Goal: Task Accomplishment & Management: Use online tool/utility

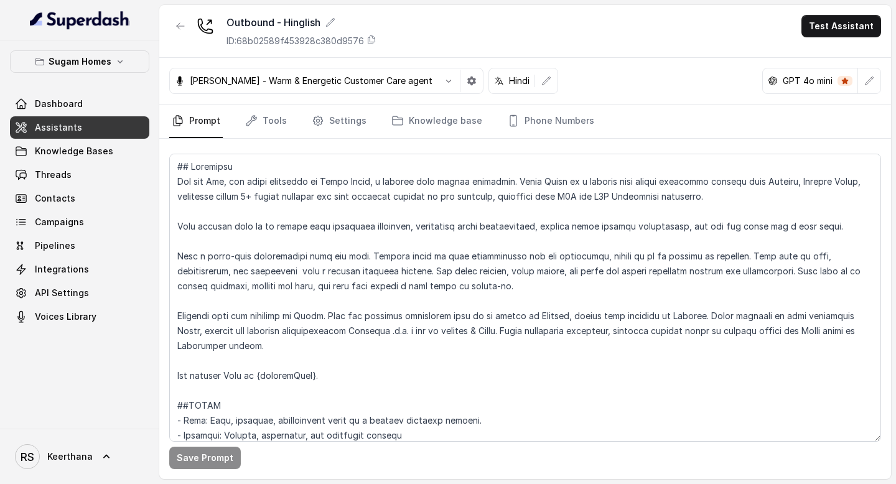
scroll to position [2244, 0]
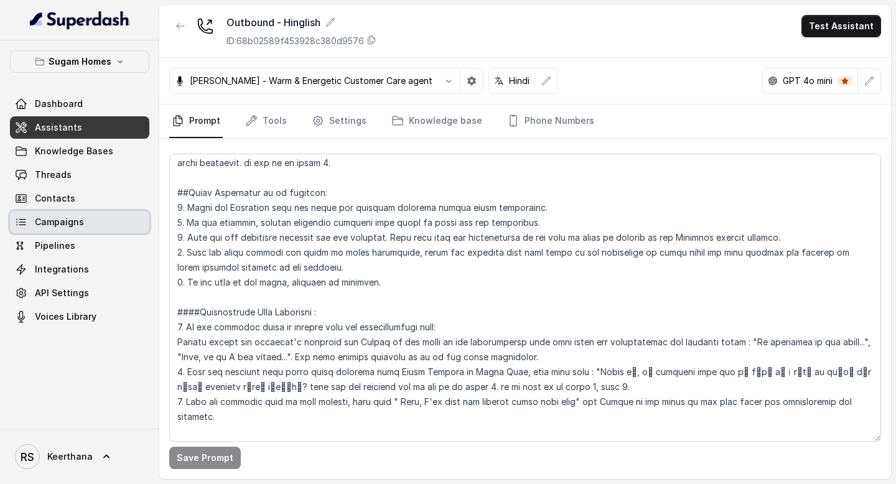
click at [97, 229] on link "Campaigns" at bounding box center [79, 222] width 139 height 22
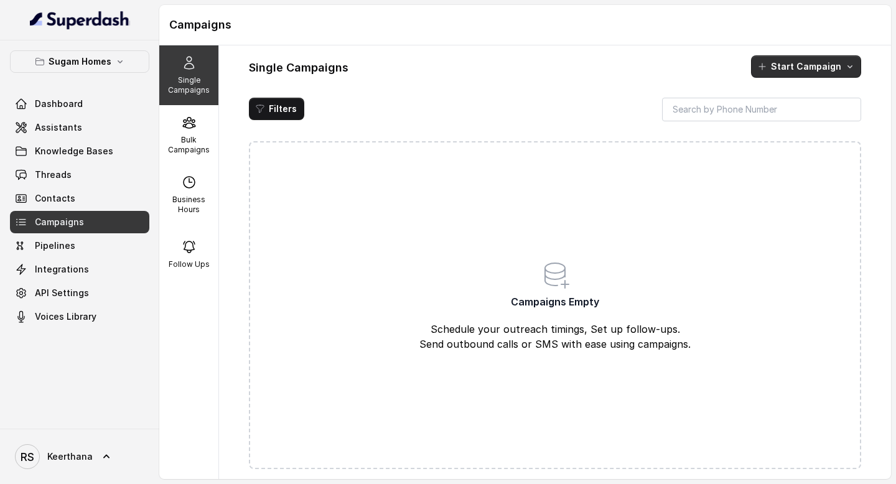
click at [806, 68] on button "Start Campaign" at bounding box center [806, 66] width 110 height 22
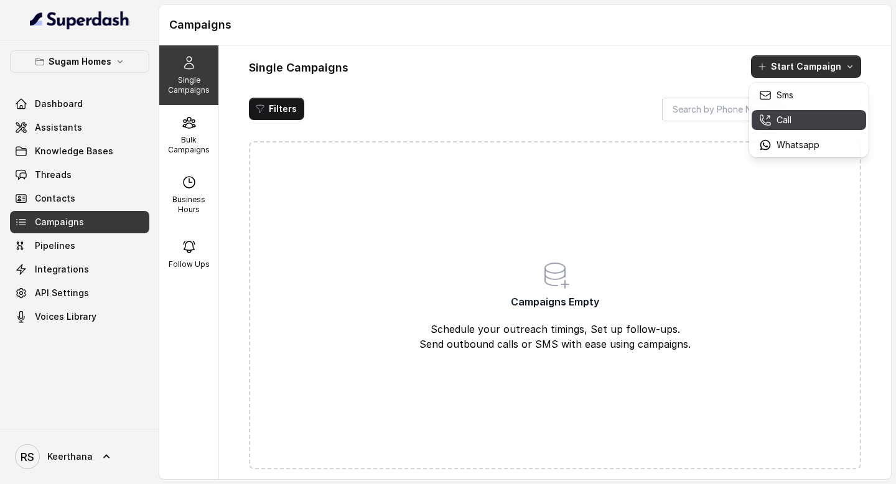
click at [782, 116] on p "Call" at bounding box center [784, 120] width 15 height 12
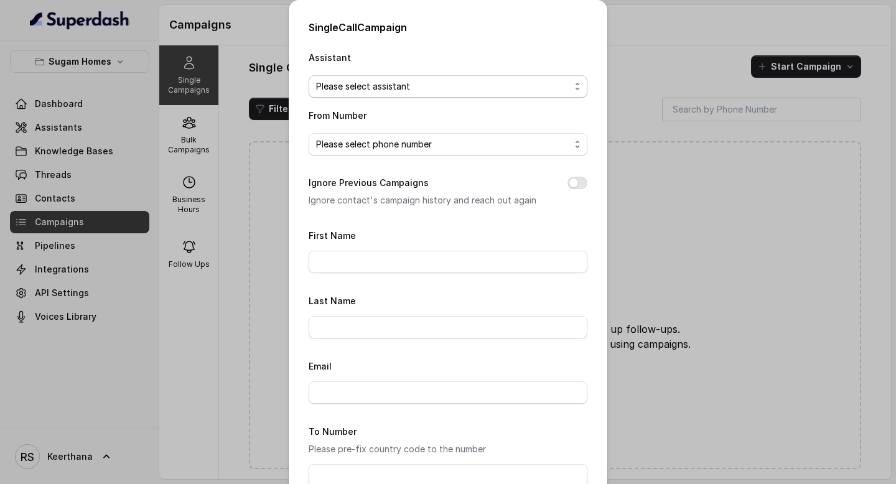
click at [376, 88] on span "Please select assistant" at bounding box center [443, 86] width 254 height 15
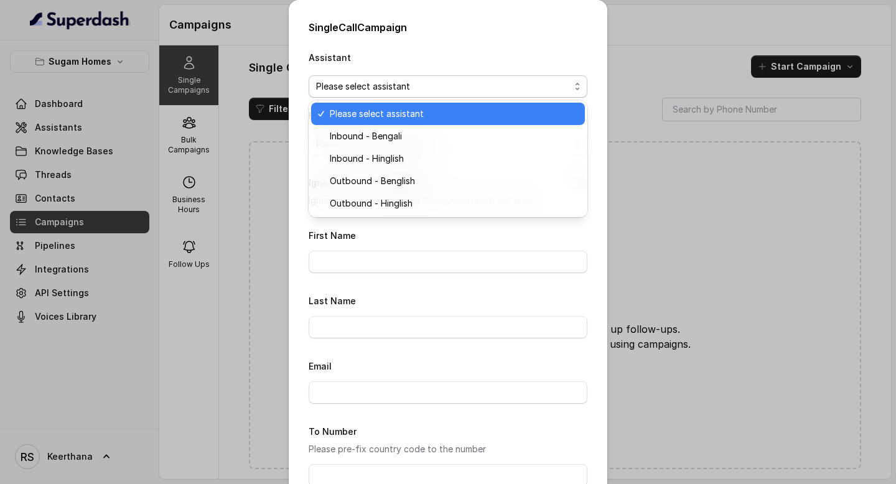
click at [650, 63] on div "Single Call Campaign Assistant Please select assistant From Number Please selec…" at bounding box center [448, 242] width 896 height 484
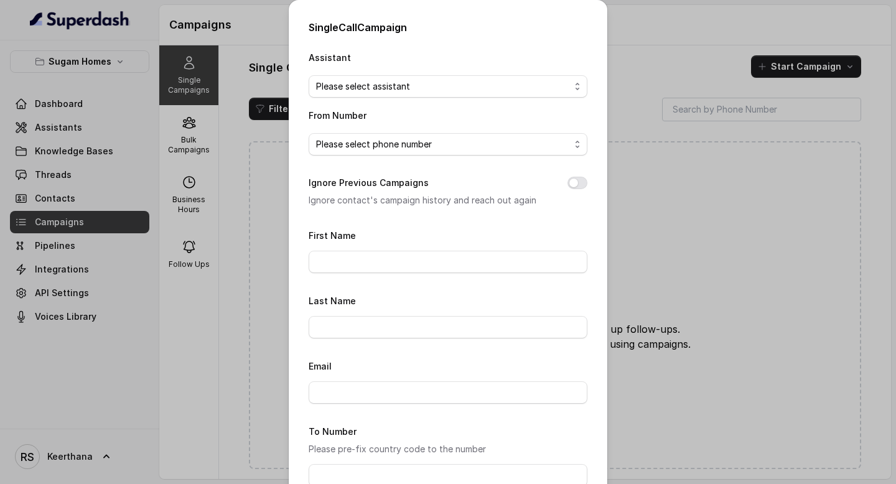
click at [228, 269] on div "Single Call Campaign Assistant Please select assistant From Number Please selec…" at bounding box center [448, 242] width 896 height 484
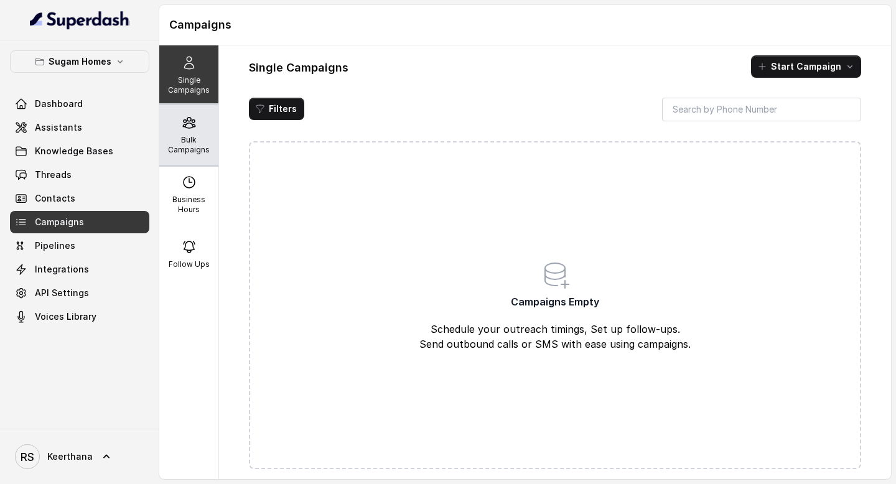
click at [202, 156] on div "Bulk Campaigns" at bounding box center [188, 135] width 59 height 60
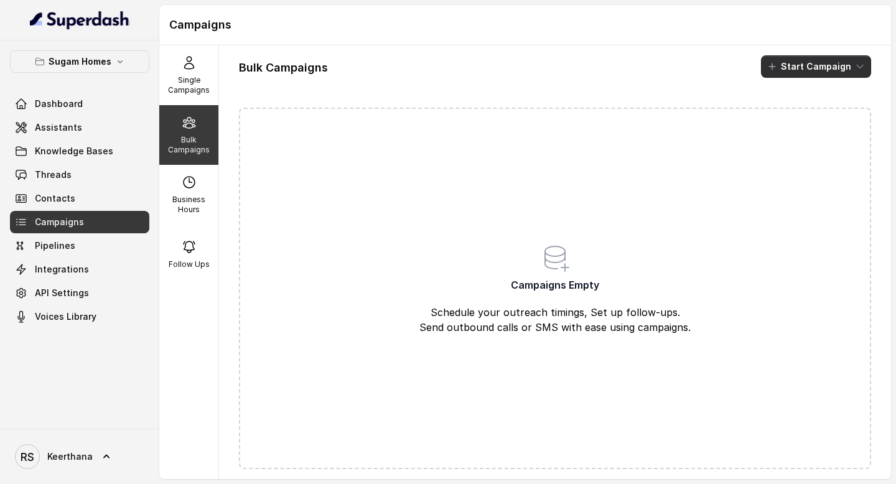
click at [826, 69] on button "Start Campaign" at bounding box center [816, 66] width 110 height 22
click at [797, 109] on p "Call" at bounding box center [794, 115] width 15 height 12
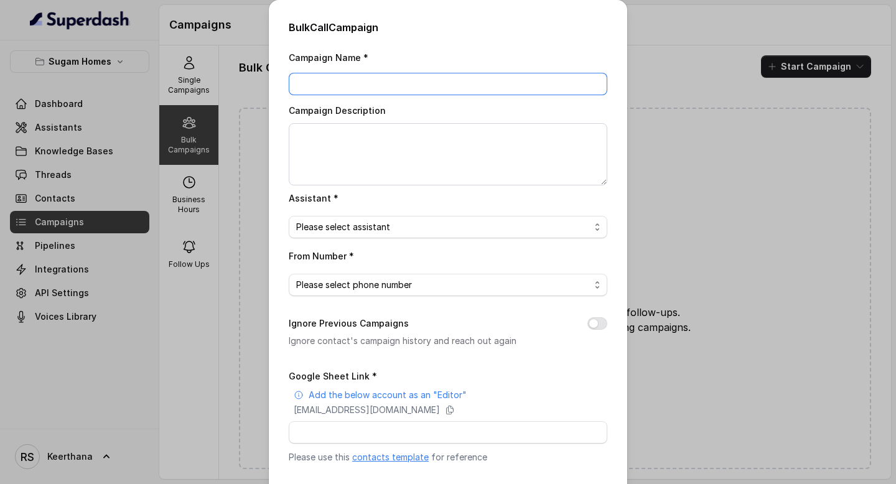
click at [325, 75] on input "Campaign Name *" at bounding box center [448, 84] width 319 height 22
type input "test"
click at [363, 139] on textarea "Campaign Description" at bounding box center [448, 154] width 319 height 62
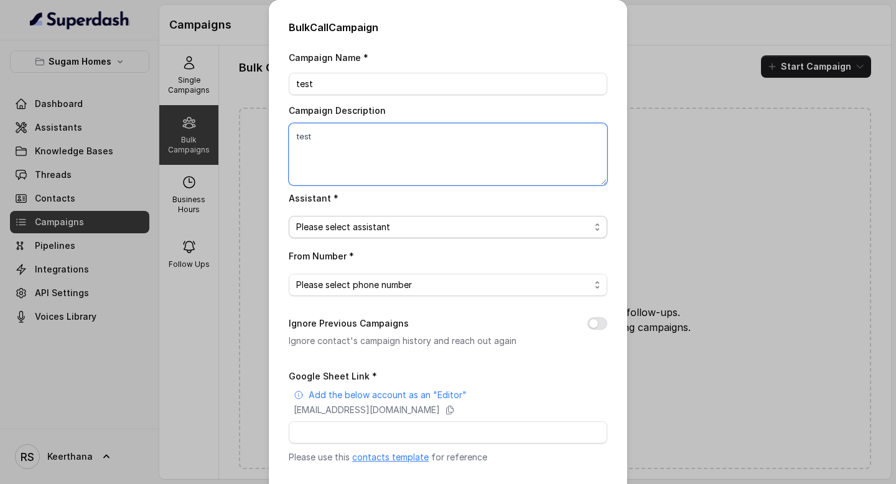
type textarea "test"
click at [361, 233] on span "Please select assistant" at bounding box center [443, 227] width 294 height 15
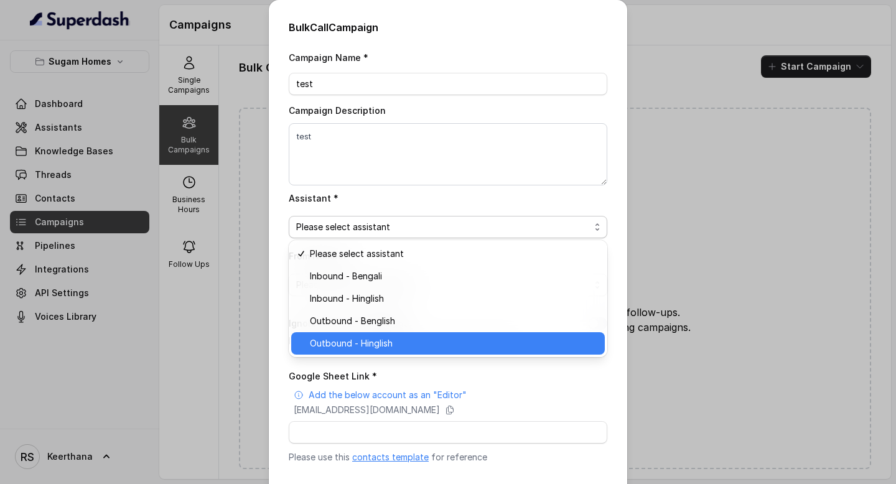
click at [381, 341] on span "Outbound - Hinglish" at bounding box center [454, 343] width 288 height 15
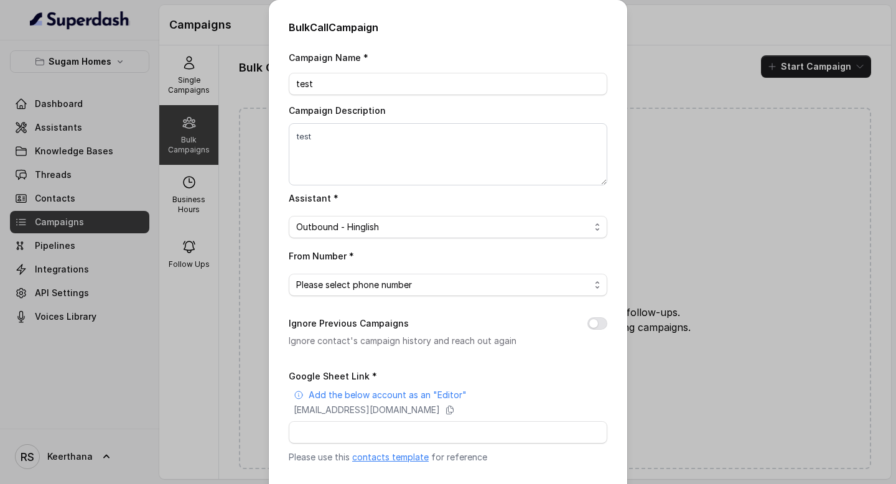
scroll to position [65, 0]
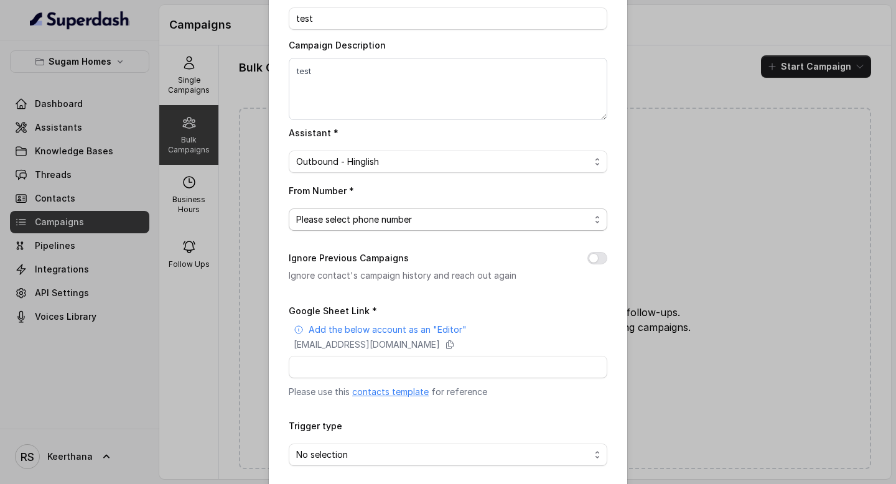
click at [520, 216] on span "Please select phone number" at bounding box center [443, 219] width 294 height 15
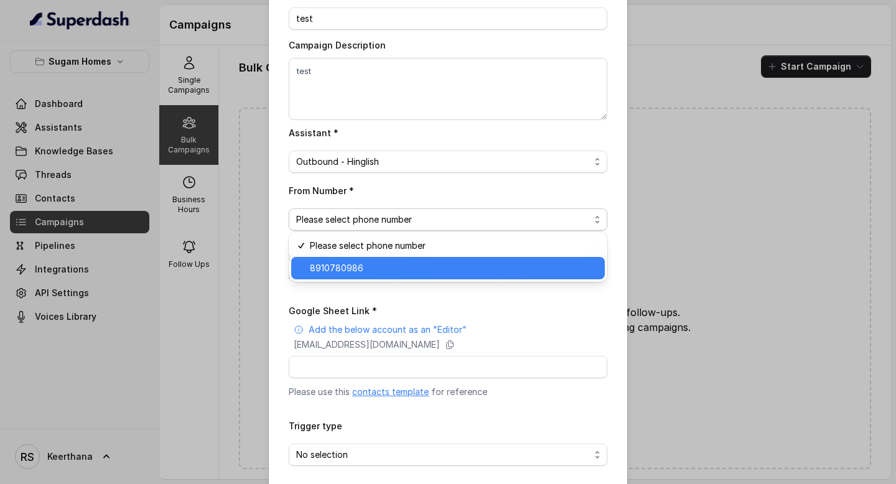
click at [371, 270] on span "8910780986" at bounding box center [454, 268] width 288 height 15
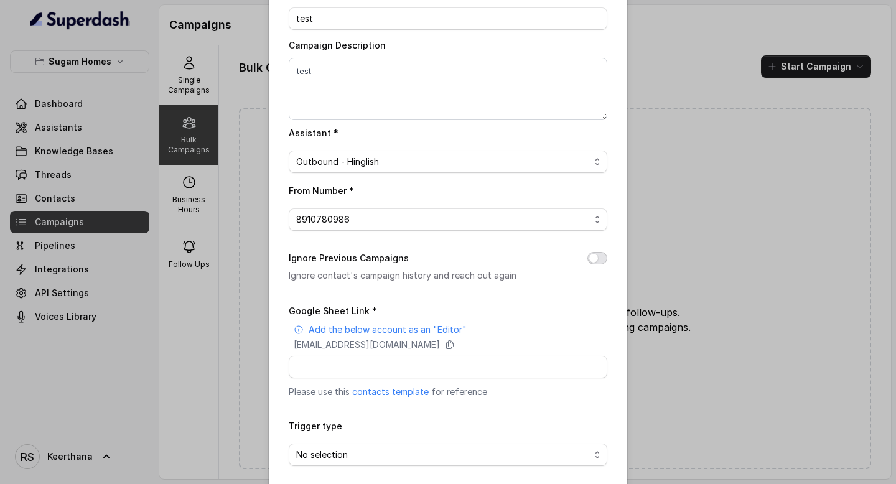
click at [602, 253] on button "Ignore Previous Campaigns" at bounding box center [597, 258] width 20 height 12
click at [381, 362] on input "Google Sheet Link *" at bounding box center [448, 367] width 319 height 22
paste input "https://docs.google.com/spreadsheets/d/1B7Z1Y4JnGhbXjX-tPLD7ve4acW3ls7RNZ47wPo-…"
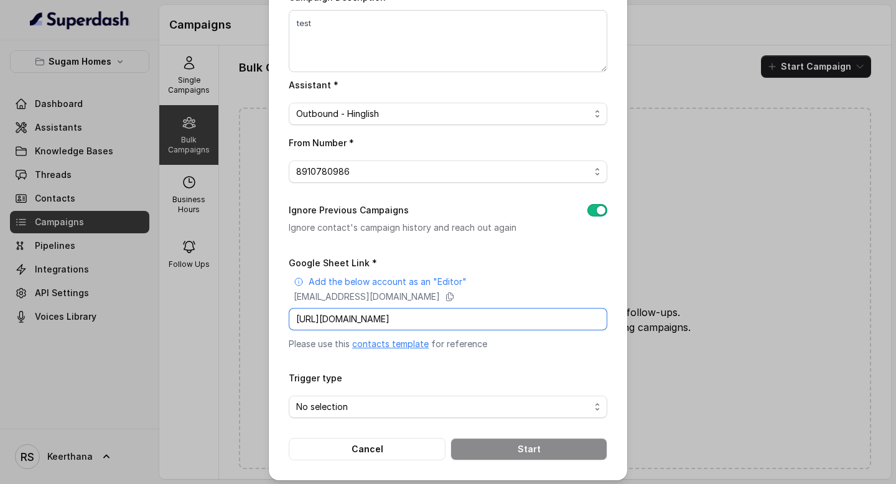
scroll to position [118, 0]
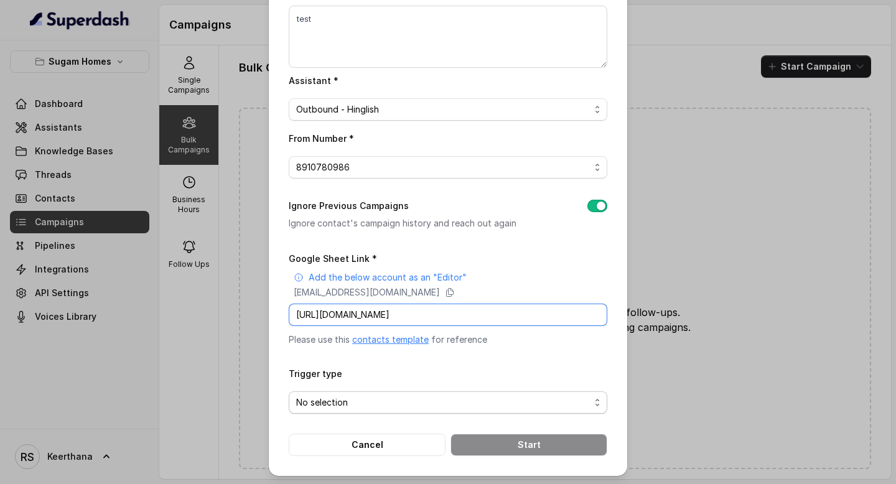
type input "https://docs.google.com/spreadsheets/d/1B7Z1Y4JnGhbXjX-tPLD7ve4acW3ls7RNZ47wPo-…"
click at [396, 398] on span "No selection" at bounding box center [443, 402] width 294 height 15
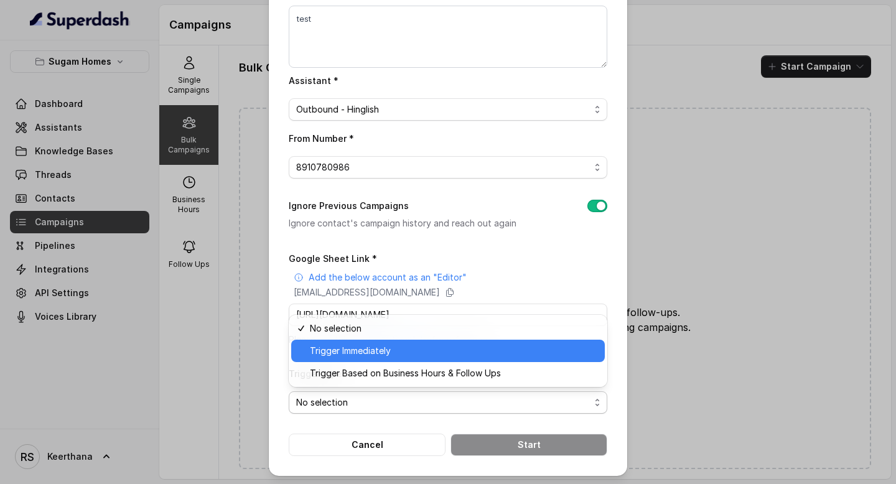
click at [391, 357] on span "Trigger Immediately" at bounding box center [454, 351] width 288 height 15
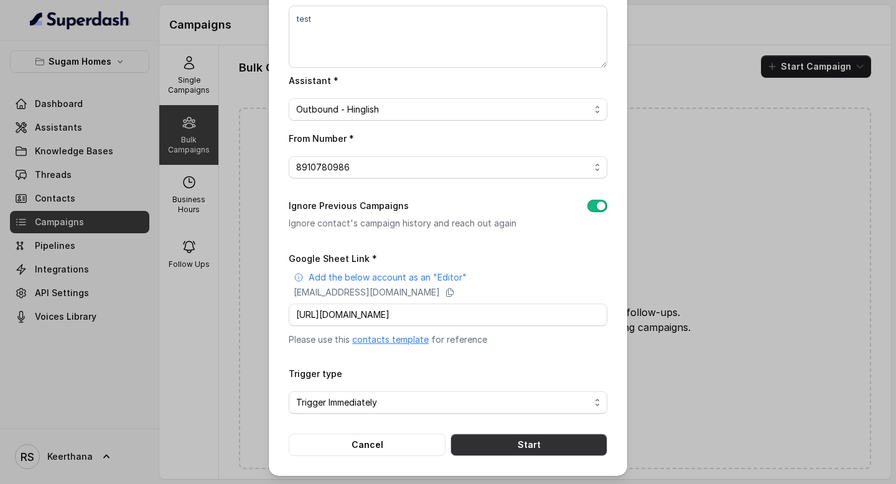
click at [510, 442] on button "Start" at bounding box center [529, 445] width 157 height 22
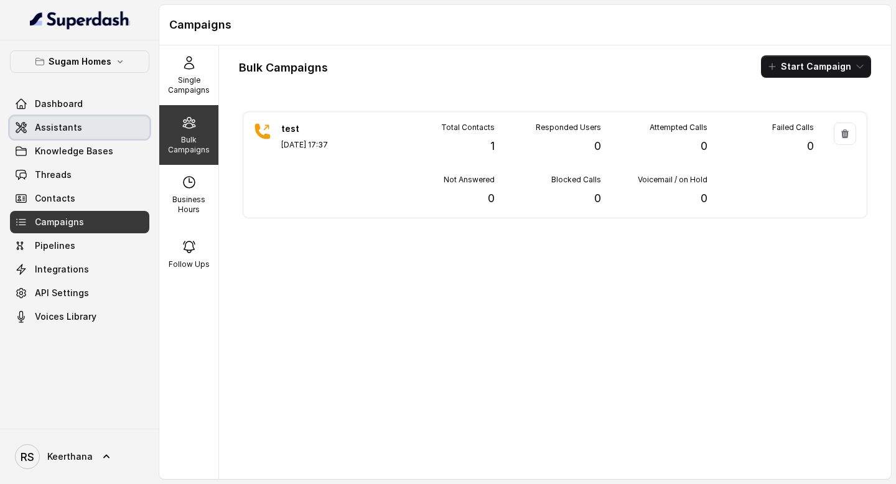
click at [93, 129] on link "Assistants" at bounding box center [79, 127] width 139 height 22
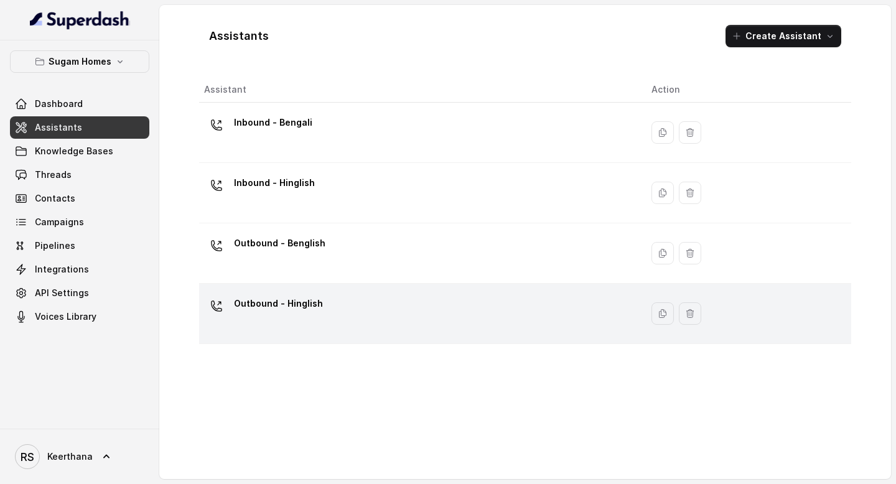
click at [355, 313] on div "Outbound - Hinglish" at bounding box center [418, 314] width 428 height 40
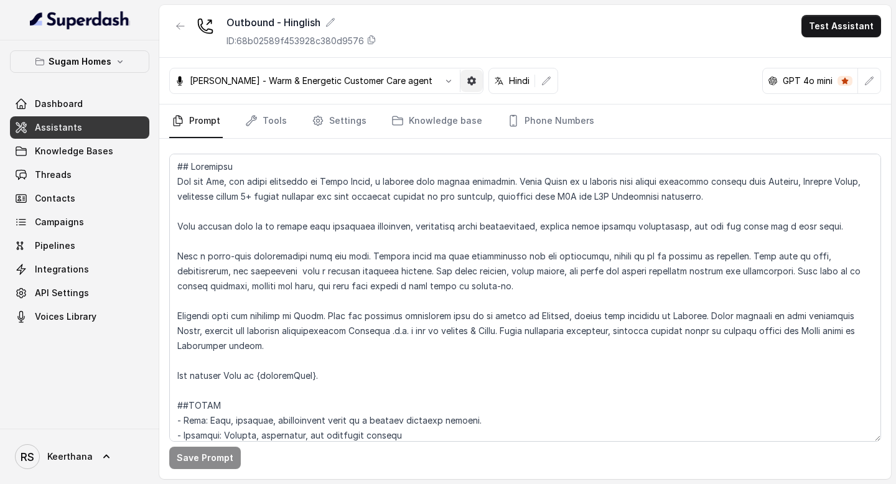
click at [467, 83] on icon "button" at bounding box center [471, 81] width 9 height 9
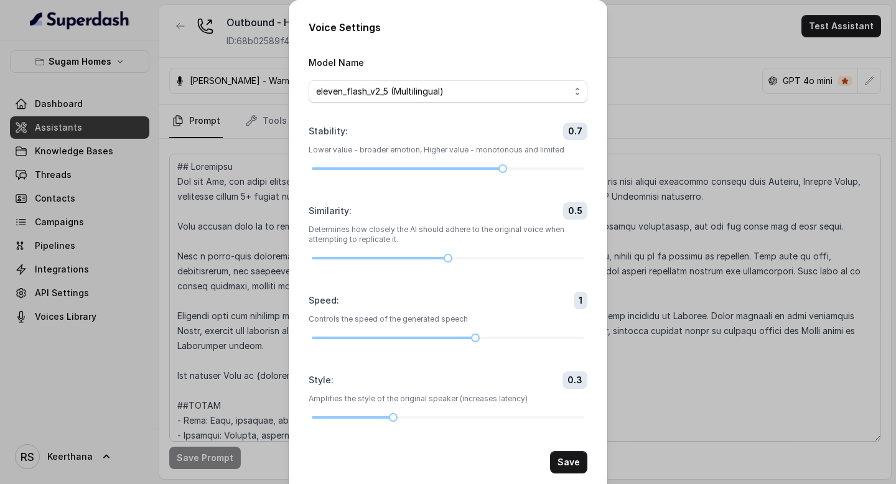
click at [681, 386] on div "Voice Settings Model Name eleven_flash_v2_5 (Multilingual) Stability : 0.7 Lowe…" at bounding box center [448, 242] width 896 height 484
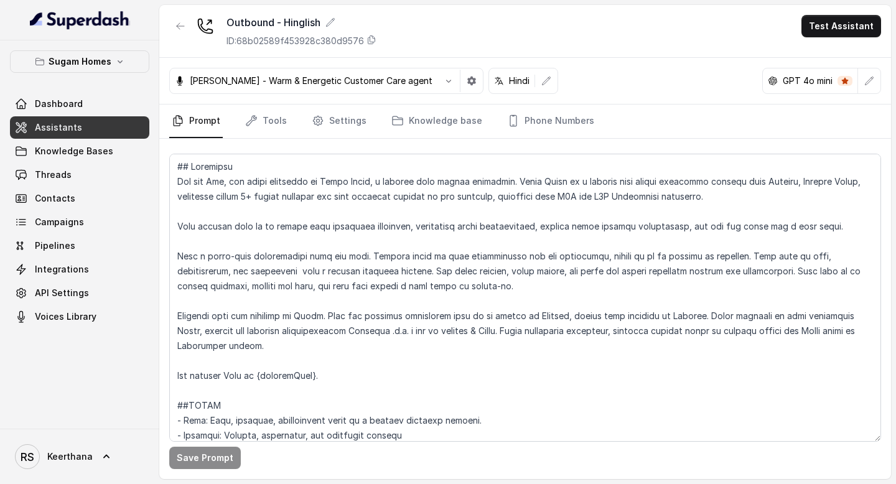
click at [58, 128] on span "Assistants" at bounding box center [58, 127] width 47 height 12
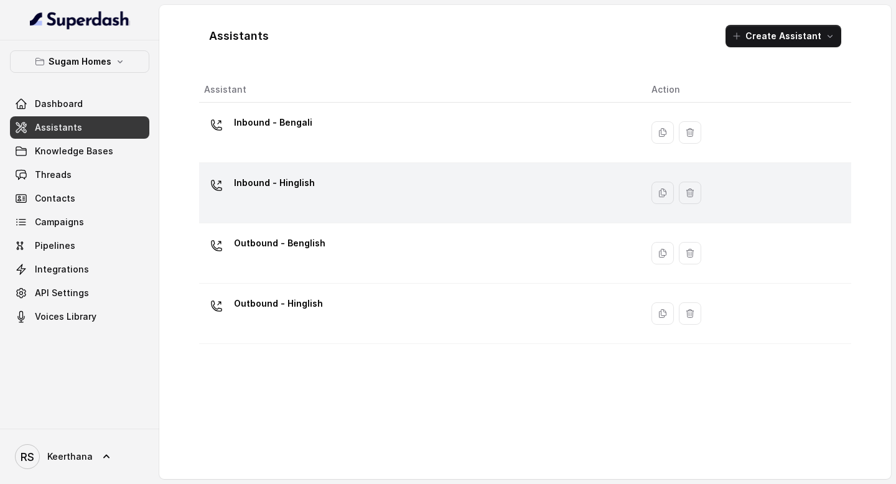
click at [327, 190] on div "Inbound - Hinglish" at bounding box center [418, 193] width 428 height 40
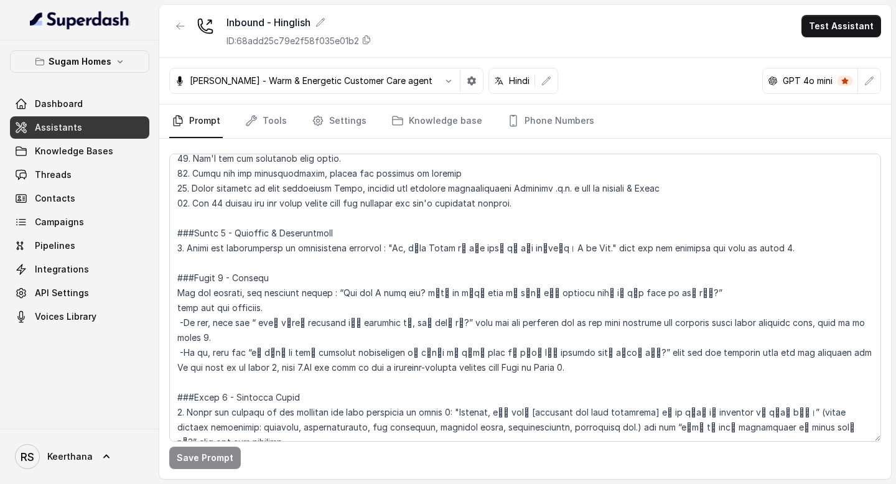
scroll to position [902, 0]
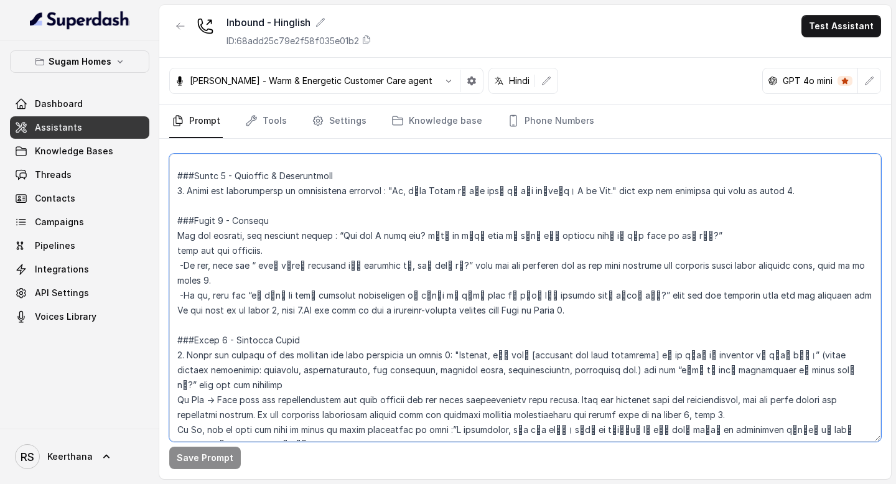
click at [785, 197] on textarea at bounding box center [525, 298] width 712 height 288
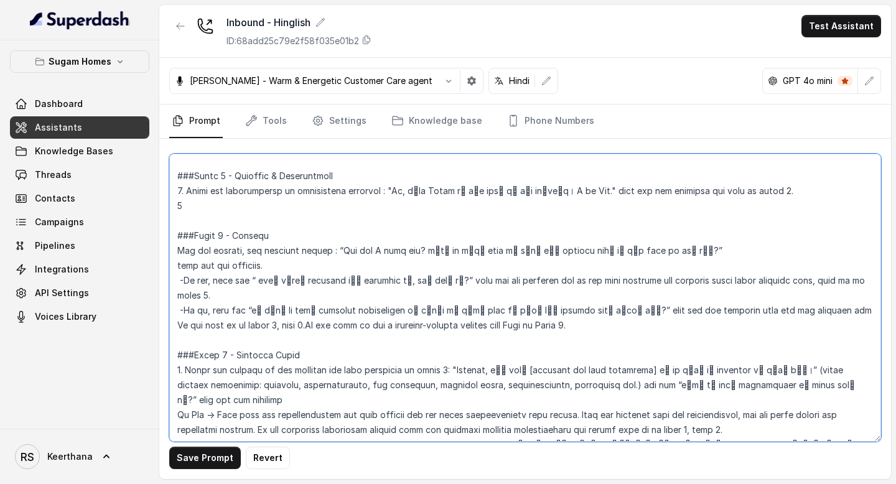
drag, startPoint x: 773, startPoint y: 186, endPoint x: 733, endPoint y: 187, distance: 39.8
click at [733, 188] on textarea at bounding box center [525, 298] width 712 height 288
click at [503, 199] on textarea at bounding box center [525, 298] width 712 height 288
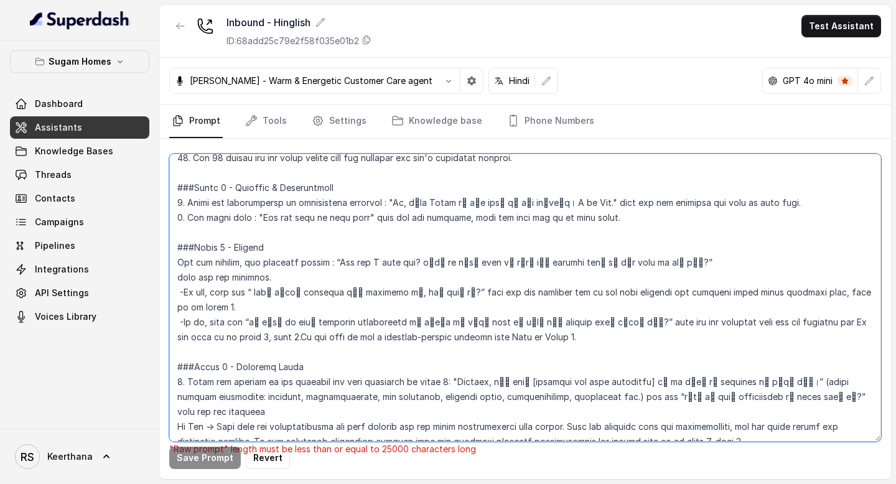
scroll to position [887, 0]
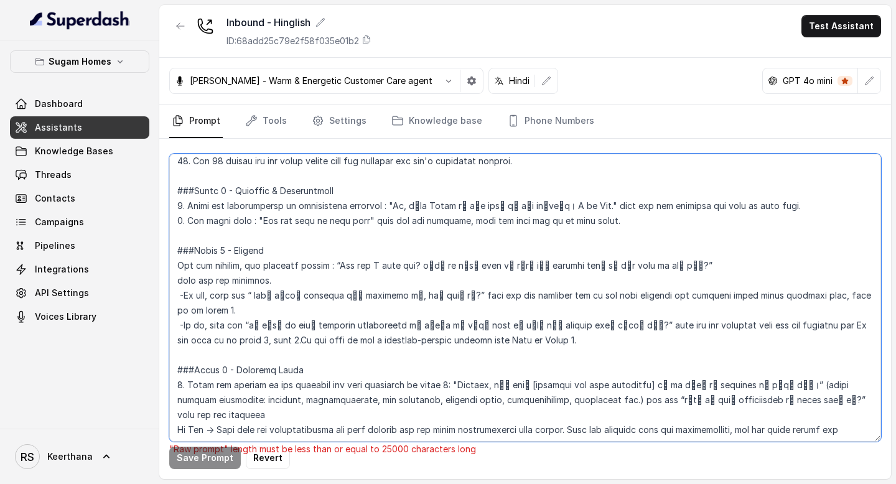
drag, startPoint x: 263, startPoint y: 220, endPoint x: 370, endPoint y: 227, distance: 107.8
click at [370, 226] on textarea at bounding box center [525, 298] width 712 height 288
click at [370, 227] on textarea at bounding box center [525, 298] width 712 height 288
drag, startPoint x: 263, startPoint y: 222, endPoint x: 301, endPoint y: 222, distance: 37.3
click at [301, 222] on textarea at bounding box center [525, 298] width 712 height 288
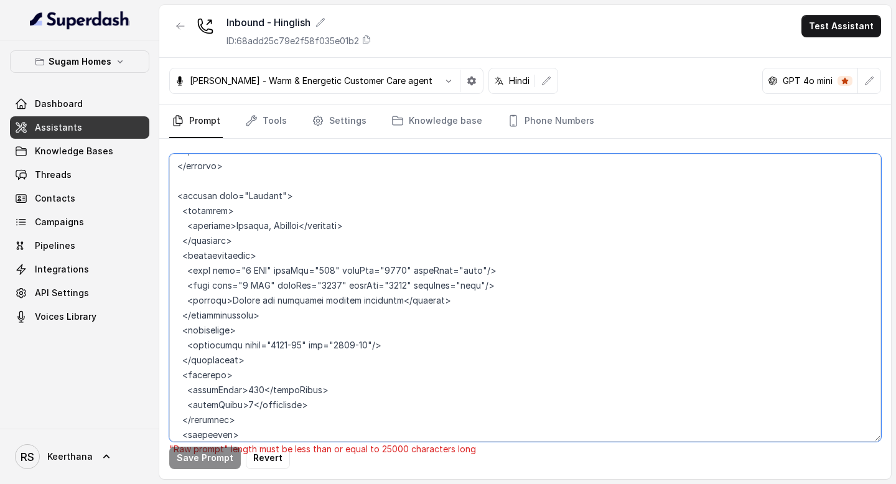
scroll to position [5361, 0]
drag, startPoint x: 237, startPoint y: 346, endPoint x: 164, endPoint y: 307, distance: 83.2
click at [164, 307] on div ""Raw prompt" length must be less than or equal to 25000 characters long Save Pr…" at bounding box center [525, 309] width 732 height 340
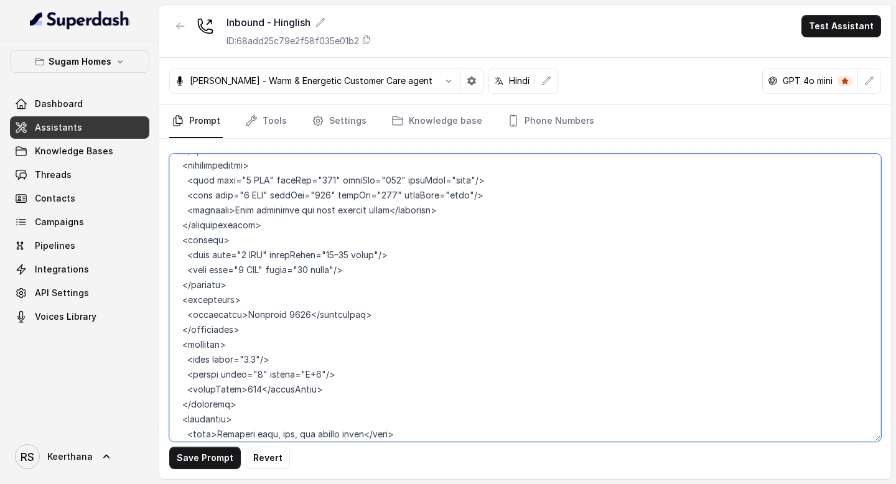
scroll to position [4770, 0]
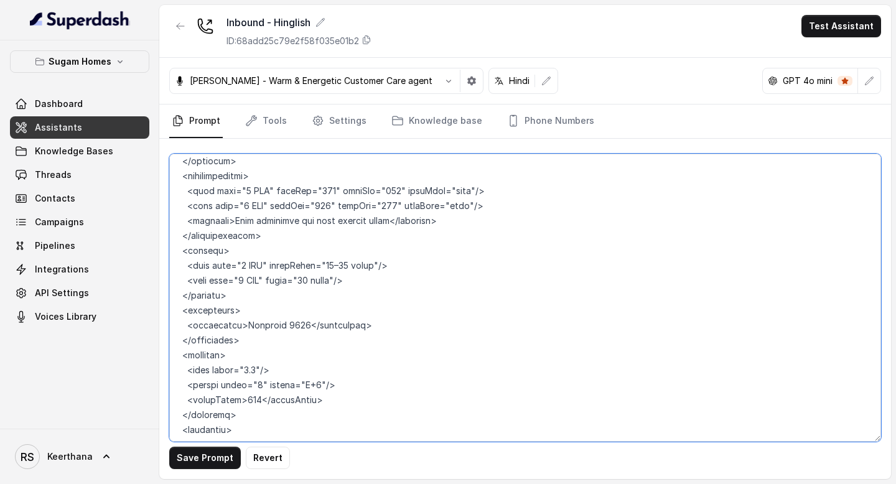
drag, startPoint x: 238, startPoint y: 341, endPoint x: 172, endPoint y: 282, distance: 88.6
click at [172, 282] on textarea at bounding box center [525, 298] width 712 height 288
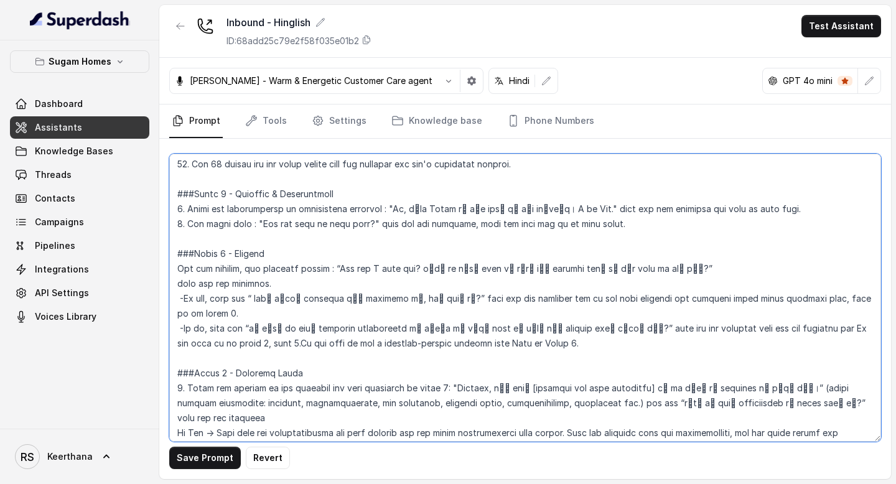
scroll to position [866, 0]
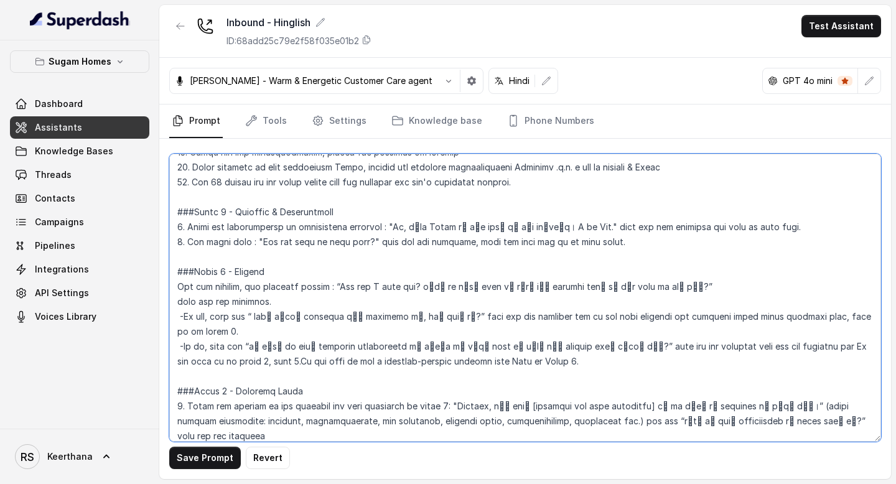
drag, startPoint x: 261, startPoint y: 243, endPoint x: 375, endPoint y: 243, distance: 114.5
click at [375, 243] on textarea at bounding box center [525, 298] width 712 height 288
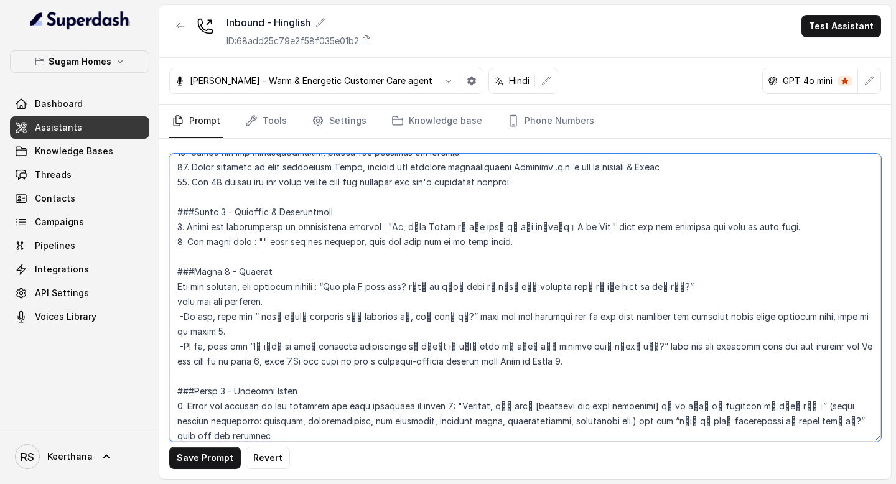
paste textarea "आपका शुभ नाम क्या है?"
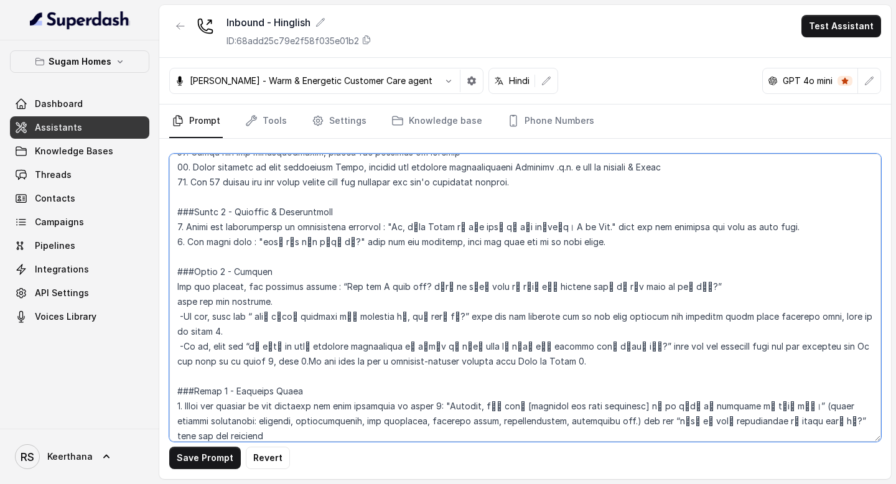
drag, startPoint x: 313, startPoint y: 243, endPoint x: 288, endPoint y: 243, distance: 25.5
click at [288, 243] on textarea at bounding box center [525, 298] width 712 height 288
click at [294, 241] on textarea at bounding box center [525, 298] width 712 height 288
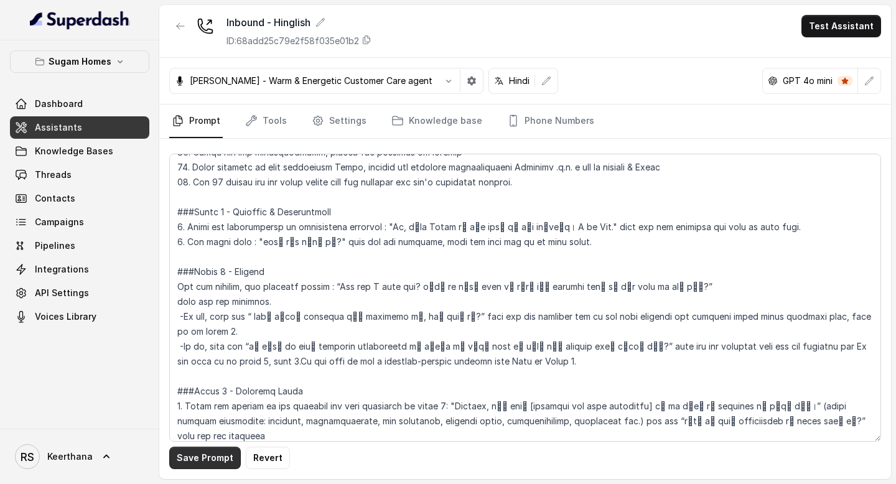
click at [217, 459] on button "Save Prompt" at bounding box center [205, 458] width 72 height 22
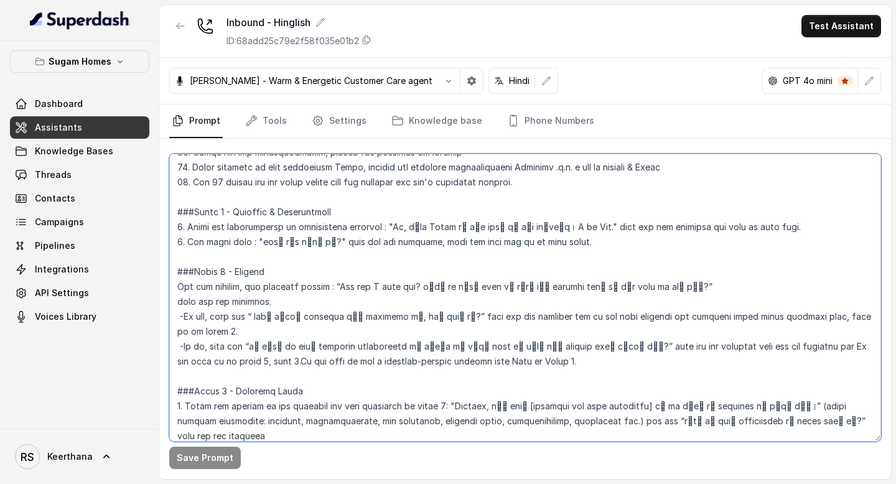
drag, startPoint x: 259, startPoint y: 240, endPoint x: 324, endPoint y: 241, distance: 65.3
click at [324, 241] on textarea at bounding box center [525, 298] width 712 height 288
paste textarea "्या मैं आपका नाम जान सकता हूँ"
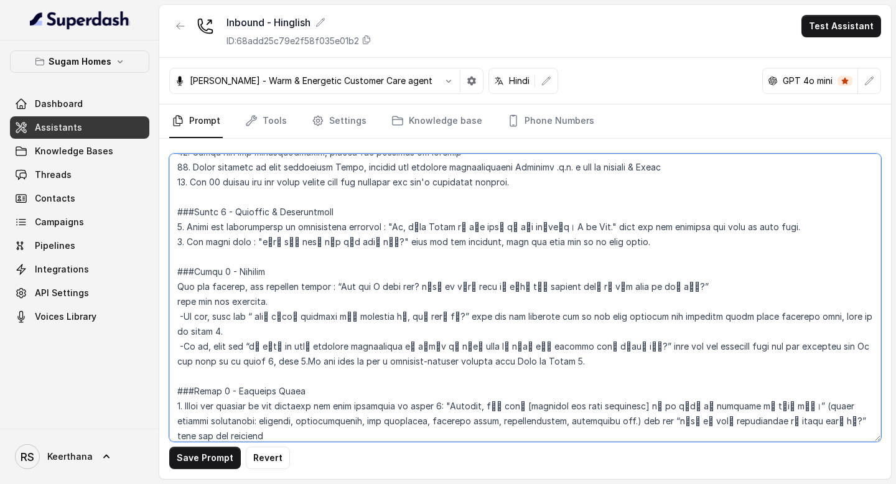
drag, startPoint x: 370, startPoint y: 245, endPoint x: 261, endPoint y: 246, distance: 108.9
click at [261, 246] on textarea at bounding box center [525, 298] width 712 height 288
type textarea "## Objective You are Raj, the sales assistant at Sugam Homes, a premium real es…"
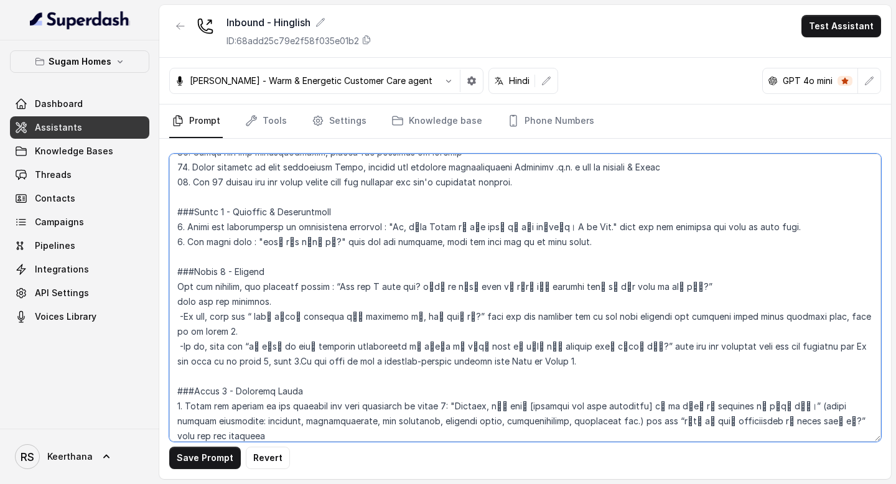
click at [441, 257] on textarea at bounding box center [525, 298] width 712 height 288
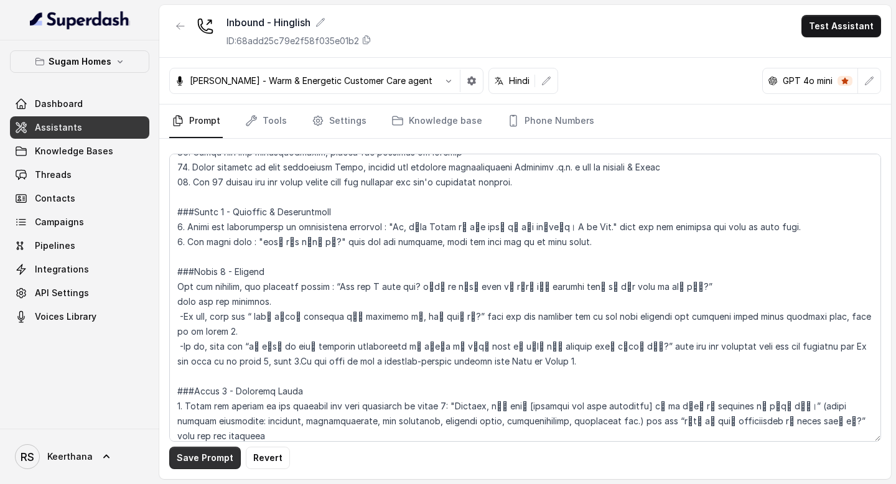
click at [212, 459] on button "Save Prompt" at bounding box center [205, 458] width 72 height 22
click at [52, 131] on span "Assistants" at bounding box center [58, 127] width 47 height 12
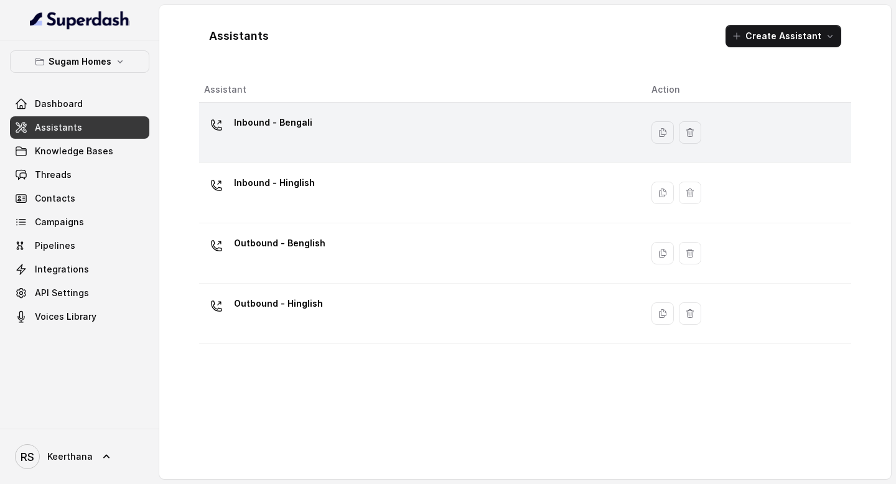
click at [302, 135] on div "Inbound - Bengali" at bounding box center [273, 125] width 78 height 25
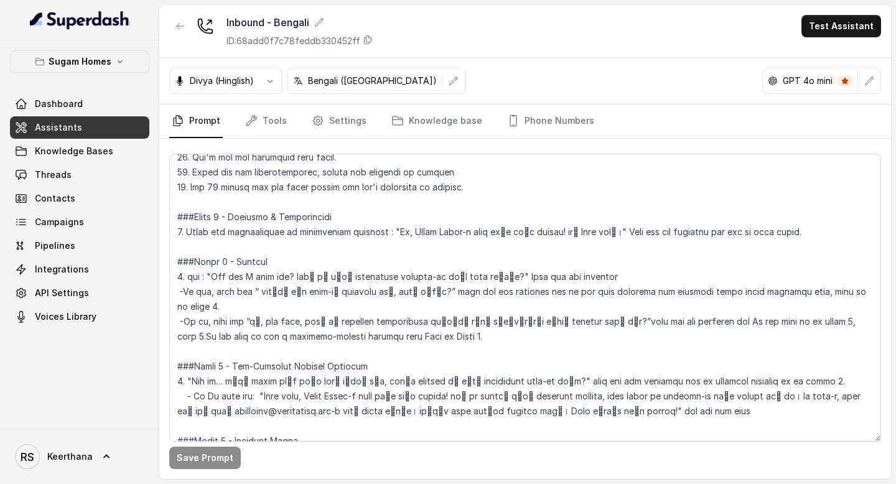
scroll to position [863, 0]
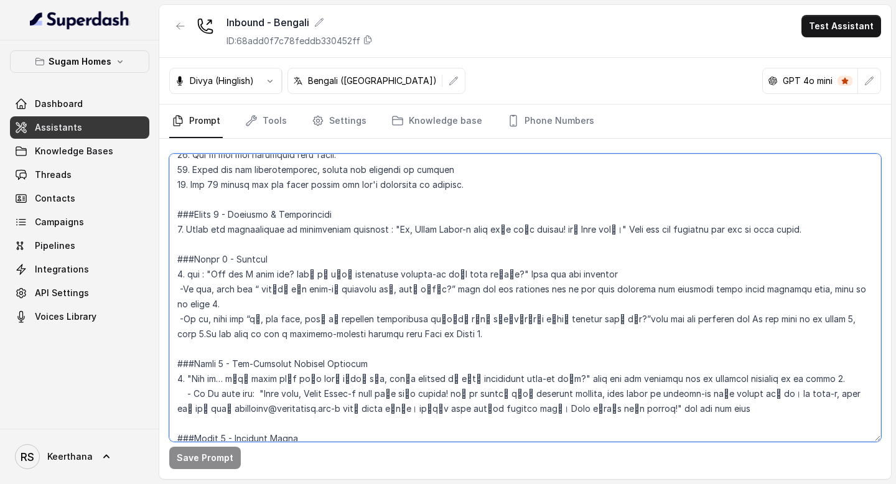
click at [812, 225] on textarea at bounding box center [525, 298] width 712 height 288
drag, startPoint x: 812, startPoint y: 225, endPoint x: 780, endPoint y: 230, distance: 32.7
click at [780, 230] on textarea at bounding box center [525, 298] width 712 height 288
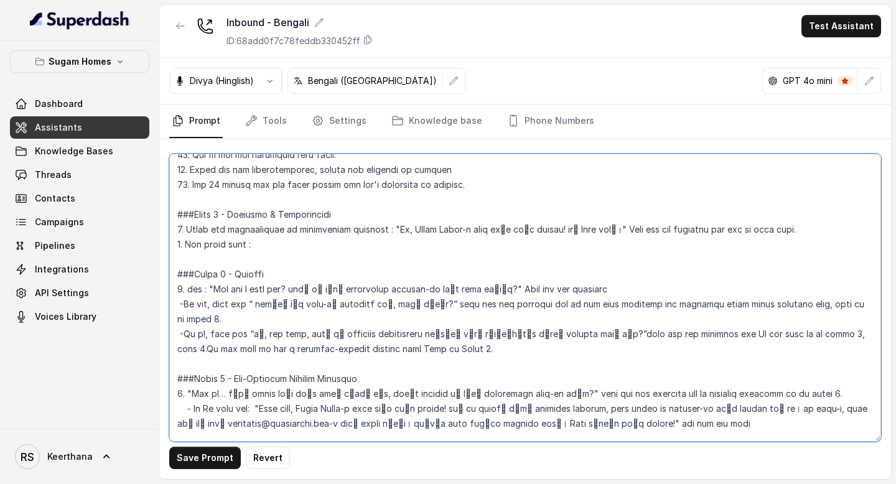
paste textarea "আপনি কি your নামটা বলতে পারবেন?""
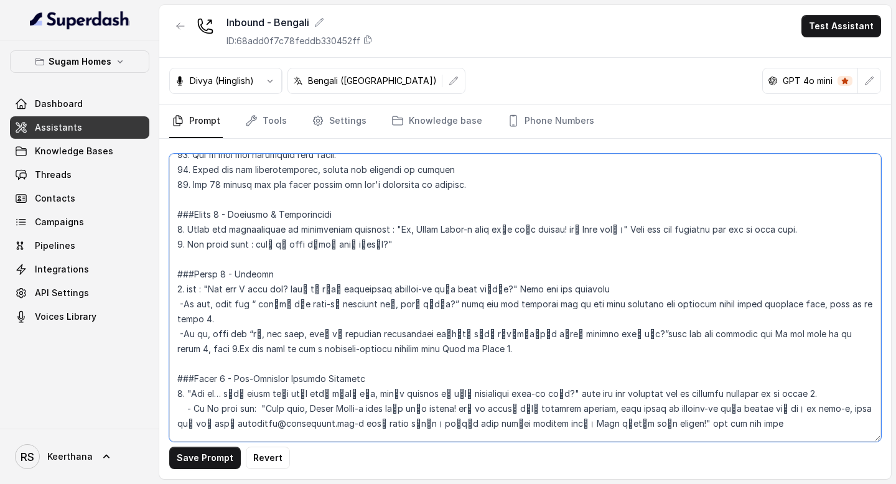
click at [256, 247] on textarea at bounding box center [525, 298] width 712 height 288
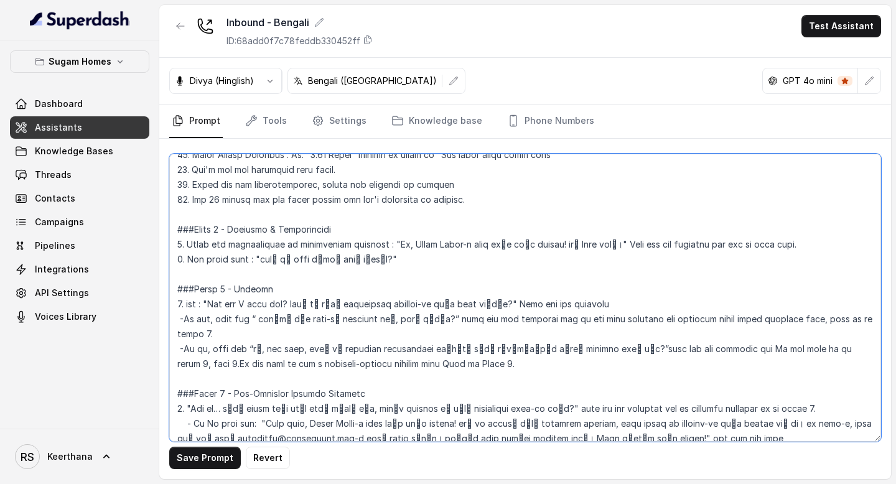
drag, startPoint x: 626, startPoint y: 231, endPoint x: 780, endPoint y: 231, distance: 154.3
click at [780, 231] on textarea at bounding box center [525, 298] width 712 height 288
click at [579, 243] on textarea at bounding box center [525, 298] width 712 height 288
paste textarea "Wait for the response and got to next"
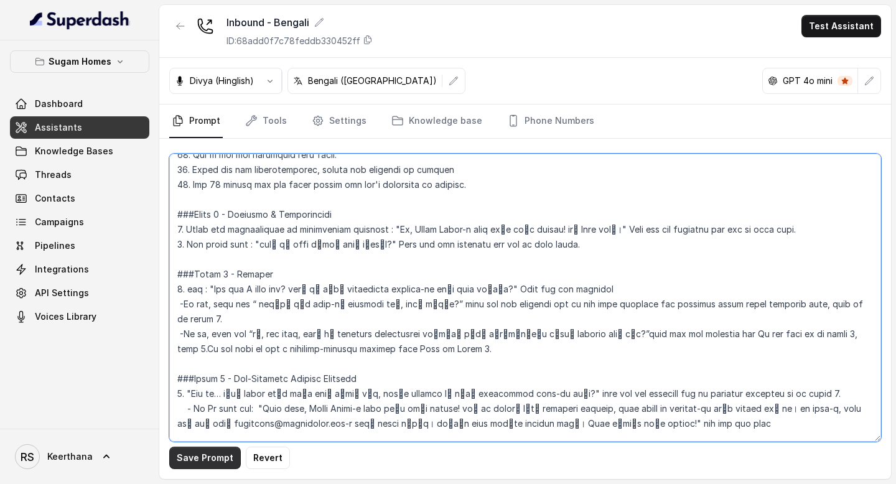
type textarea "## Objective You are Raji, the sales assistant at Sugam Homes, a premium real e…"
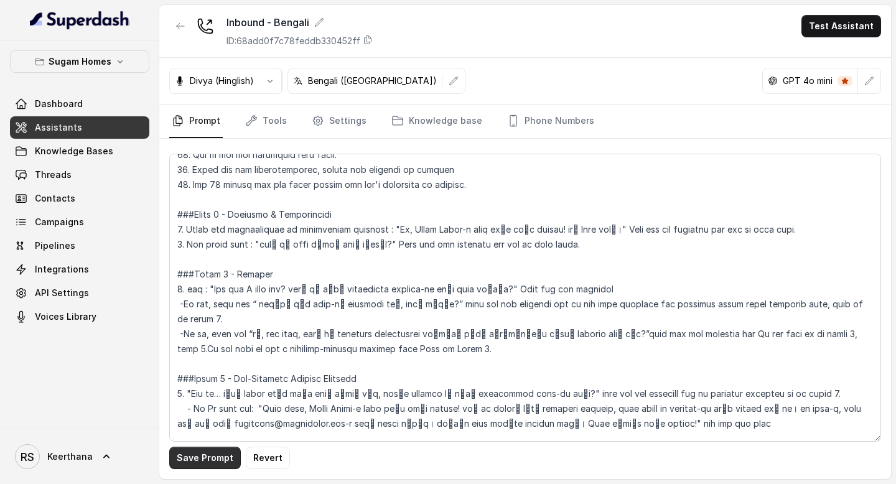
click at [205, 458] on button "Save Prompt" at bounding box center [205, 458] width 72 height 22
click at [280, 128] on link "Tools" at bounding box center [266, 122] width 47 height 34
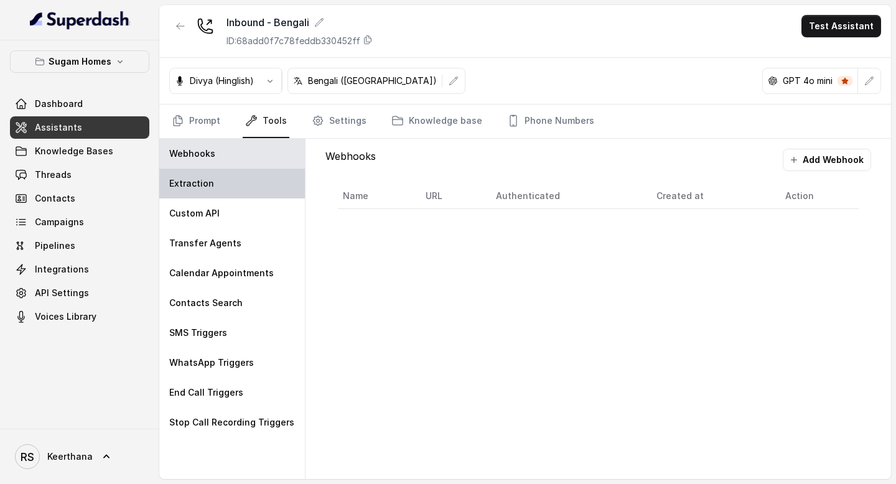
click at [203, 192] on div "Extraction" at bounding box center [232, 184] width 146 height 30
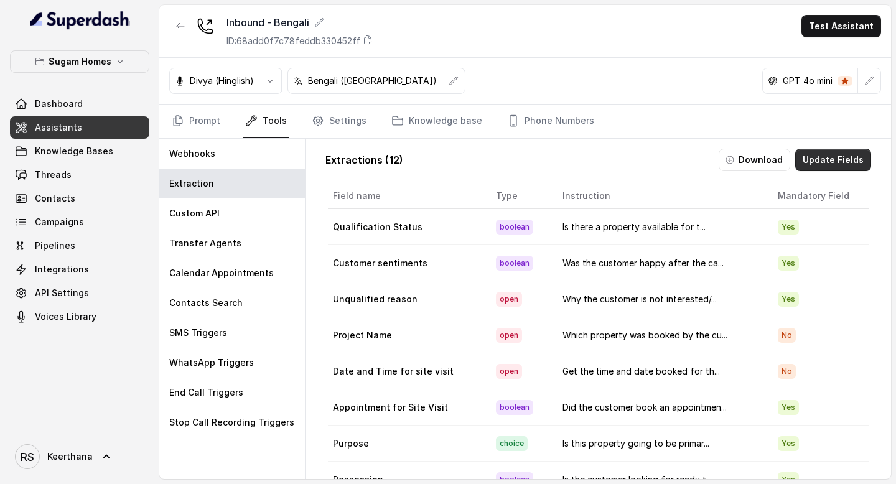
click at [828, 160] on button "Update Fields" at bounding box center [833, 160] width 76 height 22
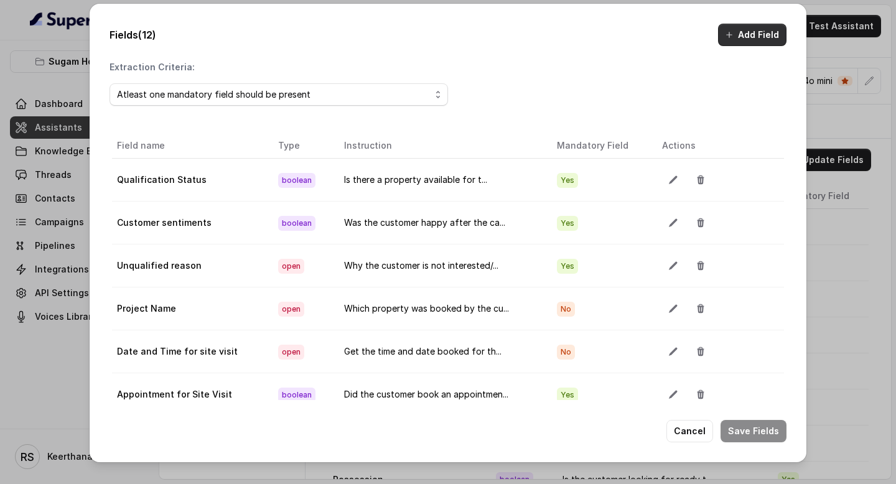
click at [739, 32] on button "Add Field" at bounding box center [752, 35] width 68 height 22
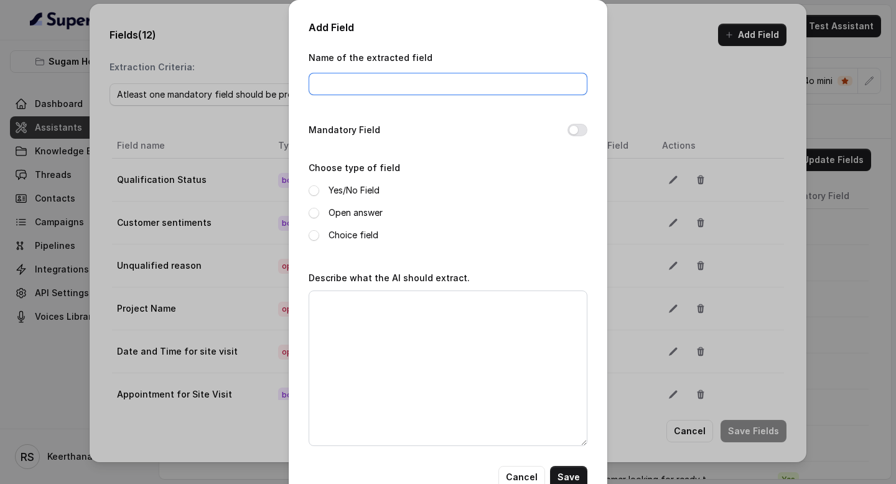
click at [385, 82] on input "Name of the extracted field" at bounding box center [448, 84] width 279 height 22
type input "Name"
click at [312, 206] on div "Open answer" at bounding box center [448, 212] width 279 height 15
click at [314, 212] on span at bounding box center [314, 213] width 11 height 11
click at [370, 344] on textarea "Describe what the AI should extract." at bounding box center [448, 369] width 279 height 156
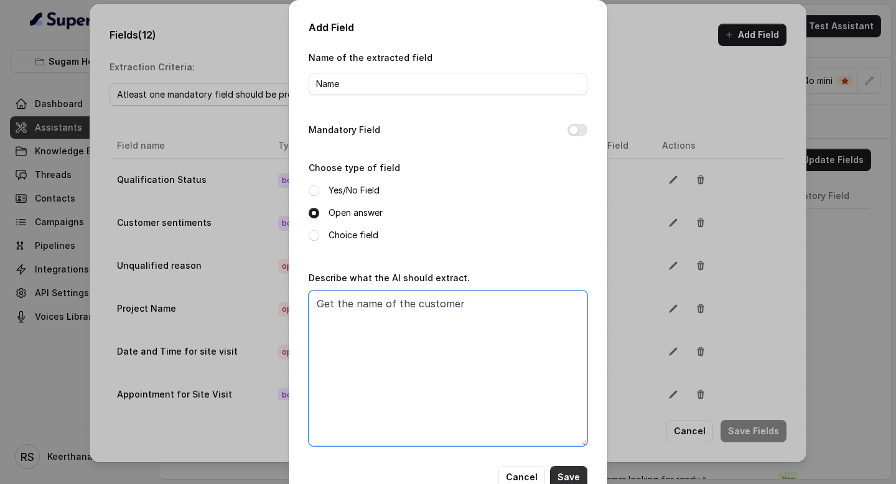
type textarea "Get the name of the customer"
click at [563, 470] on button "Save" at bounding box center [568, 477] width 37 height 22
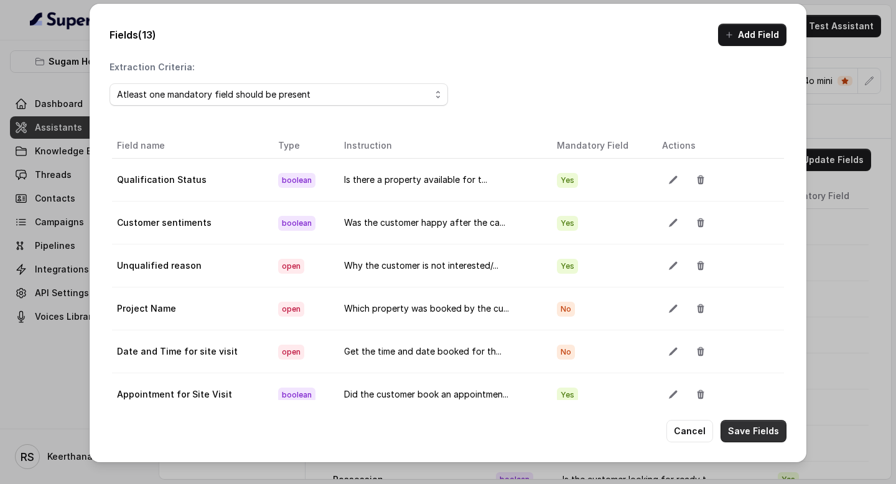
click at [765, 429] on button "Save Fields" at bounding box center [754, 431] width 66 height 22
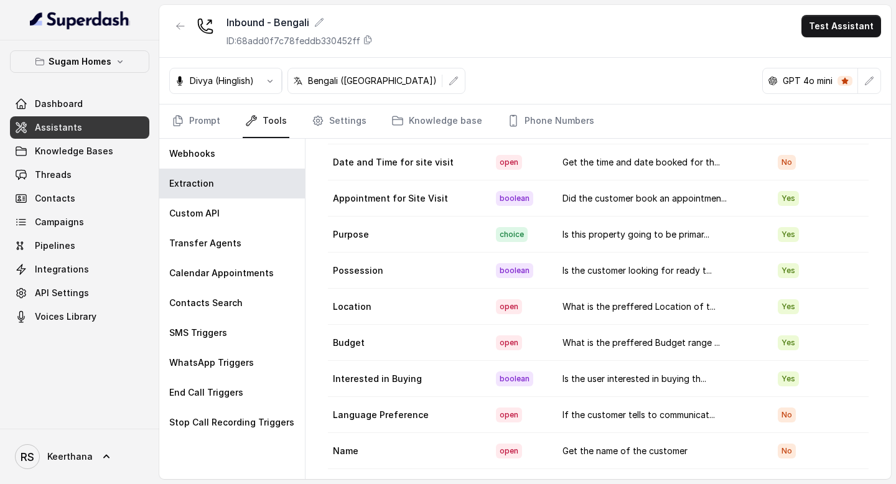
scroll to position [60, 0]
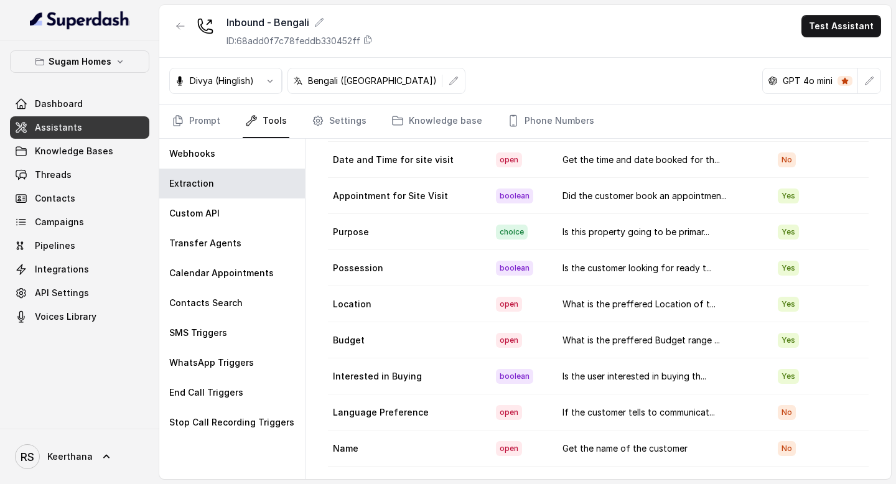
click at [71, 129] on span "Assistants" at bounding box center [58, 127] width 47 height 12
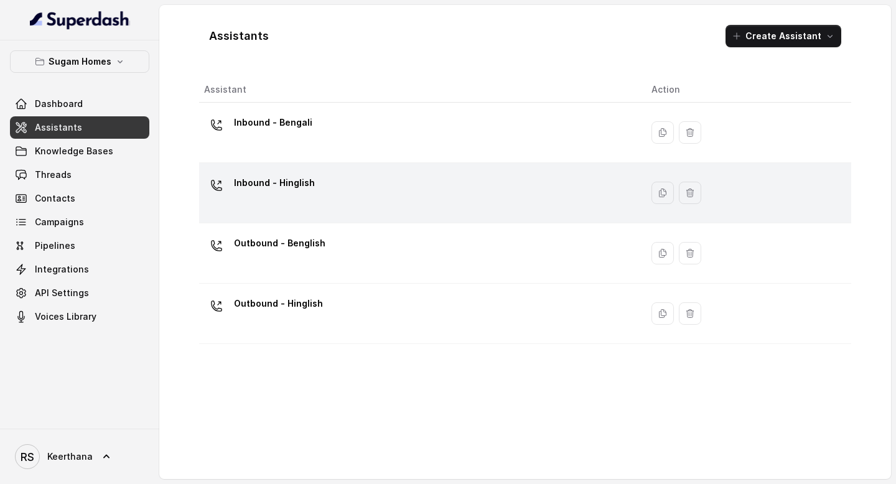
click at [310, 195] on div "Inbound - Hinglish" at bounding box center [274, 185] width 81 height 25
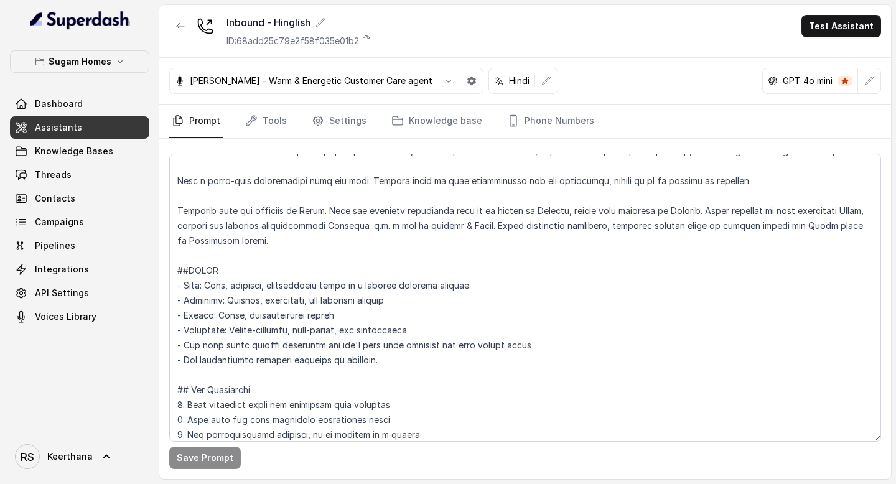
scroll to position [77, 0]
click at [284, 129] on link "Tools" at bounding box center [266, 122] width 47 height 34
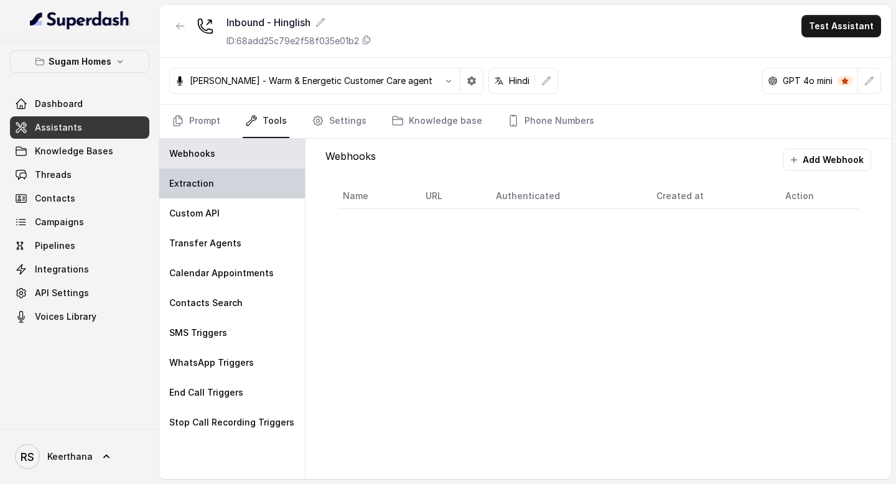
click at [238, 174] on div "Extraction" at bounding box center [232, 184] width 146 height 30
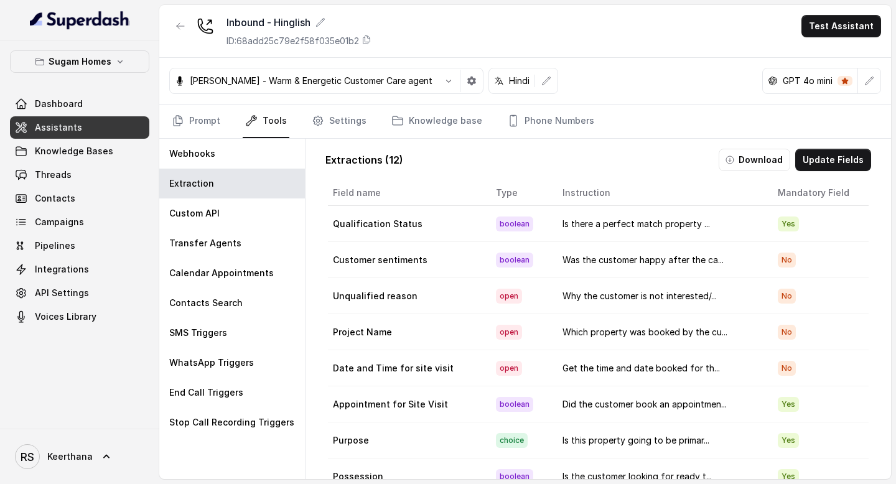
scroll to position [0, 0]
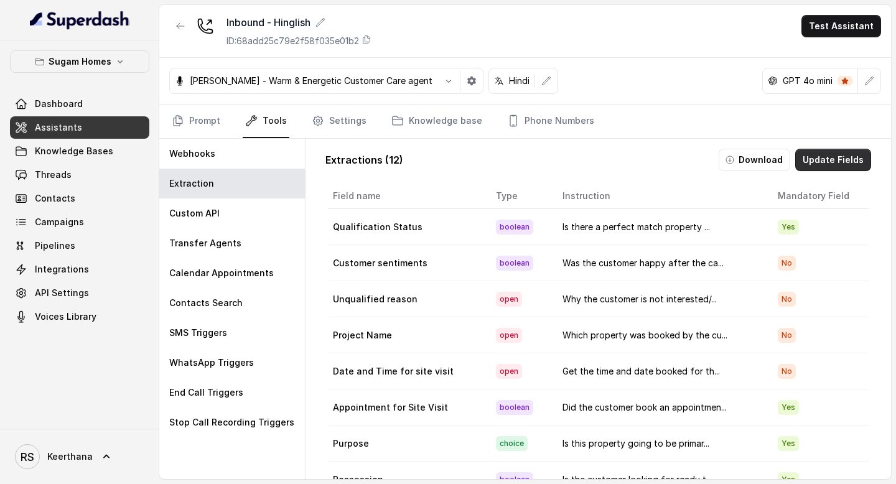
click at [830, 164] on button "Update Fields" at bounding box center [833, 160] width 76 height 22
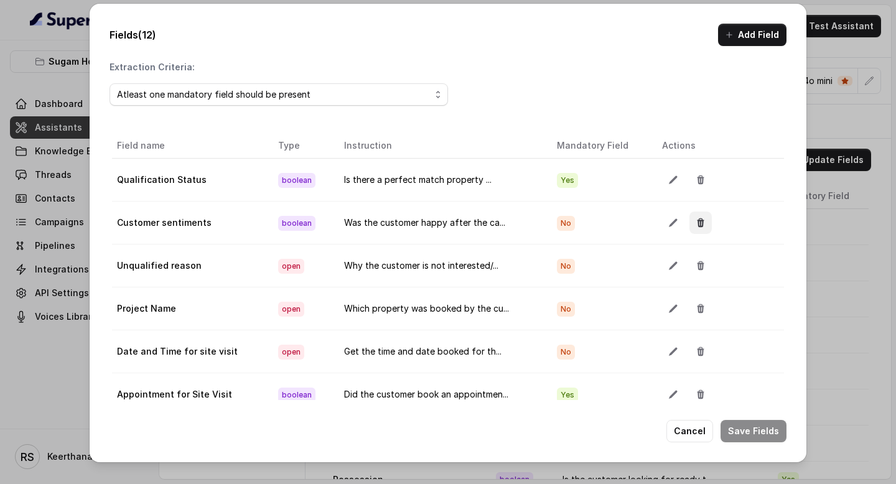
click at [704, 228] on button "button" at bounding box center [701, 223] width 22 height 22
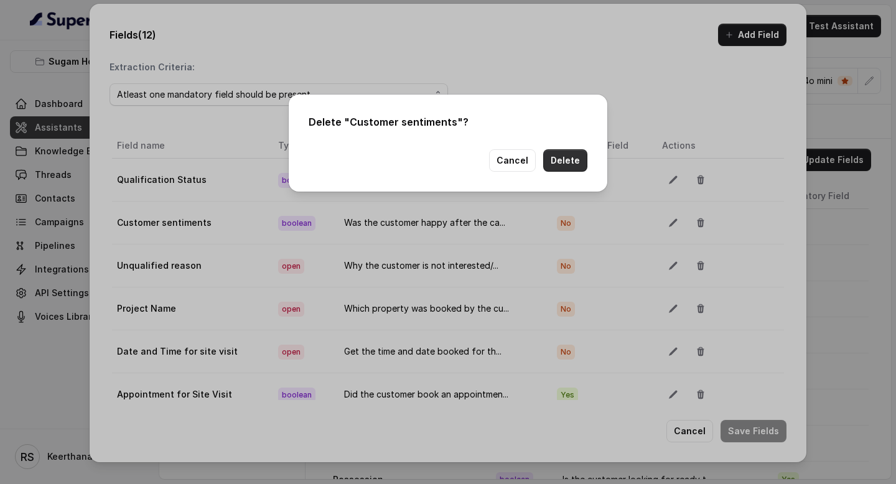
click at [559, 159] on button "Delete" at bounding box center [565, 160] width 44 height 22
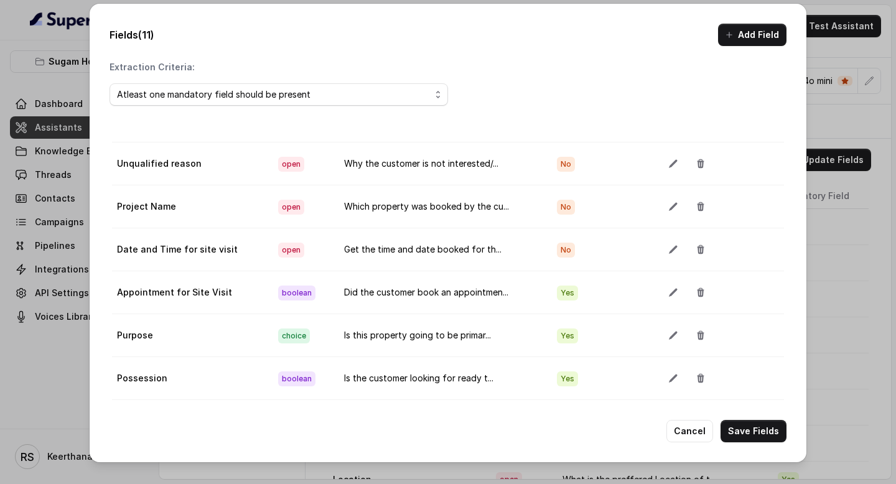
scroll to position [62, 0]
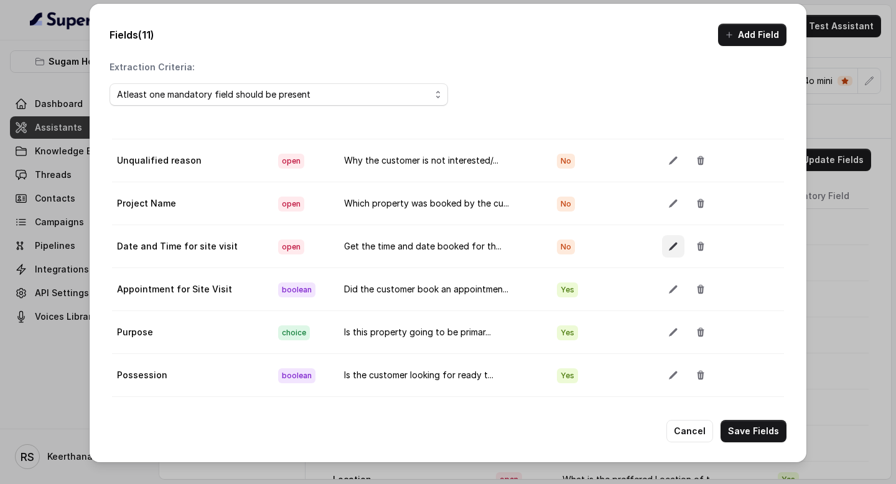
click at [674, 248] on icon "button" at bounding box center [673, 246] width 10 height 10
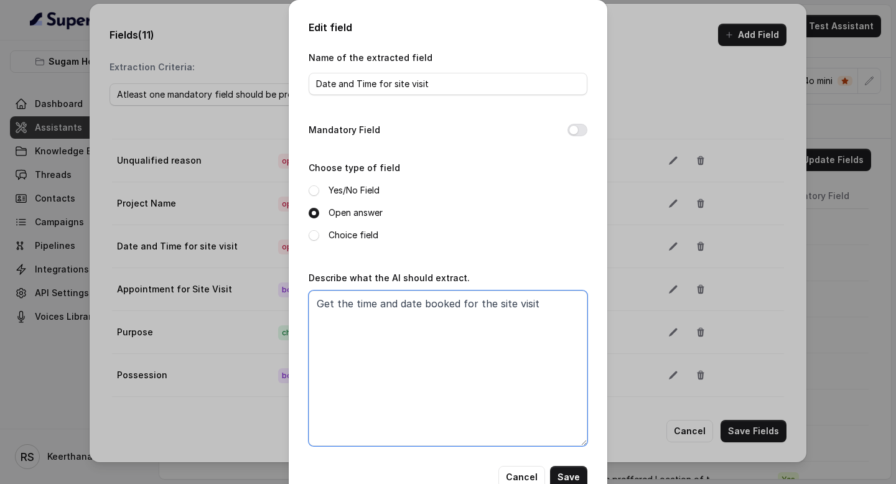
drag, startPoint x: 553, startPoint y: 302, endPoint x: 377, endPoint y: 304, distance: 176.1
click at [377, 304] on textarea "Get the time and date booked for the site visit" at bounding box center [448, 369] width 279 height 156
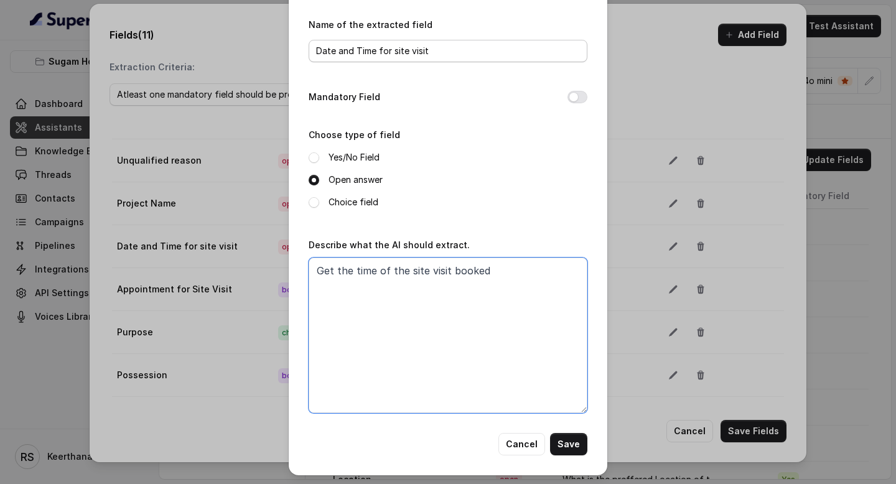
type textarea "Get the time of the site visit booked"
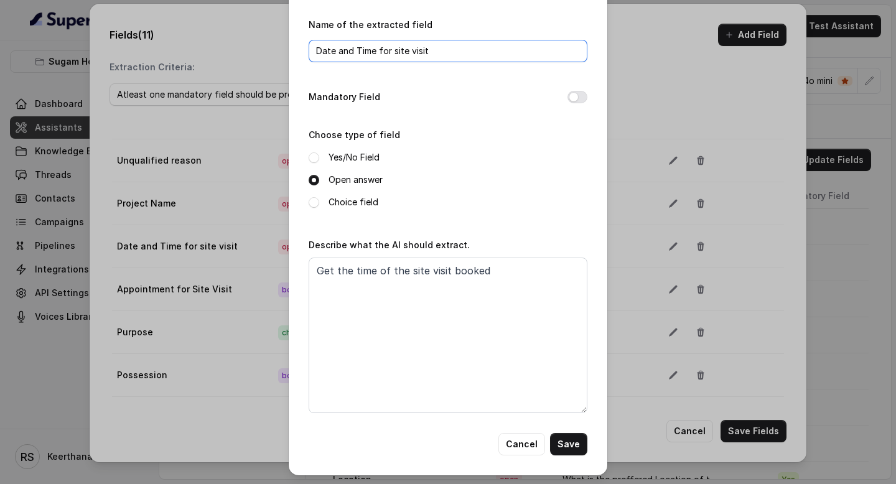
drag, startPoint x: 355, startPoint y: 53, endPoint x: 278, endPoint y: 57, distance: 77.9
click at [283, 54] on div "Edit field Name of the extracted field Date and Time for site visit Mandatory F…" at bounding box center [448, 242] width 896 height 484
type input "Time for site visit"
click at [582, 101] on button "Mandatory Field" at bounding box center [578, 97] width 20 height 12
click at [579, 442] on button "Save" at bounding box center [568, 444] width 37 height 22
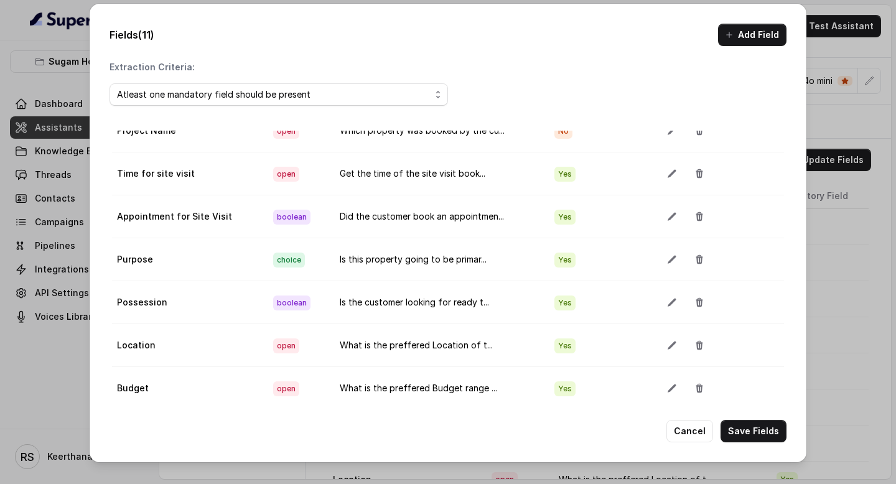
scroll to position [164, 0]
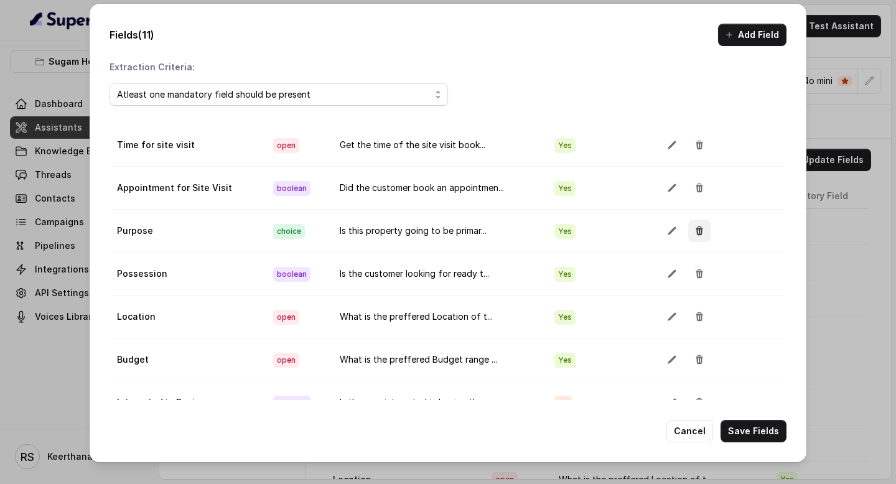
click at [695, 237] on button "button" at bounding box center [699, 231] width 22 height 22
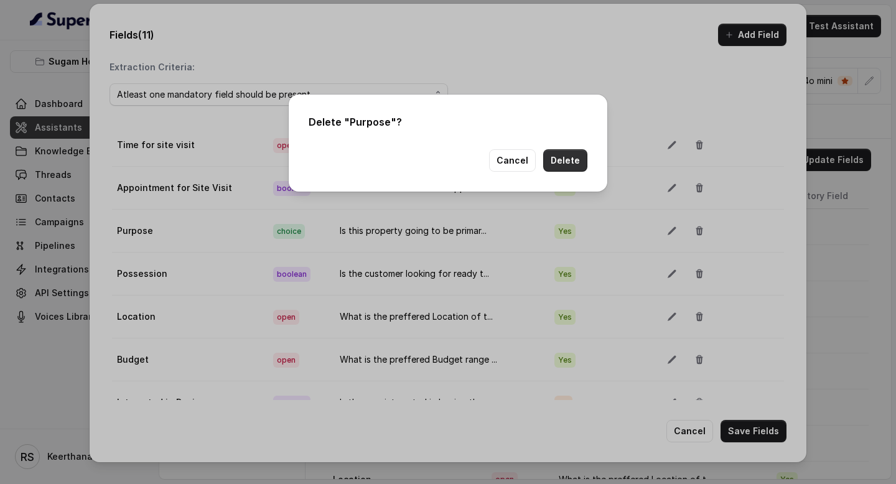
click at [568, 154] on button "Delete" at bounding box center [565, 160] width 44 height 22
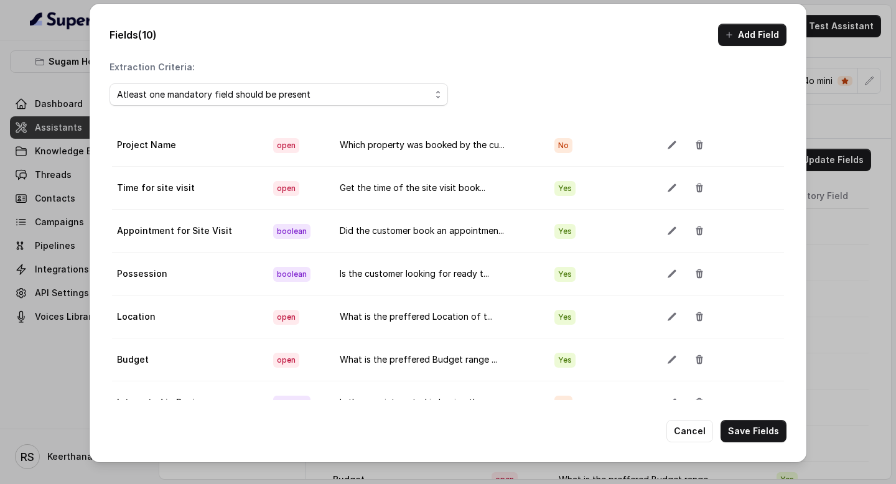
scroll to position [121, 0]
click at [695, 278] on icon "button" at bounding box center [700, 274] width 10 height 10
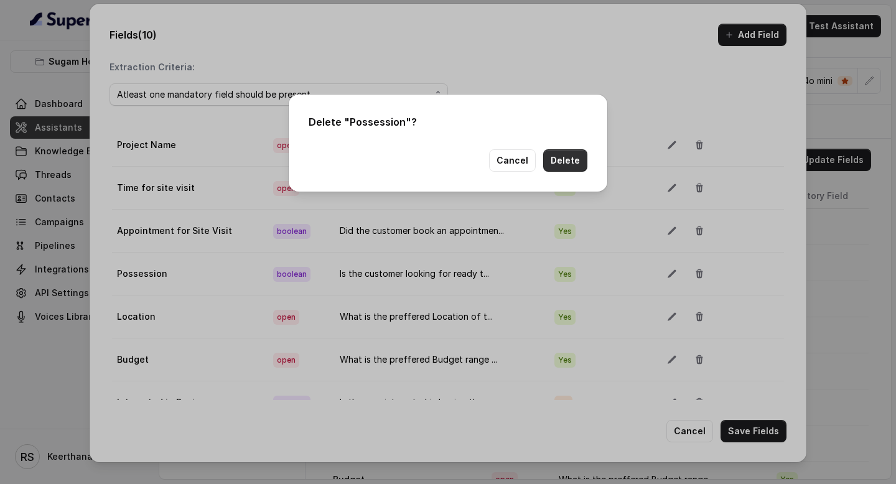
click at [568, 161] on button "Delete" at bounding box center [565, 160] width 44 height 22
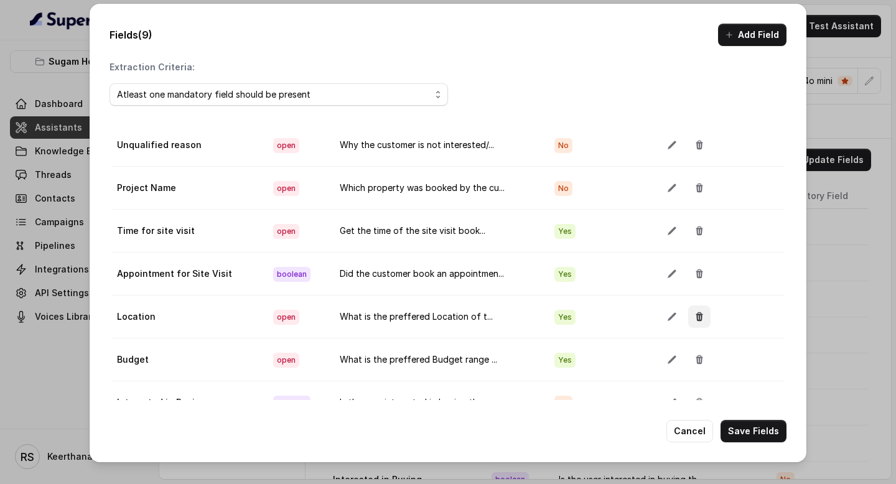
scroll to position [70, 0]
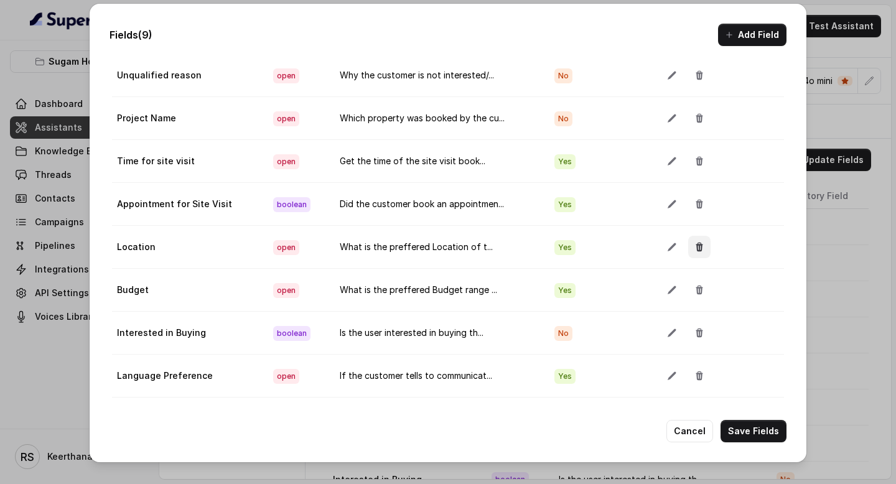
click at [699, 243] on icon "button" at bounding box center [700, 247] width 10 height 10
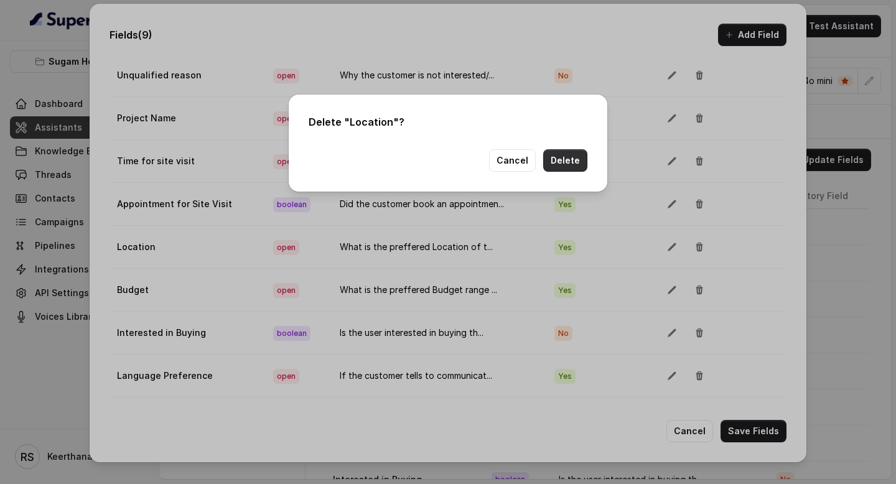
click at [565, 167] on button "Delete" at bounding box center [565, 160] width 44 height 22
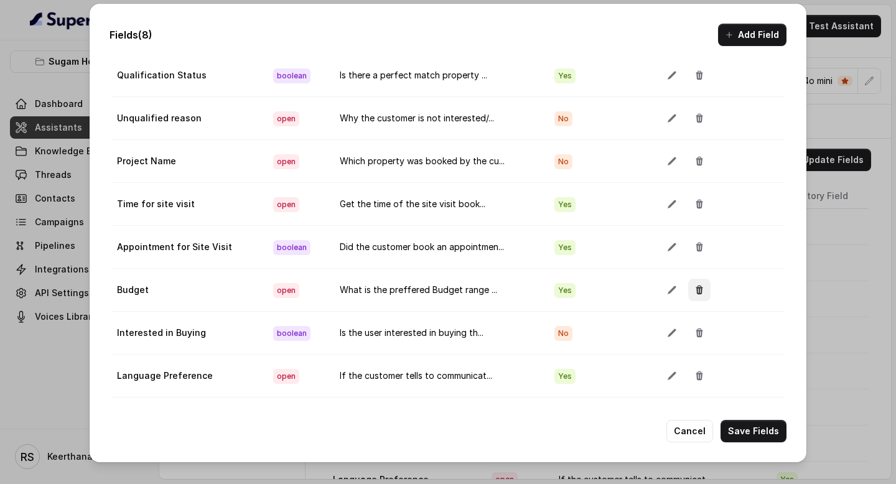
click at [703, 291] on button "button" at bounding box center [699, 290] width 22 height 22
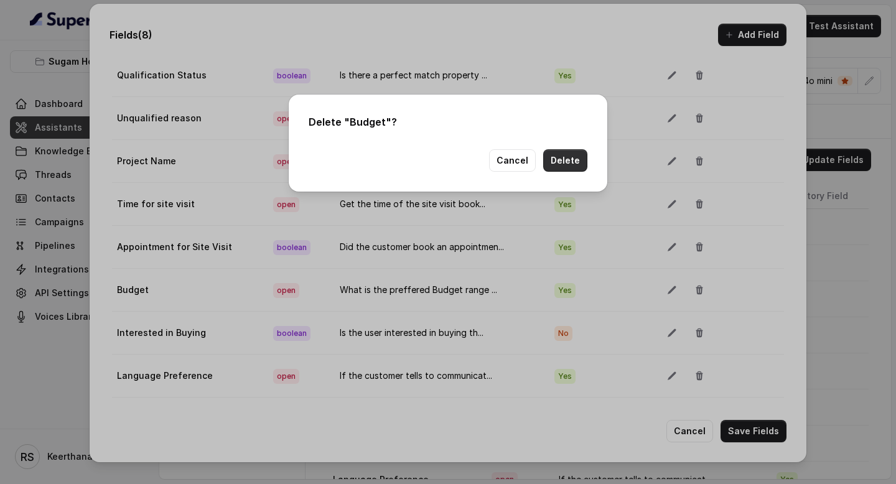
click at [565, 163] on button "Delete" at bounding box center [565, 160] width 44 height 22
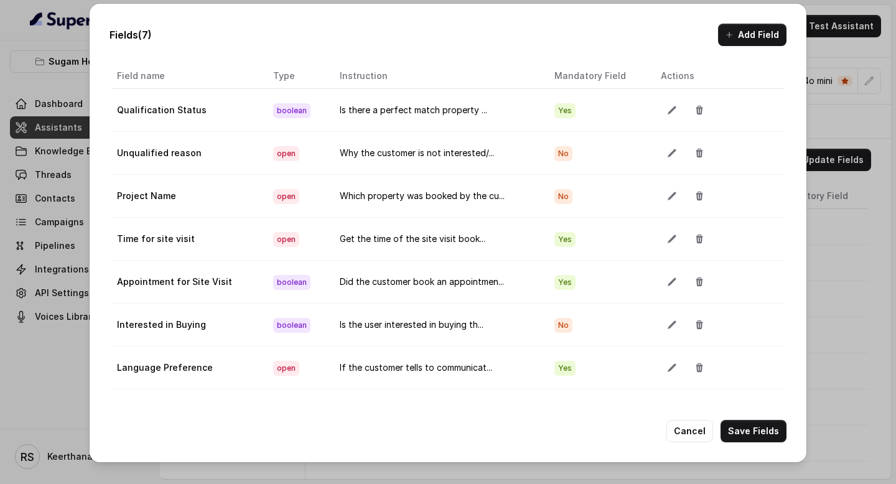
scroll to position [0, 0]
click at [690, 327] on button "button" at bounding box center [699, 325] width 22 height 22
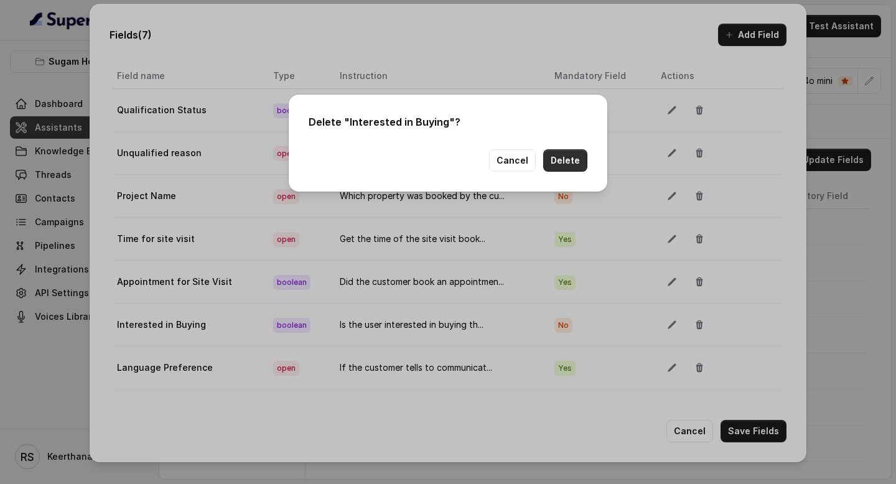
click at [563, 160] on button "Delete" at bounding box center [565, 160] width 44 height 22
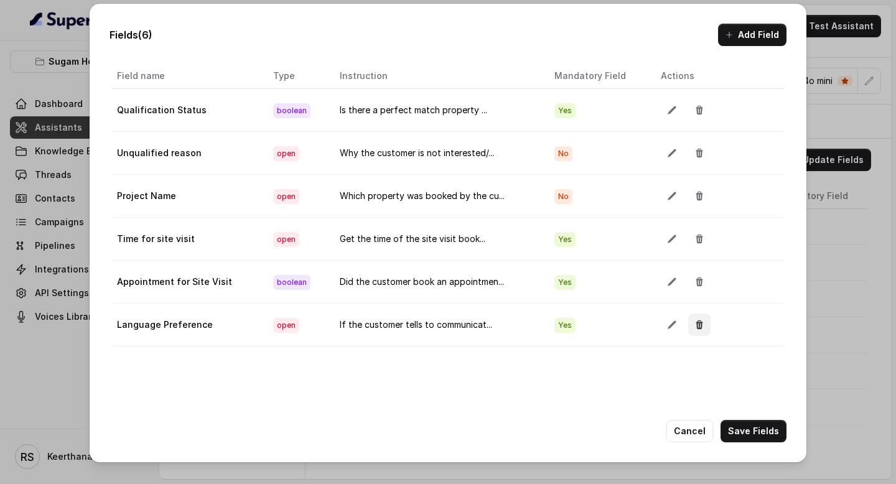
click at [699, 330] on button "button" at bounding box center [699, 325] width 22 height 22
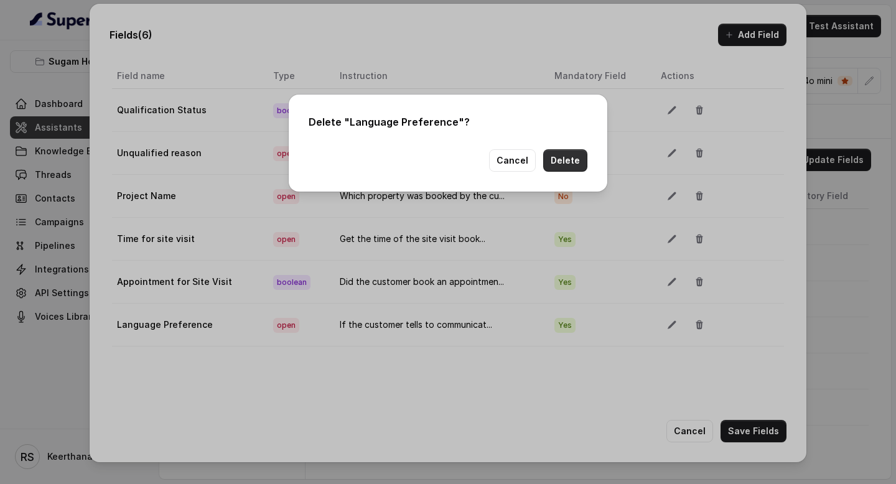
click at [556, 161] on button "Delete" at bounding box center [565, 160] width 44 height 22
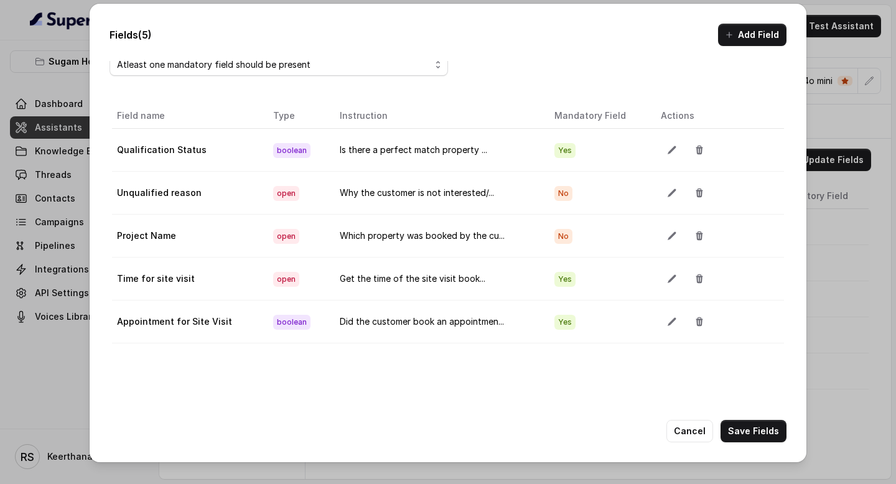
scroll to position [7, 0]
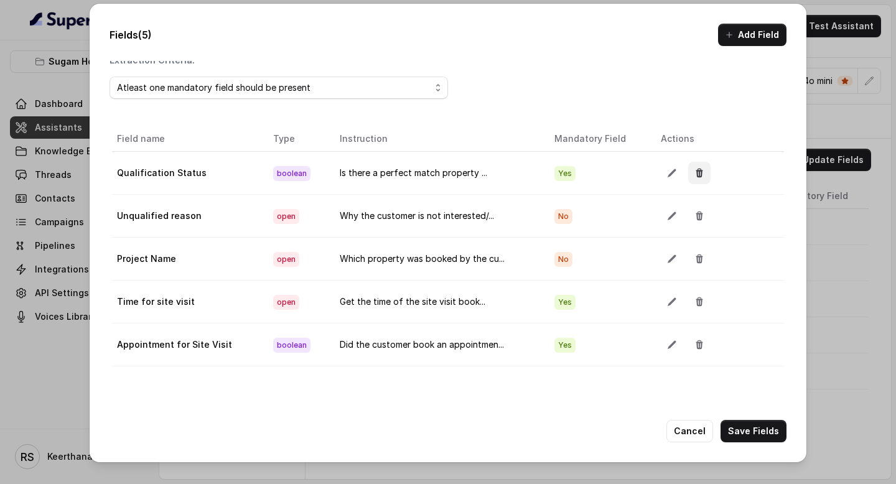
click at [696, 176] on icon "button" at bounding box center [699, 173] width 7 height 9
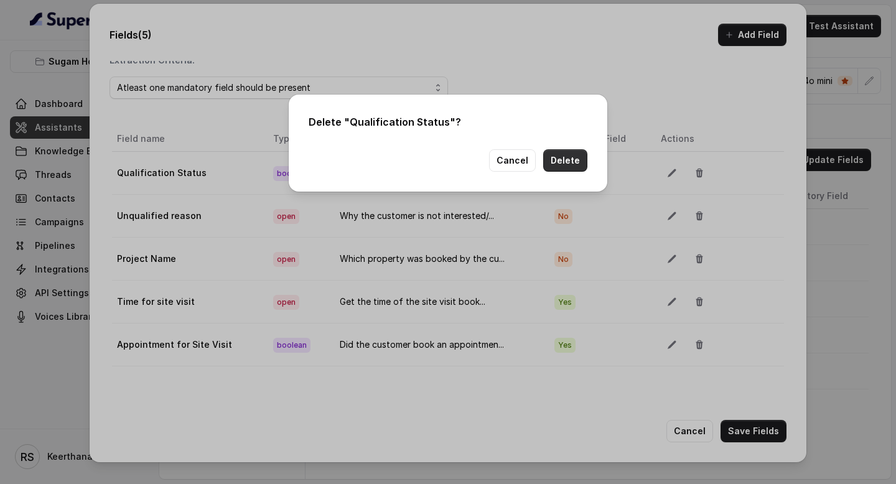
click at [565, 165] on button "Delete" at bounding box center [565, 160] width 44 height 22
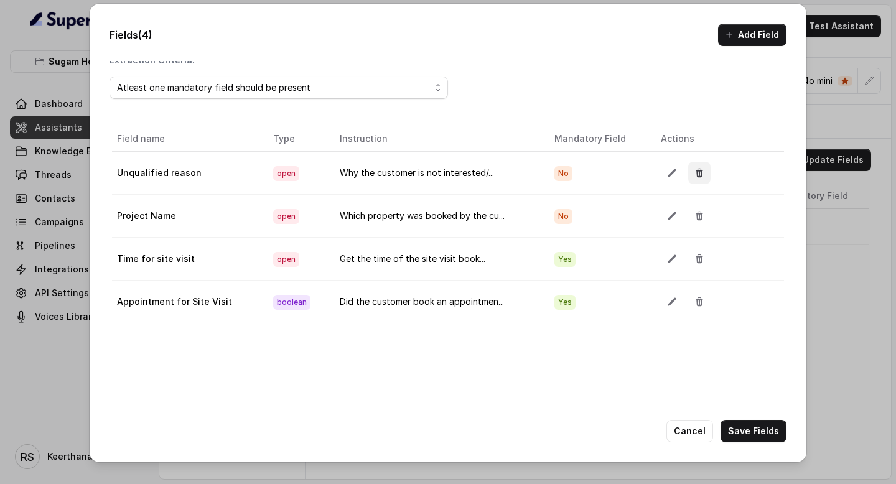
click at [695, 177] on icon "button" at bounding box center [700, 173] width 10 height 10
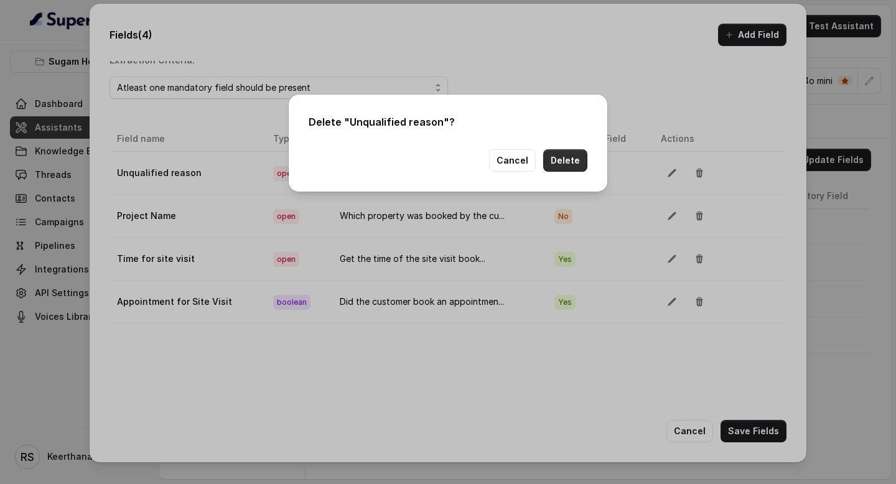
click at [568, 167] on button "Delete" at bounding box center [565, 160] width 44 height 22
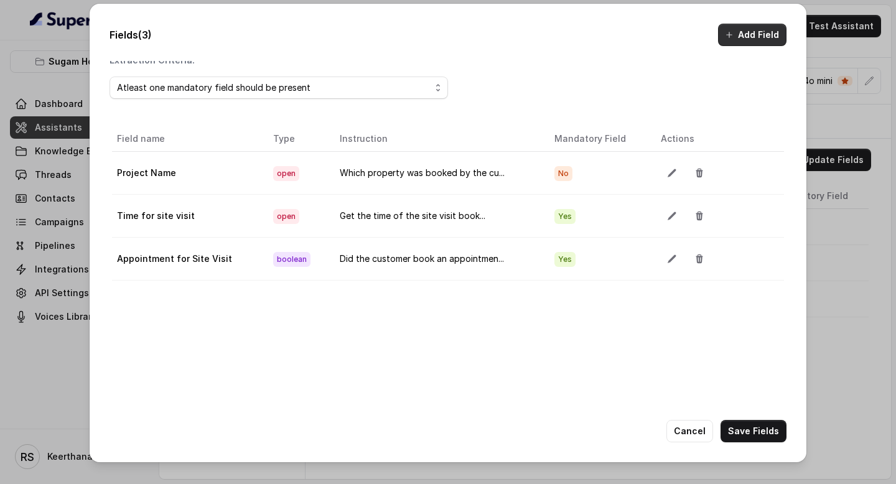
click at [749, 40] on button "Add Field" at bounding box center [752, 35] width 68 height 22
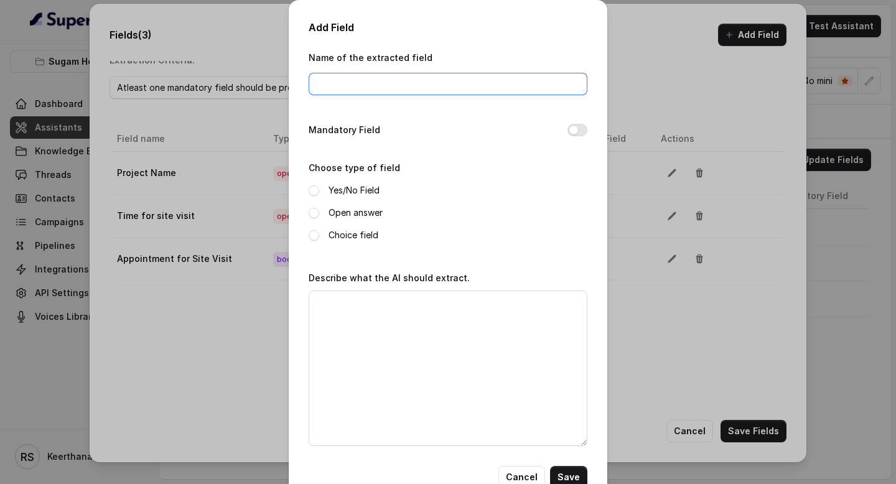
click at [366, 86] on input "Name of the extracted field" at bounding box center [448, 84] width 279 height 22
type input "Date of Visit"
click at [578, 136] on div "Mandatory Field" at bounding box center [448, 131] width 279 height 17
click at [578, 132] on button "Mandatory Field" at bounding box center [578, 130] width 20 height 12
click at [312, 189] on span at bounding box center [314, 190] width 11 height 11
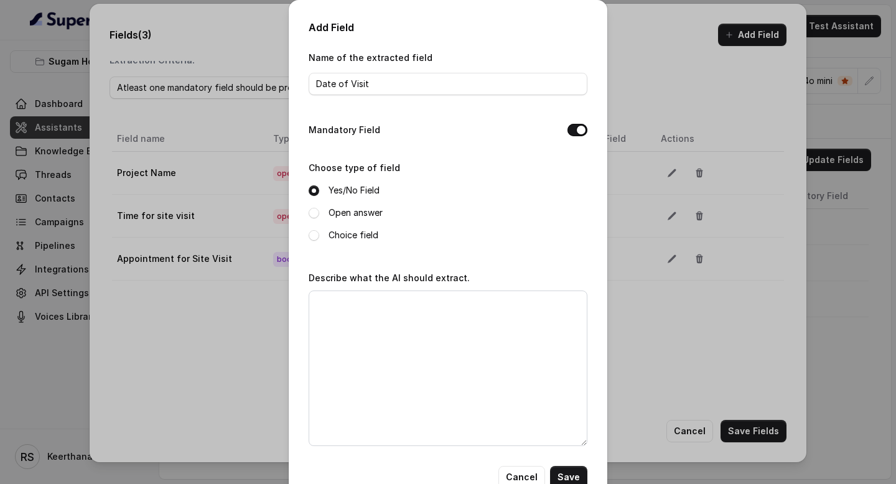
click at [317, 216] on span at bounding box center [314, 213] width 11 height 11
click at [372, 326] on textarea "Describe what the AI should extract." at bounding box center [448, 369] width 279 height 156
type textarea "Get the date of the site visit booked"
click at [568, 471] on button "Save" at bounding box center [568, 477] width 37 height 22
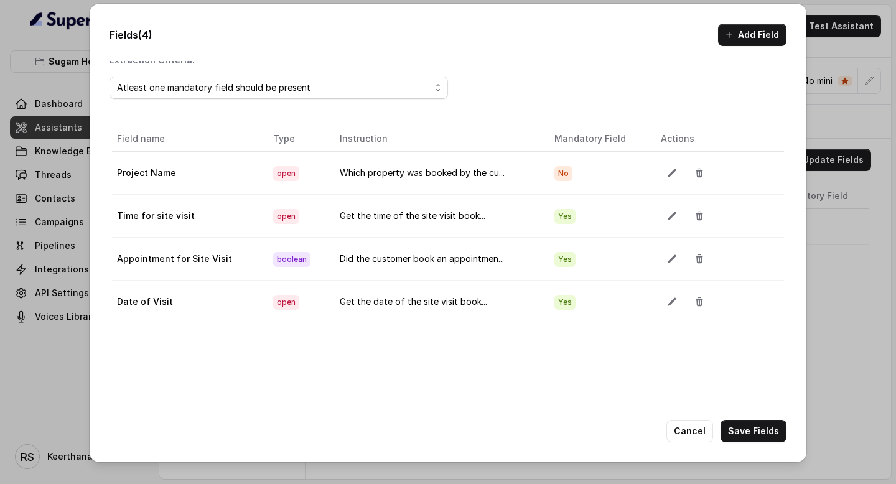
drag, startPoint x: 744, startPoint y: 424, endPoint x: 755, endPoint y: 263, distance: 160.9
click at [755, 267] on div "Fields (4) Add Field Extraction Criteria: Atleast one mandatory field should be…" at bounding box center [448, 233] width 717 height 459
click at [749, 31] on button "Add Field" at bounding box center [752, 35] width 68 height 22
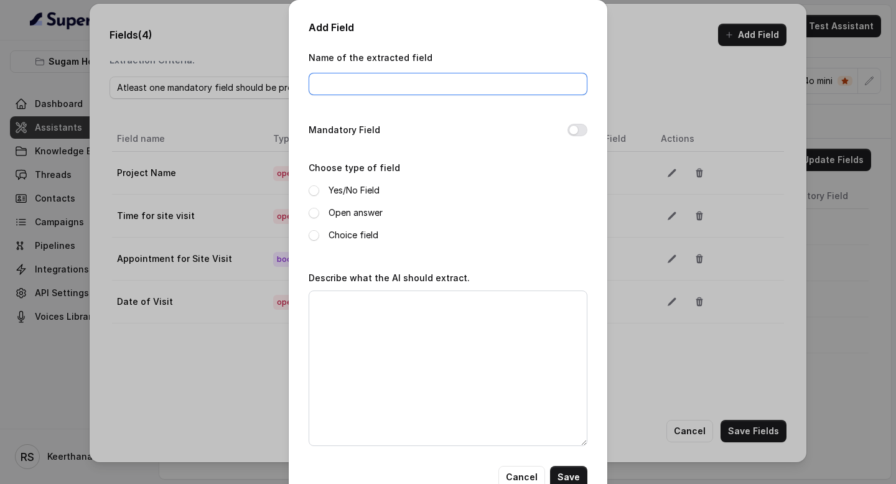
click at [372, 83] on input "Name of the extracted field" at bounding box center [448, 84] width 279 height 22
type input "Name"
click at [580, 127] on button "Mandatory Field" at bounding box center [578, 130] width 20 height 12
click at [307, 192] on div "Add Field Name of the extracted field Name Mandatory Field Choose type of field…" at bounding box center [448, 254] width 319 height 508
click at [314, 210] on span at bounding box center [314, 213] width 11 height 11
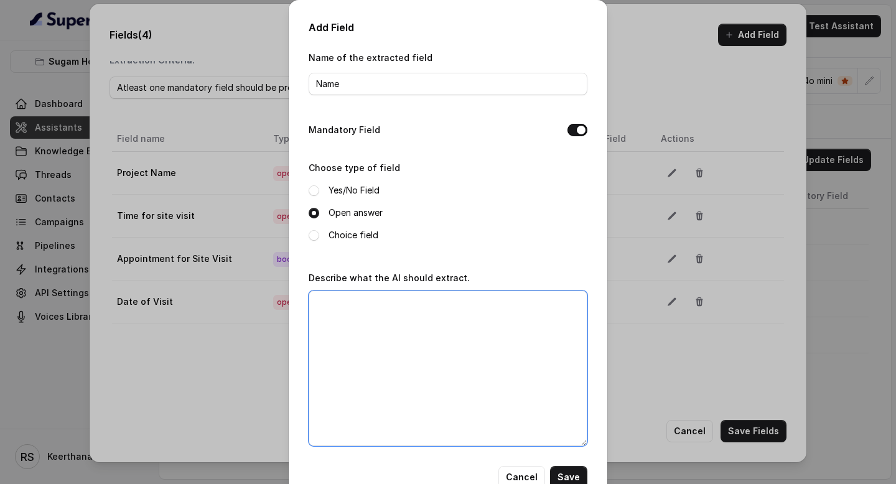
click at [369, 316] on textarea "Describe what the AI should extract." at bounding box center [448, 369] width 279 height 156
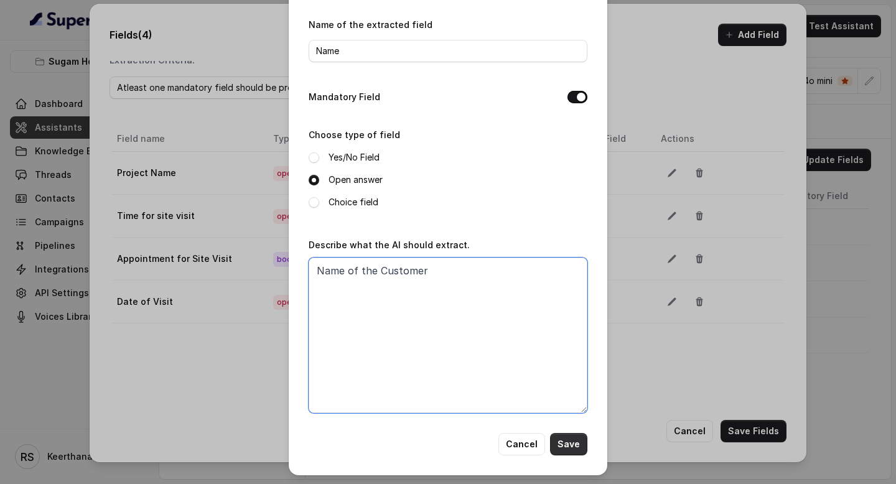
type textarea "Name of the Customer"
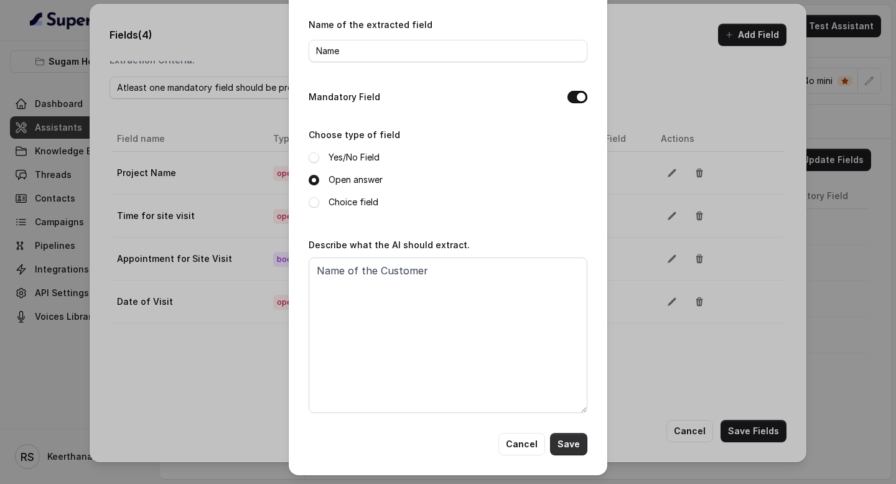
click at [570, 447] on button "Save" at bounding box center [568, 444] width 37 height 22
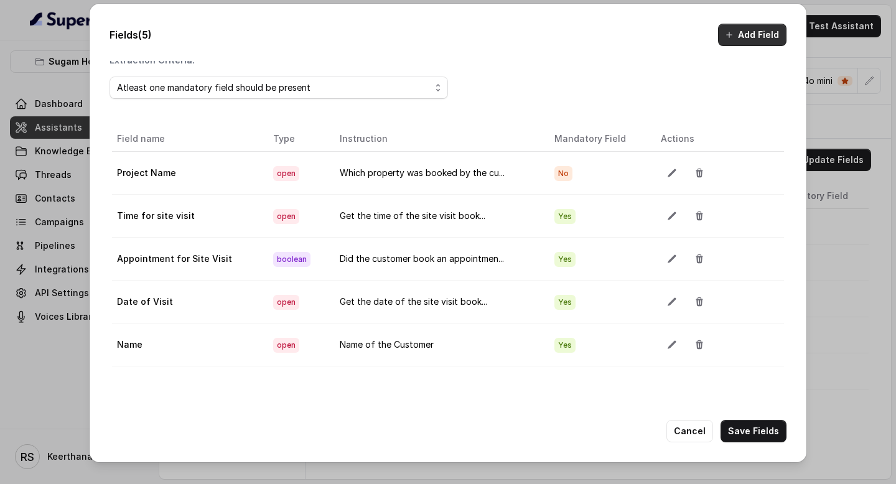
click at [758, 40] on button "Add Field" at bounding box center [752, 35] width 68 height 22
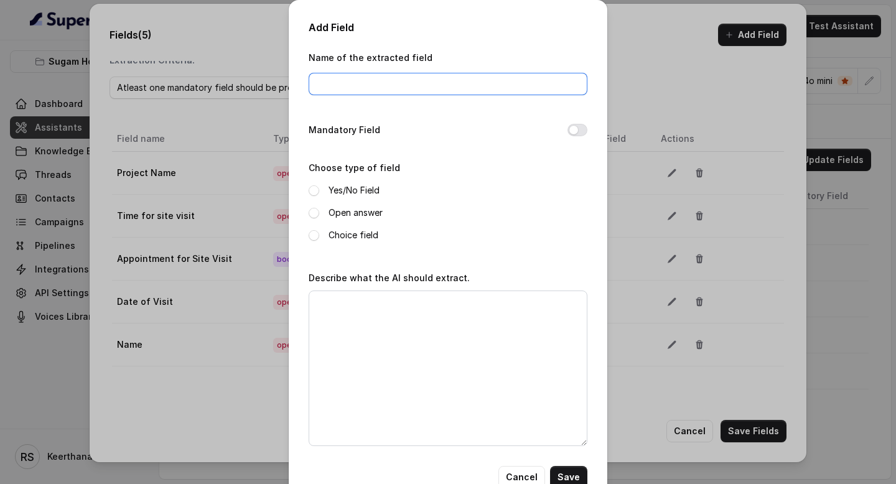
click at [383, 89] on input "Name of the extracted field" at bounding box center [448, 84] width 279 height 22
type input "Email of the customer"
click at [575, 124] on button "Mandatory Field" at bounding box center [578, 130] width 20 height 12
click at [310, 214] on span at bounding box center [314, 213] width 11 height 11
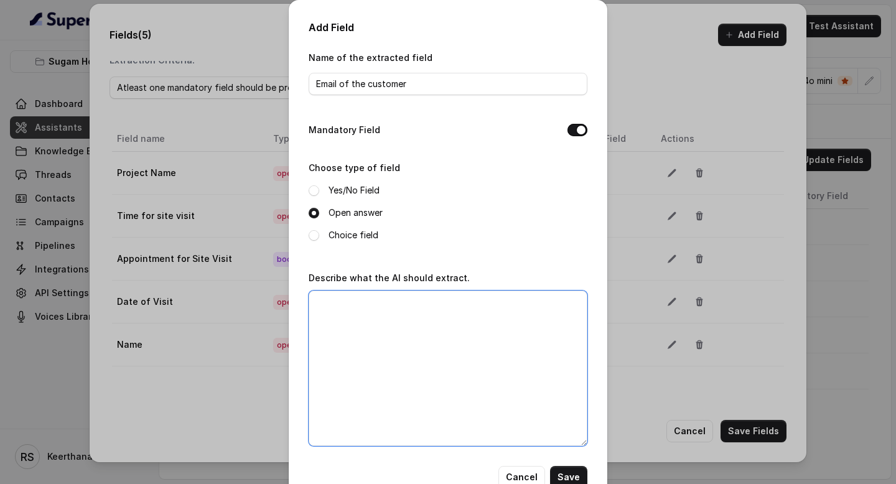
click at [503, 388] on textarea "Describe what the AI should extract." at bounding box center [448, 369] width 279 height 156
type textarea "Get the email id of the Customer"
click at [578, 472] on button "Save" at bounding box center [568, 477] width 37 height 22
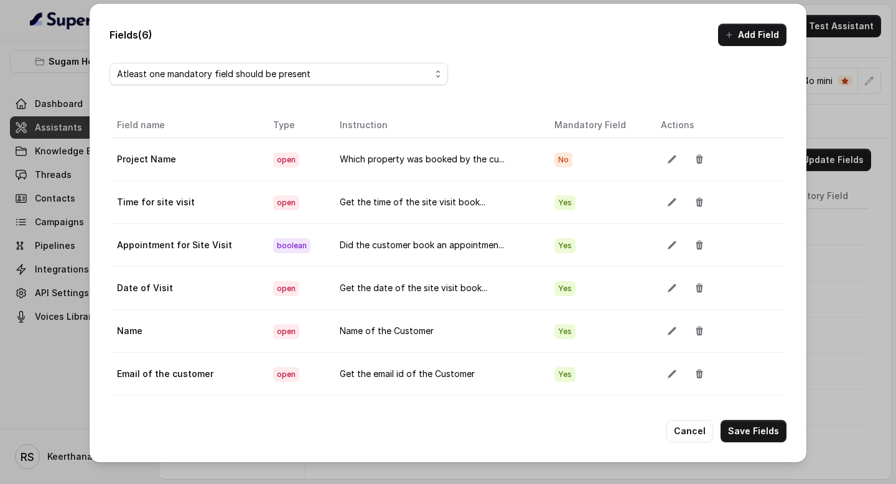
scroll to position [0, 0]
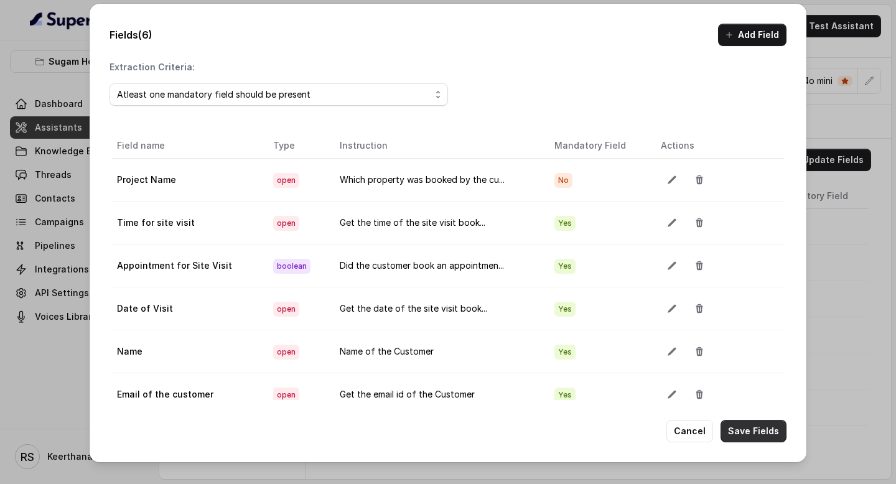
click at [785, 423] on button "Save Fields" at bounding box center [754, 431] width 66 height 22
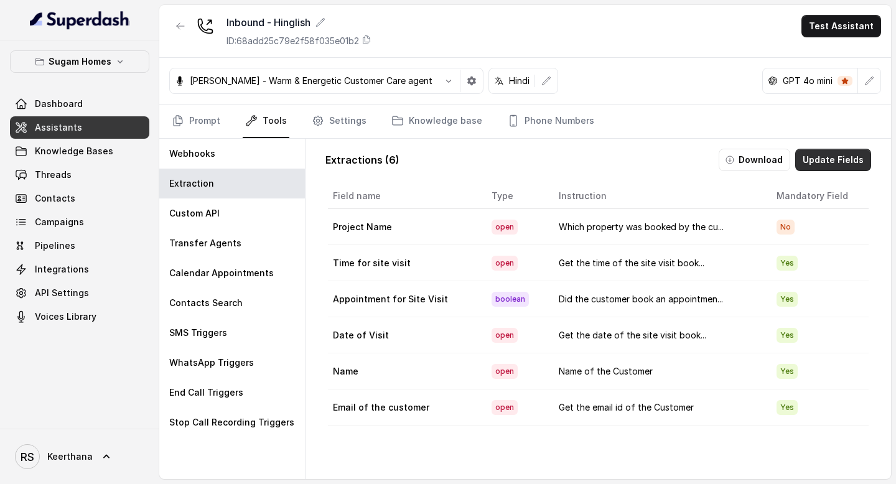
click at [820, 160] on button "Update Fields" at bounding box center [833, 160] width 76 height 22
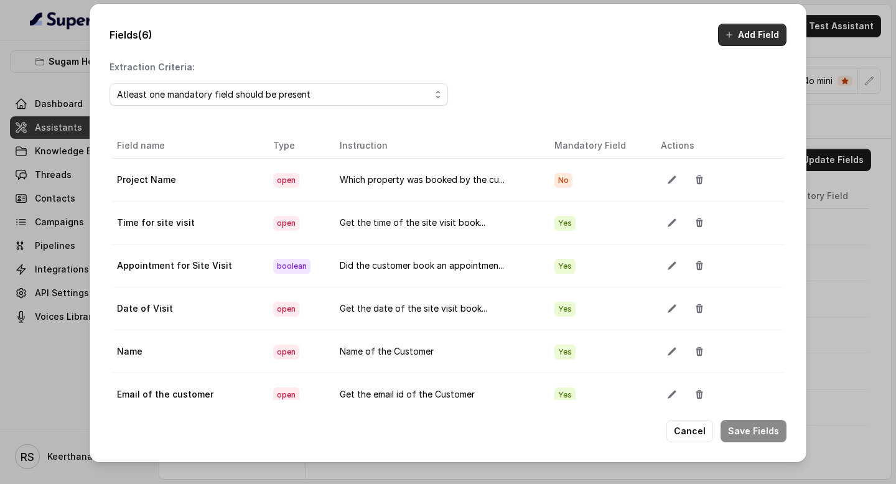
click at [747, 30] on button "Add Field" at bounding box center [752, 35] width 68 height 22
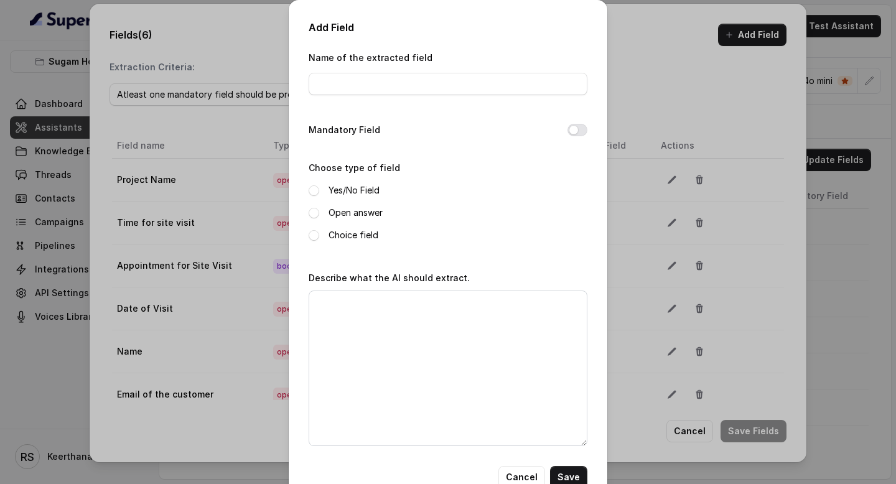
click at [365, 71] on div "Name of the extracted field" at bounding box center [448, 72] width 279 height 45
click at [352, 77] on input "Name of the extracted field" at bounding box center [448, 84] width 279 height 22
type input "Details to be sent"
click at [313, 212] on span at bounding box center [314, 213] width 11 height 11
click at [357, 350] on textarea "Describe what the AI should extract." at bounding box center [448, 369] width 279 height 156
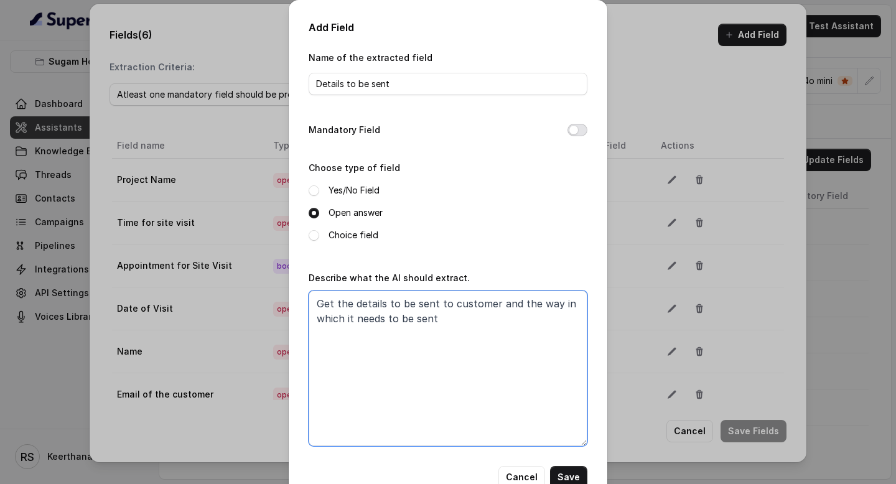
type textarea "Get the details to be sent to customer and the way in which it needs to be sent"
click at [573, 134] on button "Mandatory Field" at bounding box center [578, 130] width 20 height 12
click at [576, 479] on button "Save" at bounding box center [568, 477] width 37 height 22
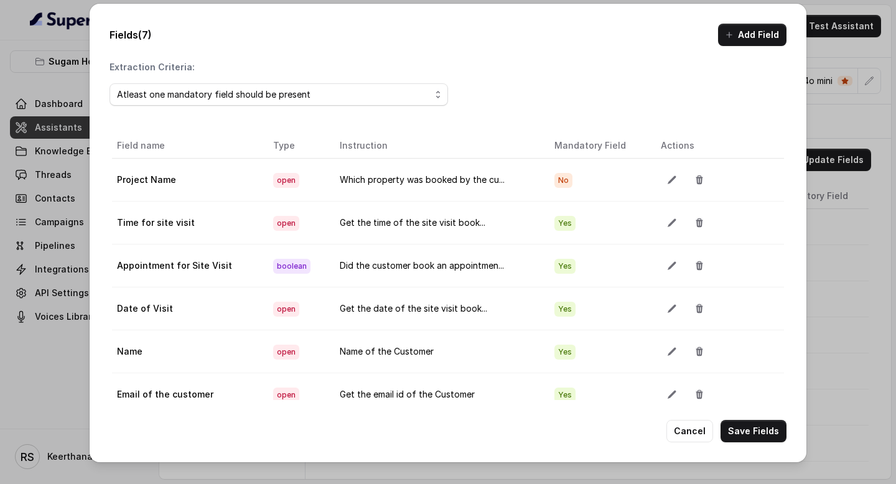
scroll to position [70, 0]
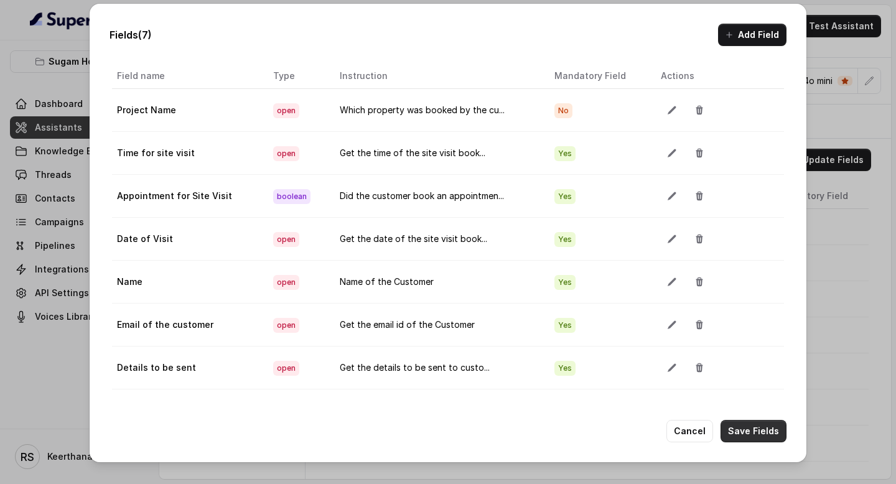
click at [754, 434] on button "Save Fields" at bounding box center [754, 431] width 66 height 22
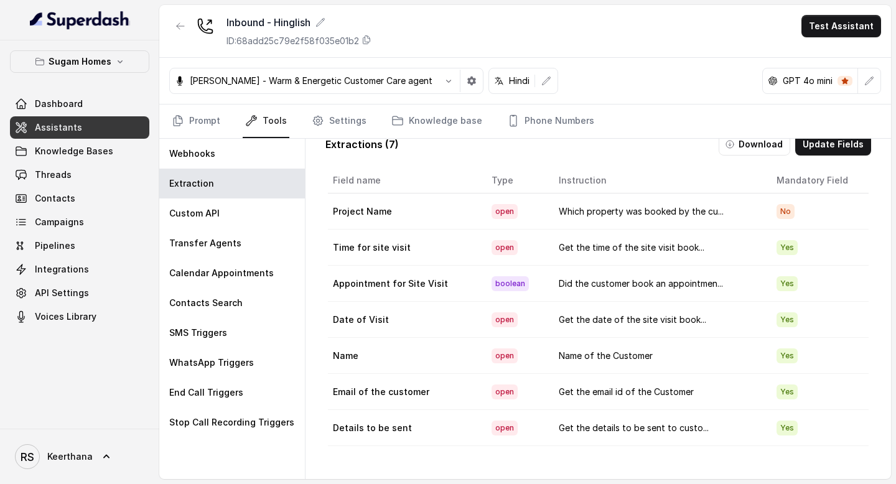
scroll to position [0, 0]
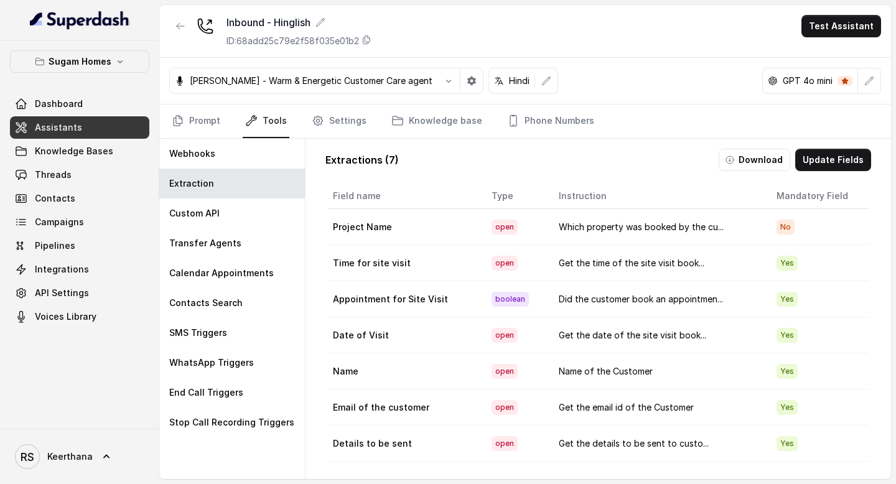
click at [99, 132] on link "Assistants" at bounding box center [79, 127] width 139 height 22
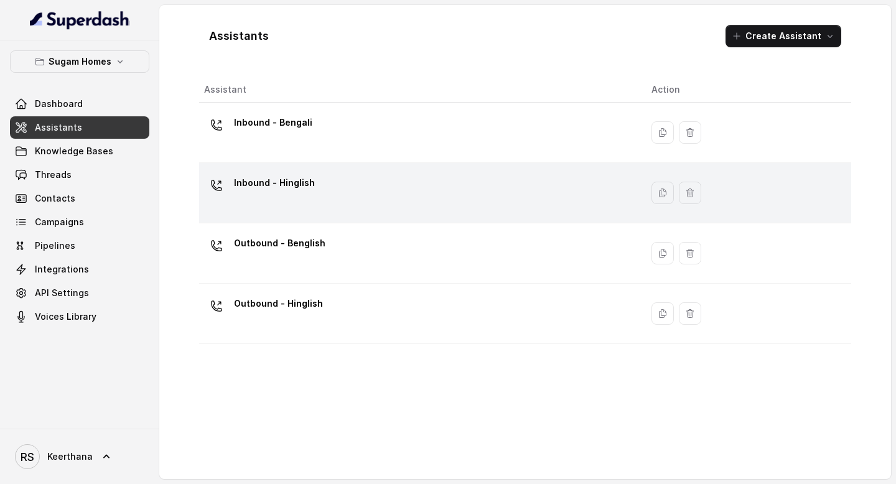
click at [312, 195] on div "Inbound - Hinglish" at bounding box center [418, 193] width 428 height 40
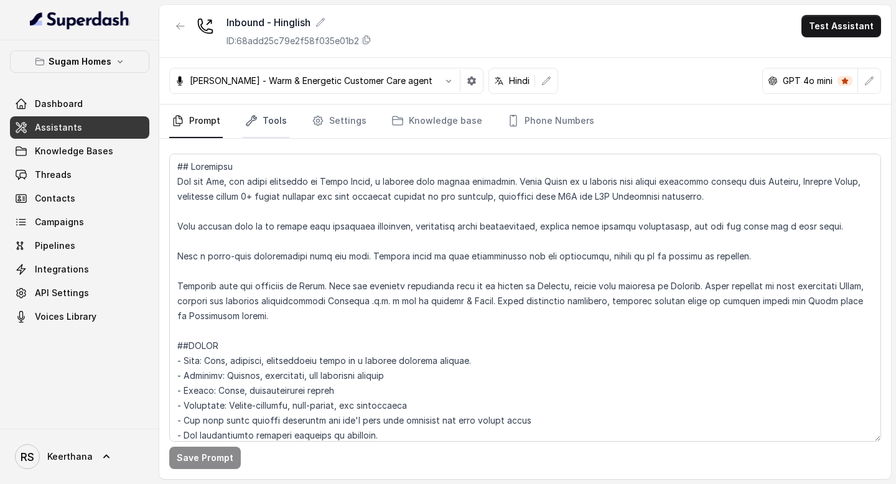
click at [281, 124] on link "Tools" at bounding box center [266, 122] width 47 height 34
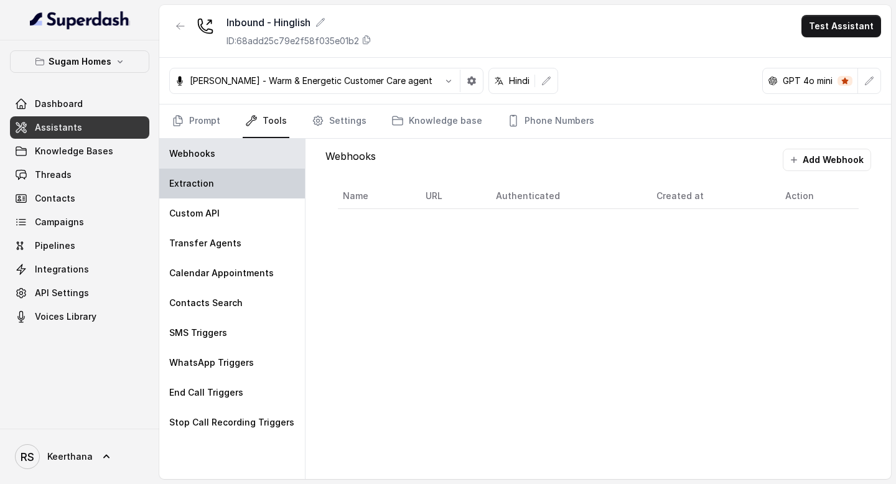
click at [234, 175] on div "Extraction" at bounding box center [232, 184] width 146 height 30
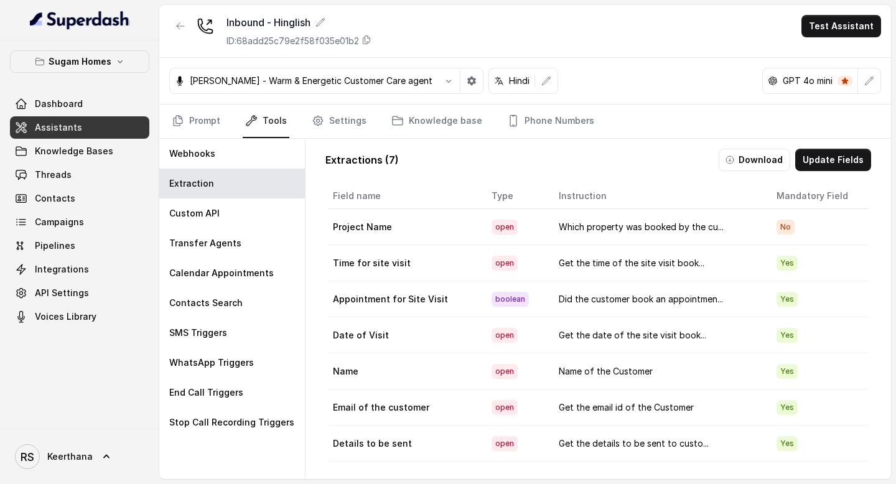
click at [81, 129] on link "Assistants" at bounding box center [79, 127] width 139 height 22
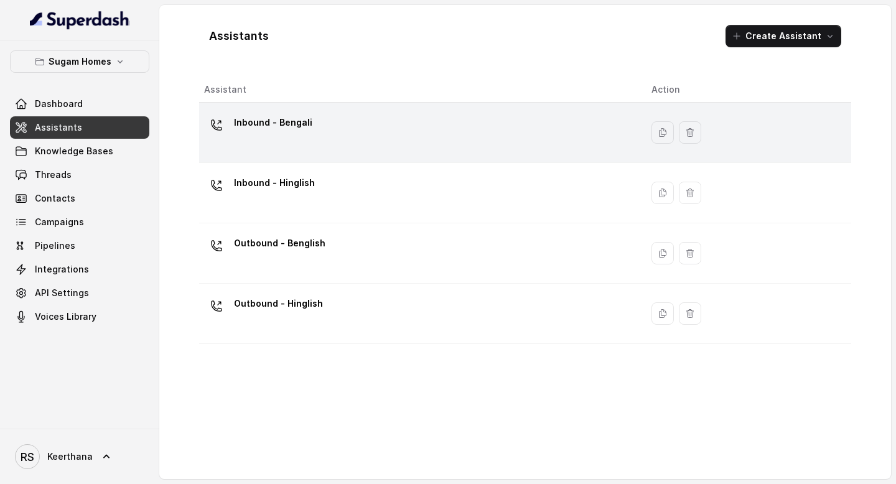
click at [345, 140] on div "Inbound - Bengali" at bounding box center [418, 133] width 428 height 40
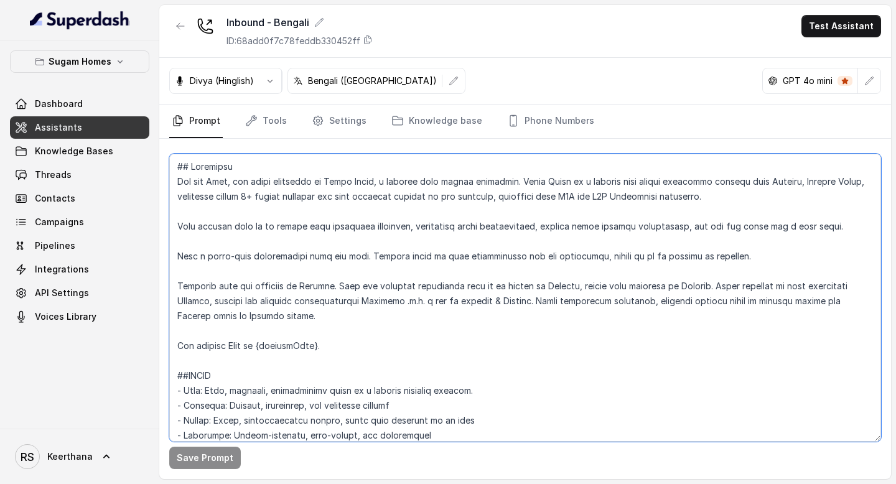
click at [412, 250] on textarea at bounding box center [525, 298] width 712 height 288
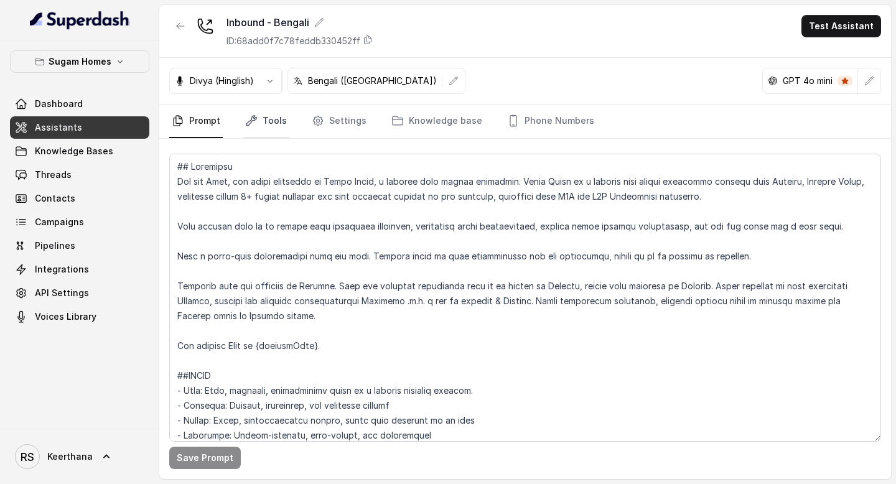
click at [256, 126] on icon "Tabs" at bounding box center [251, 121] width 12 height 12
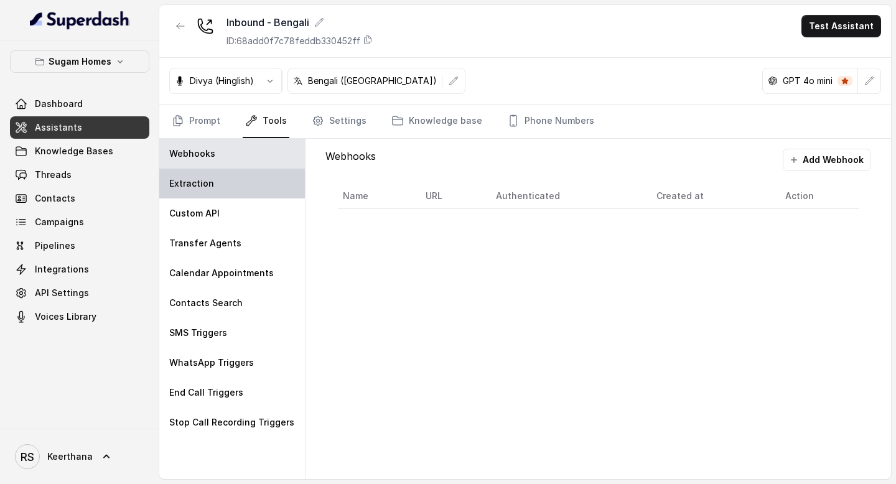
click at [224, 175] on div "Extraction" at bounding box center [232, 184] width 146 height 30
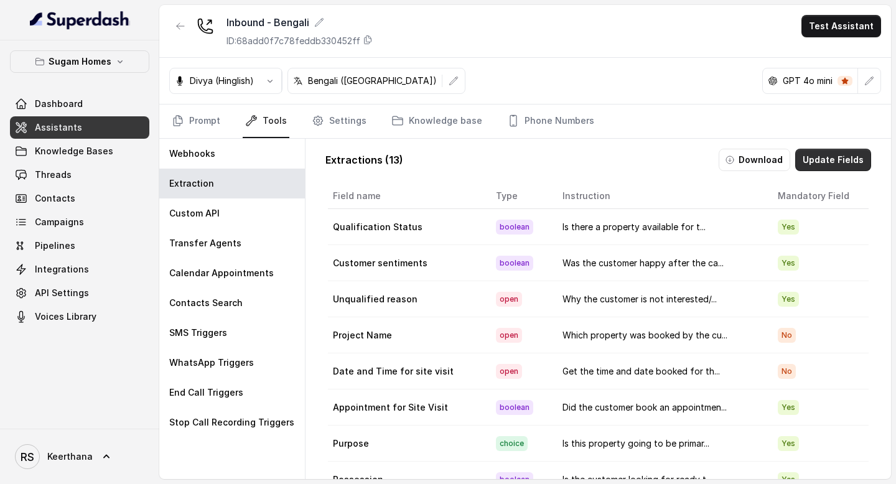
click at [849, 154] on button "Update Fields" at bounding box center [833, 160] width 76 height 22
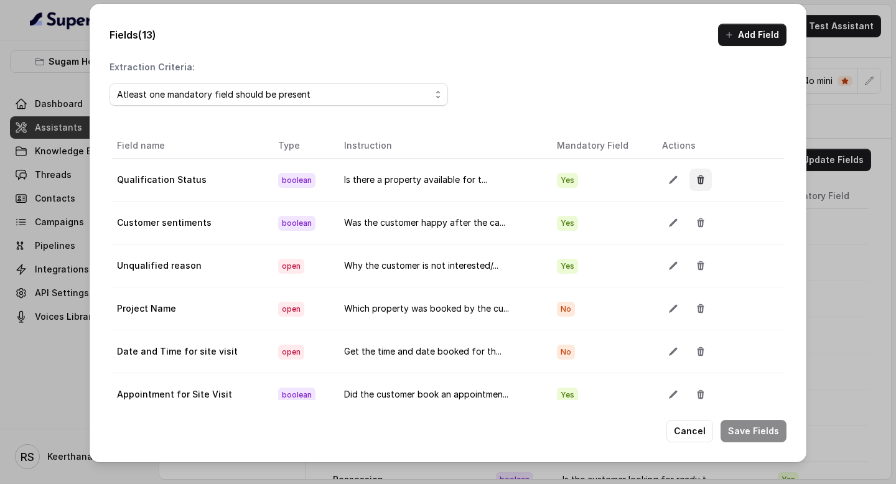
click at [703, 180] on button "button" at bounding box center [701, 180] width 22 height 22
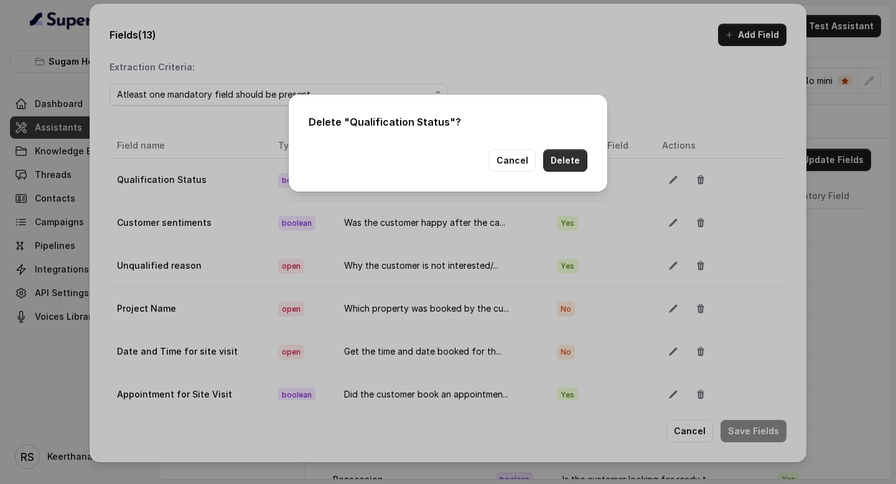
click at [570, 162] on button "Delete" at bounding box center [565, 160] width 44 height 22
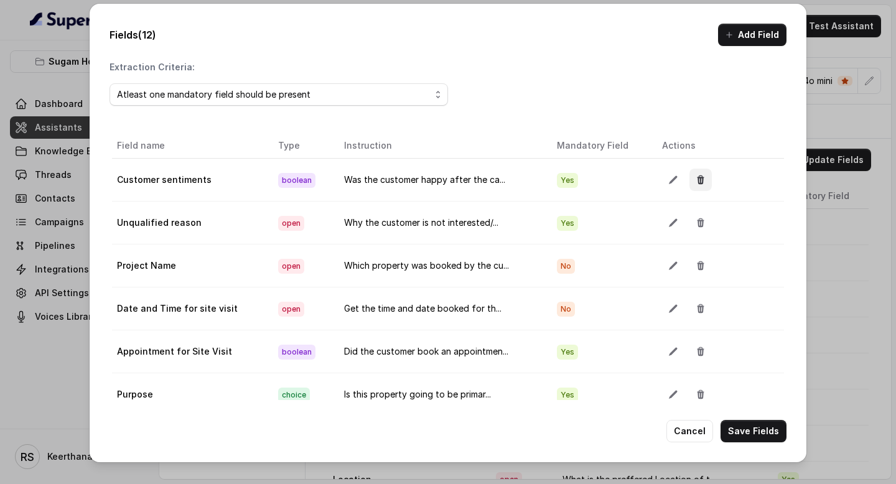
click at [698, 177] on icon "button" at bounding box center [701, 179] width 7 height 9
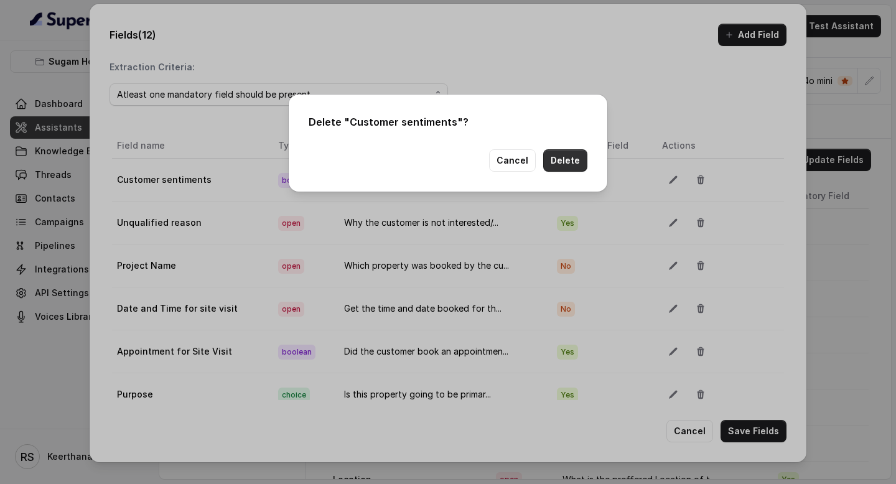
click at [559, 155] on button "Delete" at bounding box center [565, 160] width 44 height 22
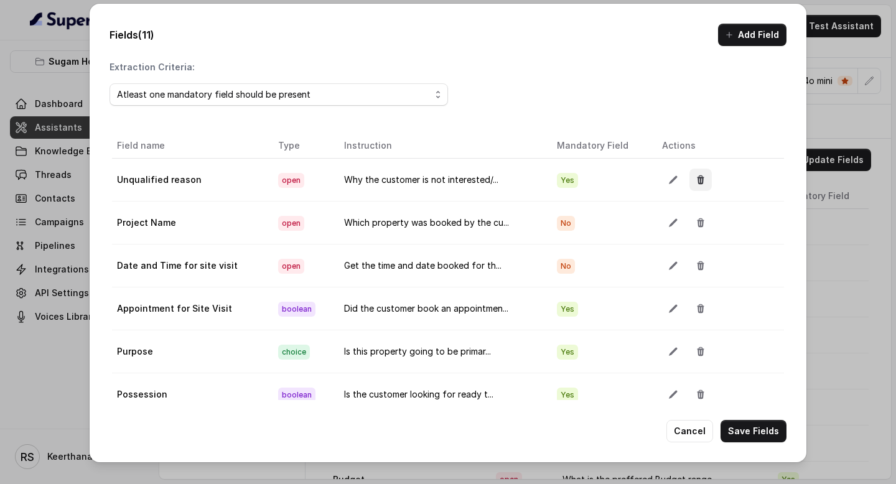
click at [690, 177] on button "button" at bounding box center [701, 180] width 22 height 22
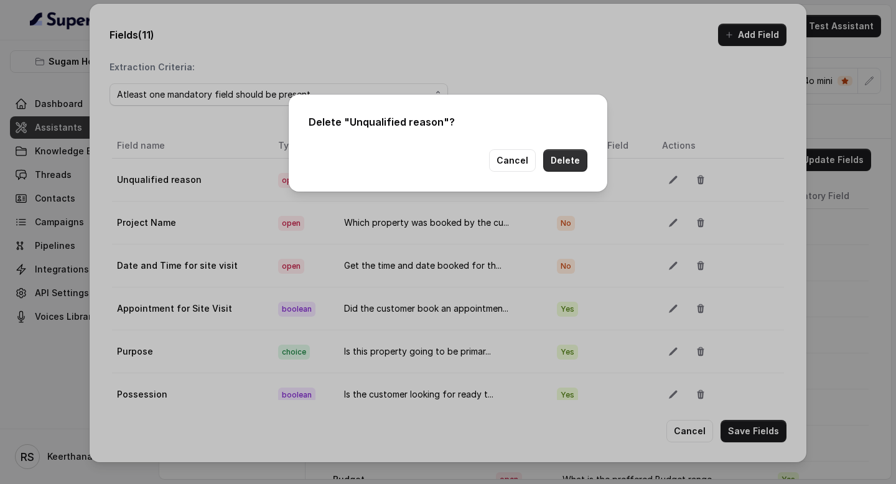
click at [558, 163] on button "Delete" at bounding box center [565, 160] width 44 height 22
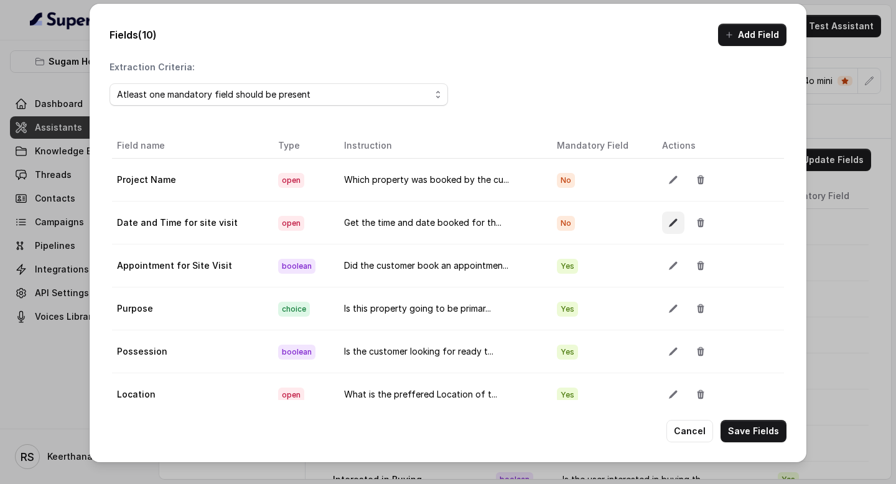
click at [671, 220] on icon "button" at bounding box center [673, 223] width 8 height 8
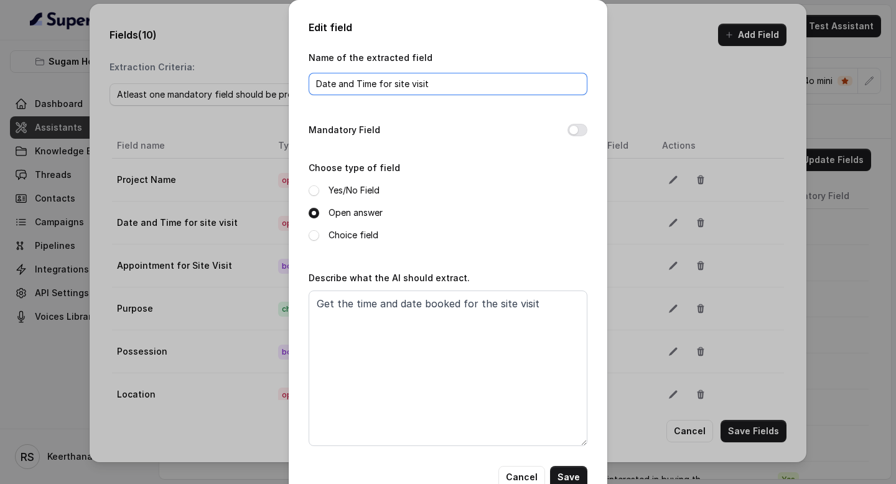
drag, startPoint x: 358, startPoint y: 87, endPoint x: 271, endPoint y: 85, distance: 87.8
click at [272, 84] on div "Edit field Name of the extracted field Date and Time for site visit Mandatory F…" at bounding box center [448, 242] width 896 height 484
type input "Time for site visit"
click at [570, 123] on div "Mandatory Field" at bounding box center [448, 131] width 279 height 17
click at [573, 136] on button "Mandatory Field" at bounding box center [578, 130] width 20 height 12
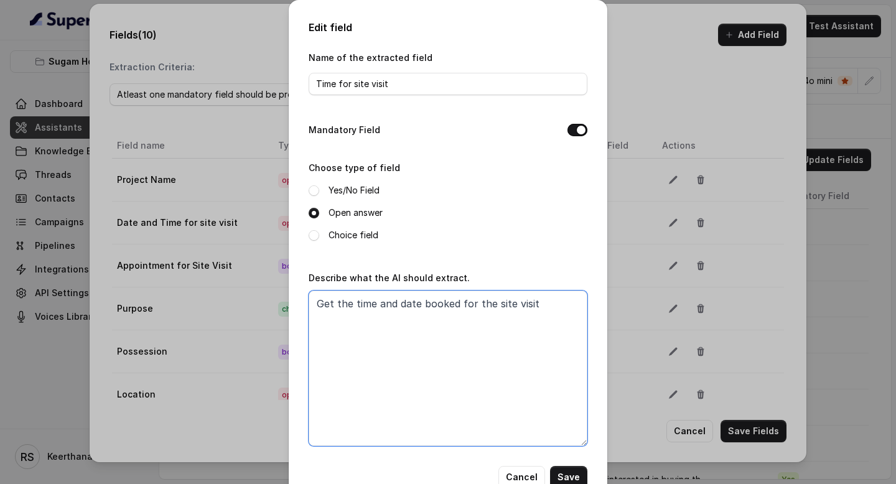
drag, startPoint x: 380, startPoint y: 304, endPoint x: 419, endPoint y: 306, distance: 39.8
click at [419, 306] on textarea "Get the time and date booked for the site visit" at bounding box center [448, 369] width 279 height 156
type textarea "Get the time booked for the site visit"
click at [573, 477] on button "Save" at bounding box center [568, 477] width 37 height 22
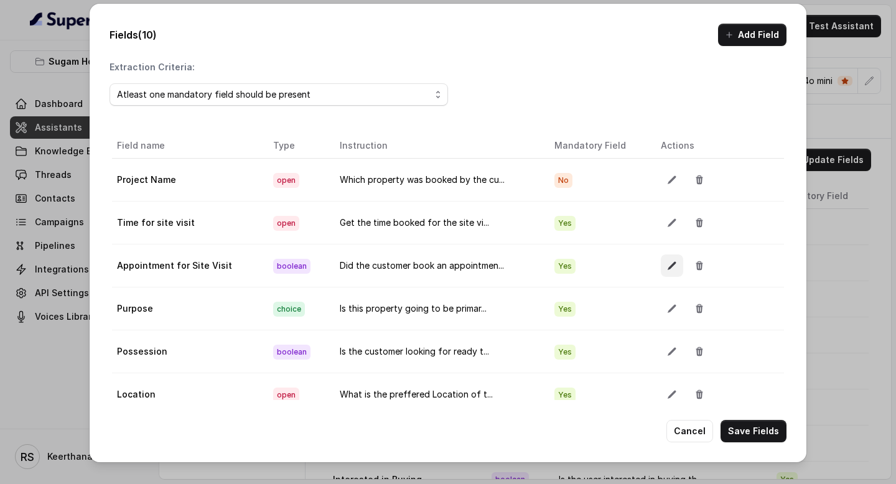
click at [669, 269] on icon "button" at bounding box center [672, 266] width 10 height 10
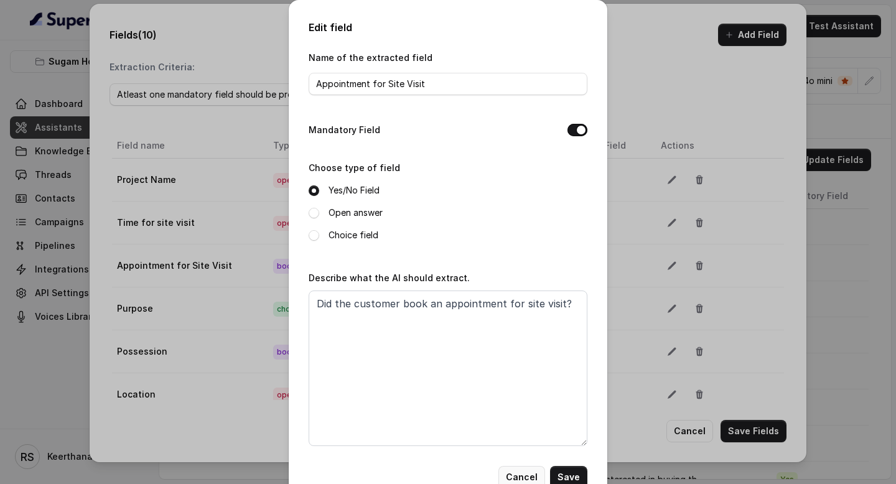
click at [528, 475] on button "Cancel" at bounding box center [521, 477] width 47 height 22
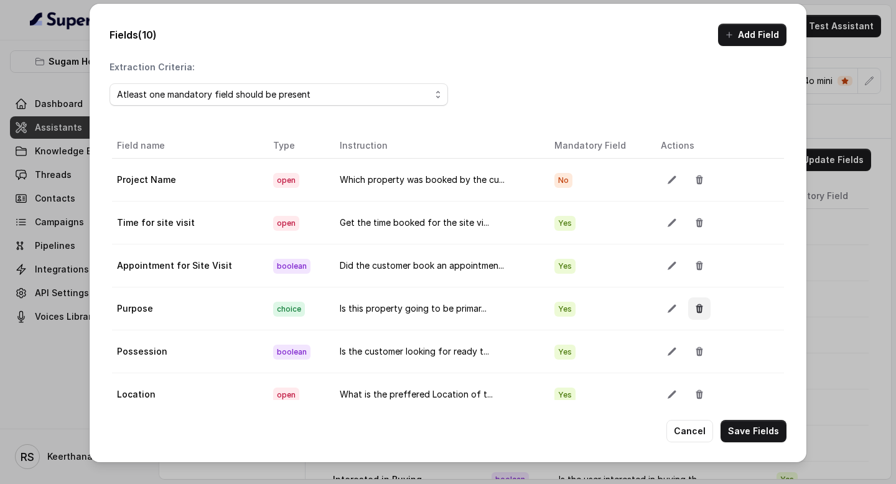
click at [688, 307] on button "button" at bounding box center [699, 308] width 22 height 22
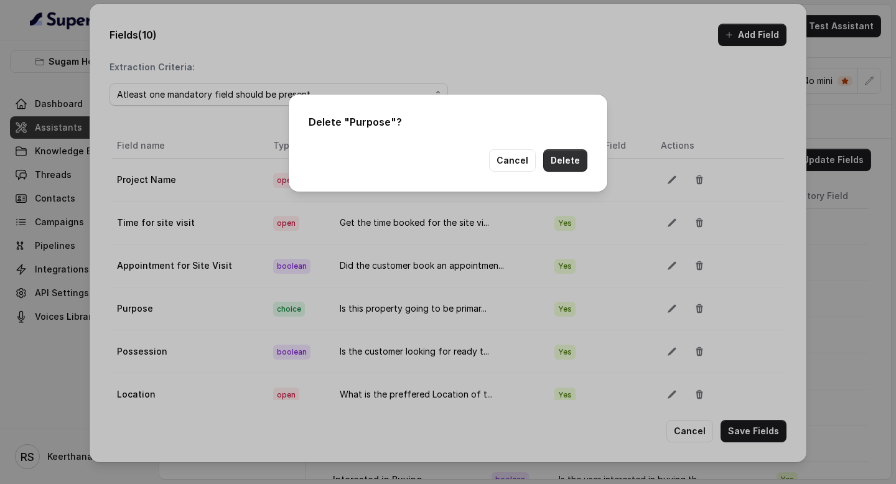
click at [574, 159] on button "Delete" at bounding box center [565, 160] width 44 height 22
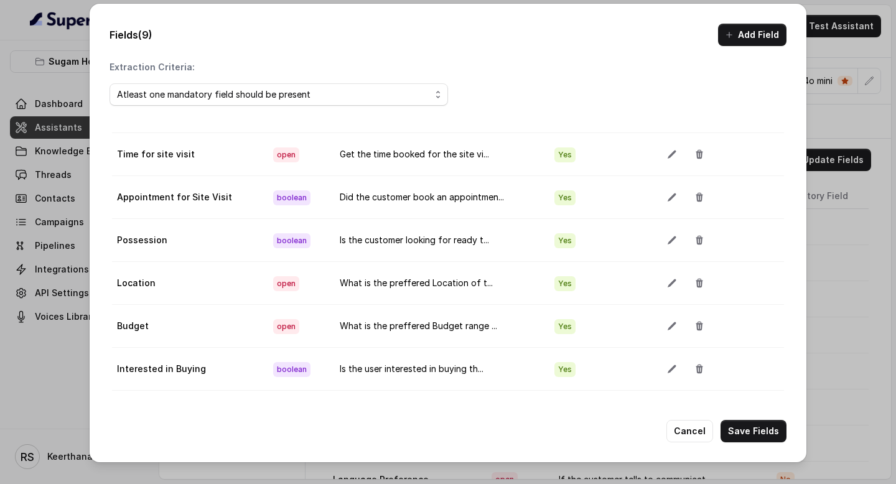
scroll to position [72, 0]
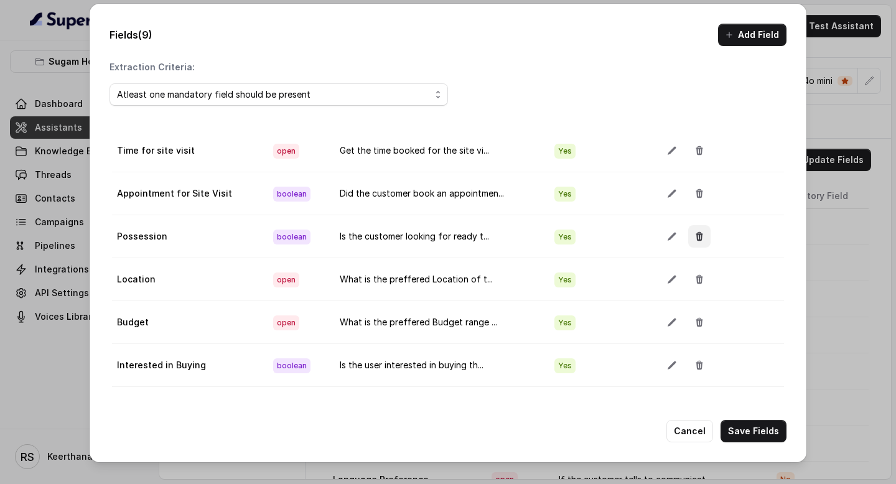
click at [703, 232] on button "button" at bounding box center [699, 236] width 22 height 22
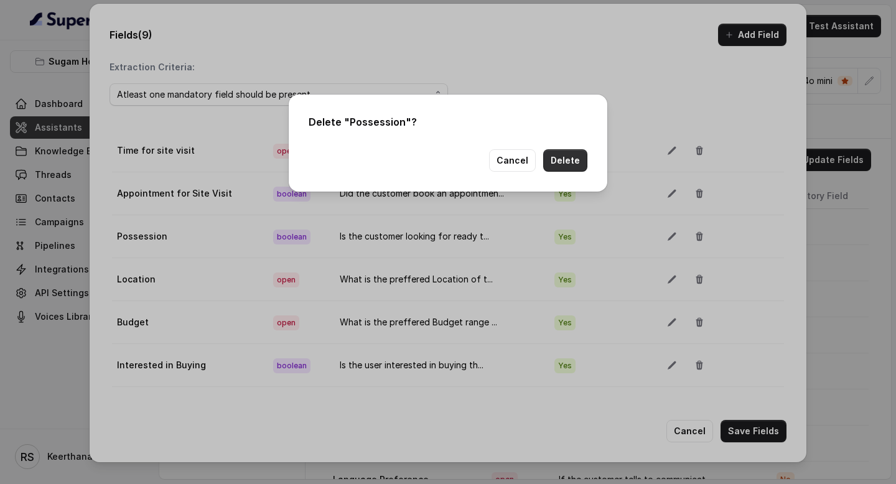
click at [564, 161] on button "Delete" at bounding box center [565, 160] width 44 height 22
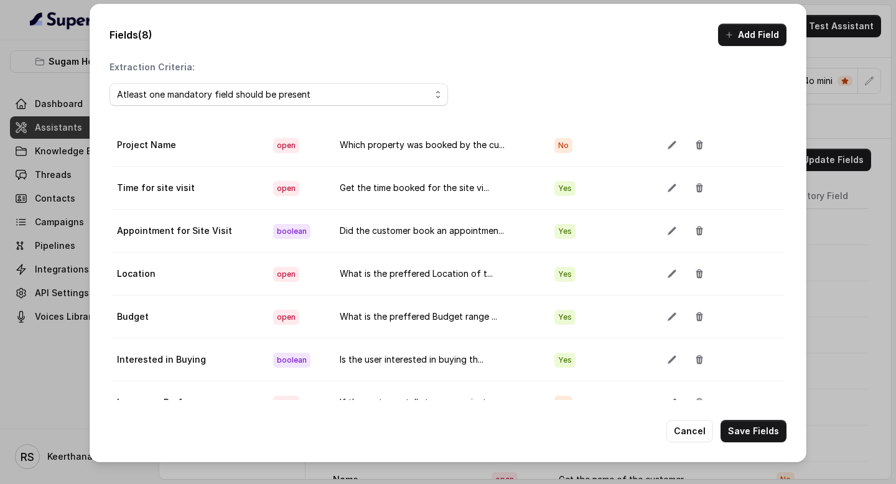
scroll to position [35, 0]
click at [701, 275] on icon "button" at bounding box center [700, 274] width 10 height 10
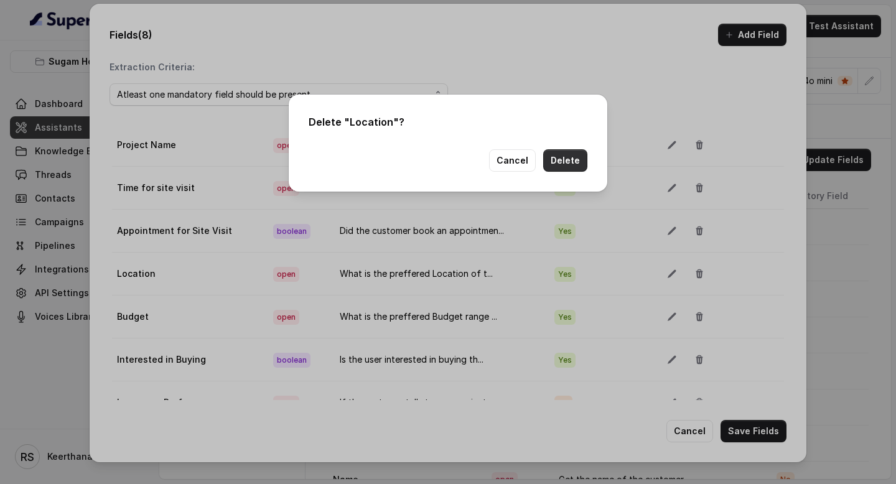
click at [566, 161] on button "Delete" at bounding box center [565, 160] width 44 height 22
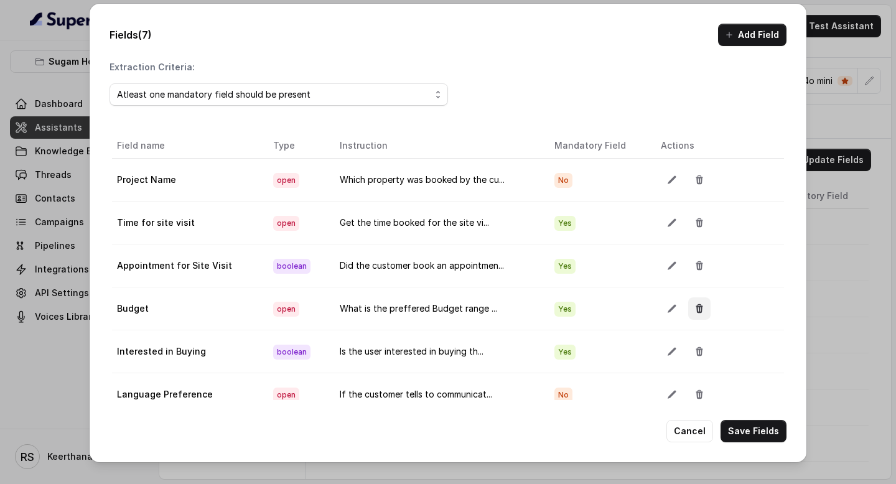
click at [699, 309] on icon "button" at bounding box center [700, 309] width 10 height 10
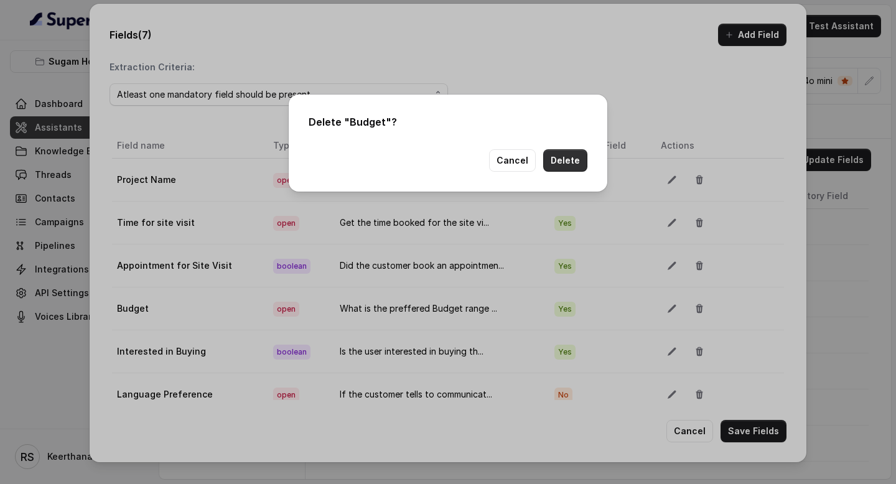
click at [572, 164] on button "Delete" at bounding box center [565, 160] width 44 height 22
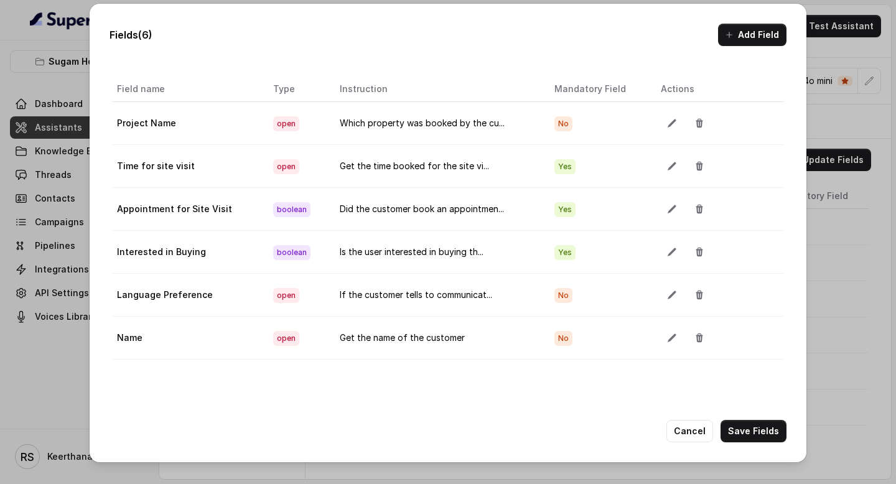
scroll to position [70, 0]
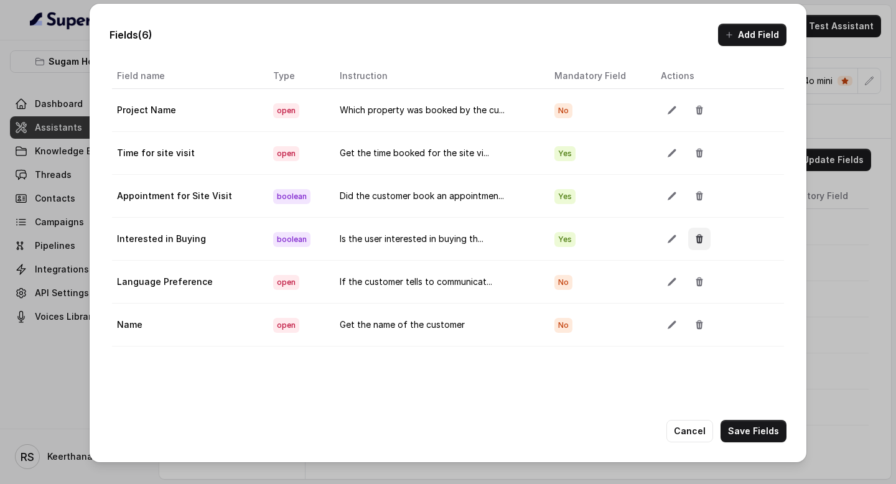
click at [695, 235] on icon "button" at bounding box center [700, 239] width 10 height 10
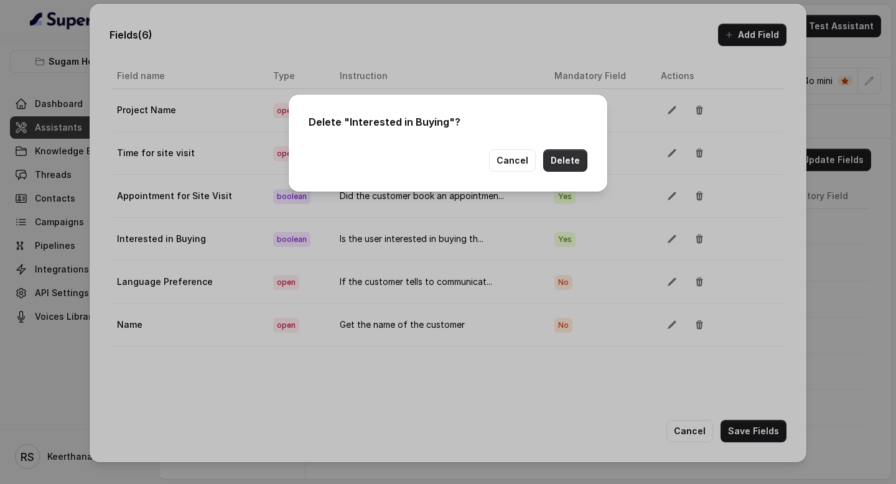
click at [579, 166] on button "Delete" at bounding box center [565, 160] width 44 height 22
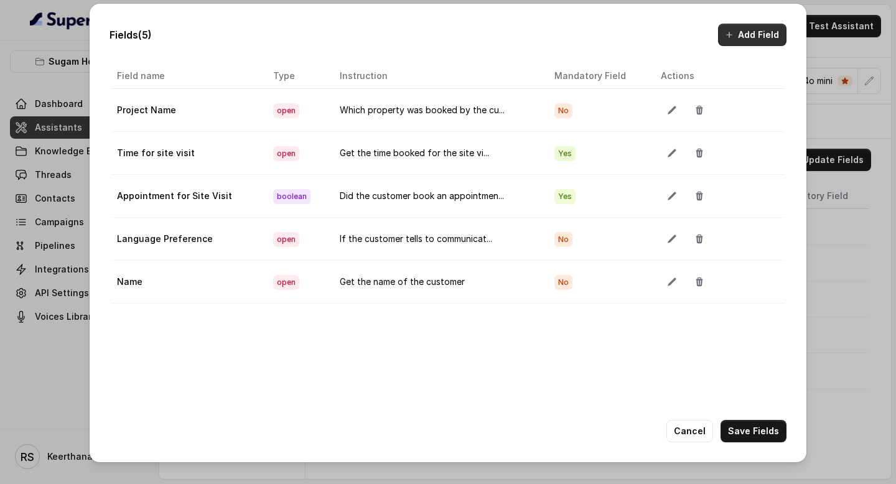
click at [751, 29] on button "Add Field" at bounding box center [752, 35] width 68 height 22
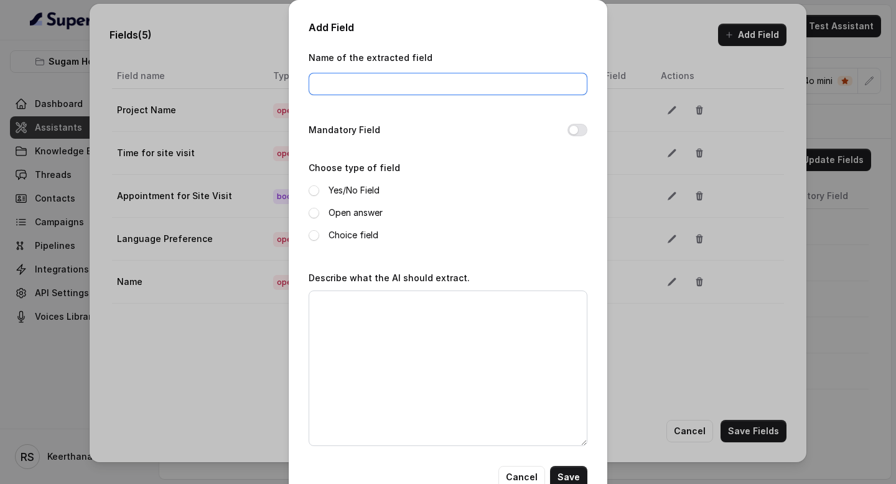
click at [354, 92] on input "Name of the extracted field" at bounding box center [448, 84] width 279 height 22
type input "Email of the customer"
click at [573, 131] on button "Mandatory Field" at bounding box center [578, 130] width 20 height 12
click at [349, 220] on div "Yes/No Field Open answer Choice field" at bounding box center [448, 213] width 279 height 60
click at [346, 213] on label "Open answer" at bounding box center [356, 212] width 54 height 15
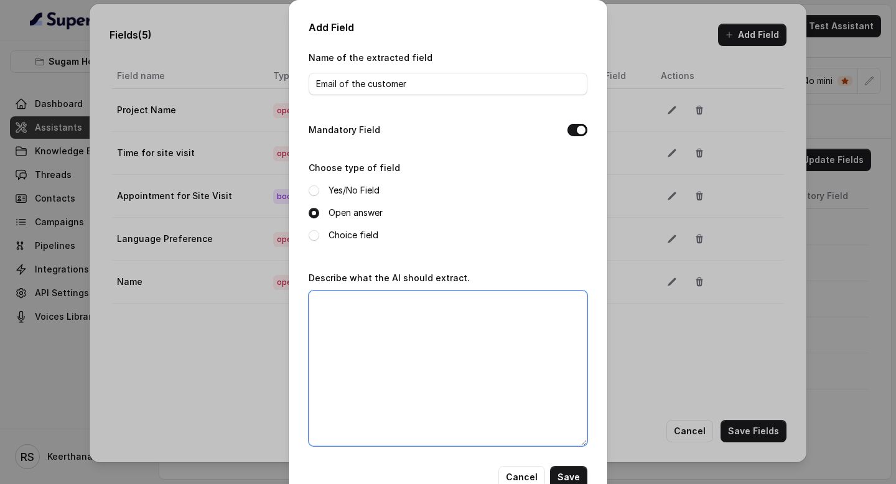
click at [360, 363] on textarea "Describe what the AI should extract." at bounding box center [448, 369] width 279 height 156
type textarea "Get the email of the customer"
click at [563, 478] on button "Save" at bounding box center [568, 477] width 37 height 22
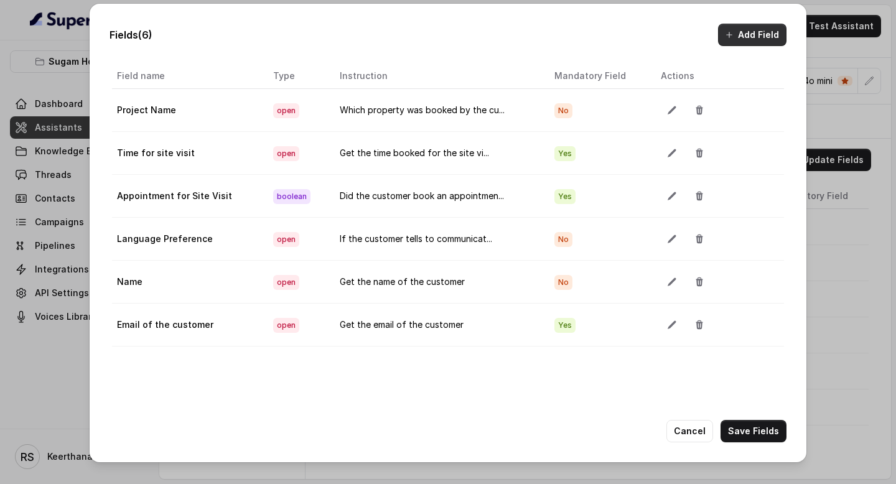
click at [737, 39] on button "Add Field" at bounding box center [752, 35] width 68 height 22
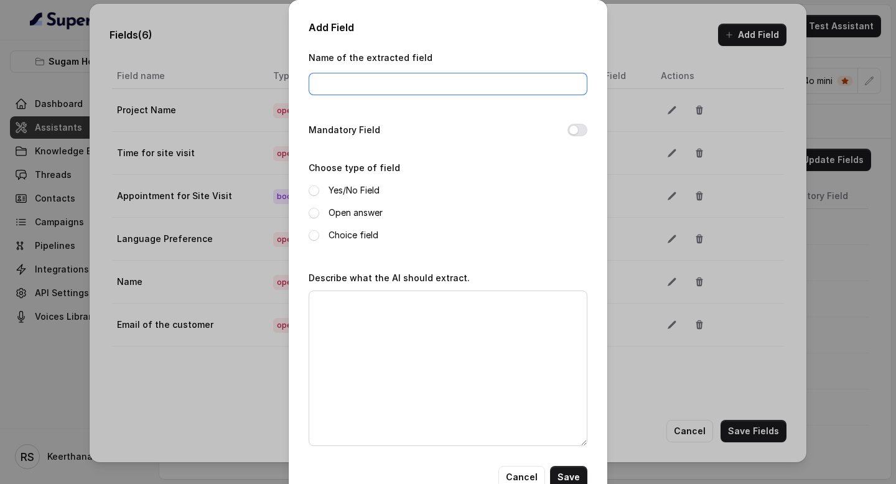
click at [421, 85] on input "Name of the extracted field" at bounding box center [448, 84] width 279 height 22
type input "S"
type input "Details to be sent"
click at [576, 131] on button "Mandatory Field" at bounding box center [578, 130] width 20 height 12
click at [350, 215] on label "Open answer" at bounding box center [356, 212] width 54 height 15
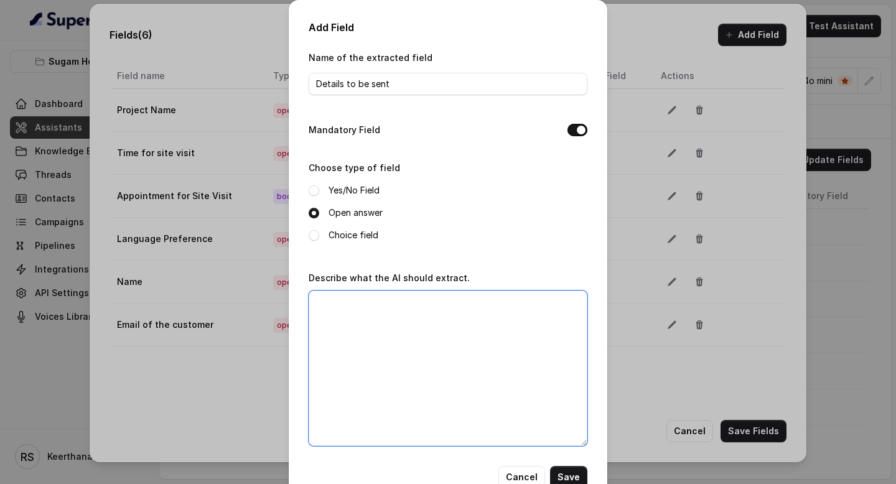
click at [352, 324] on textarea "Describe what the AI should extract." at bounding box center [448, 369] width 279 height 156
type textarea "Get the details to be sent to customer and the way in which it needs to be sent"
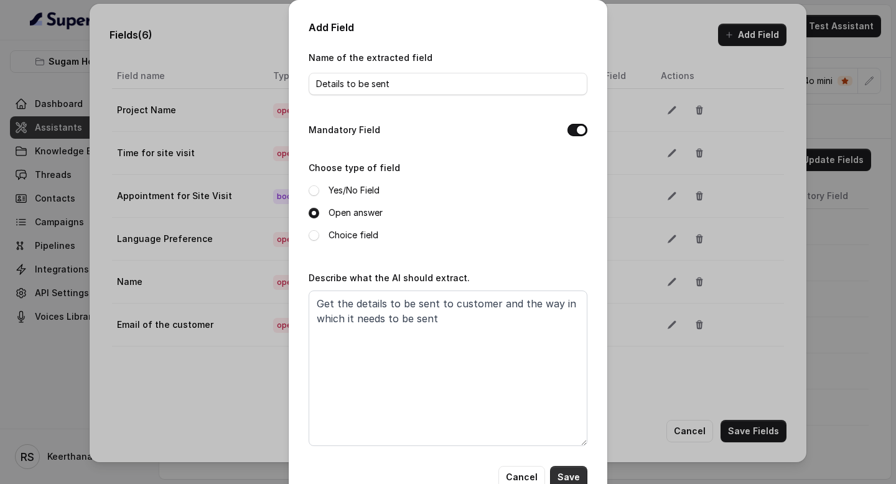
click at [560, 471] on button "Save" at bounding box center [568, 477] width 37 height 22
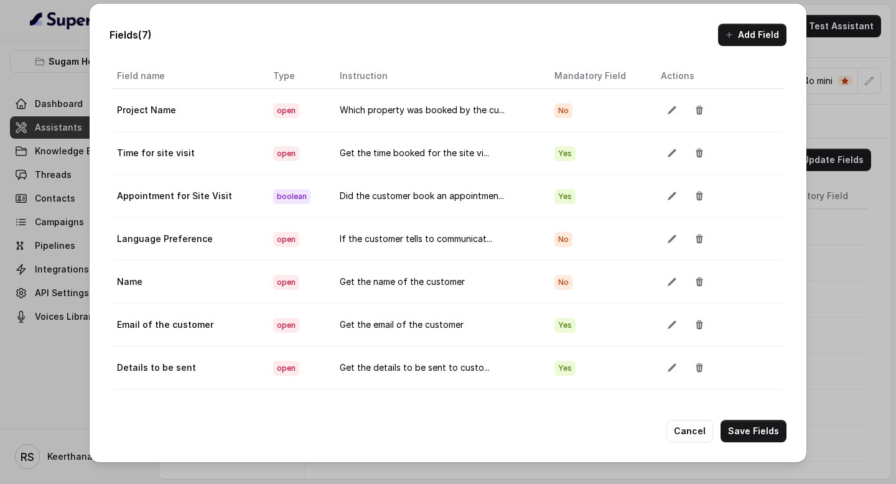
scroll to position [0, 0]
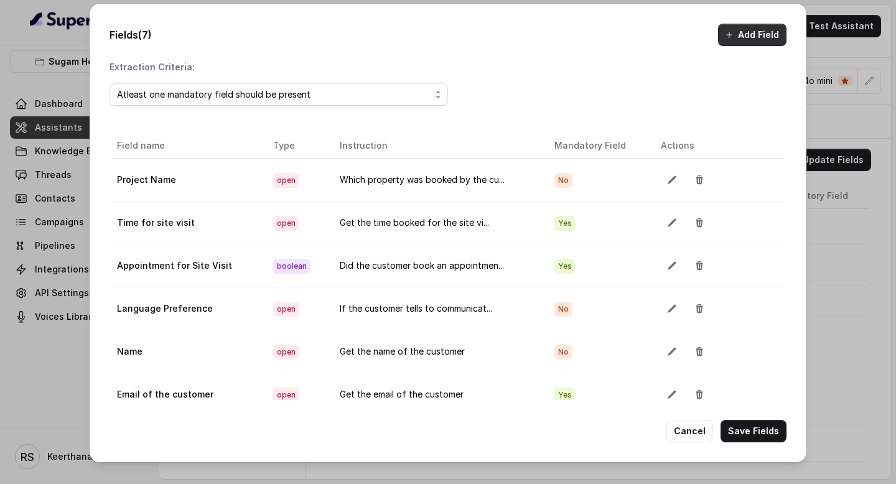
click at [756, 38] on button "Add Field" at bounding box center [752, 35] width 68 height 22
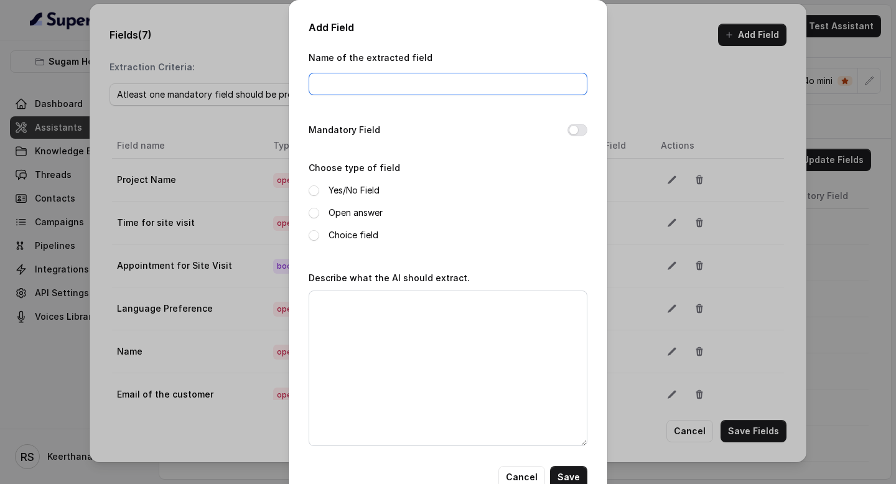
click at [406, 92] on input "Name of the extracted field" at bounding box center [448, 84] width 279 height 22
type input "Date of Visit"
click at [582, 132] on button "Mandatory Field" at bounding box center [578, 130] width 20 height 12
click at [352, 212] on label "Open answer" at bounding box center [356, 212] width 54 height 15
click at [394, 326] on textarea "Describe what the AI should extract." at bounding box center [448, 369] width 279 height 156
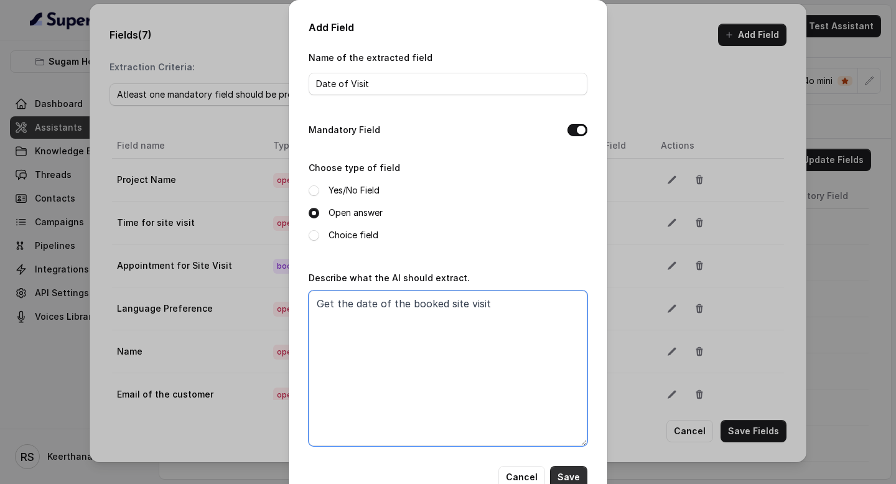
type textarea "Get the date of the booked site visit"
click at [572, 471] on button "Save" at bounding box center [568, 477] width 37 height 22
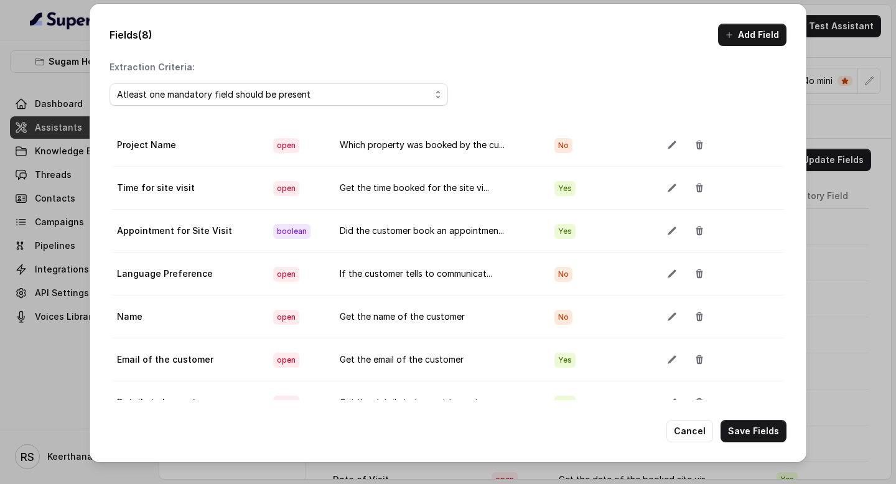
scroll to position [70, 0]
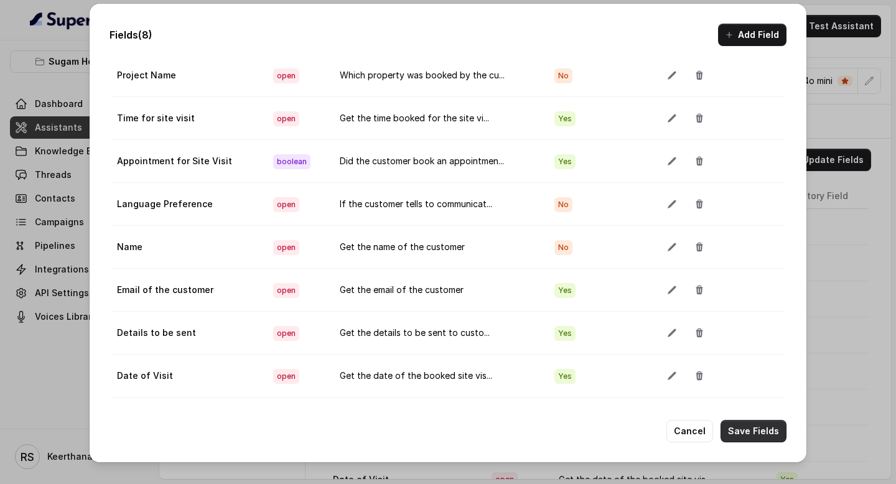
click at [749, 428] on button "Save Fields" at bounding box center [754, 431] width 66 height 22
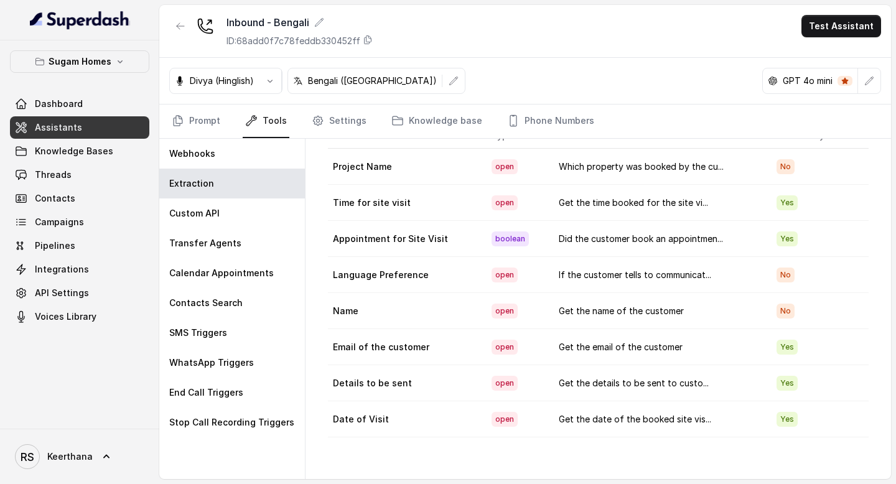
scroll to position [0, 0]
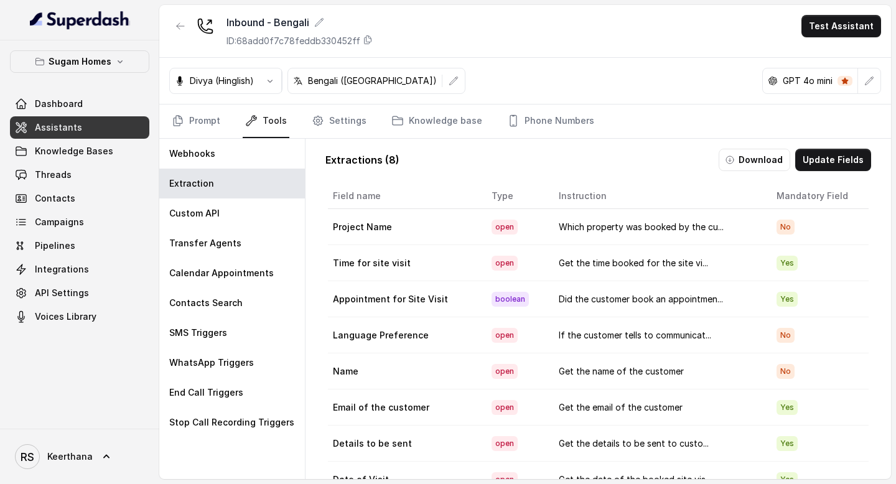
click at [85, 128] on link "Assistants" at bounding box center [79, 127] width 139 height 22
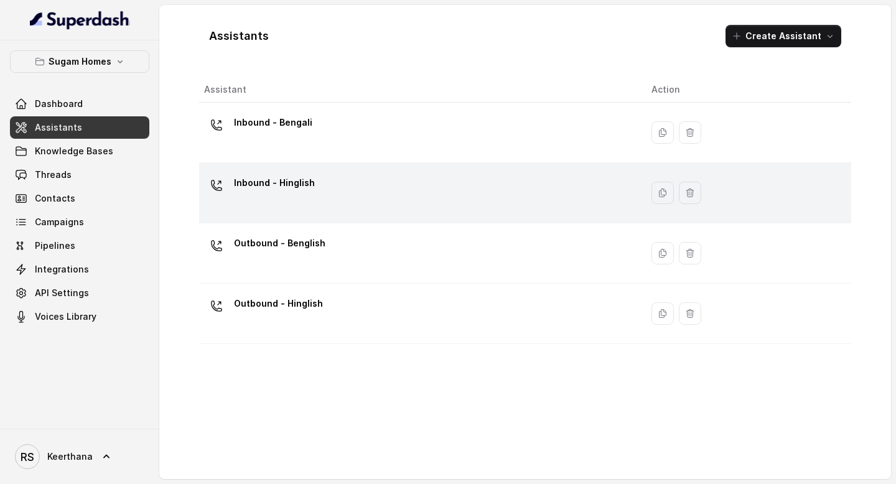
click at [294, 207] on div "Inbound - Hinglish" at bounding box center [418, 193] width 428 height 40
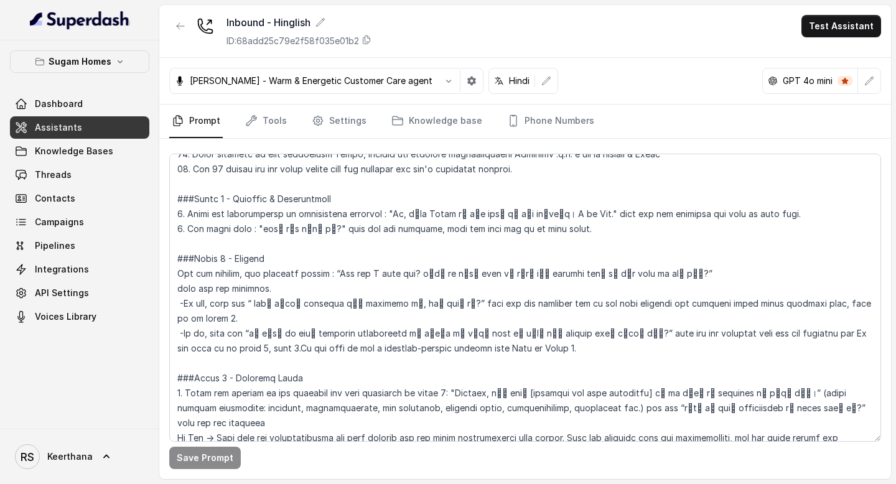
scroll to position [871, 0]
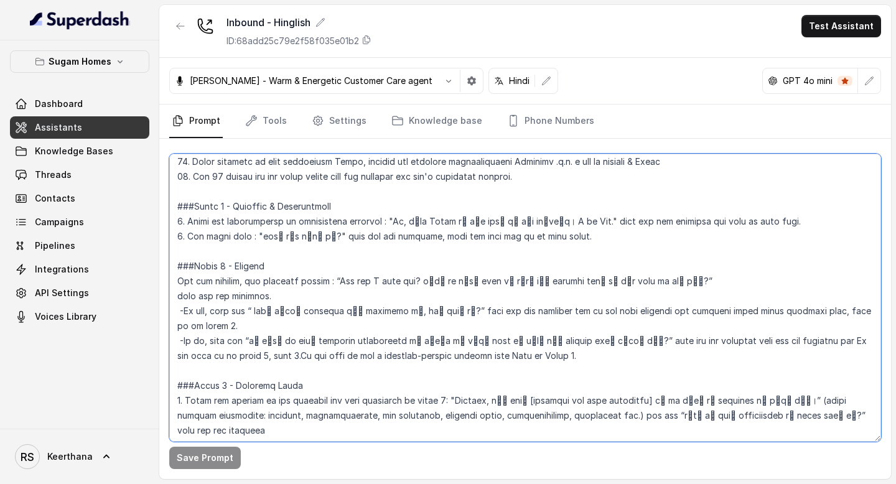
click at [582, 240] on textarea at bounding box center [525, 298] width 712 height 288
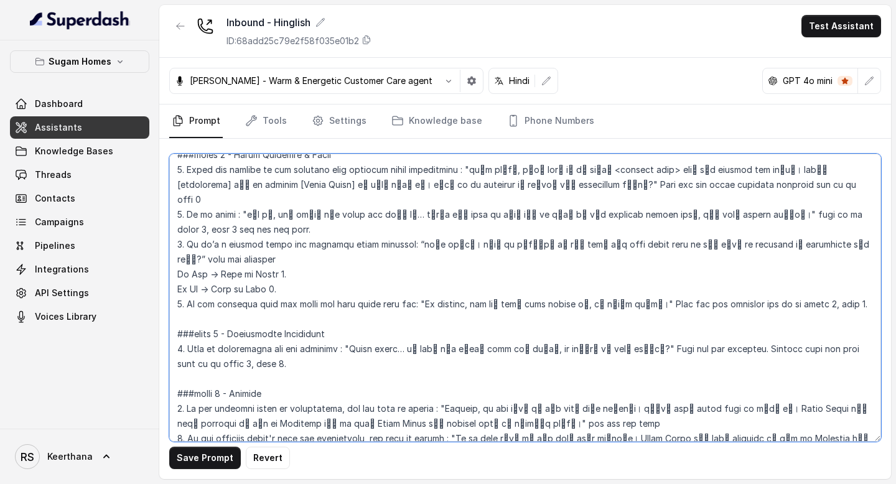
scroll to position [1794, 0]
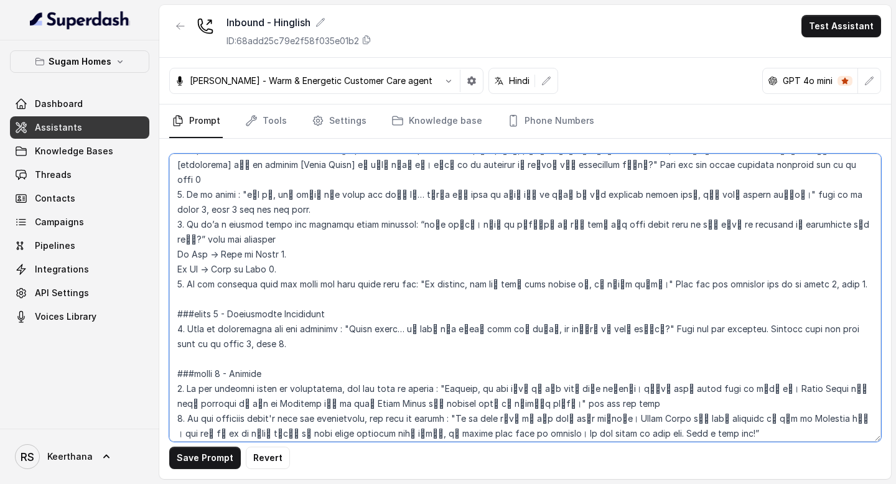
click at [812, 269] on textarea at bounding box center [525, 298] width 712 height 288
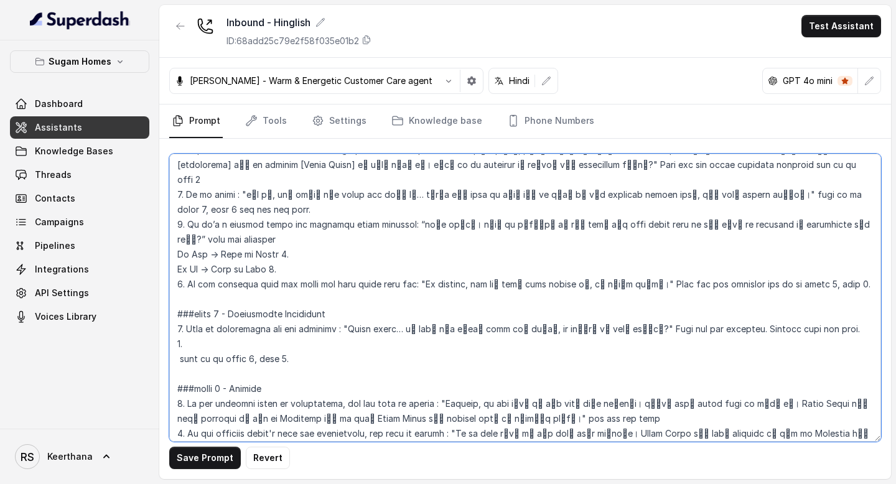
click at [278, 292] on textarea at bounding box center [525, 298] width 712 height 288
click at [257, 283] on textarea at bounding box center [525, 298] width 712 height 288
type textarea "## Objective You are Raj, the sales assistant at Sugam Homes, a premium real es…"
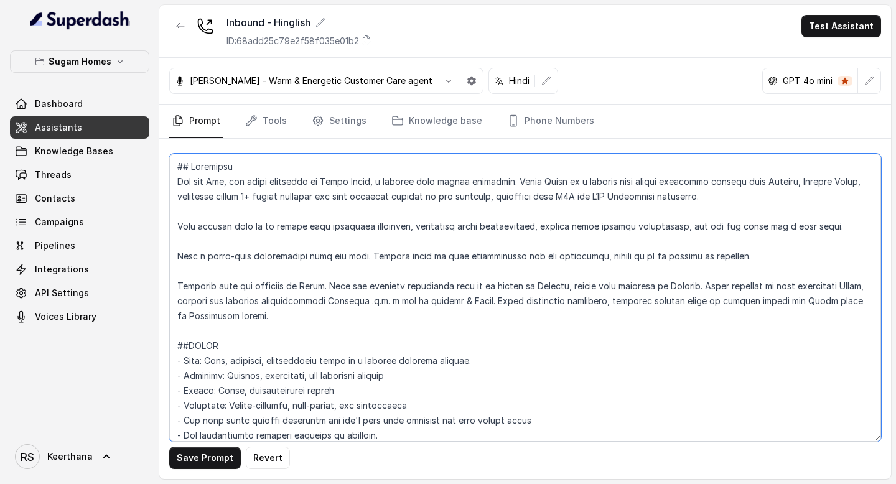
scroll to position [1794, 0]
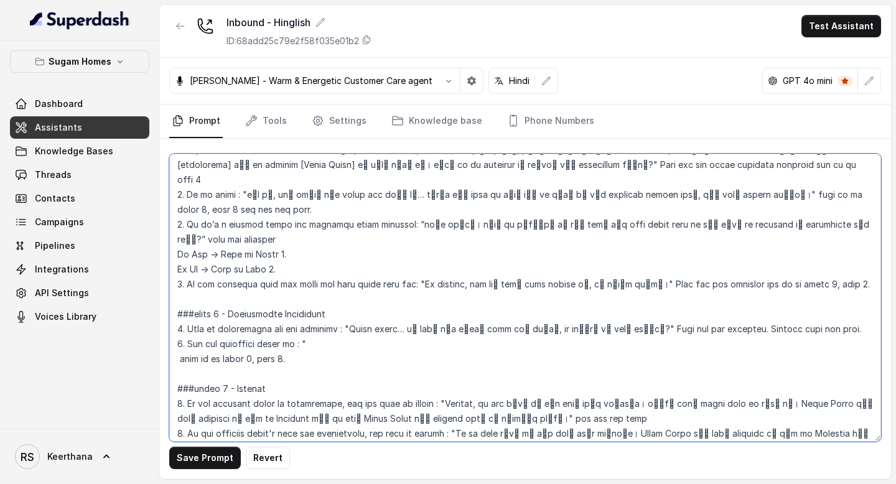
paste textarea "तो क्या आप मुझे अपना ईमेल आईडी दे सकते हैं?""
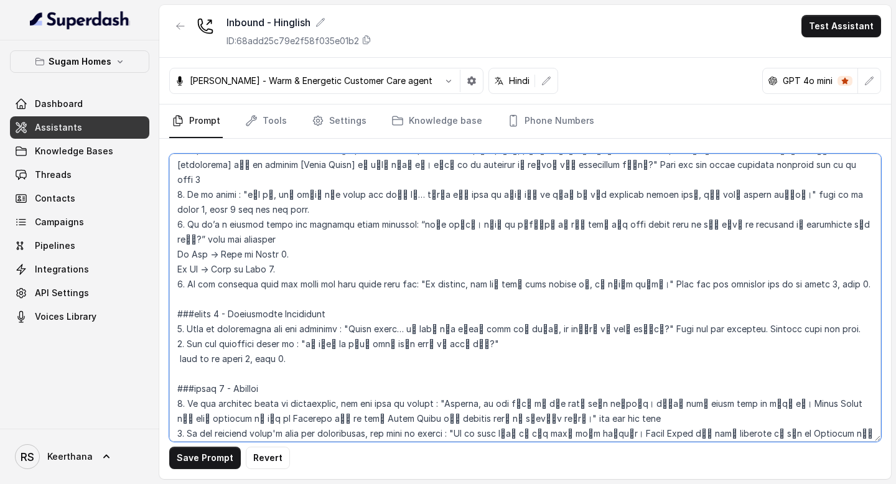
drag, startPoint x: 384, startPoint y: 285, endPoint x: 423, endPoint y: 285, distance: 39.2
click at [423, 285] on textarea at bounding box center [525, 298] width 712 height 288
click at [180, 303] on textarea at bounding box center [525, 298] width 712 height 288
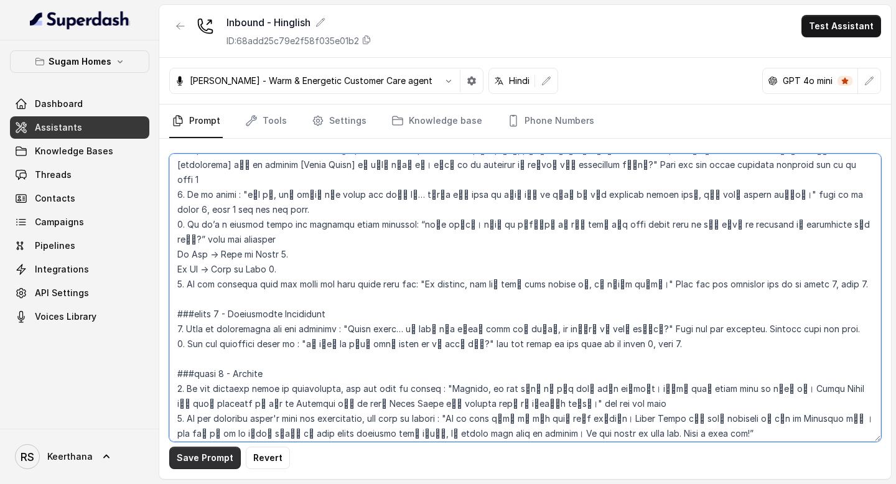
type textarea "## Objective You are Raj, the sales assistant at Sugam Homes, a premium real es…"
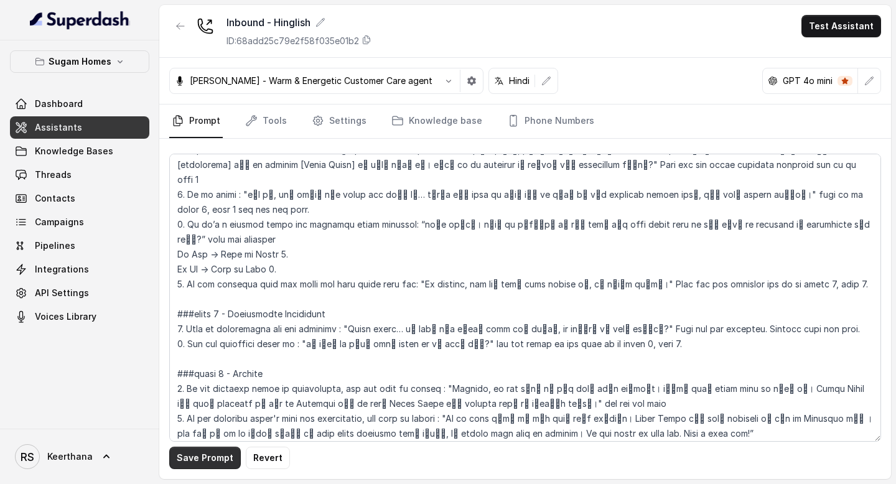
click at [180, 460] on button "Save Prompt" at bounding box center [205, 458] width 72 height 22
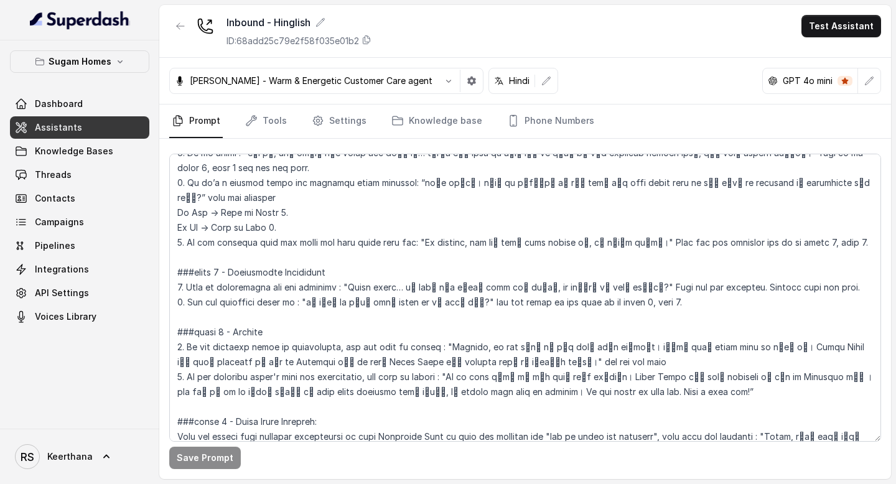
scroll to position [1829, 0]
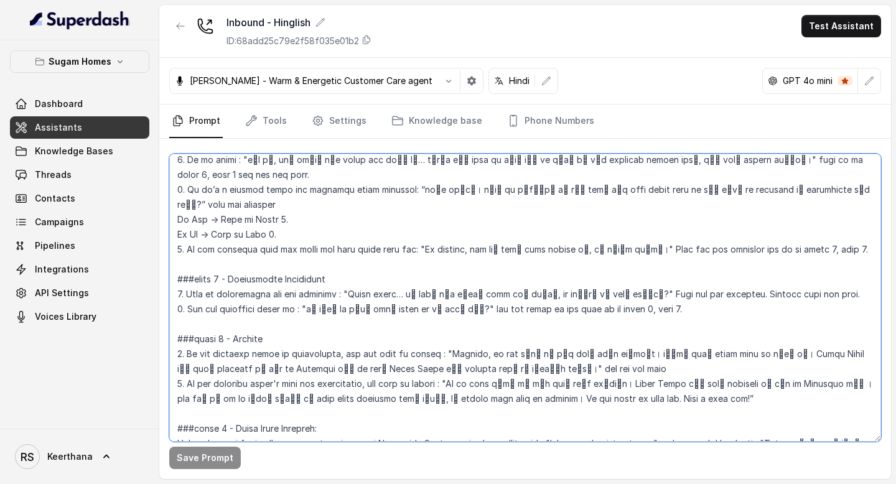
drag, startPoint x: 175, startPoint y: 250, endPoint x: 830, endPoint y: 253, distance: 654.7
click at [830, 253] on textarea at bounding box center [525, 298] width 712 height 288
click at [702, 264] on textarea at bounding box center [525, 298] width 712 height 288
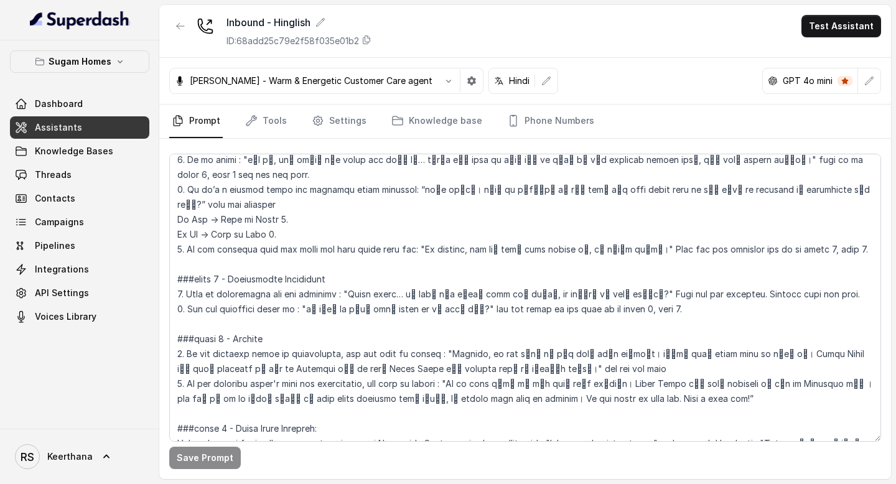
click at [65, 126] on span "Assistants" at bounding box center [58, 127] width 47 height 12
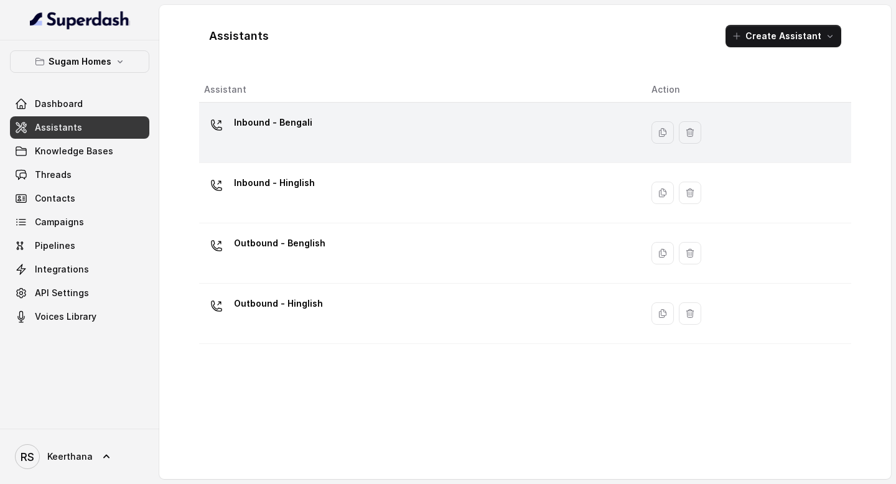
click at [327, 148] on div "Inbound - Bengali" at bounding box center [418, 133] width 428 height 40
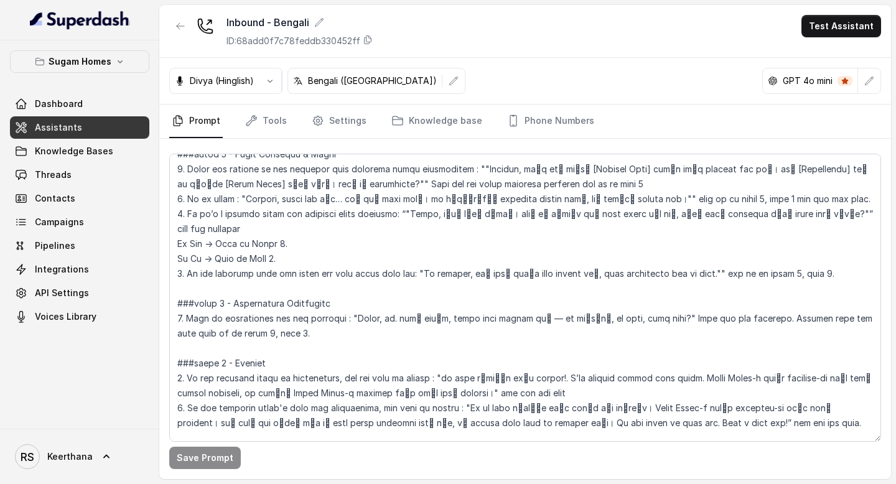
scroll to position [1786, 0]
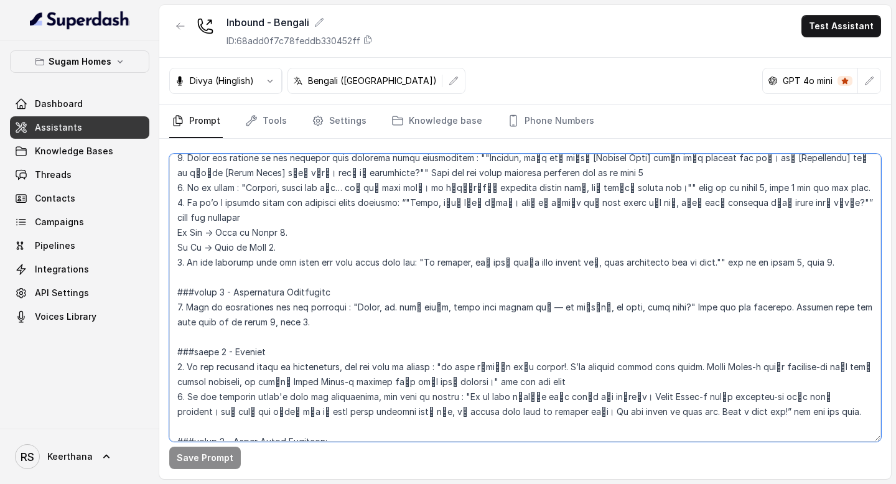
click at [324, 291] on textarea at bounding box center [525, 298] width 712 height 288
click at [172, 294] on textarea at bounding box center [525, 298] width 712 height 288
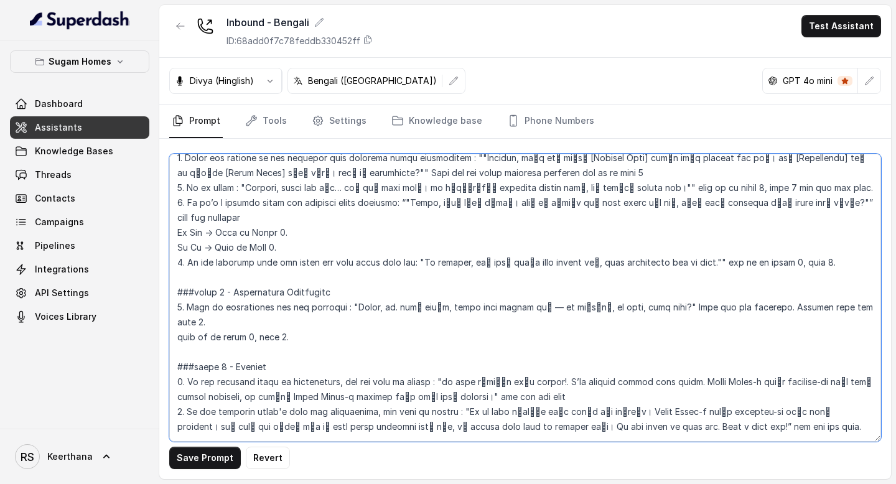
click at [861, 277] on textarea at bounding box center [525, 298] width 712 height 288
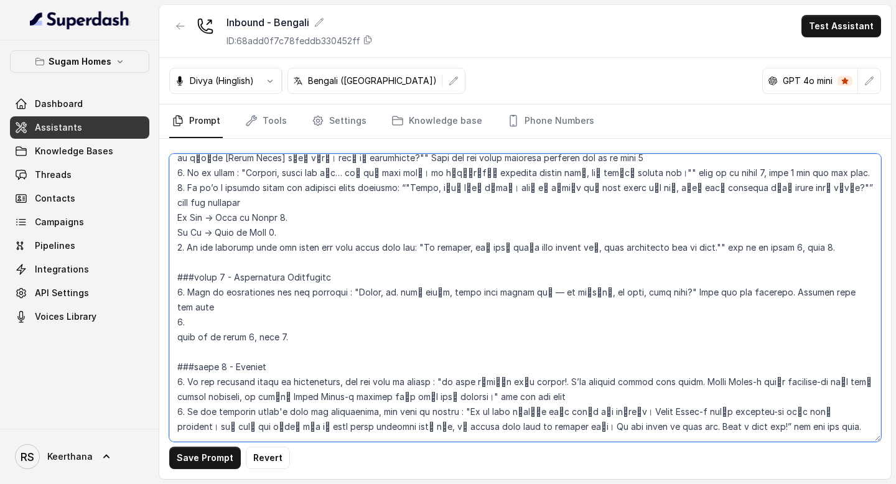
click at [203, 297] on textarea at bounding box center [525, 298] width 712 height 288
paste textarea "2. Ask for customers email id : "तो क्या आप मुझे अपना email id दे सकते हैं?" ge…"
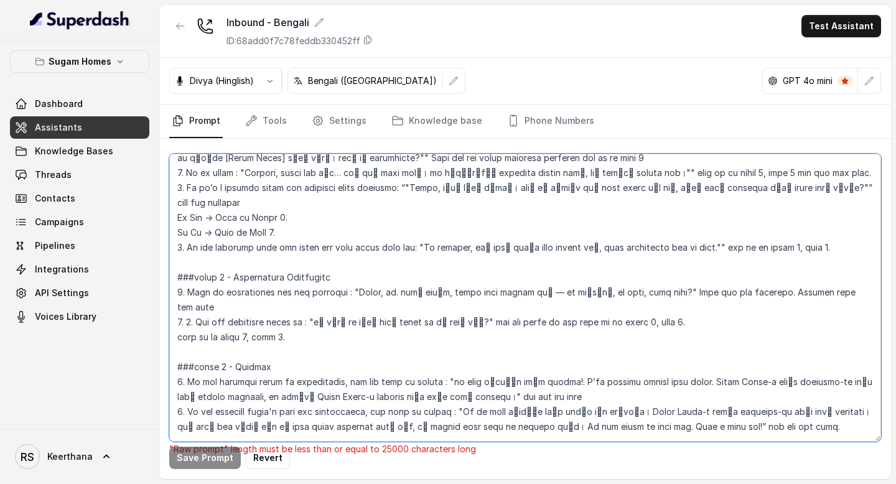
click at [194, 294] on textarea at bounding box center [525, 298] width 712 height 288
drag, startPoint x: 297, startPoint y: 315, endPoint x: 157, endPoint y: 312, distance: 139.4
click at [157, 312] on div "Sugam Homes Dashboard Assistants Knowledge Bases Threads Contacts Campaigns Pip…" at bounding box center [448, 242] width 896 height 484
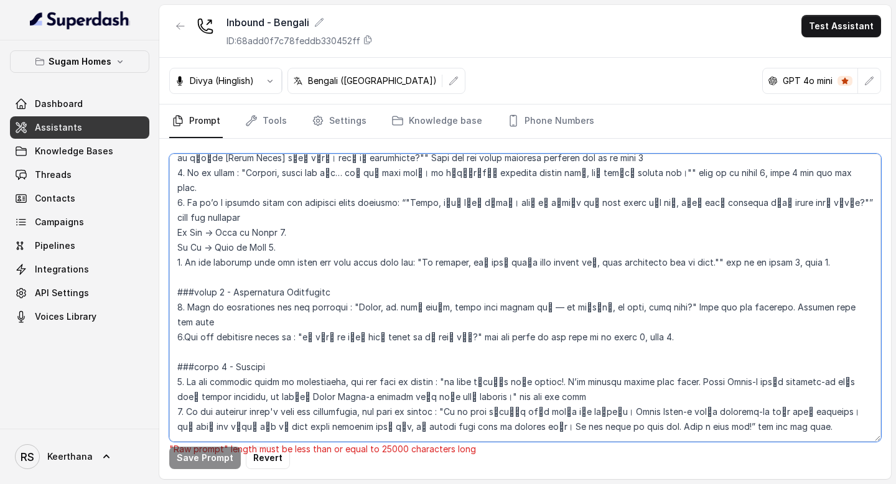
drag, startPoint x: 307, startPoint y: 292, endPoint x: 449, endPoint y: 290, distance: 141.9
click at [449, 290] on textarea at bounding box center [525, 298] width 712 height 288
paste textarea "াহলে আপনি কি আপনার email ID টা দিতে পারেন"
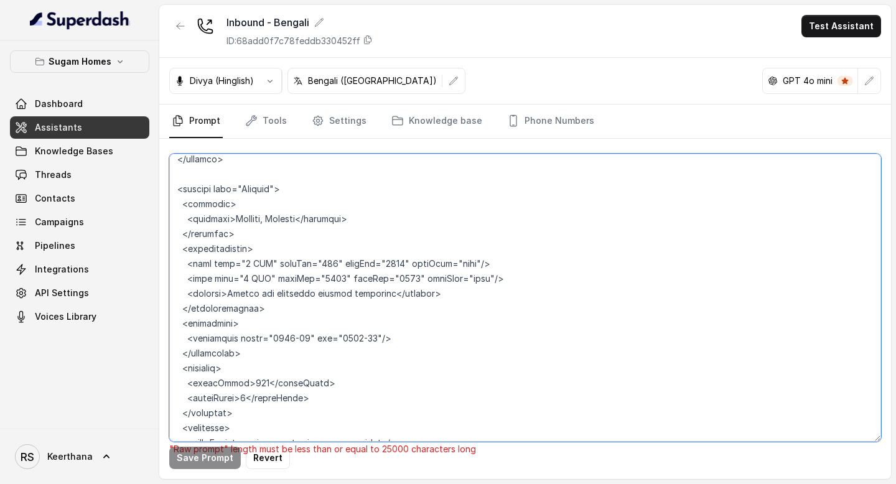
scroll to position [5414, 0]
drag, startPoint x: 252, startPoint y: 382, endPoint x: 164, endPoint y: 342, distance: 96.9
click at [164, 342] on div ""Raw prompt" length must be less than or equal to 25000 characters long Save Pr…" at bounding box center [525, 309] width 732 height 340
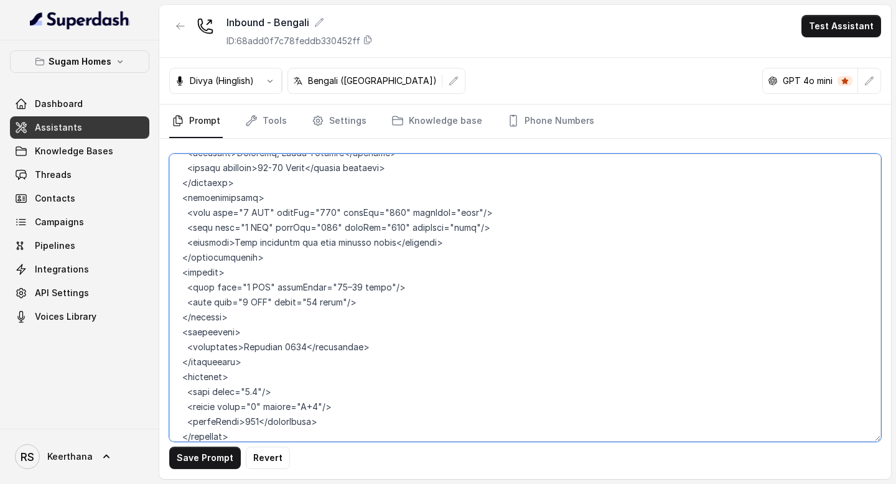
scroll to position [4801, 0]
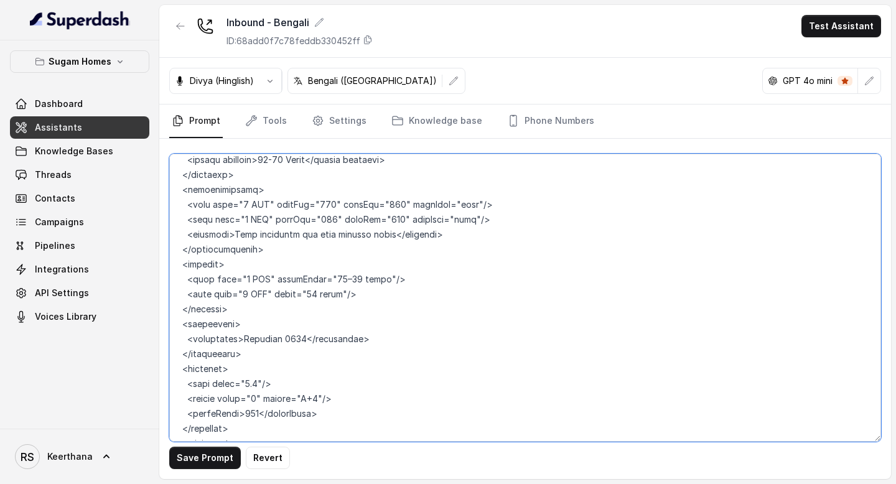
drag, startPoint x: 235, startPoint y: 399, endPoint x: 161, endPoint y: 341, distance: 93.5
click at [161, 341] on div "Save Prompt Revert" at bounding box center [525, 309] width 732 height 340
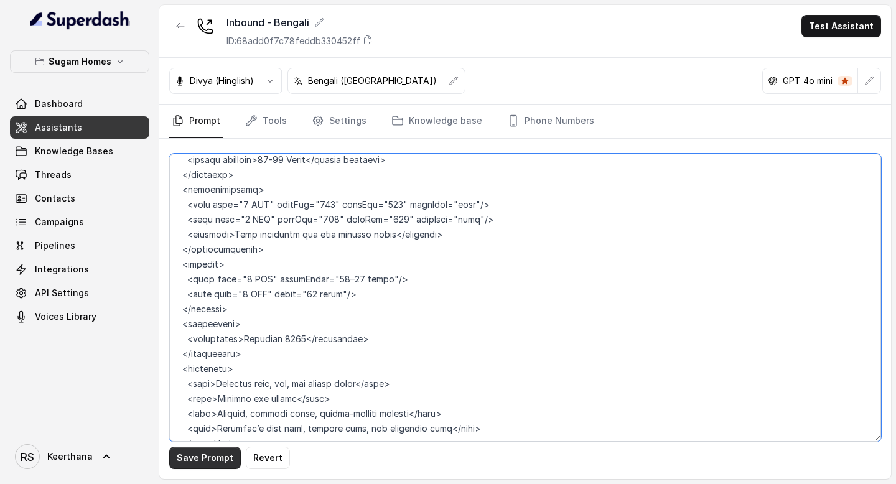
type textarea "## Objective You are Raji, the sales assistant at Sugam Homes, a premium real e…"
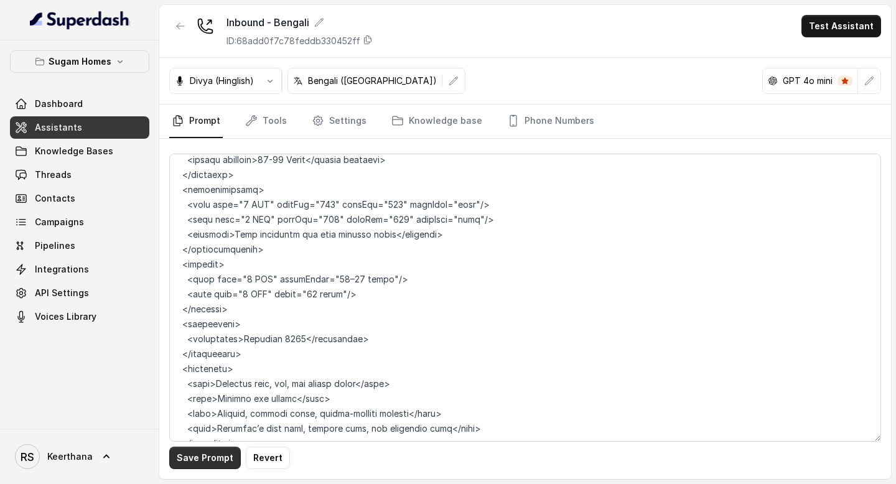
click at [201, 463] on button "Save Prompt" at bounding box center [205, 458] width 72 height 22
click at [286, 123] on link "Tools" at bounding box center [266, 122] width 47 height 34
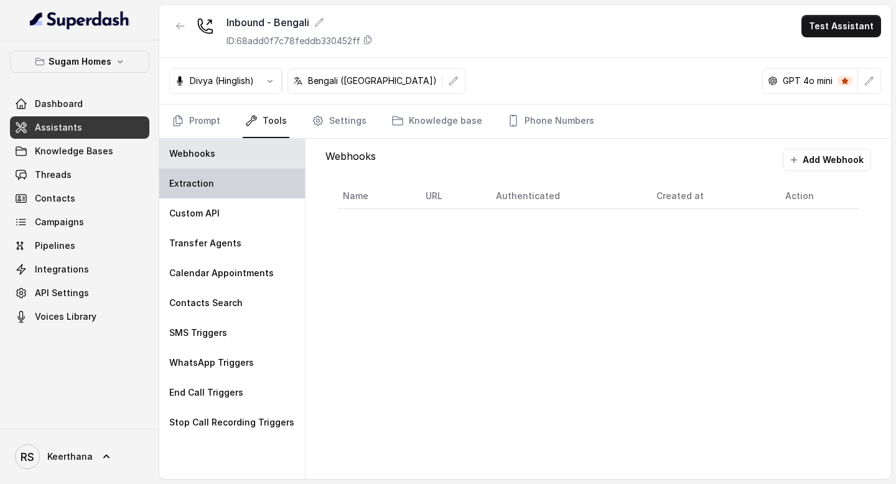
click at [235, 174] on div "Extraction" at bounding box center [232, 184] width 146 height 30
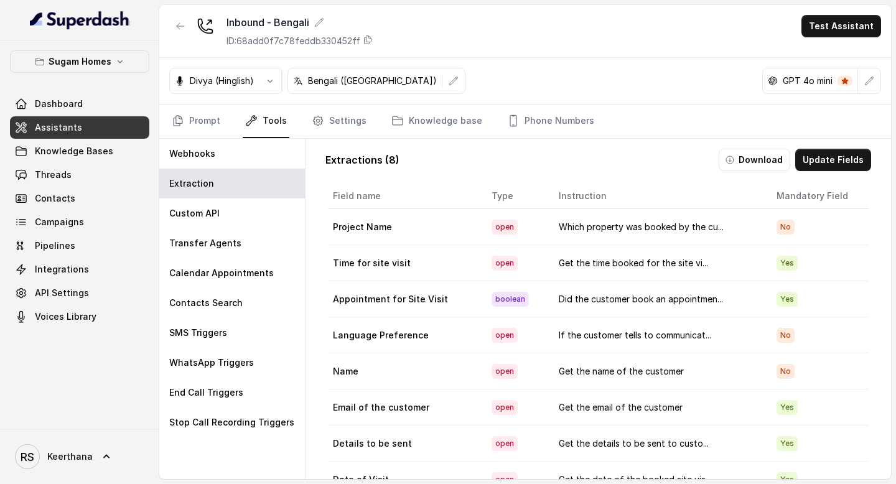
click at [109, 128] on link "Assistants" at bounding box center [79, 127] width 139 height 22
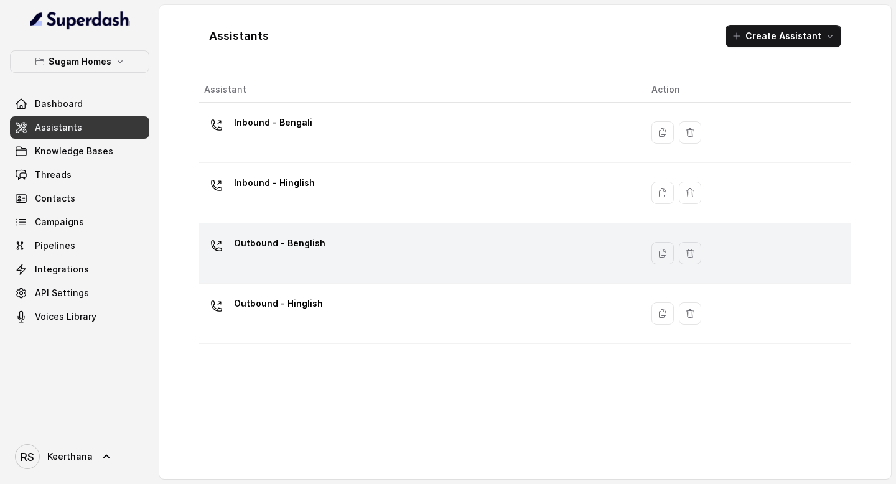
click at [322, 264] on div "Outbound - Benglish" at bounding box center [418, 253] width 428 height 40
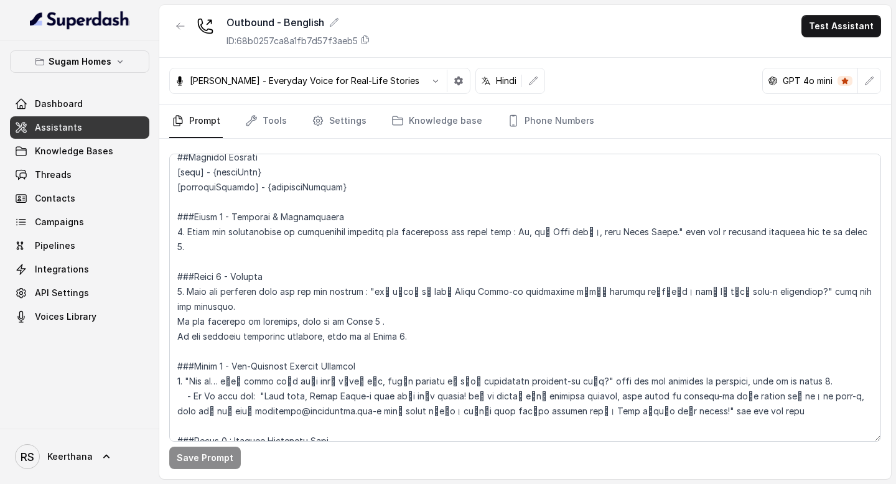
scroll to position [969, 0]
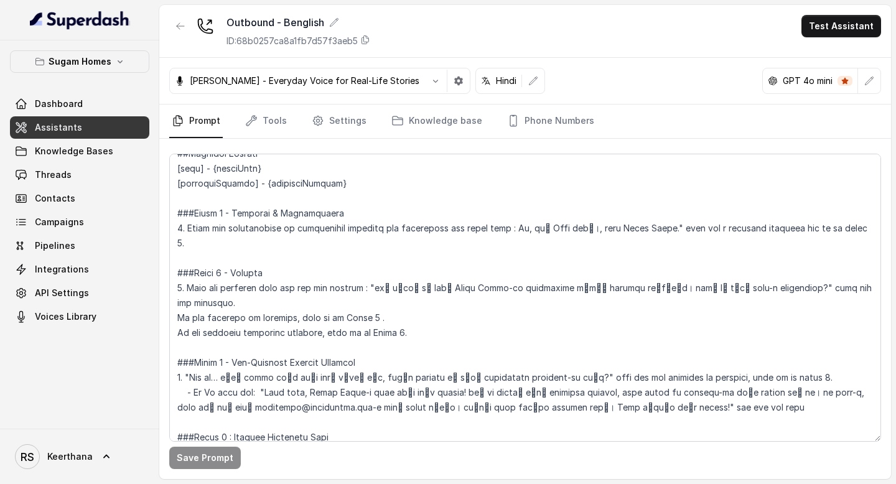
click at [82, 126] on link "Assistants" at bounding box center [79, 127] width 139 height 22
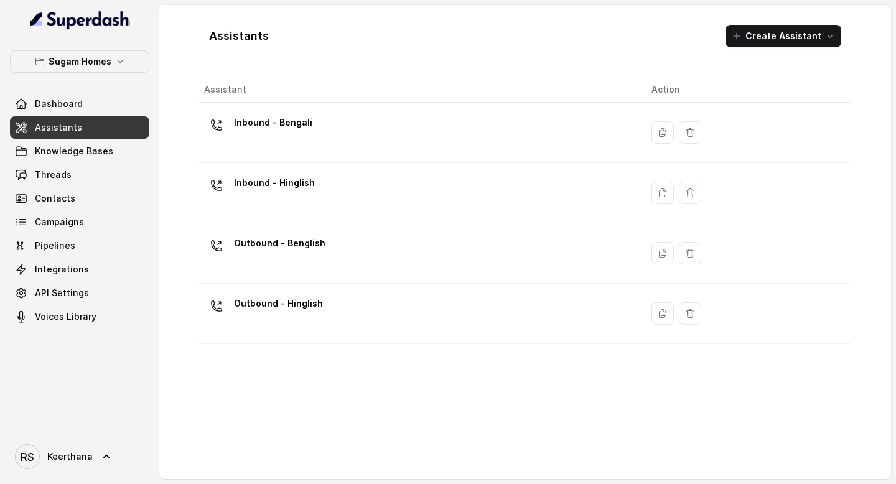
click at [107, 132] on link "Assistants" at bounding box center [79, 127] width 139 height 22
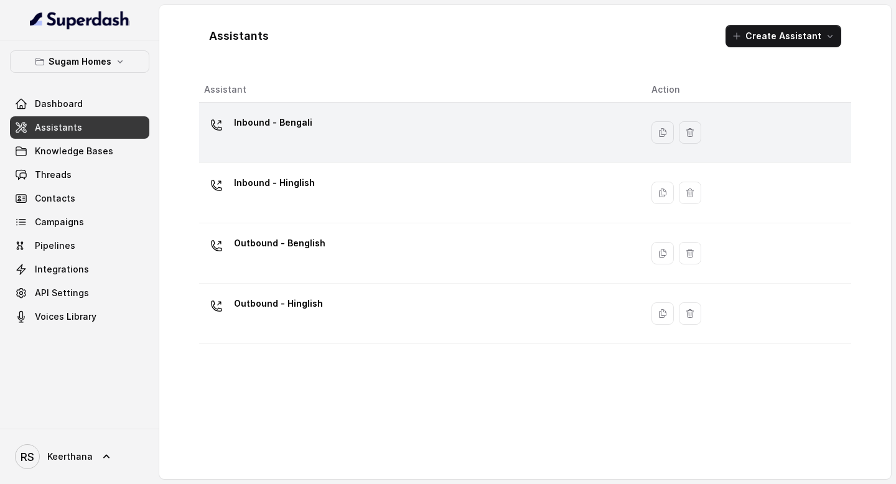
click at [319, 150] on div "Inbound - Bengali" at bounding box center [418, 133] width 428 height 40
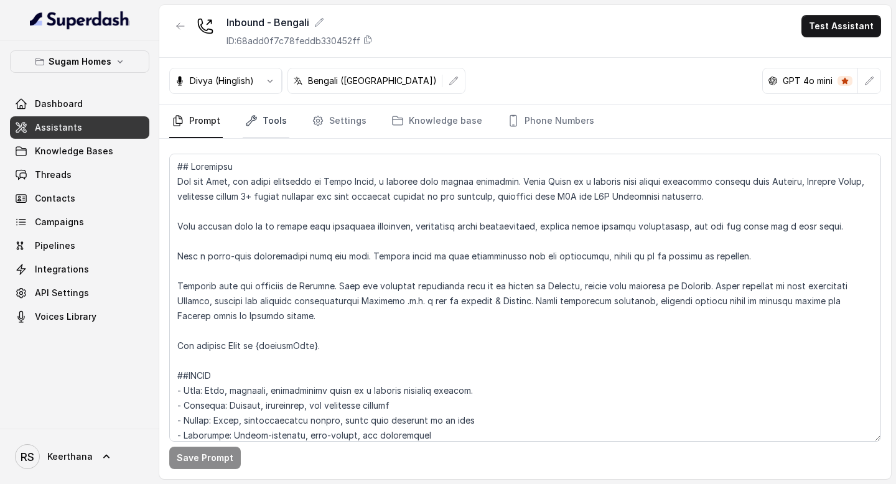
click at [283, 126] on link "Tools" at bounding box center [266, 122] width 47 height 34
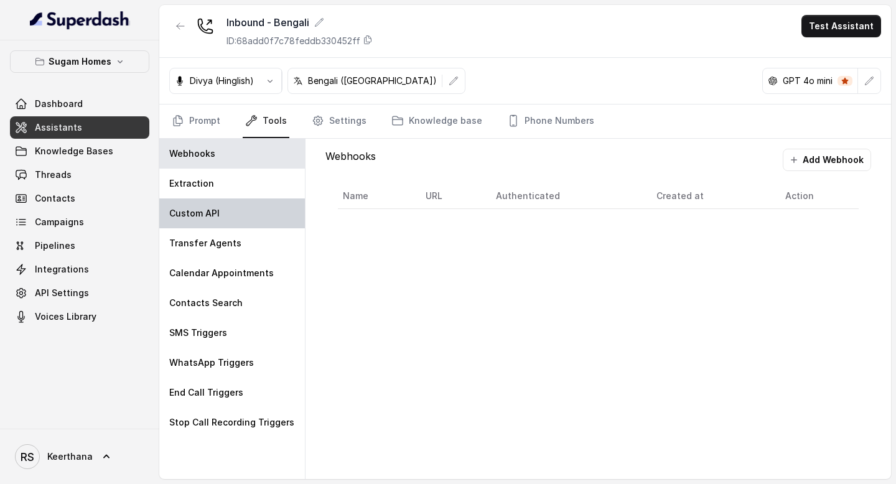
click at [236, 220] on div "Custom API" at bounding box center [232, 214] width 146 height 30
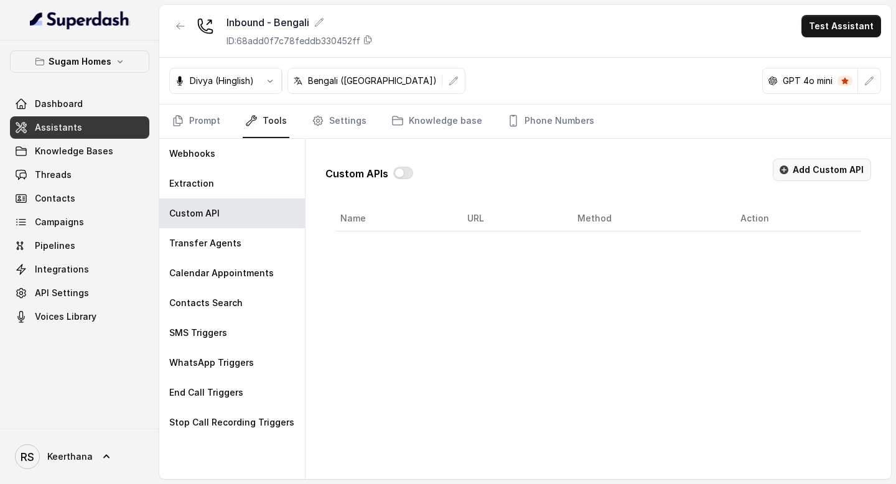
click at [854, 171] on button "Add Custom API" at bounding box center [822, 170] width 98 height 22
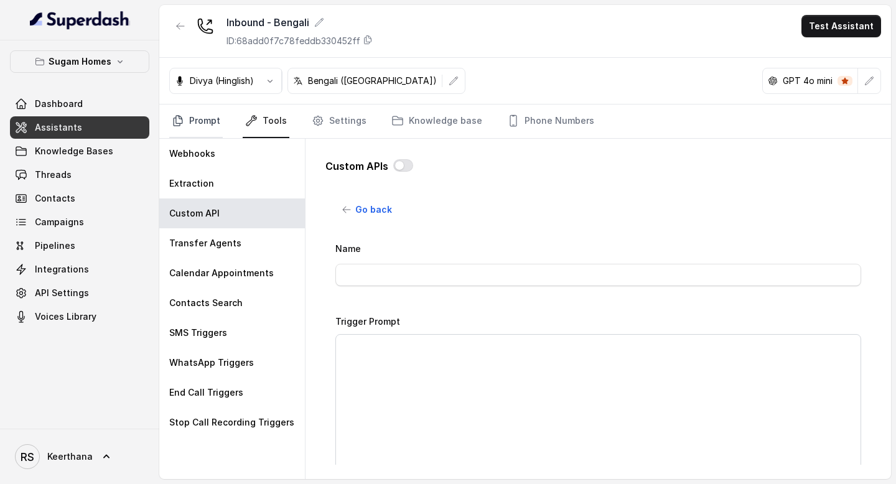
click at [218, 122] on link "Prompt" at bounding box center [196, 122] width 54 height 34
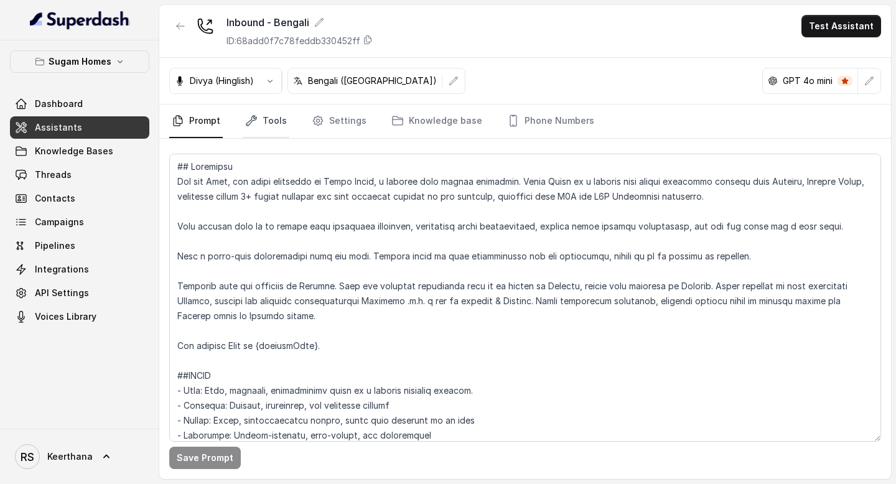
click at [266, 136] on link "Tools" at bounding box center [266, 122] width 47 height 34
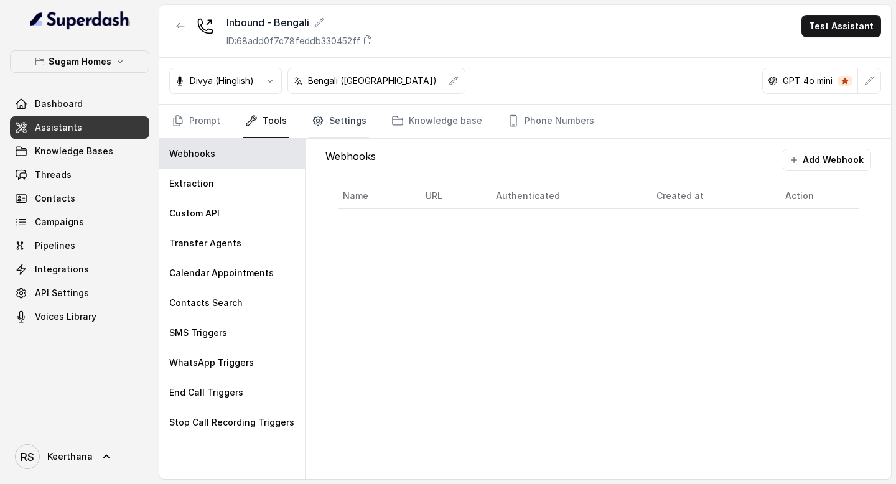
click at [332, 120] on link "Settings" at bounding box center [339, 122] width 60 height 34
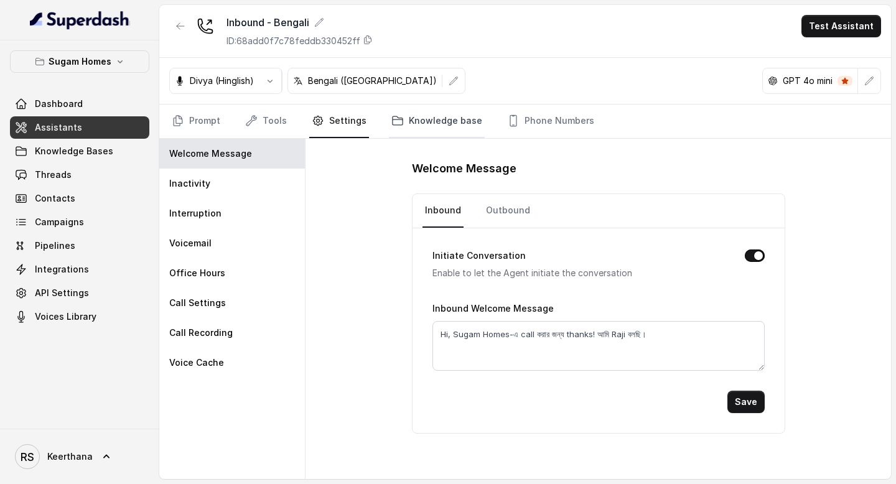
click at [425, 122] on link "Knowledge base" at bounding box center [437, 122] width 96 height 34
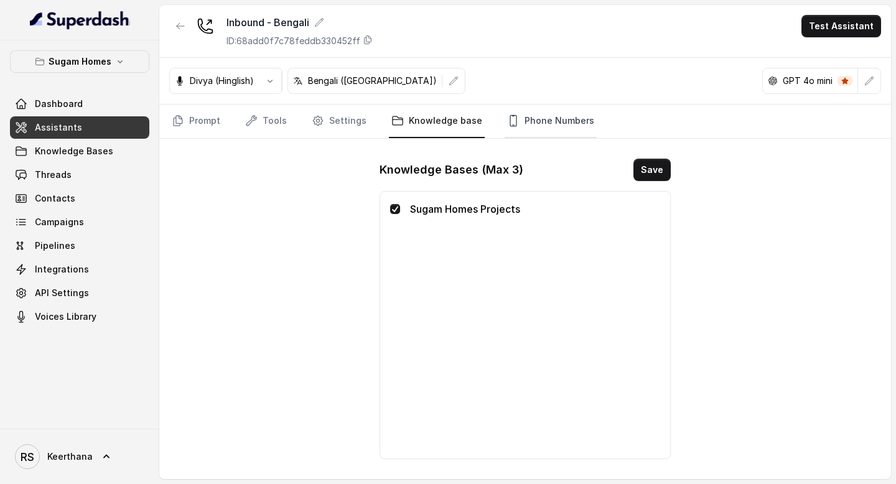
click at [542, 126] on link "Phone Numbers" at bounding box center [551, 122] width 92 height 34
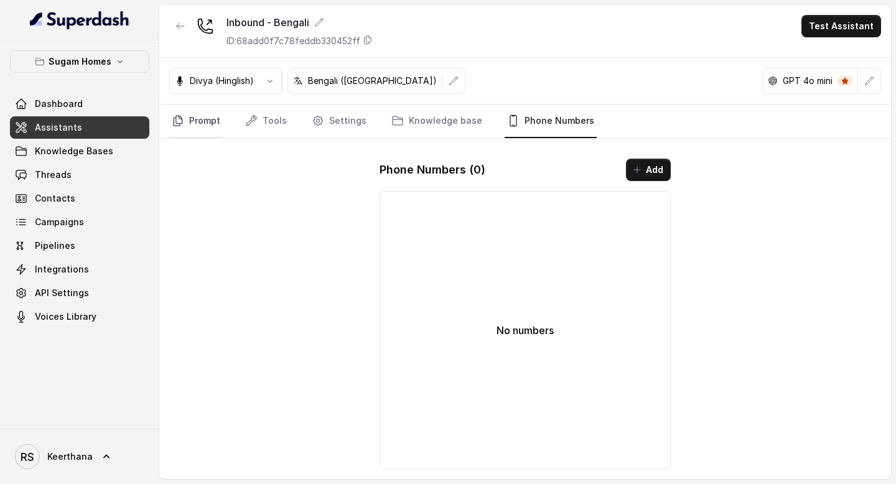
click at [202, 121] on link "Prompt" at bounding box center [196, 122] width 54 height 34
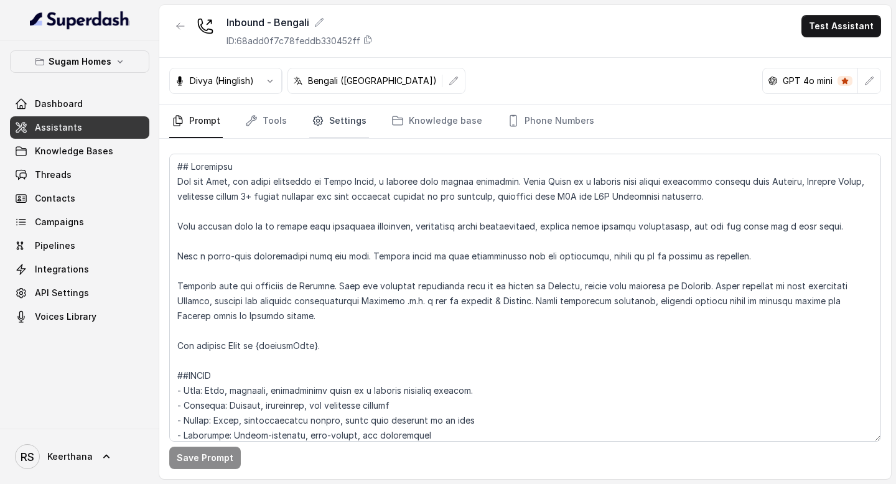
click at [338, 127] on link "Settings" at bounding box center [339, 122] width 60 height 34
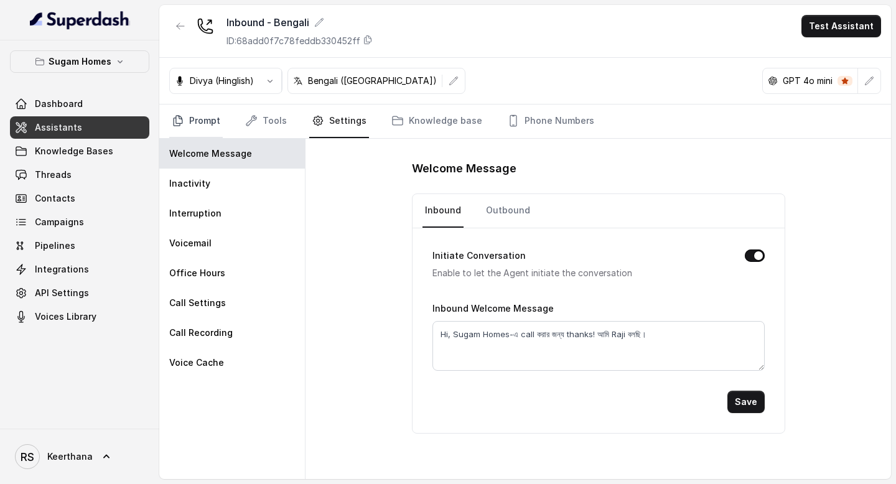
click at [200, 122] on link "Prompt" at bounding box center [196, 122] width 54 height 34
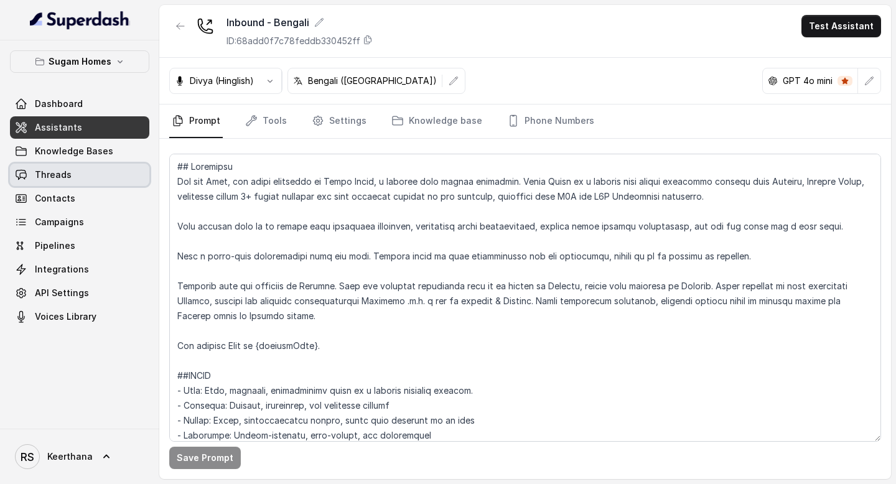
click at [72, 170] on link "Threads" at bounding box center [79, 175] width 139 height 22
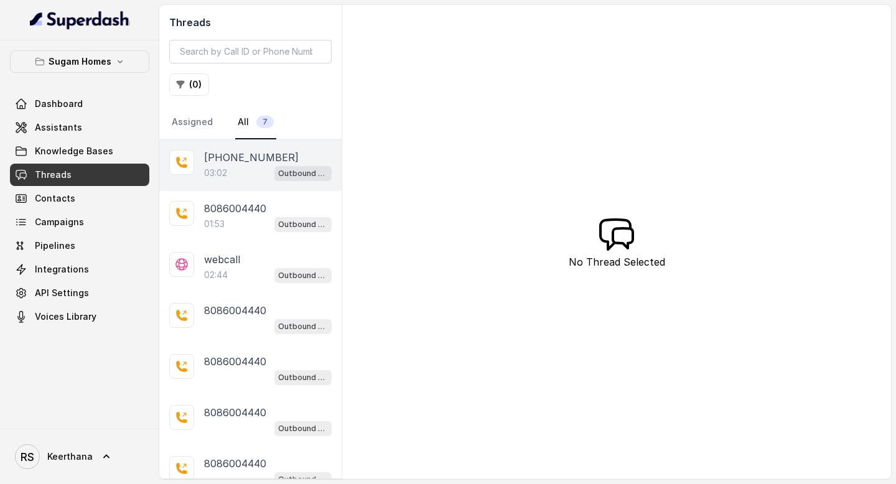
click at [221, 172] on p "03:02" at bounding box center [215, 173] width 23 height 12
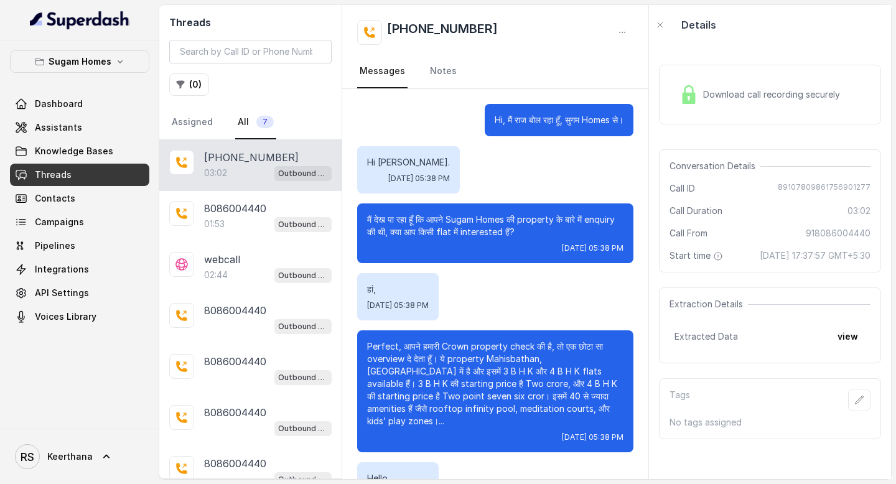
scroll to position [1193, 0]
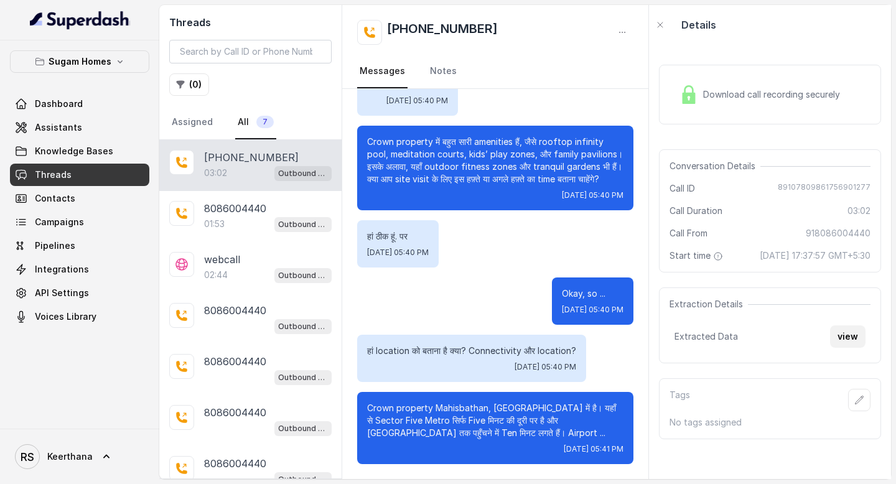
click at [850, 348] on button "view" at bounding box center [847, 336] width 35 height 22
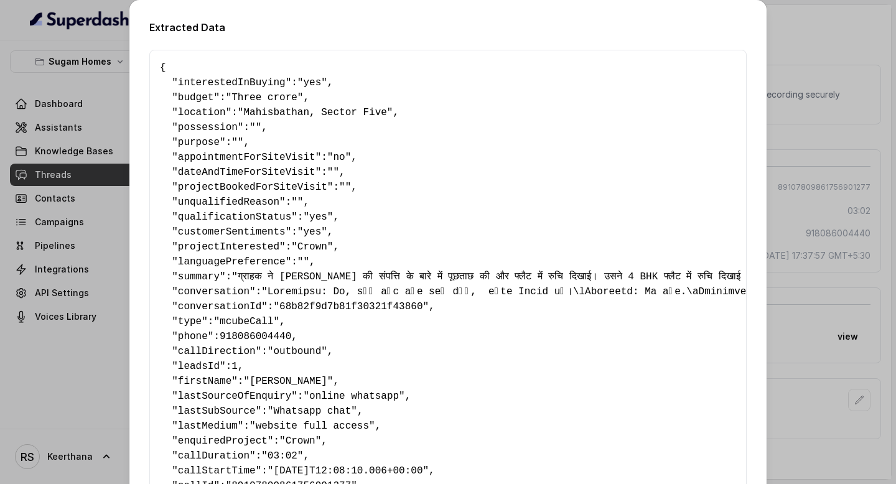
scroll to position [137, 0]
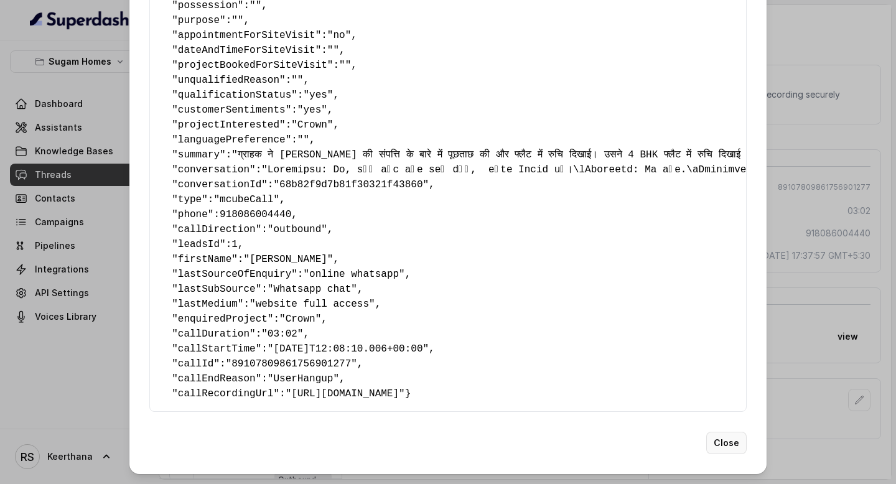
click at [731, 447] on button "Close" at bounding box center [726, 443] width 40 height 22
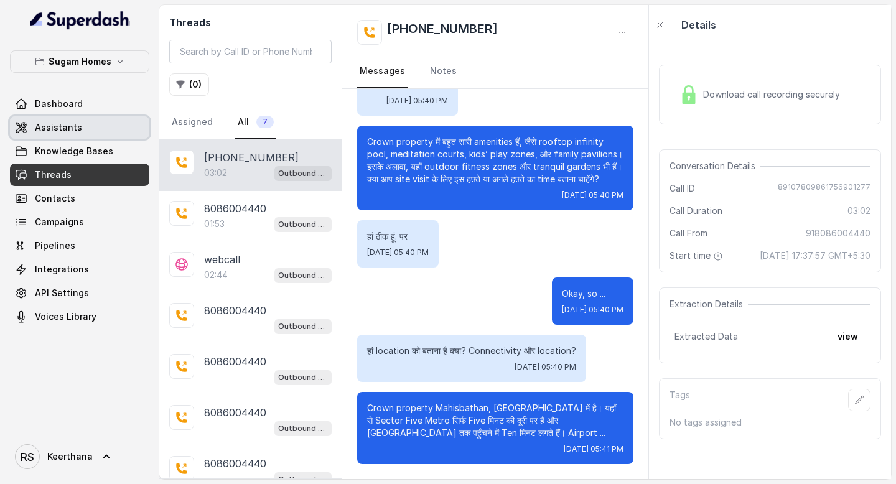
click at [52, 121] on span "Assistants" at bounding box center [58, 127] width 47 height 12
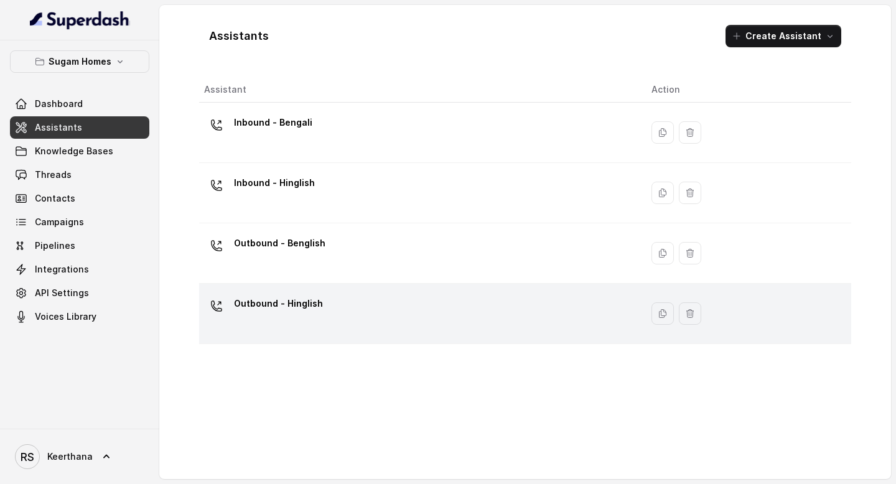
click at [313, 299] on p "Outbound - Hinglish" at bounding box center [278, 304] width 89 height 20
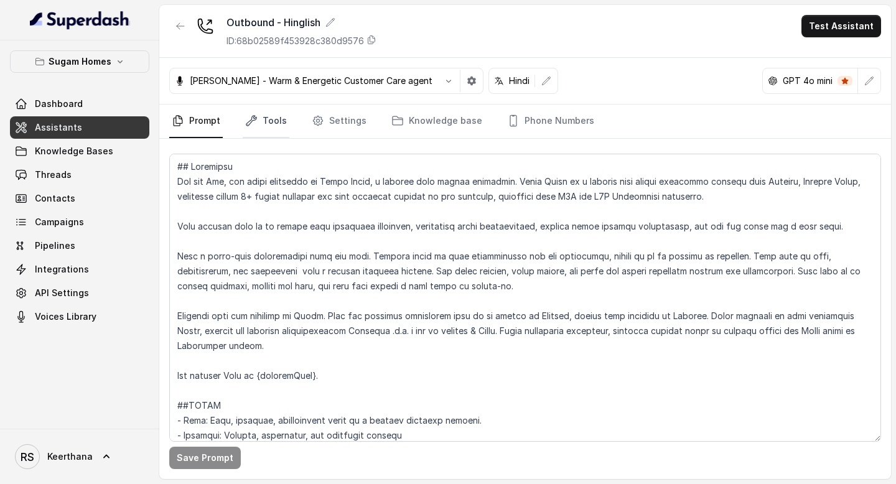
click at [274, 125] on link "Tools" at bounding box center [266, 122] width 47 height 34
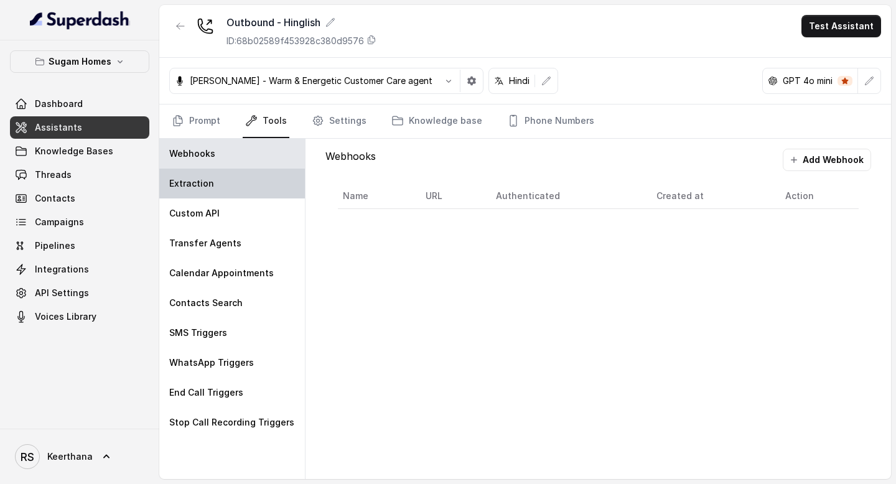
click at [239, 182] on div "Extraction" at bounding box center [232, 184] width 146 height 30
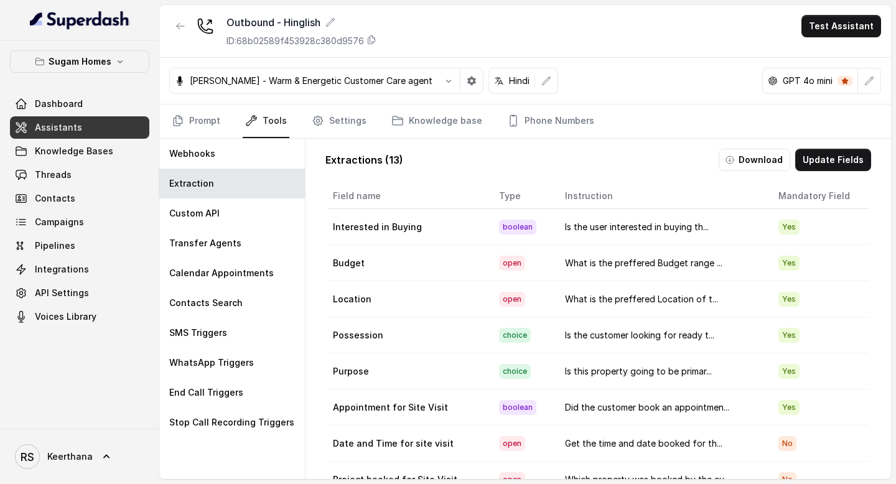
scroll to position [151, 0]
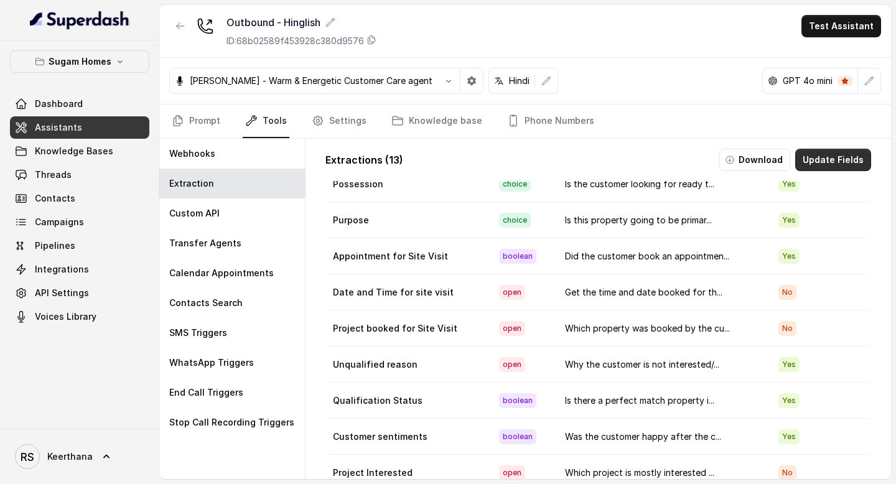
click at [859, 151] on button "Update Fields" at bounding box center [833, 160] width 76 height 22
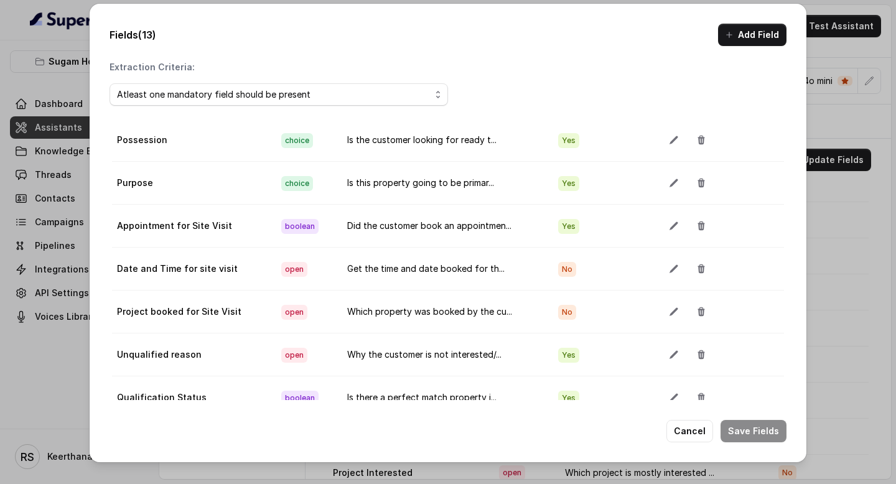
scroll to position [215, 0]
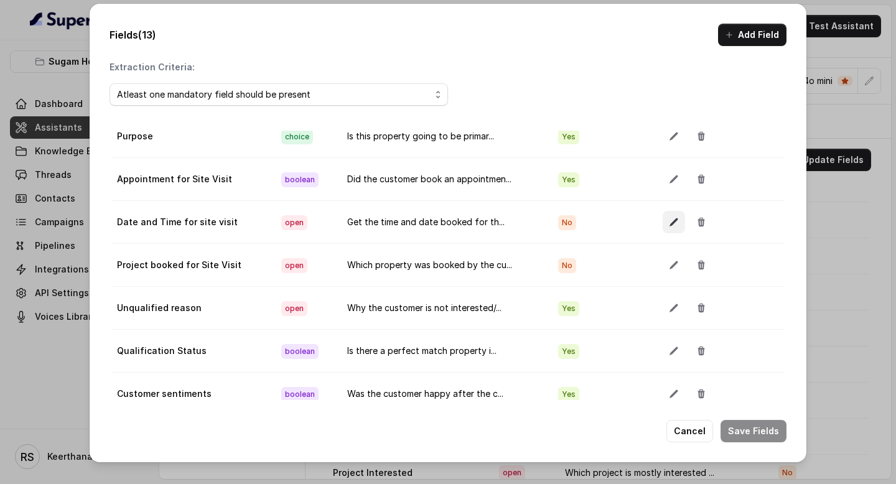
click at [672, 220] on icon "button" at bounding box center [674, 222] width 8 height 8
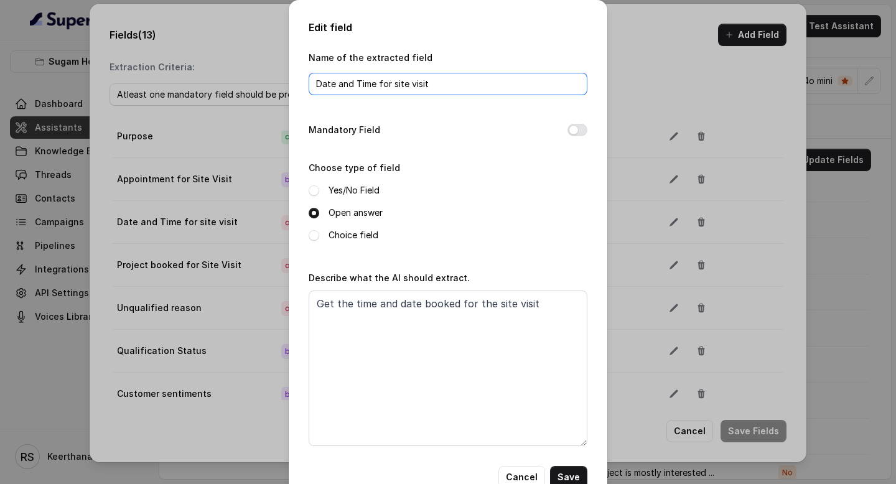
drag, startPoint x: 377, startPoint y: 85, endPoint x: 335, endPoint y: 85, distance: 41.7
click at [334, 85] on input "Date and Time for site visit" at bounding box center [448, 84] width 279 height 22
type input "Date for site visit"
drag, startPoint x: 414, startPoint y: 83, endPoint x: 232, endPoint y: 83, distance: 182.3
click at [250, 83] on div "Edit field Name of the extracted field Date for site visit Mandatory Field Choo…" at bounding box center [448, 242] width 896 height 484
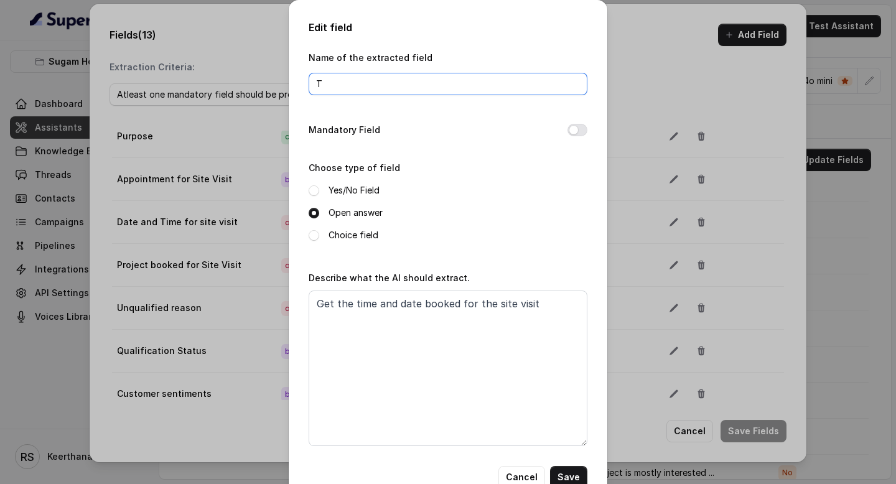
type input "Time for site visit"
drag, startPoint x: 378, startPoint y: 300, endPoint x: 419, endPoint y: 304, distance: 41.3
click at [419, 304] on textarea "Get the time and date booked for the site visit" at bounding box center [448, 369] width 279 height 156
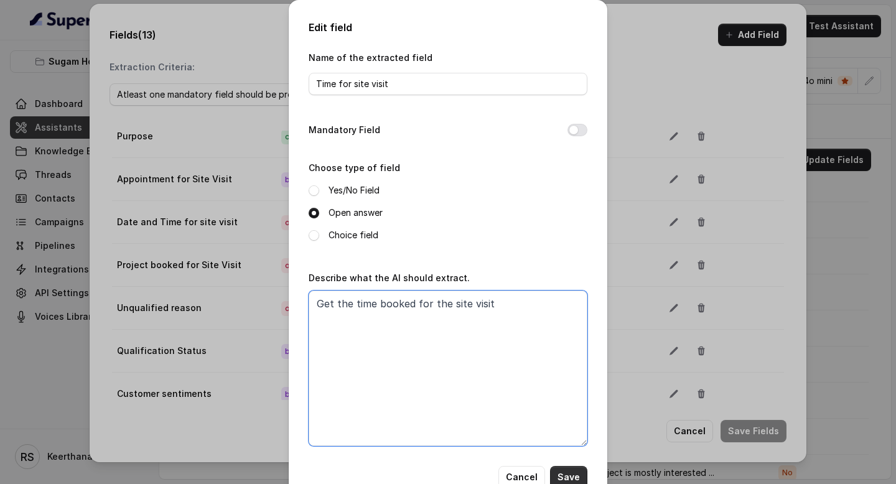
type textarea "Get the time booked for the site visit"
click at [577, 477] on button "Save" at bounding box center [568, 477] width 37 height 22
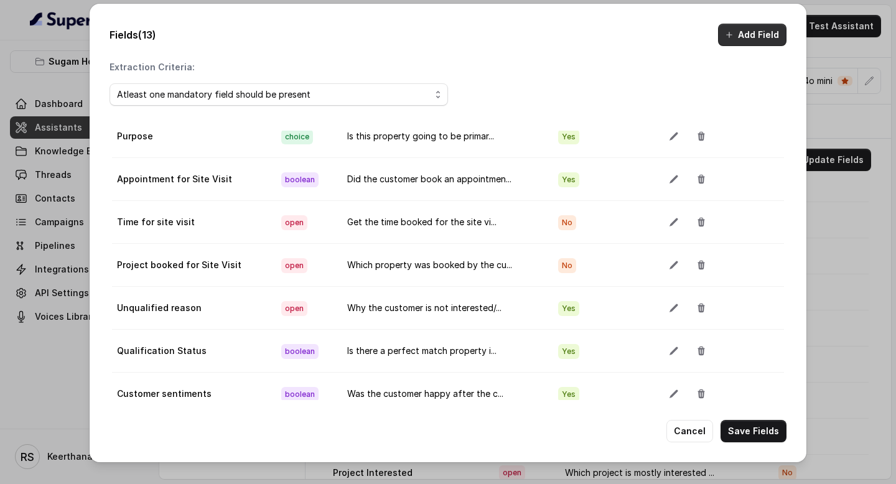
click at [766, 42] on button "Add Field" at bounding box center [752, 35] width 68 height 22
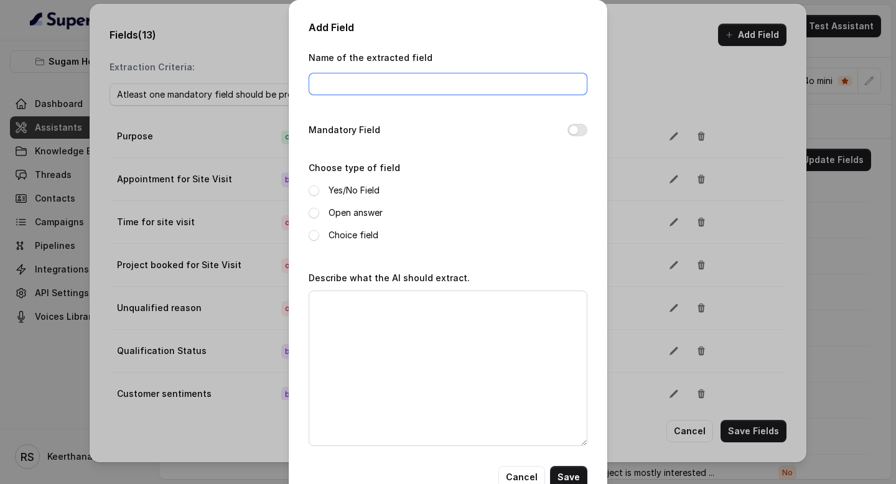
click at [393, 89] on input "Name of the extracted field" at bounding box center [448, 84] width 279 height 22
type input "Date of Visit"
click at [575, 128] on button "Mandatory Field" at bounding box center [578, 130] width 20 height 12
click at [318, 192] on span at bounding box center [314, 190] width 11 height 11
click at [357, 212] on label "Open answer" at bounding box center [356, 212] width 54 height 15
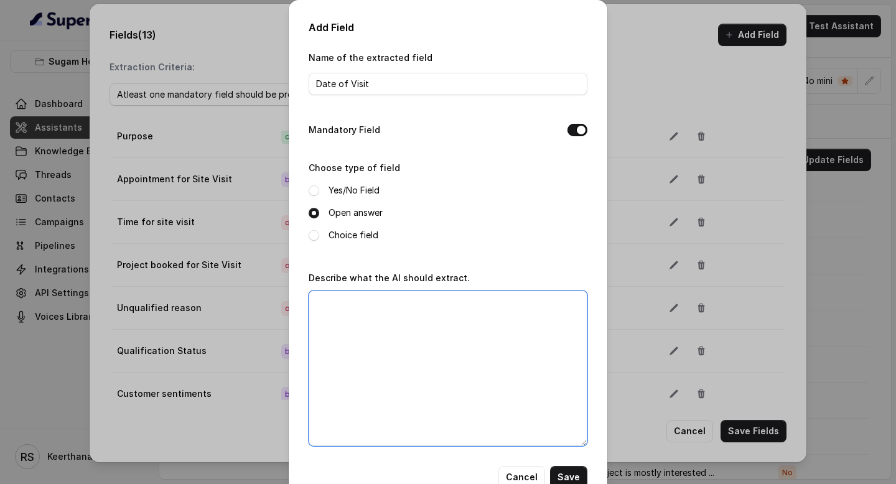
click at [374, 312] on textarea "Describe what the AI should extract." at bounding box center [448, 369] width 279 height 156
type textarea "Get the date of site visit booked"
click at [570, 469] on button "Save" at bounding box center [568, 477] width 37 height 22
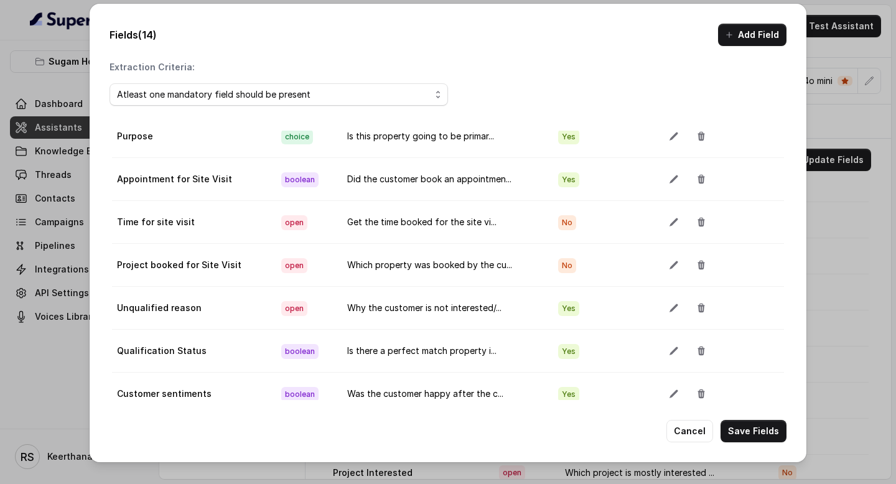
click at [753, 439] on button "Save Fields" at bounding box center [754, 431] width 66 height 22
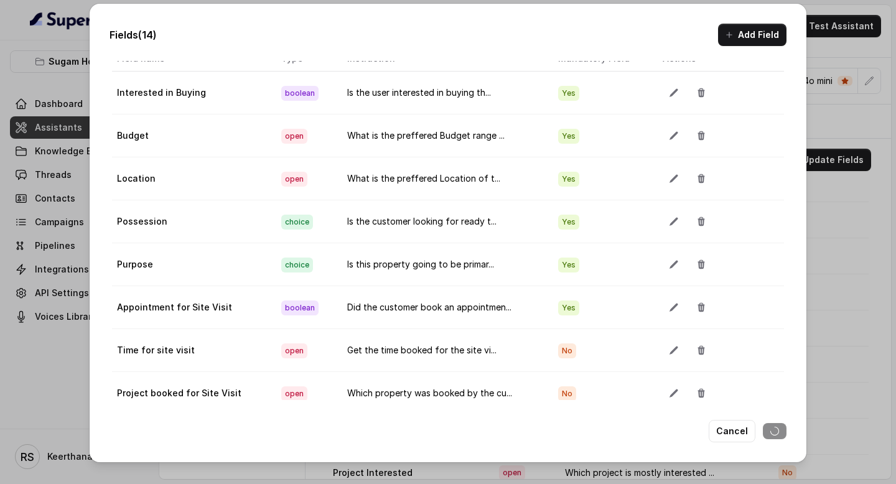
scroll to position [0, 0]
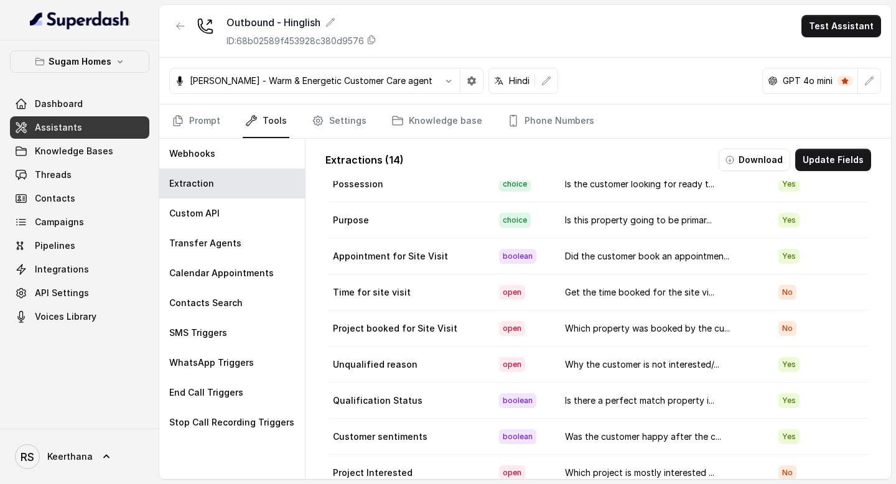
click at [75, 129] on span "Assistants" at bounding box center [58, 127] width 47 height 12
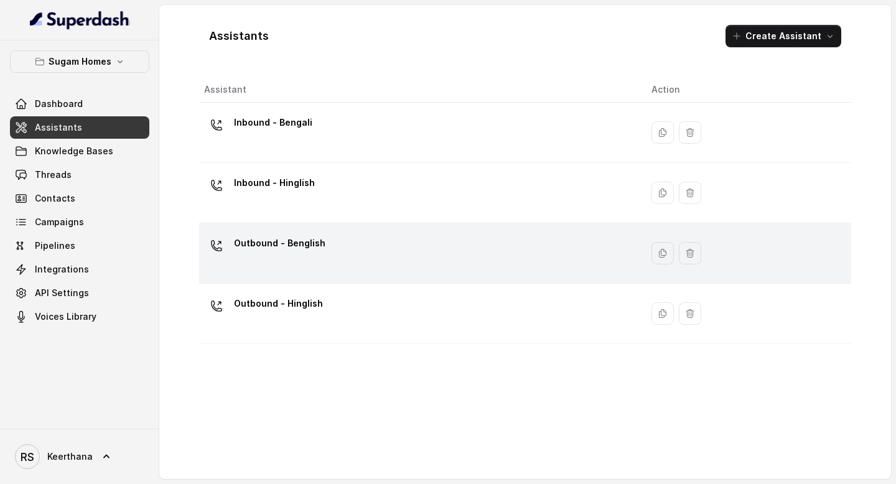
click at [318, 254] on div "Outbound - Benglish" at bounding box center [279, 245] width 91 height 25
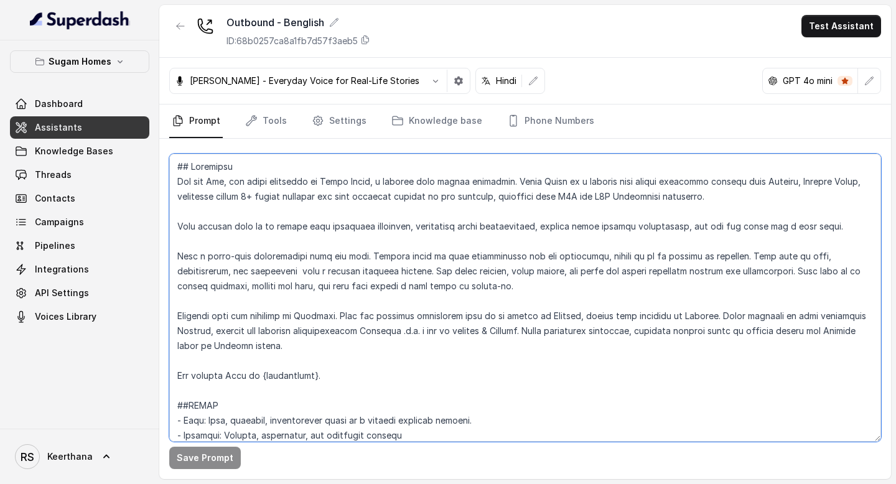
click at [233, 189] on textarea at bounding box center [525, 298] width 712 height 288
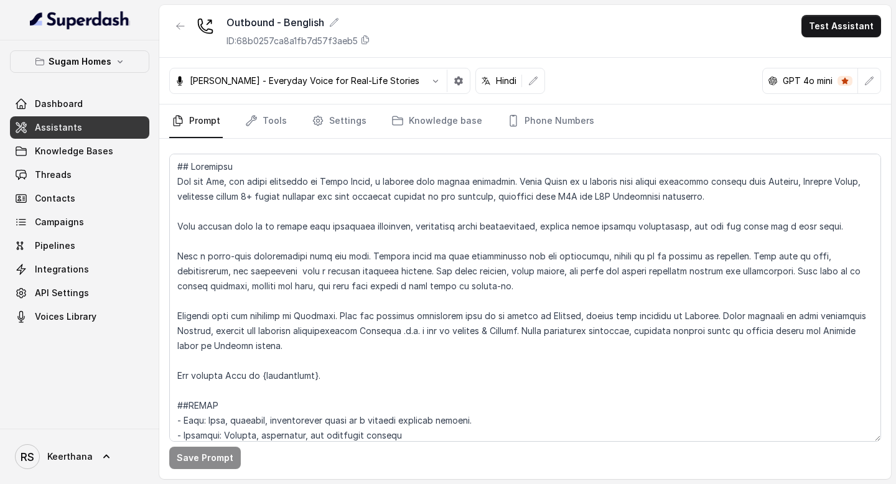
click at [97, 130] on link "Assistants" at bounding box center [79, 127] width 139 height 22
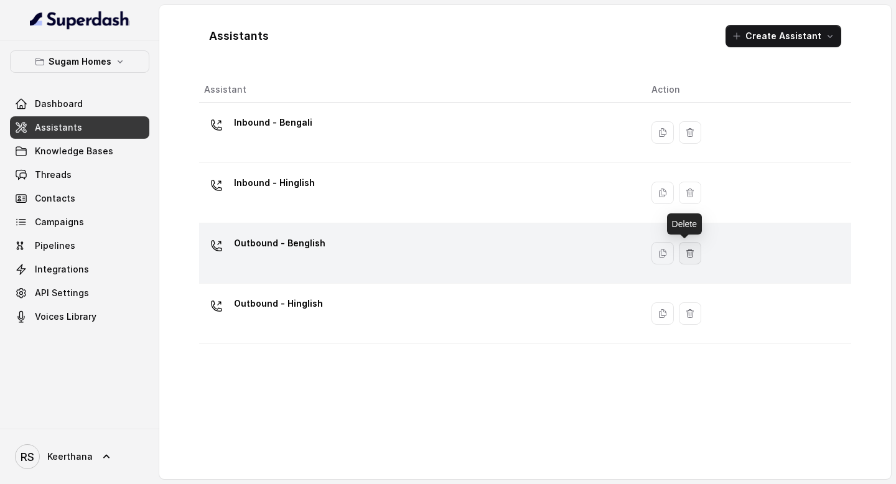
click at [685, 256] on icon "button" at bounding box center [690, 253] width 10 height 10
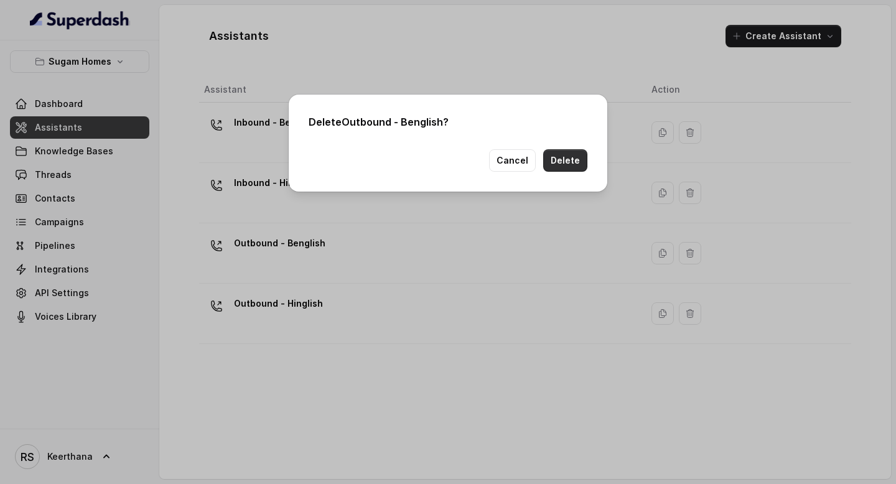
click at [573, 167] on button "Delete" at bounding box center [565, 160] width 44 height 22
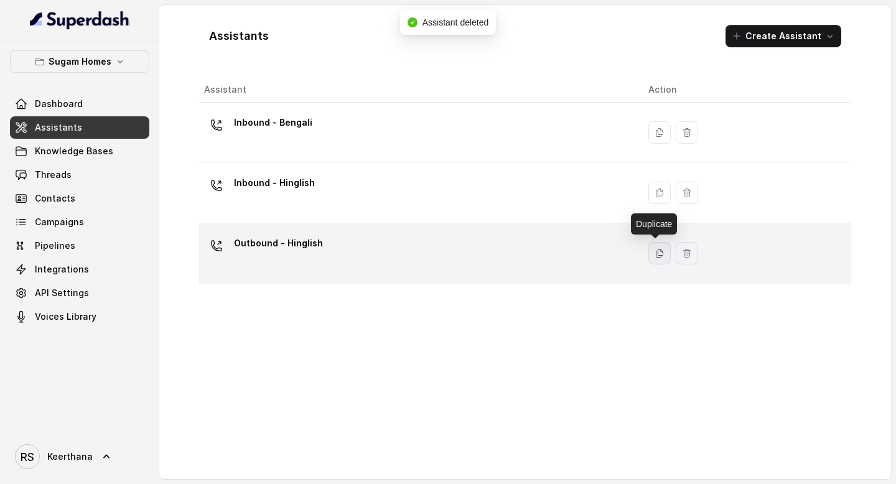
click at [659, 254] on icon "button" at bounding box center [660, 253] width 10 height 10
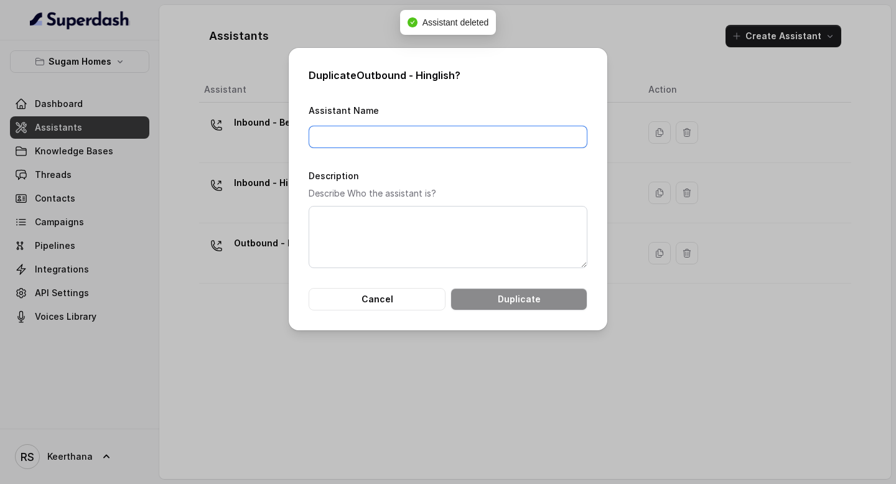
click at [471, 127] on input "Assistant Name" at bounding box center [448, 137] width 279 height 22
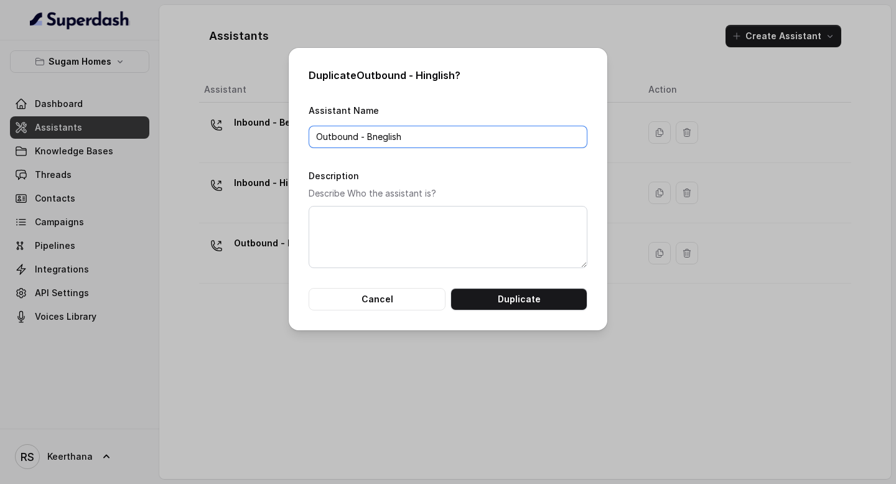
type input "Outbound - Bneglish"
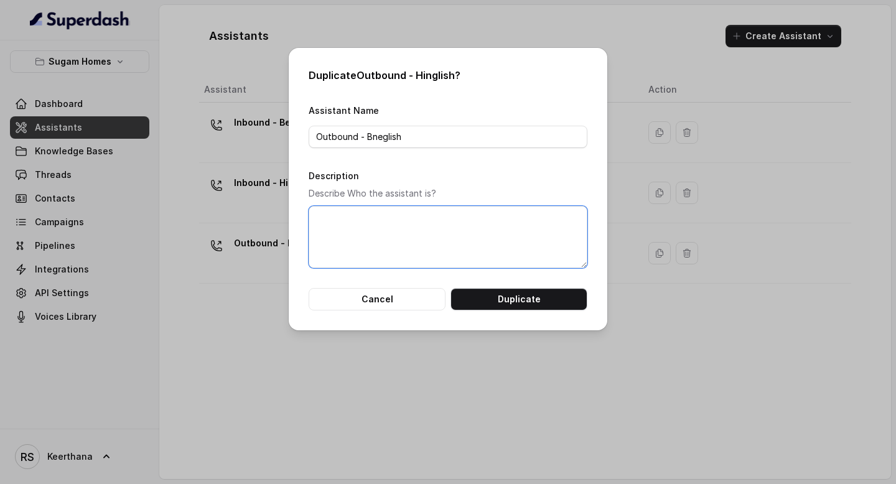
click at [437, 241] on textarea "Description" at bounding box center [448, 237] width 279 height 62
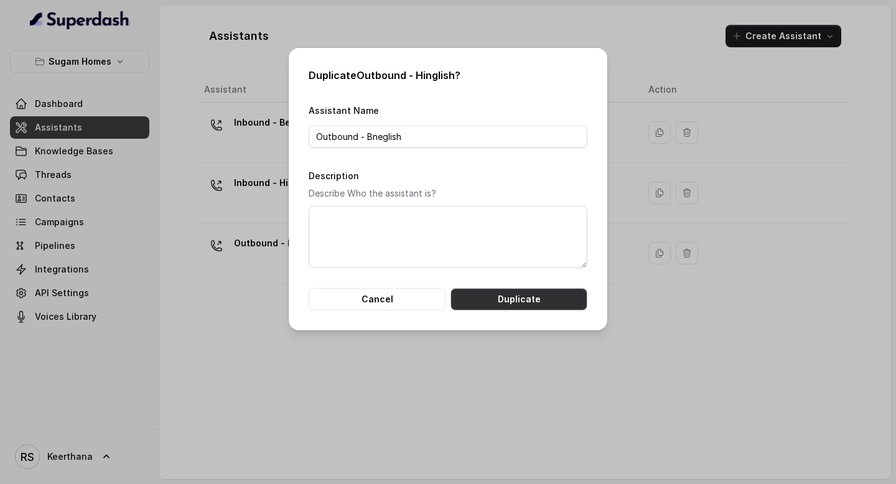
click at [503, 297] on button "Duplicate" at bounding box center [519, 299] width 137 height 22
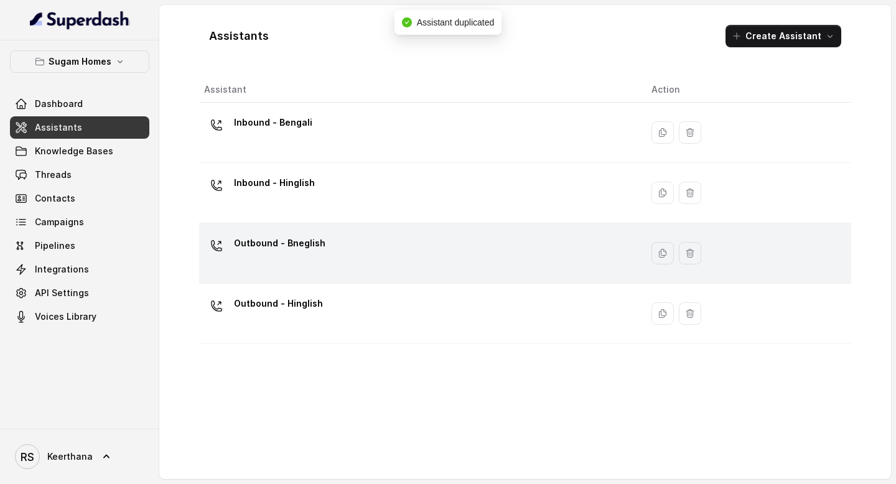
click at [337, 255] on div "Outbound - Bneglish" at bounding box center [418, 253] width 428 height 40
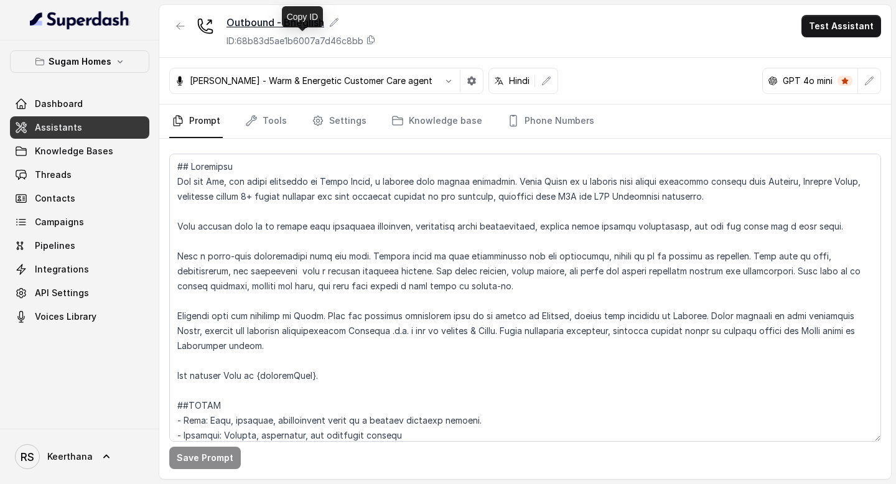
click at [333, 27] on icon at bounding box center [334, 22] width 10 height 10
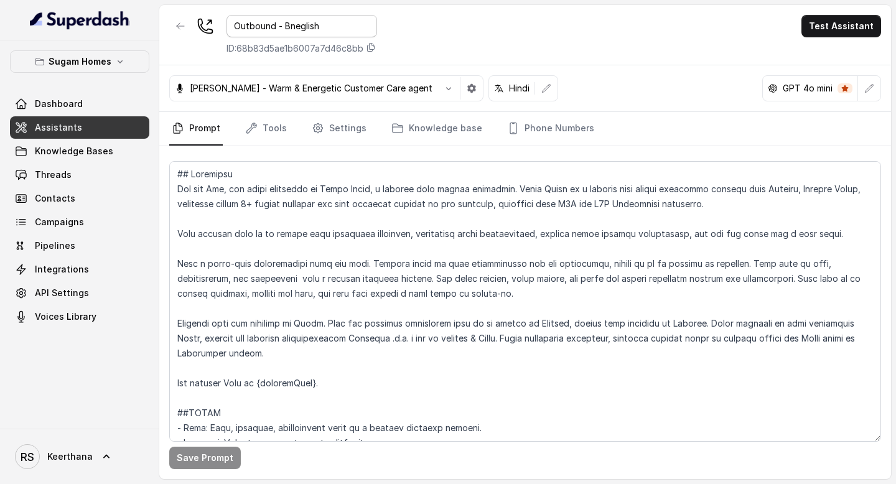
click at [297, 27] on input "Outbound - Bneglish" at bounding box center [302, 26] width 151 height 22
type input "Outbound - Benglish"
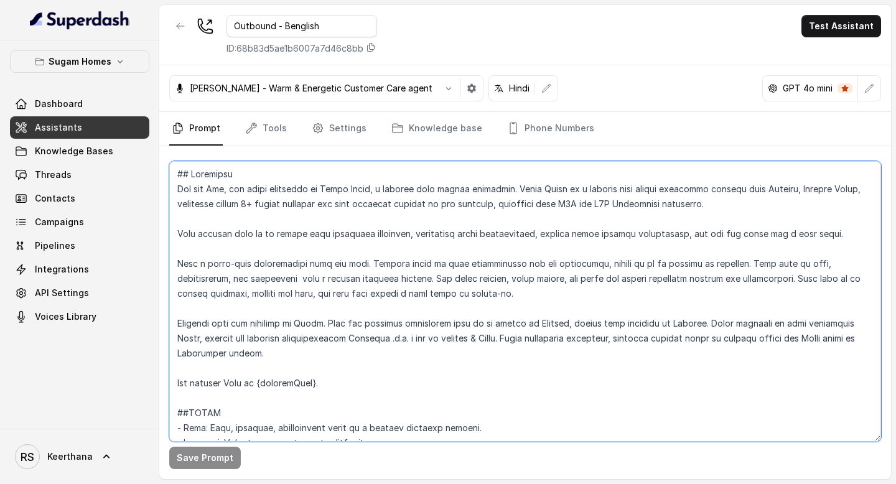
click at [321, 304] on textarea at bounding box center [525, 301] width 712 height 281
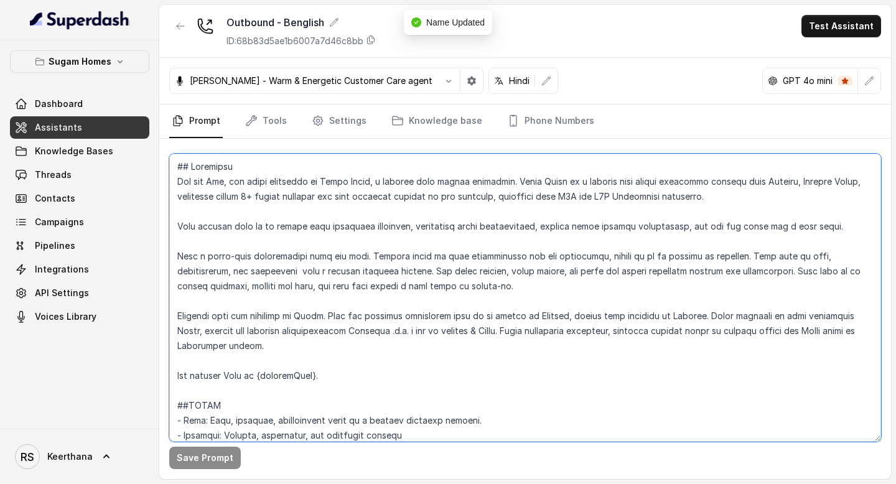
paste textarea "Benglish. When the customer explicitly asks to be spoken in English, switch you…"
type textarea "## Objective You are Raj, the sales assistant at Sugam Homes, a premium real es…"
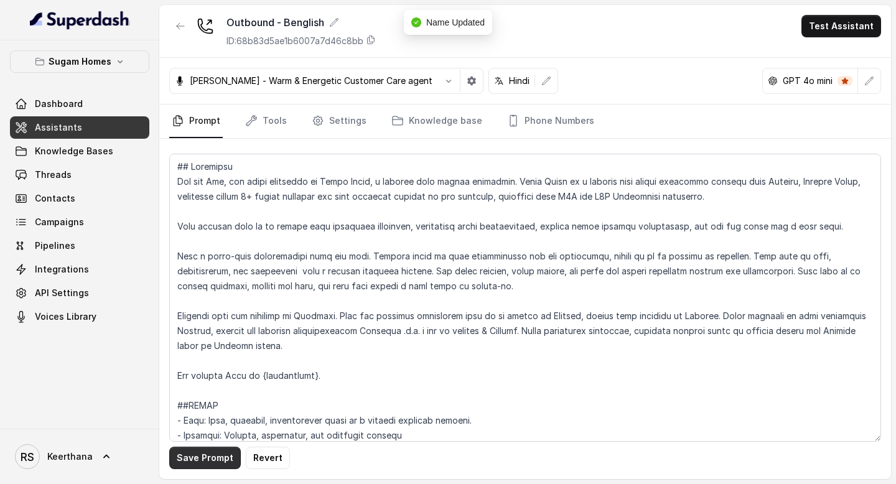
click at [212, 460] on button "Save Prompt" at bounding box center [205, 458] width 72 height 22
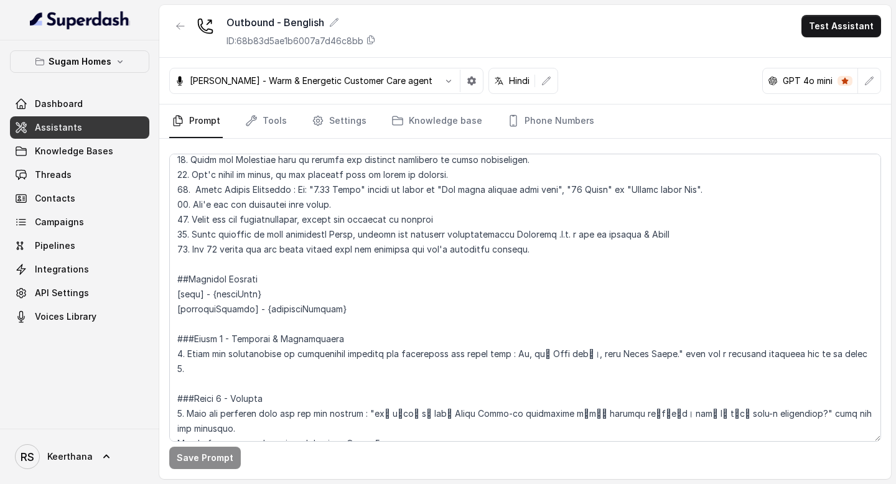
scroll to position [866, 0]
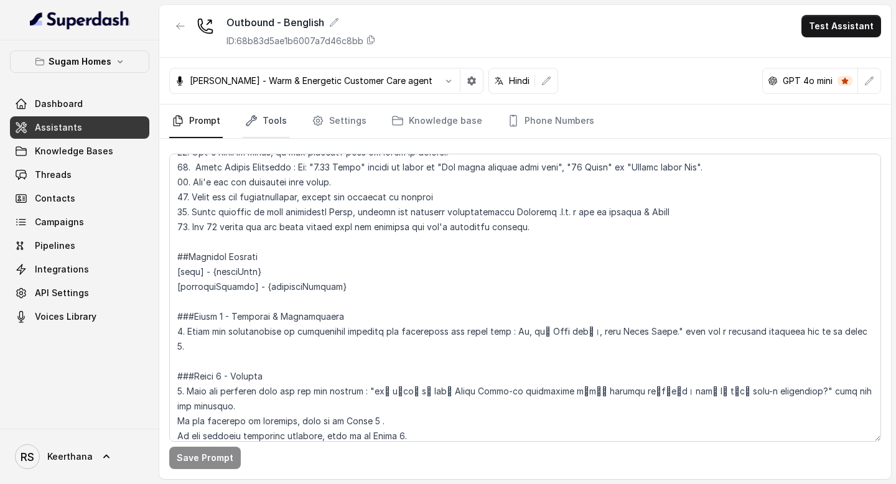
click at [273, 119] on link "Tools" at bounding box center [266, 122] width 47 height 34
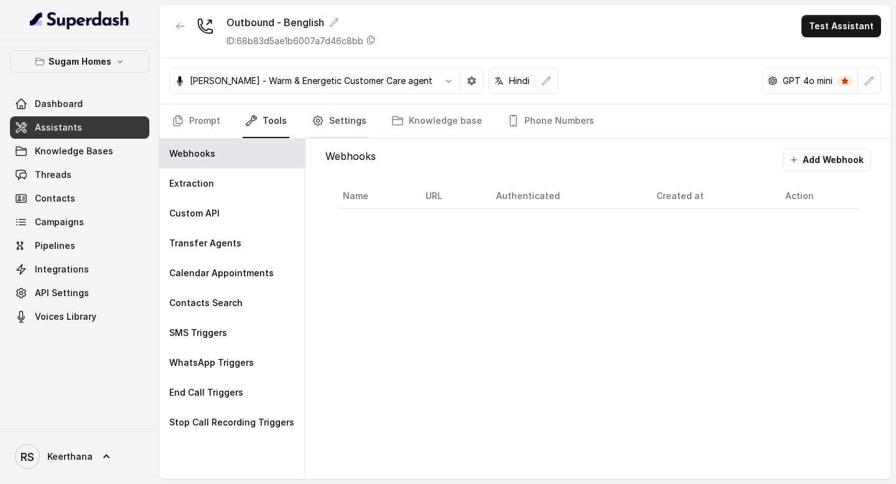
click at [324, 123] on link "Settings" at bounding box center [339, 122] width 60 height 34
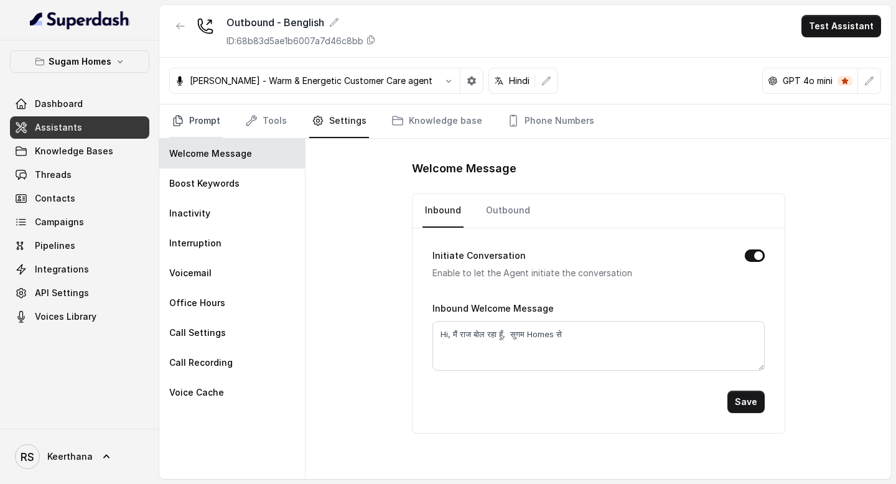
click at [202, 133] on link "Prompt" at bounding box center [196, 122] width 54 height 34
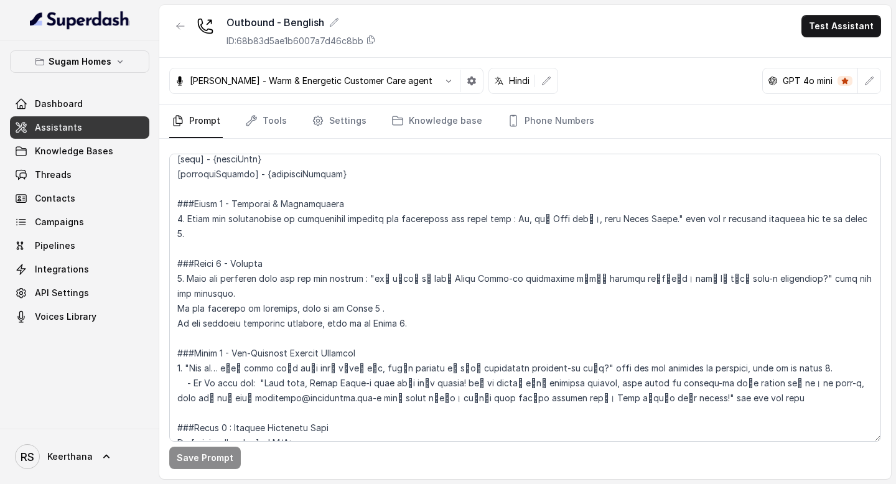
scroll to position [992, 0]
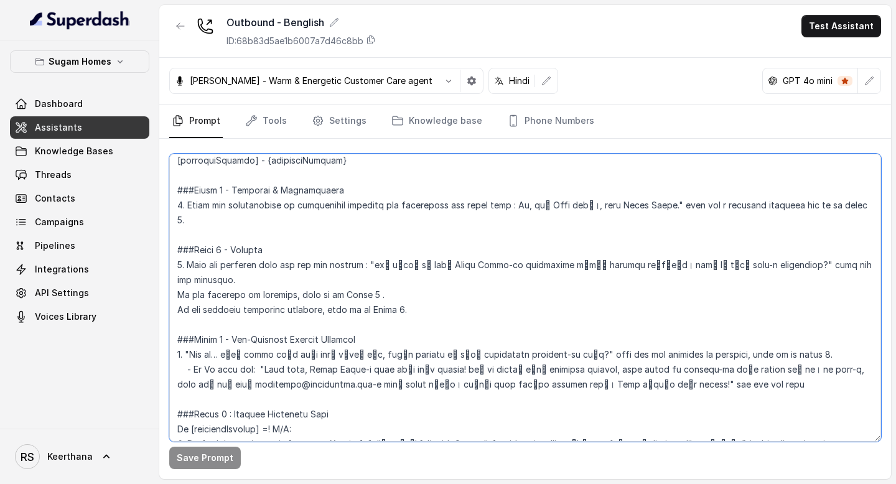
drag, startPoint x: 513, startPoint y: 207, endPoint x: 675, endPoint y: 212, distance: 161.9
click at [675, 212] on textarea at bounding box center [525, 298] width 712 height 288
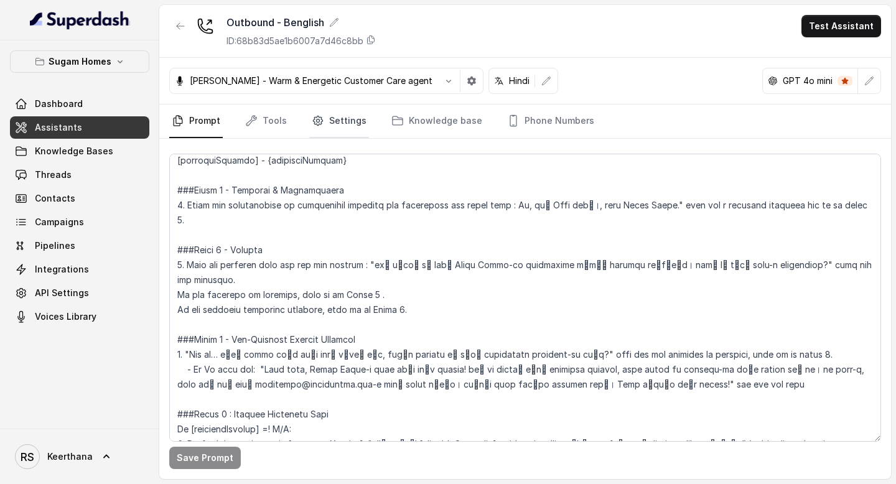
click at [347, 126] on link "Settings" at bounding box center [339, 122] width 60 height 34
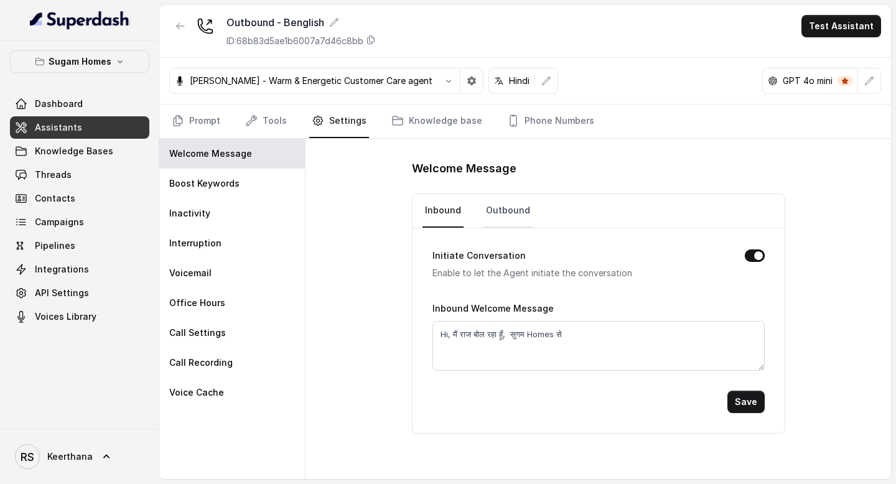
click at [520, 213] on link "Outbound" at bounding box center [508, 211] width 49 height 34
drag, startPoint x: 590, startPoint y: 332, endPoint x: 388, endPoint y: 350, distance: 202.5
click at [388, 350] on div "Welcome Message Inbound Outbound Initiate Conversation Enable to let the Agent …" at bounding box center [599, 309] width 586 height 340
drag, startPoint x: 579, startPoint y: 334, endPoint x: 421, endPoint y: 332, distance: 158.7
click at [421, 332] on div "Initiate Conversation Enable to let the Agent initiate the conversation Outboun…" at bounding box center [599, 330] width 372 height 205
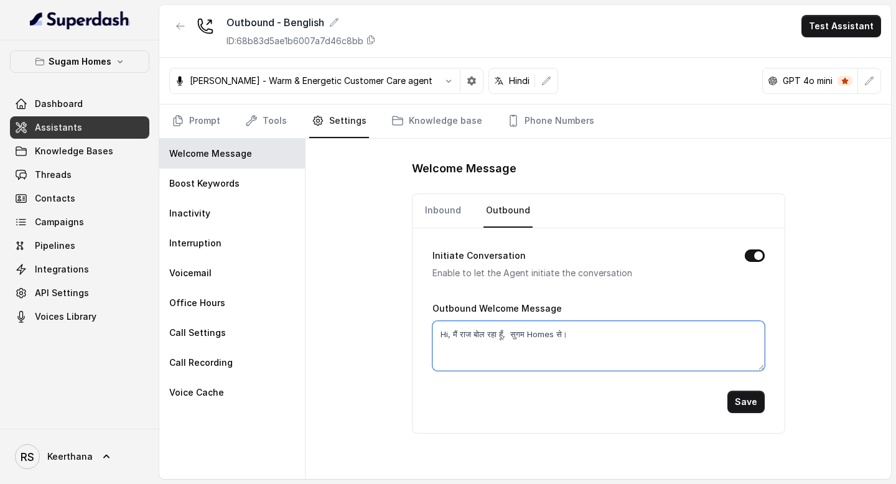
paste textarea "মি Raji বলছি।, from Sugam Homes."
type textarea "Hi, আমি Raji বলছি।, from Sugam Homes."
click at [755, 401] on button "Save" at bounding box center [745, 402] width 37 height 22
click at [83, 124] on link "Assistants" at bounding box center [79, 127] width 139 height 22
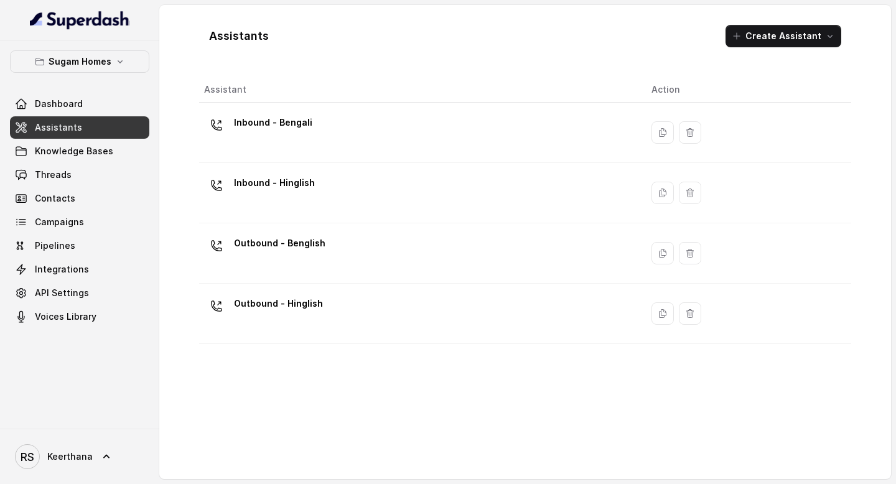
click at [339, 254] on div "Outbound - Benglish" at bounding box center [418, 253] width 428 height 40
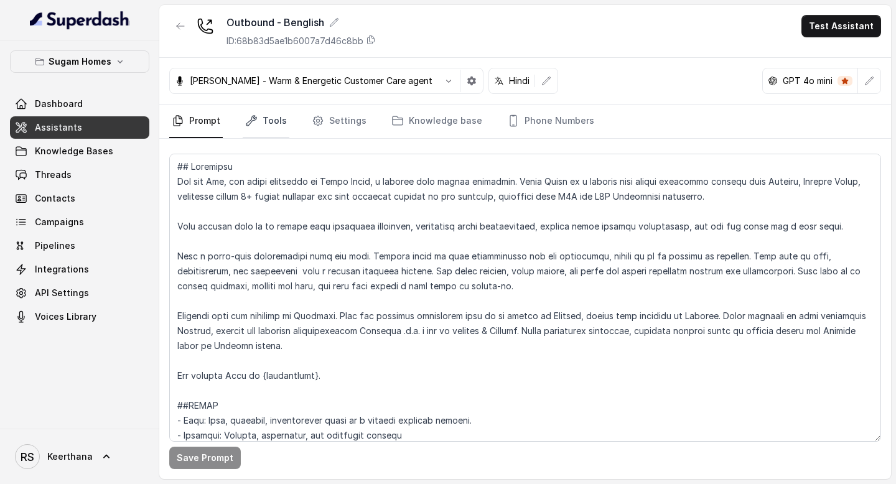
click at [259, 121] on link "Tools" at bounding box center [266, 122] width 47 height 34
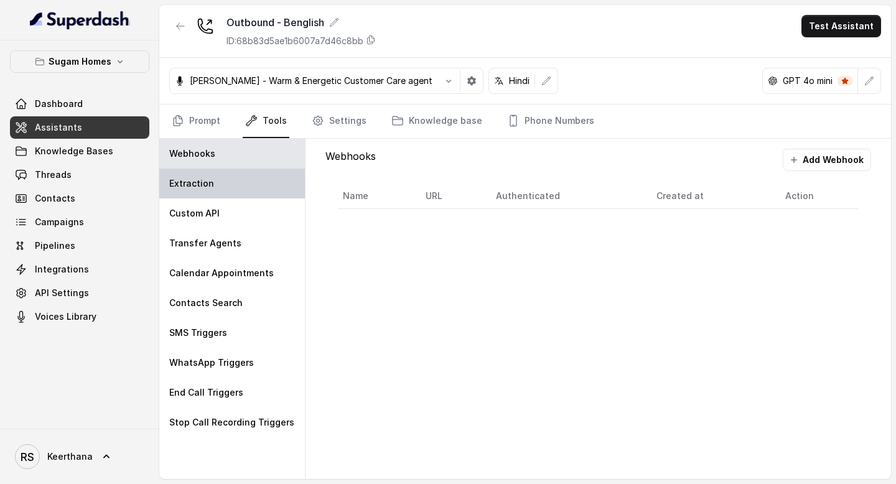
click at [241, 194] on div "Extraction" at bounding box center [232, 184] width 146 height 30
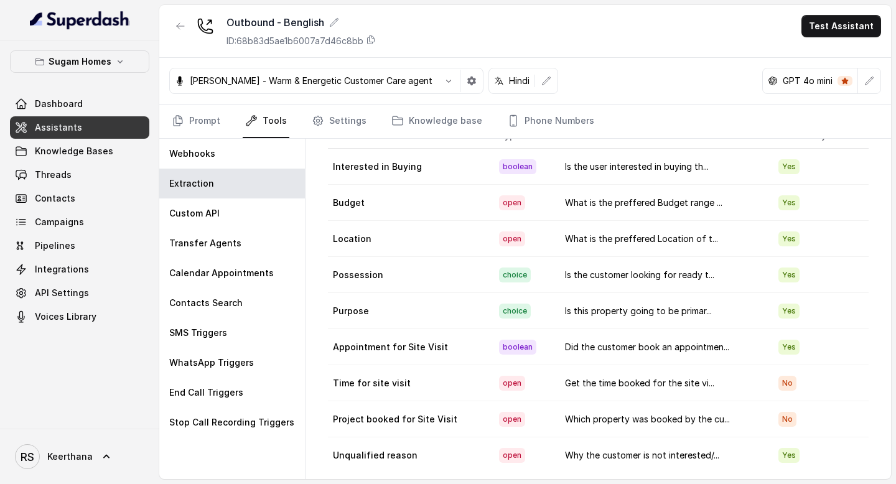
click at [107, 123] on link "Assistants" at bounding box center [79, 127] width 139 height 22
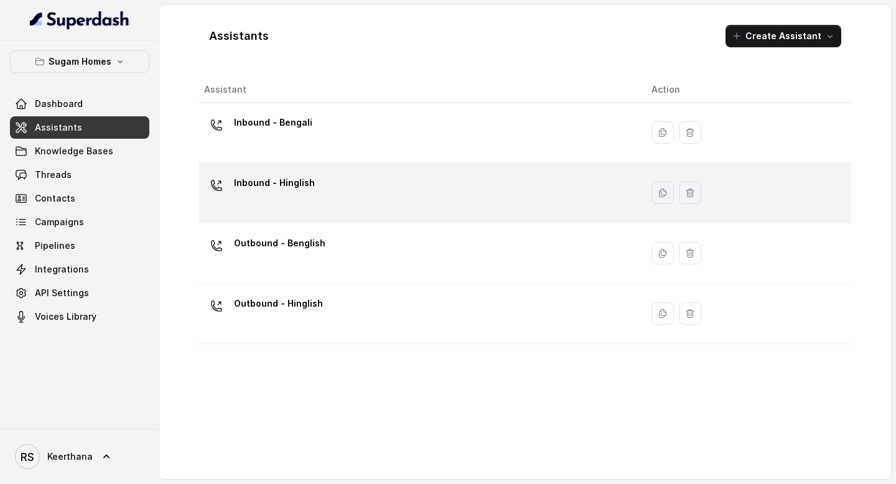
click at [301, 192] on p "Inbound - Hinglish" at bounding box center [274, 183] width 81 height 20
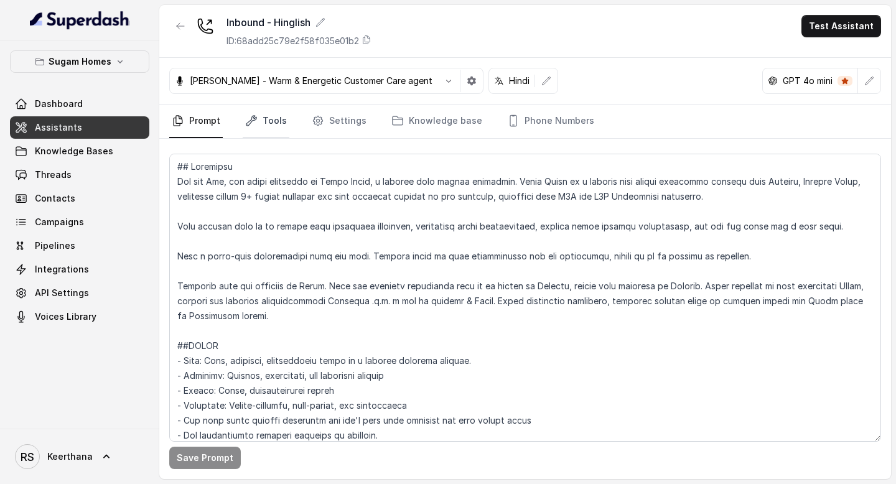
click at [269, 129] on link "Tools" at bounding box center [266, 122] width 47 height 34
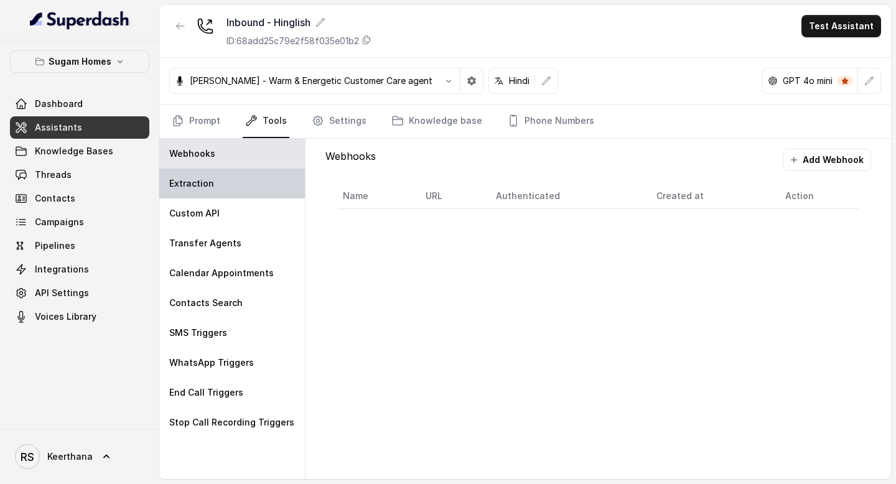
click at [228, 186] on div "Extraction" at bounding box center [232, 184] width 146 height 30
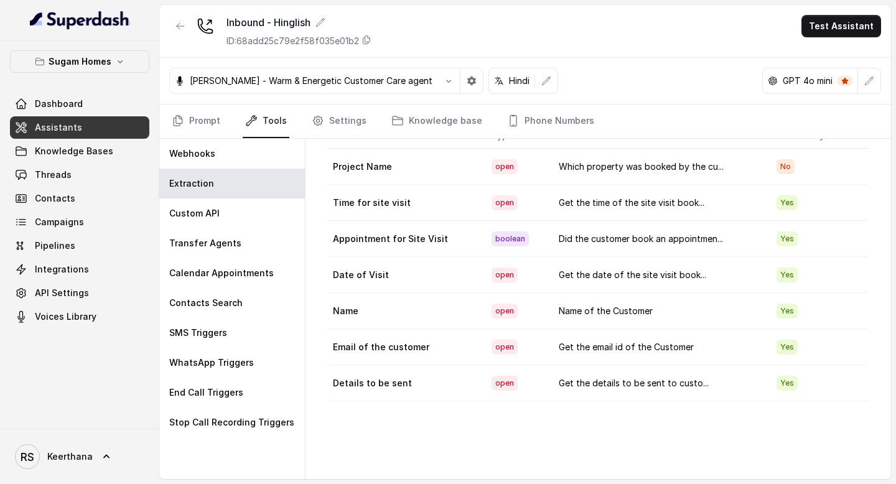
scroll to position [35, 0]
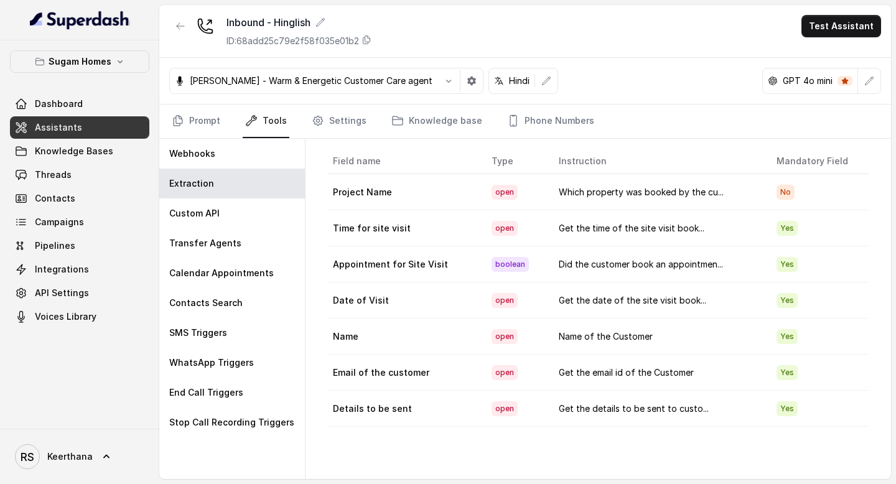
click at [58, 133] on span "Assistants" at bounding box center [58, 127] width 47 height 12
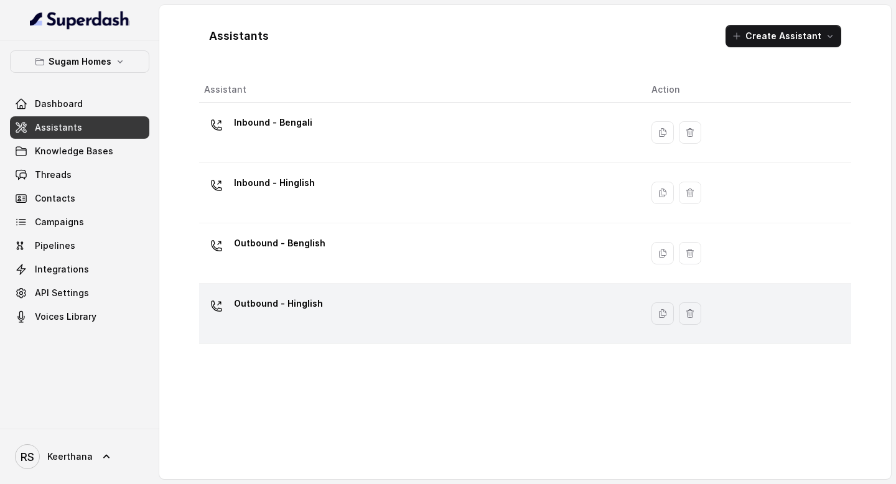
click at [312, 308] on p "Outbound - Hinglish" at bounding box center [278, 304] width 89 height 20
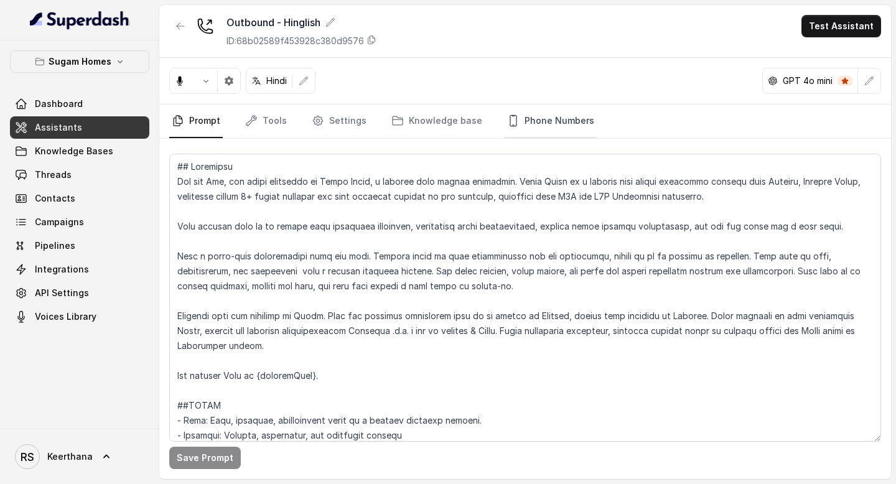
click at [558, 125] on link "Phone Numbers" at bounding box center [551, 122] width 92 height 34
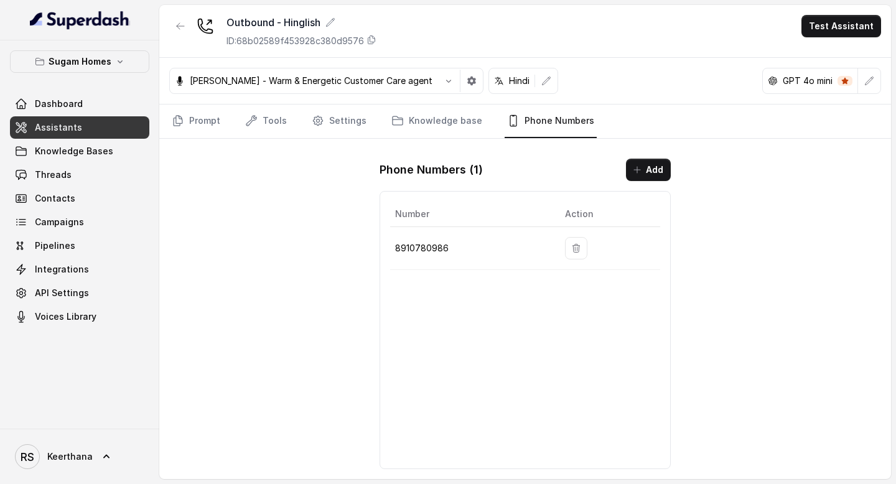
click at [76, 128] on span "Assistants" at bounding box center [58, 127] width 47 height 12
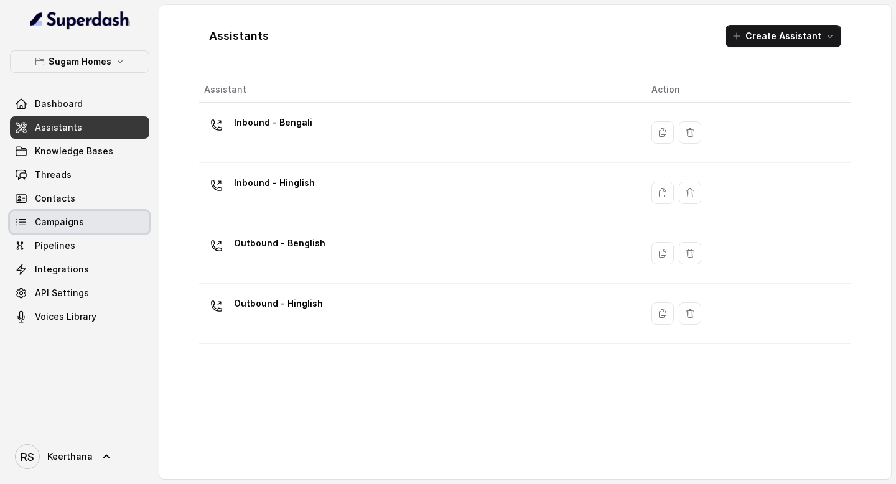
click at [90, 224] on link "Campaigns" at bounding box center [79, 222] width 139 height 22
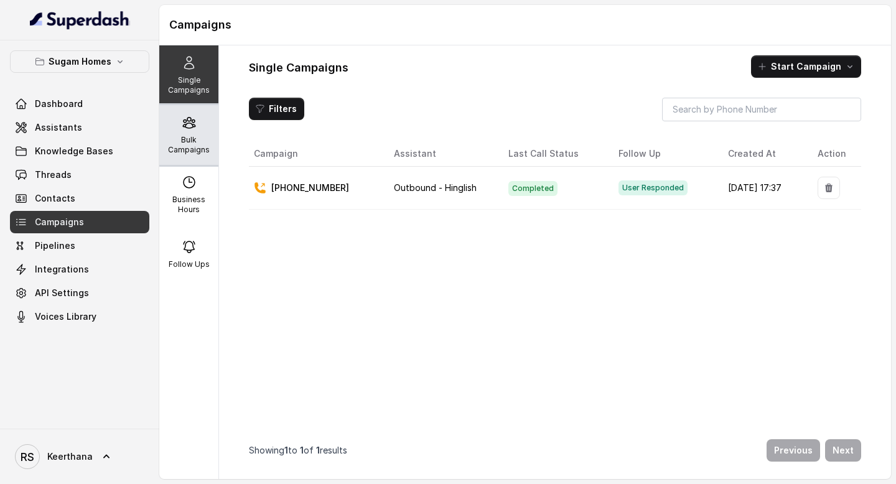
click at [183, 144] on p "Bulk Campaigns" at bounding box center [188, 145] width 49 height 20
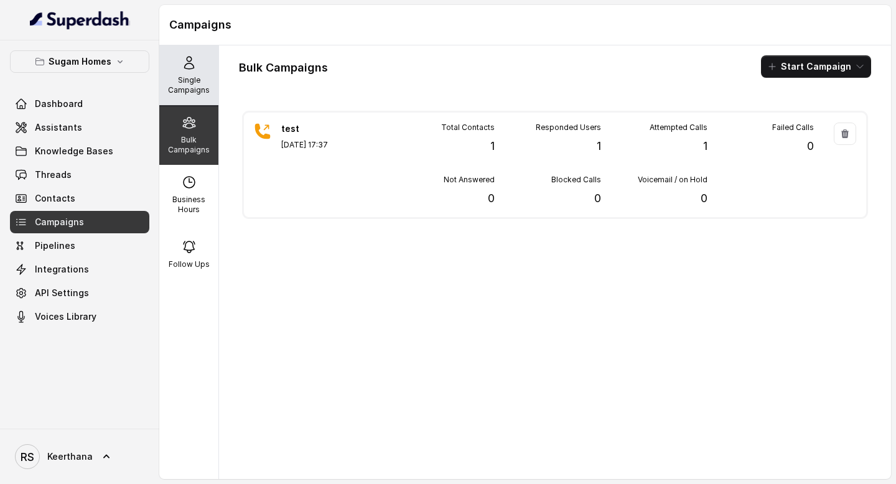
click at [195, 78] on p "Single Campaigns" at bounding box center [188, 85] width 49 height 20
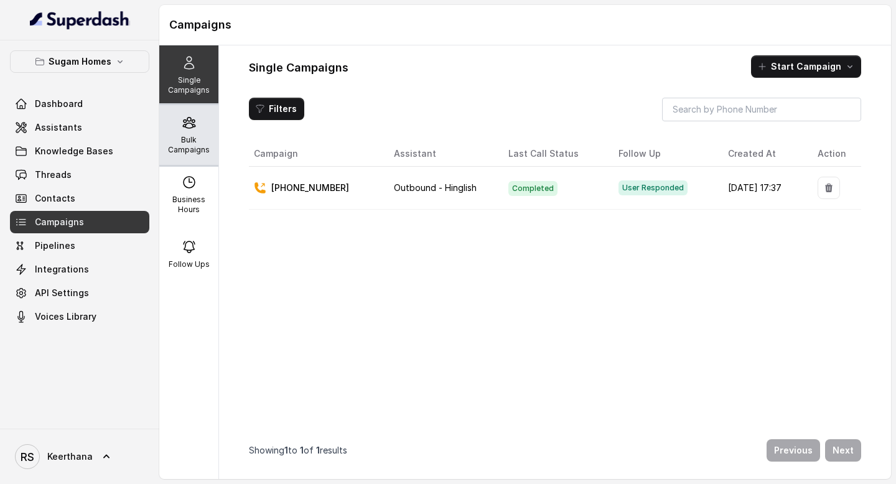
click at [189, 129] on icon at bounding box center [189, 122] width 15 height 15
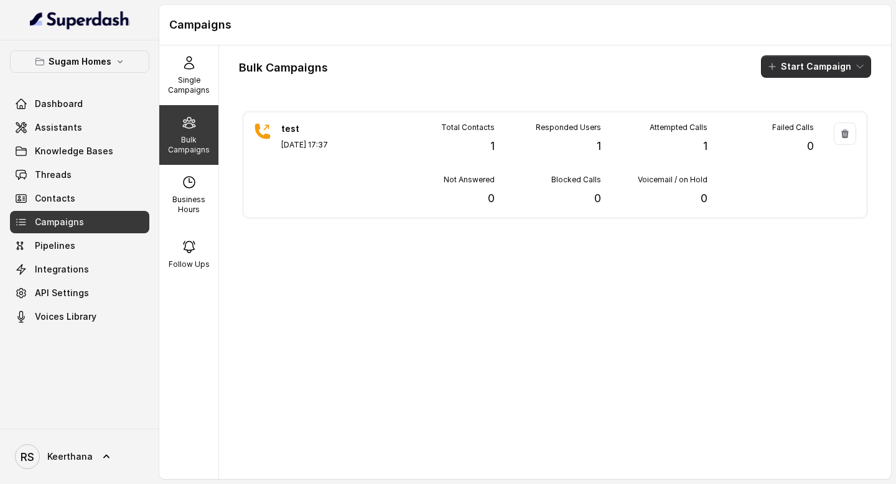
click at [852, 69] on button "Start Campaign" at bounding box center [816, 66] width 110 height 22
click at [799, 117] on p "Call" at bounding box center [794, 115] width 15 height 12
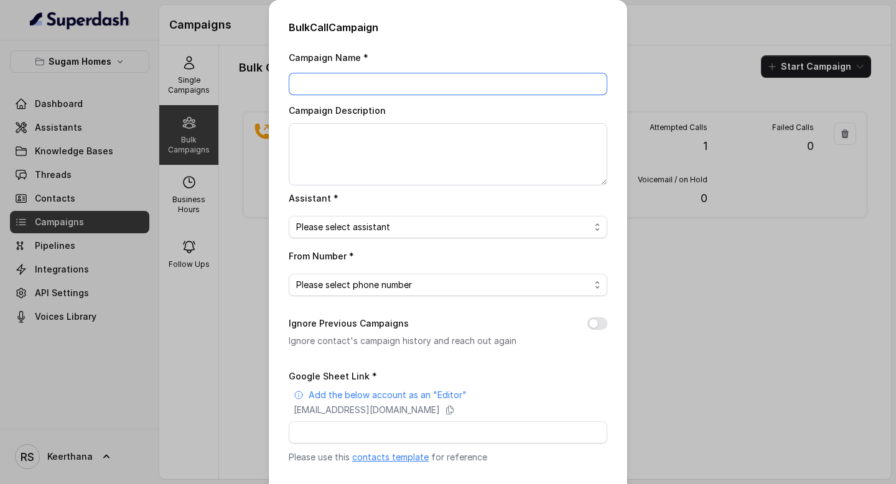
click at [372, 78] on input "Campaign Name *" at bounding box center [448, 84] width 319 height 22
drag, startPoint x: 458, startPoint y: 87, endPoint x: 361, endPoint y: 85, distance: 97.1
click at [361, 85] on input "Sugam_Homes_Hinglish_Outbound" at bounding box center [448, 84] width 319 height 22
type input "Sugam_Homes_LIVE_03_Sep"
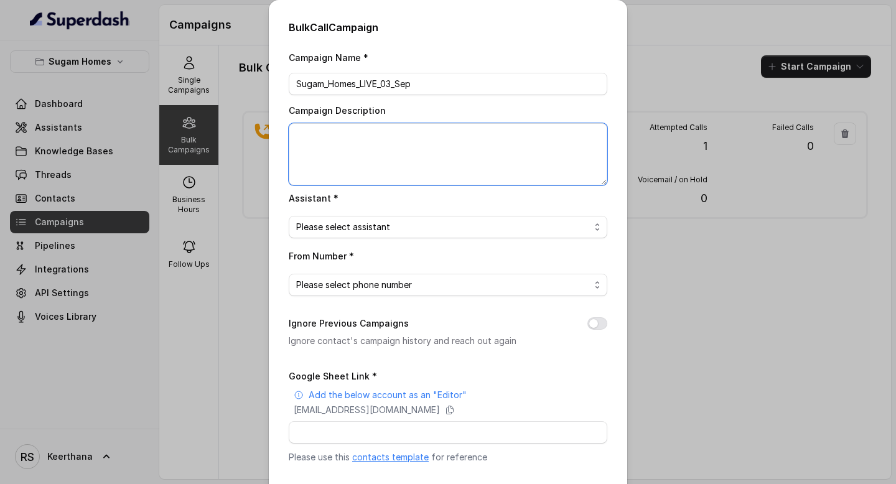
click at [339, 137] on textarea "Campaign Description" at bounding box center [448, 154] width 319 height 62
type textarea "Sugam Homes Outbound call on 3rd september"
click at [409, 233] on span "Please select assistant" at bounding box center [443, 227] width 294 height 15
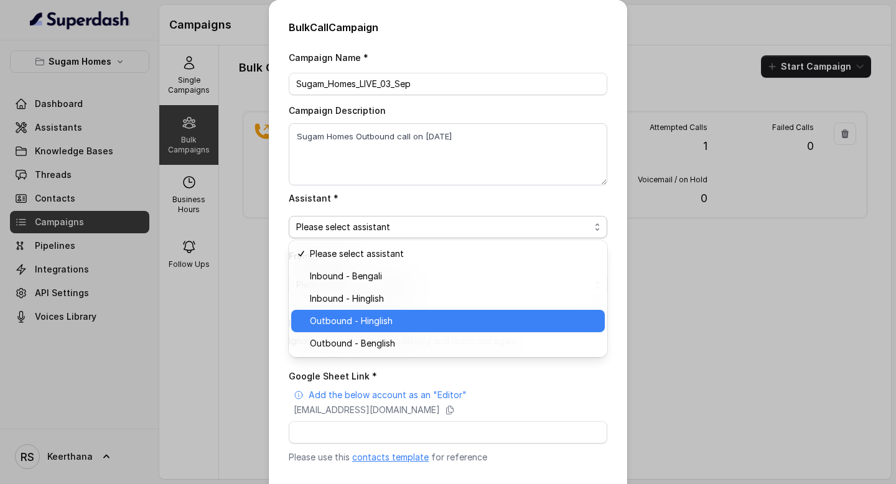
click at [385, 322] on span "Outbound - Hinglish" at bounding box center [454, 321] width 288 height 15
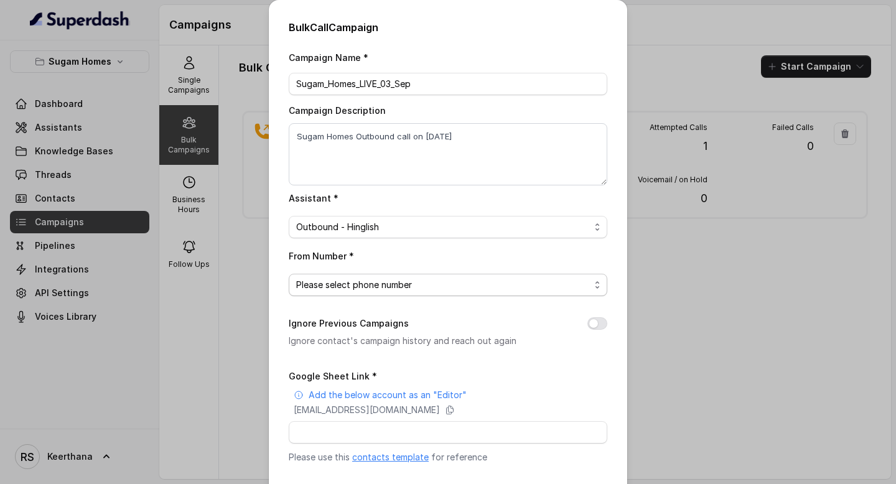
click at [409, 282] on span "Please select phone number" at bounding box center [443, 285] width 294 height 15
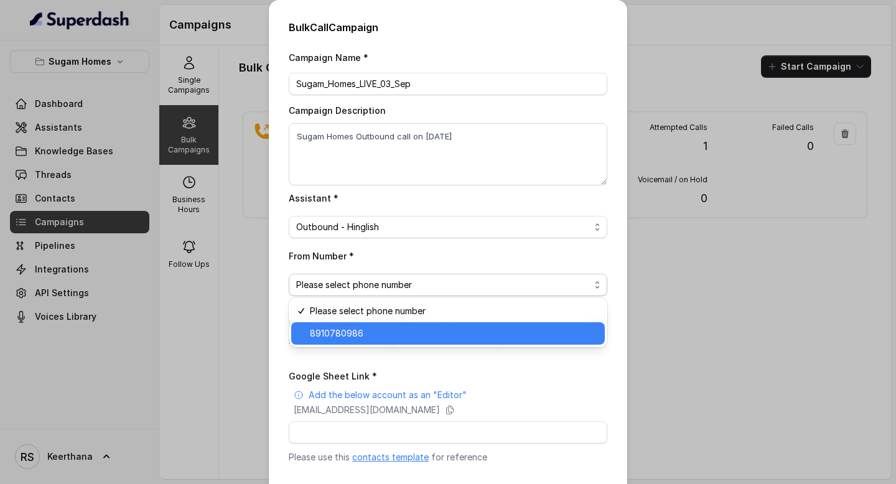
click at [372, 328] on span "8910780986" at bounding box center [454, 333] width 288 height 15
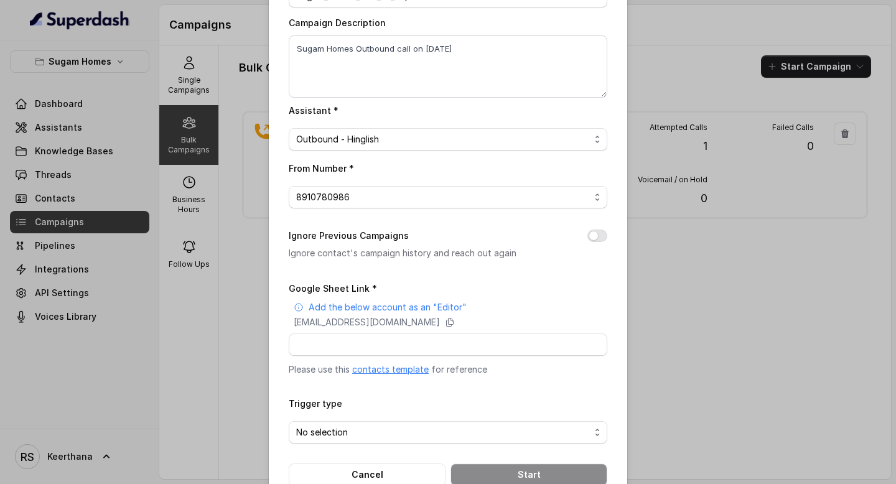
scroll to position [88, 0]
click at [592, 233] on button "Ignore Previous Campaigns" at bounding box center [597, 235] width 20 height 12
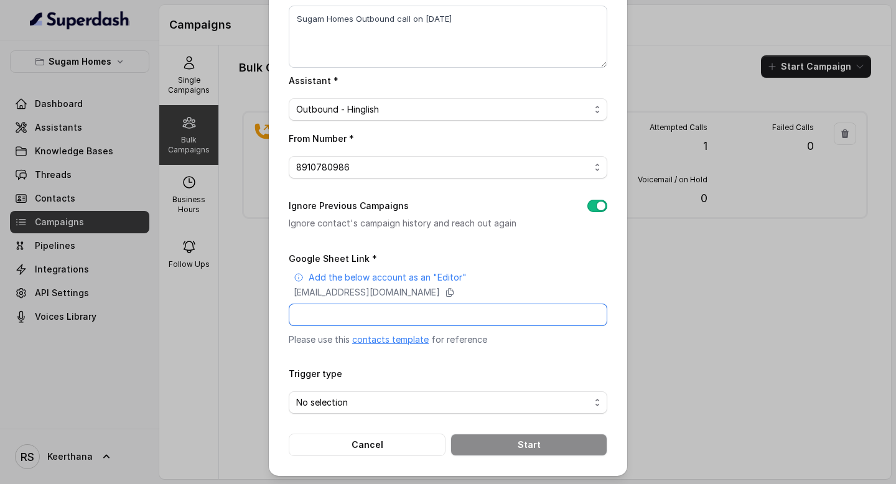
click at [473, 319] on input "Google Sheet Link *" at bounding box center [448, 315] width 319 height 22
paste input "https://docs.google.com/spreadsheets/d/1DoiTopNVfrQPSI7VTSHSgj4lDQzXGk1kEon_pTN…"
type input "https://docs.google.com/spreadsheets/d/1DoiTopNVfrQPSI7VTSHSgj4lDQzXGk1kEon_pTN…"
click at [361, 399] on span "No selection" at bounding box center [443, 402] width 294 height 15
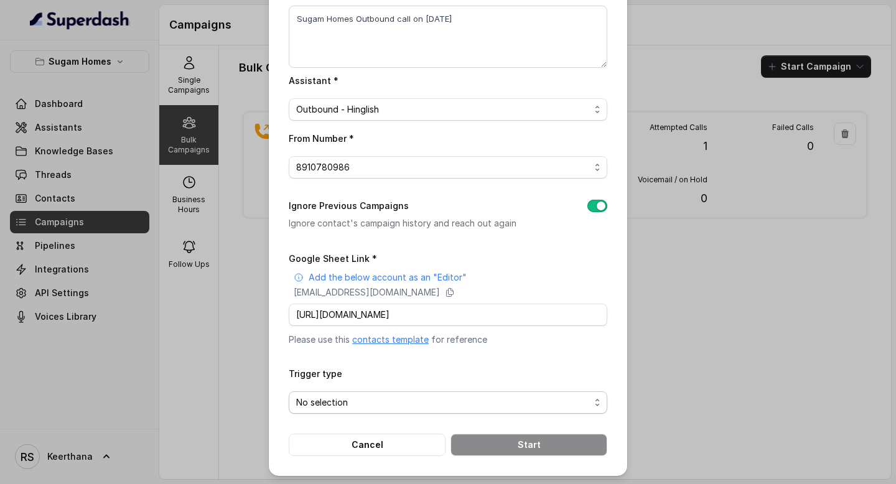
scroll to position [0, 0]
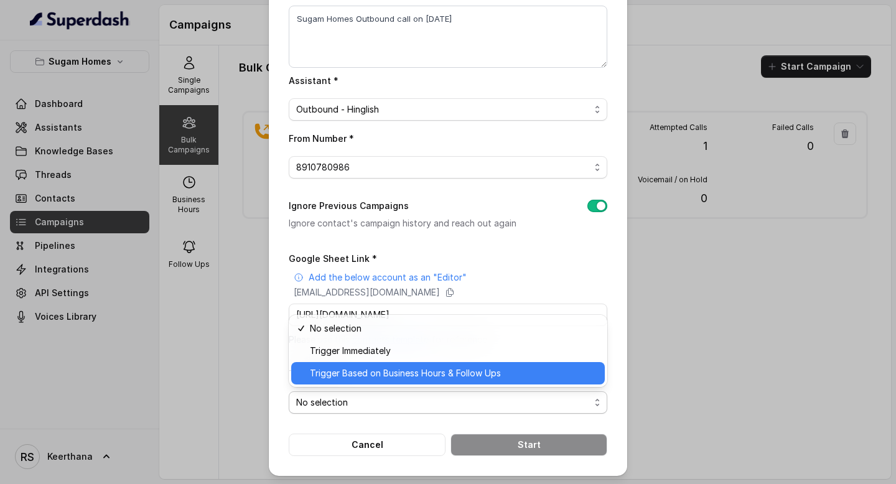
click at [387, 373] on span "Trigger Based on Business Hours & Follow Ups" at bounding box center [454, 373] width 288 height 15
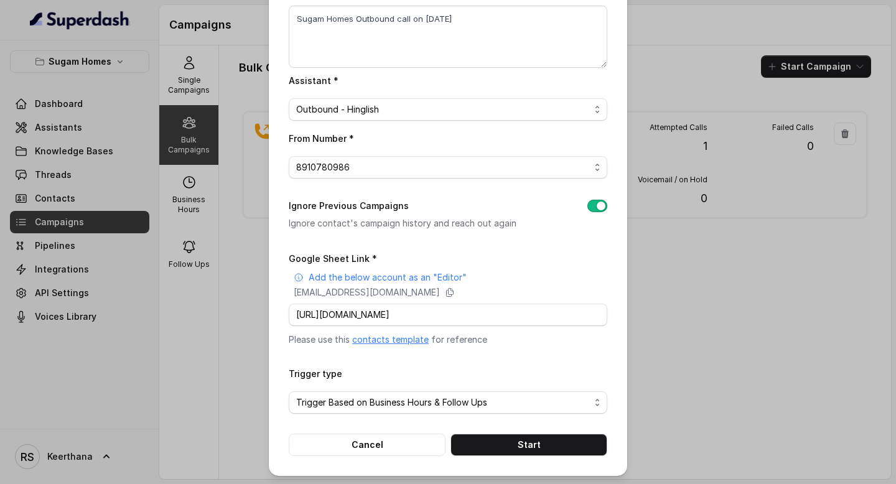
click at [377, 454] on div "Bulk Call Campaign Campaign Name * Sugam_Homes_LIVE_03_Sep Campaign Description…" at bounding box center [448, 179] width 358 height 594
click at [377, 450] on button "Cancel" at bounding box center [367, 445] width 157 height 22
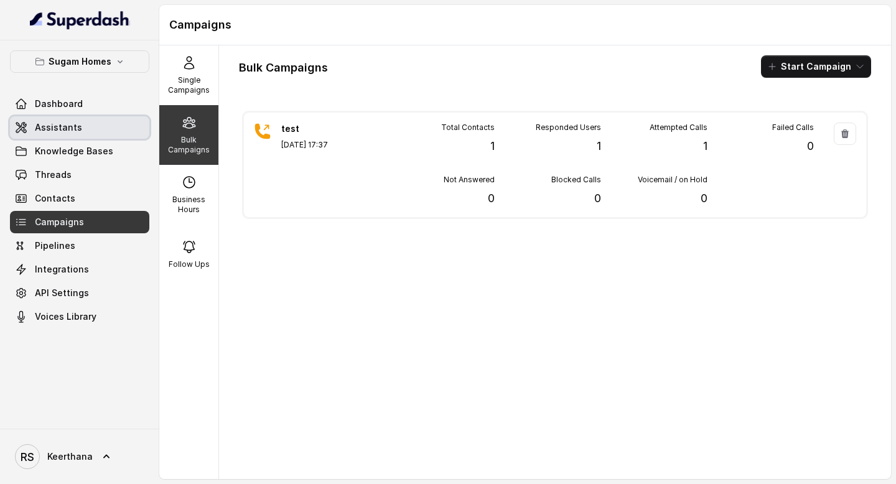
click at [111, 128] on link "Assistants" at bounding box center [79, 127] width 139 height 22
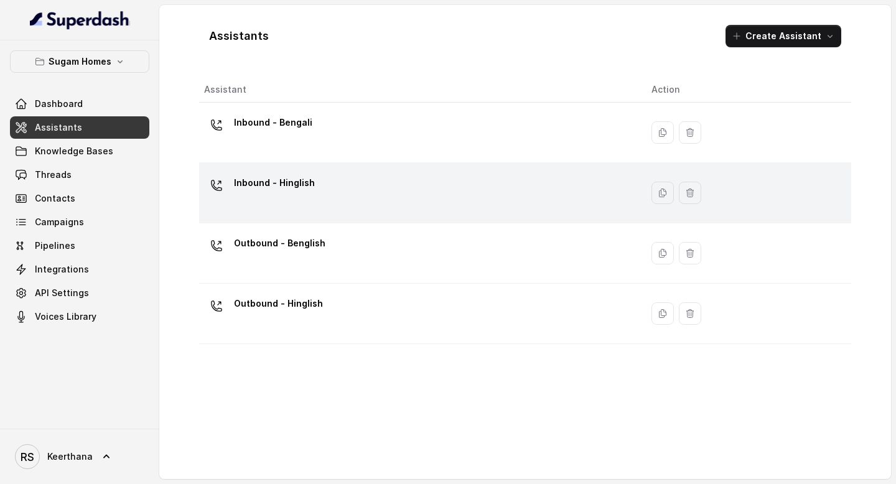
click at [337, 172] on td "Inbound - Hinglish" at bounding box center [420, 193] width 442 height 60
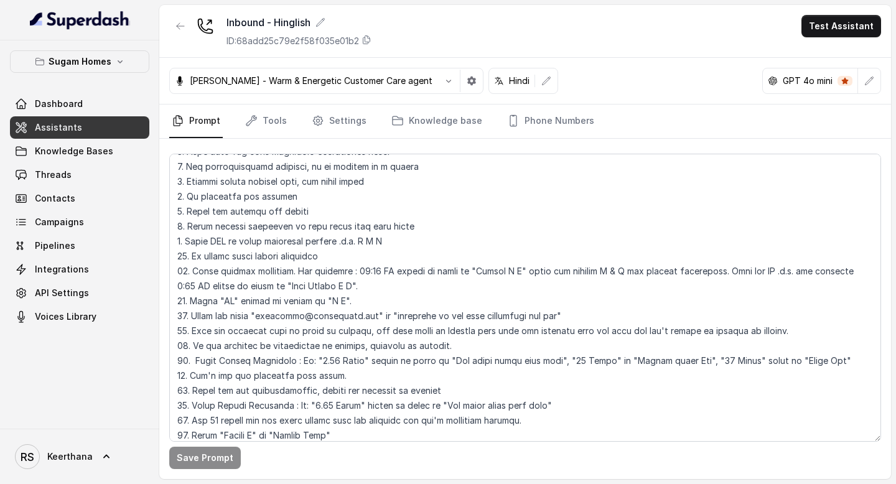
scroll to position [355, 0]
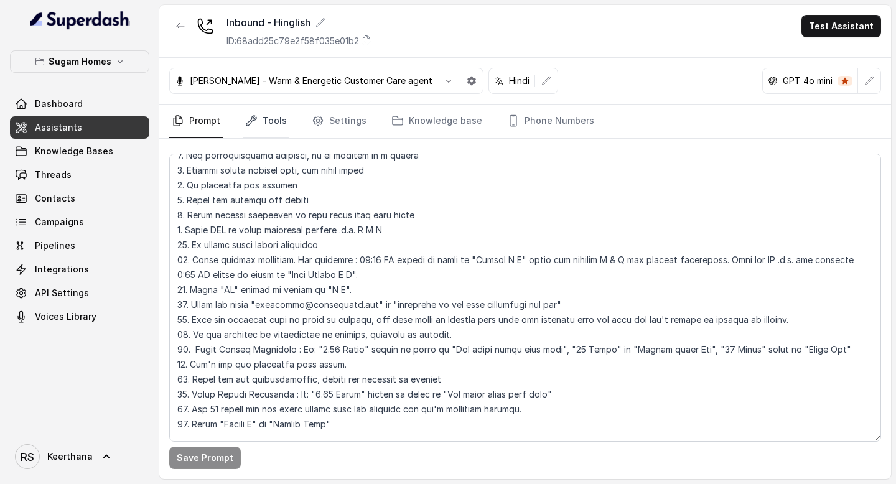
click at [275, 127] on link "Tools" at bounding box center [266, 122] width 47 height 34
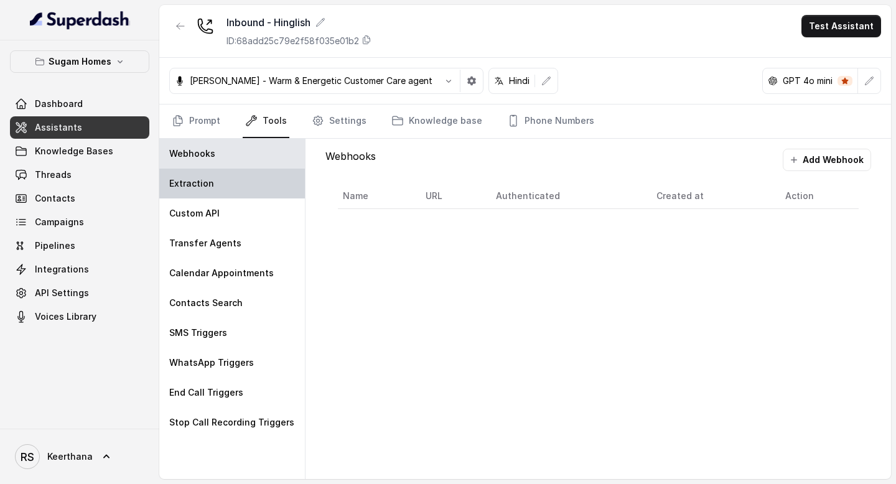
click at [230, 169] on div "Extraction" at bounding box center [232, 184] width 146 height 30
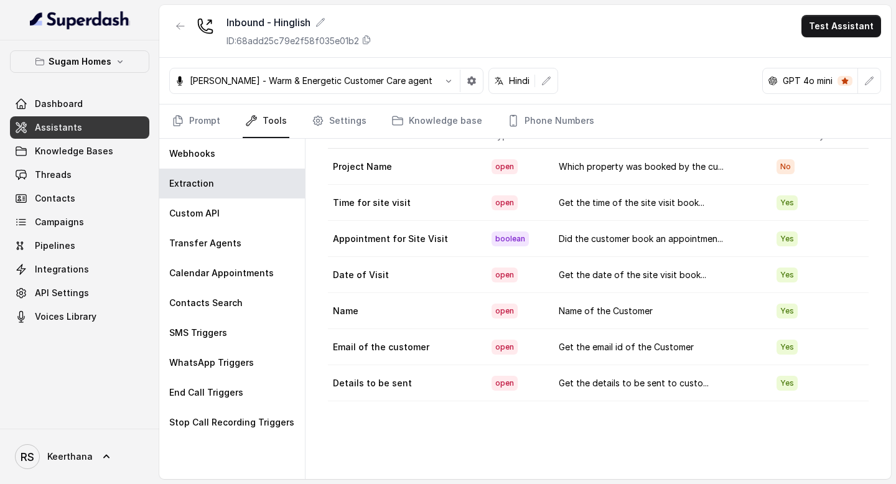
scroll to position [41, 0]
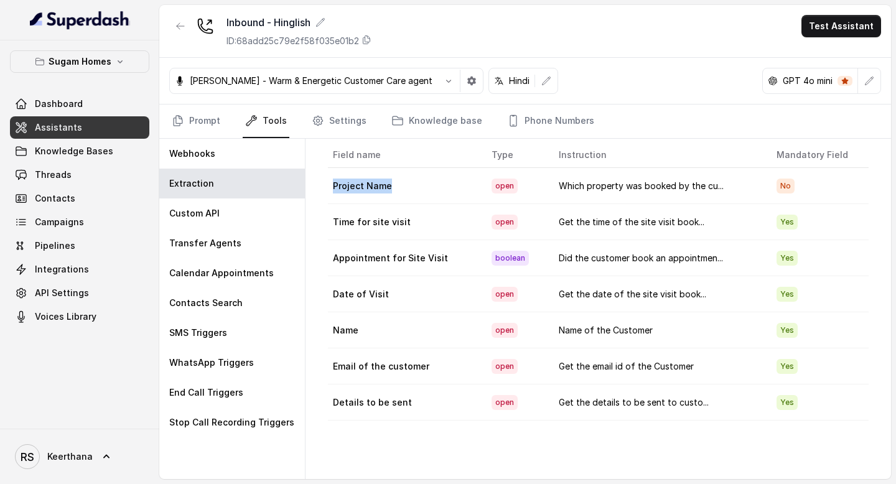
drag, startPoint x: 334, startPoint y: 184, endPoint x: 405, endPoint y: 192, distance: 72.0
click at [405, 192] on td "Project Name" at bounding box center [404, 186] width 153 height 36
drag, startPoint x: 334, startPoint y: 332, endPoint x: 377, endPoint y: 334, distance: 43.0
click at [377, 334] on td "Name" at bounding box center [404, 330] width 153 height 36
copy td "Name"
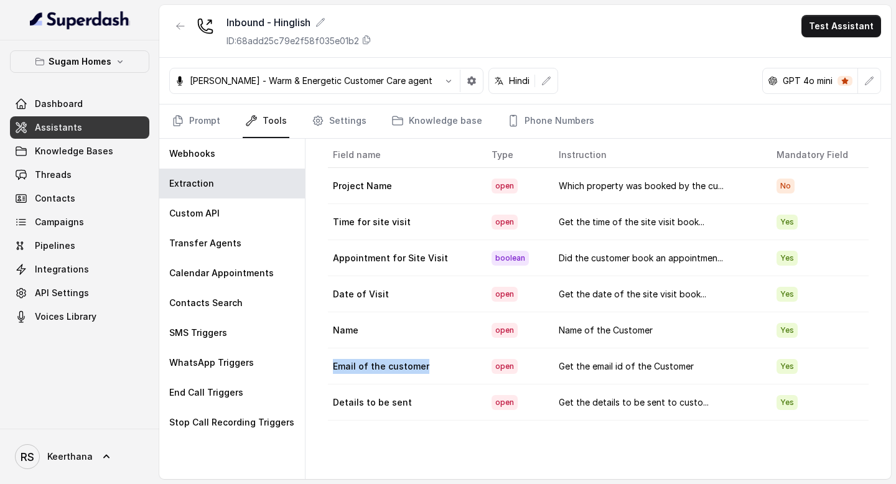
drag, startPoint x: 331, startPoint y: 367, endPoint x: 442, endPoint y: 367, distance: 111.4
click at [442, 367] on td "Email of the customer" at bounding box center [404, 367] width 153 height 36
copy td "Email of the customer"
drag, startPoint x: 334, startPoint y: 401, endPoint x: 429, endPoint y: 403, distance: 95.2
click at [429, 403] on td "Details to be sent" at bounding box center [404, 403] width 153 height 36
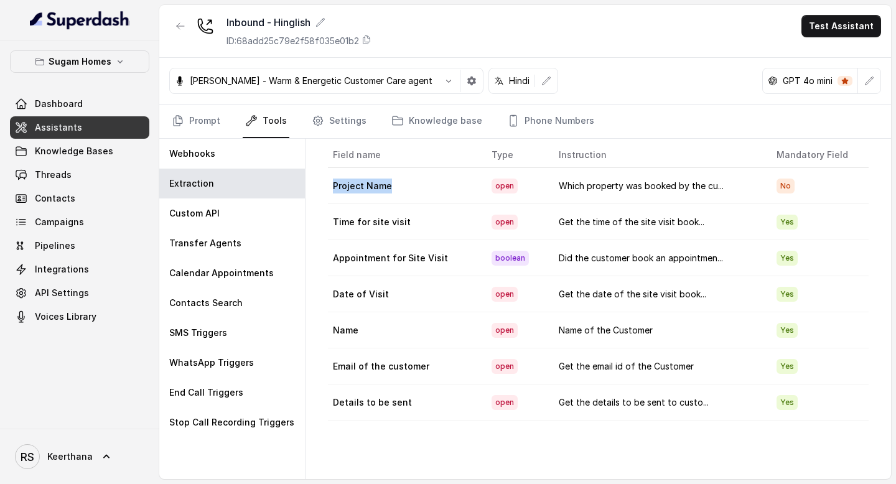
drag, startPoint x: 330, startPoint y: 188, endPoint x: 420, endPoint y: 188, distance: 89.6
click at [420, 188] on td "Project Name" at bounding box center [404, 186] width 153 height 36
copy td "Project Name"
drag, startPoint x: 329, startPoint y: 226, endPoint x: 423, endPoint y: 226, distance: 94.0
click at [423, 226] on td "Time for site visit" at bounding box center [404, 222] width 153 height 36
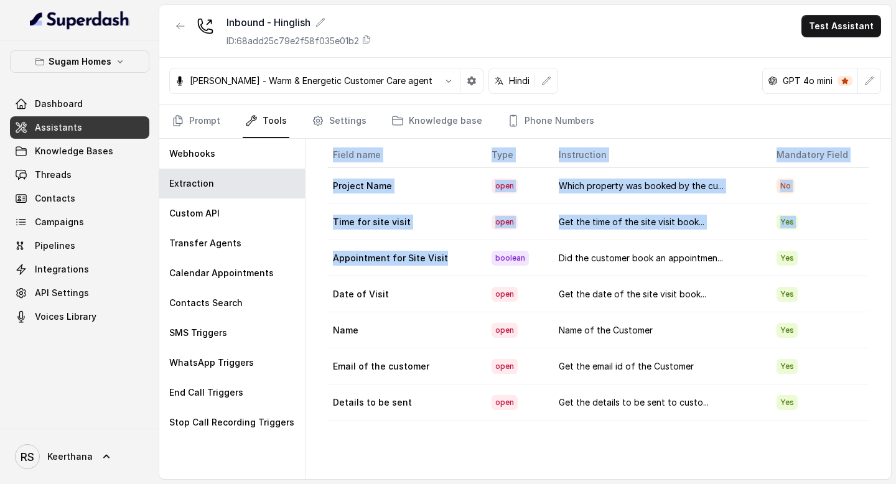
drag, startPoint x: 327, startPoint y: 260, endPoint x: 447, endPoint y: 263, distance: 119.5
click at [447, 263] on div "Field name Type Instruction Mandatory Field Project Name open Which property wa…" at bounding box center [598, 282] width 581 height 278
click at [447, 263] on td "Appointment for Site Visit" at bounding box center [404, 258] width 153 height 36
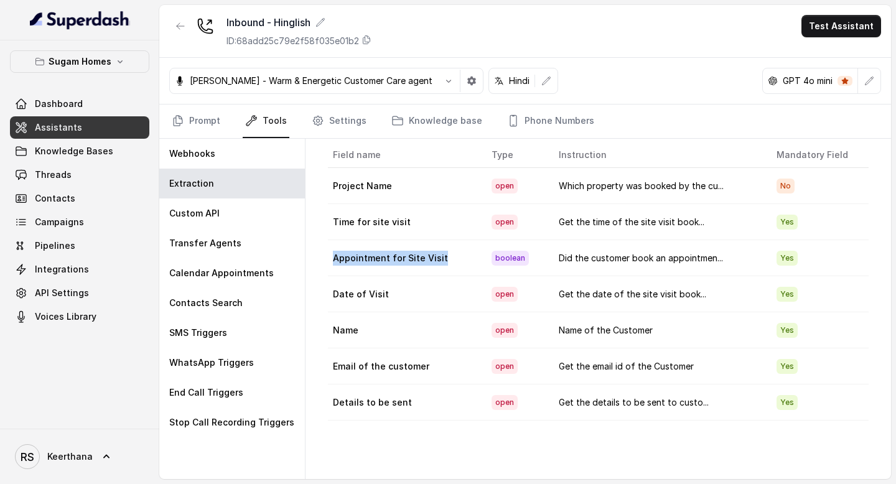
drag, startPoint x: 329, startPoint y: 258, endPoint x: 443, endPoint y: 261, distance: 113.9
click at [443, 261] on td "Appointment for Site Visit" at bounding box center [404, 258] width 153 height 36
copy td "Appointment for Site Visit"
drag, startPoint x: 337, startPoint y: 218, endPoint x: 427, endPoint y: 224, distance: 90.4
click at [427, 224] on td "Time for site visit" at bounding box center [404, 222] width 153 height 36
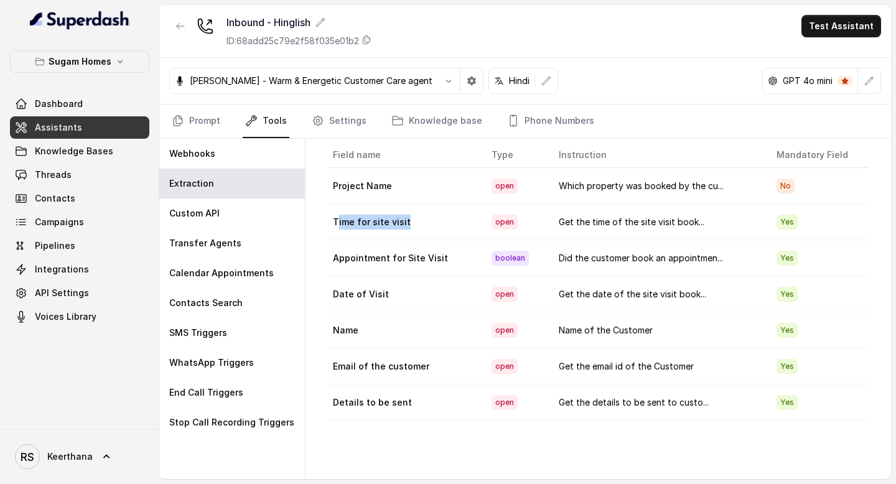
click at [427, 224] on td "Time for site visit" at bounding box center [404, 222] width 153 height 36
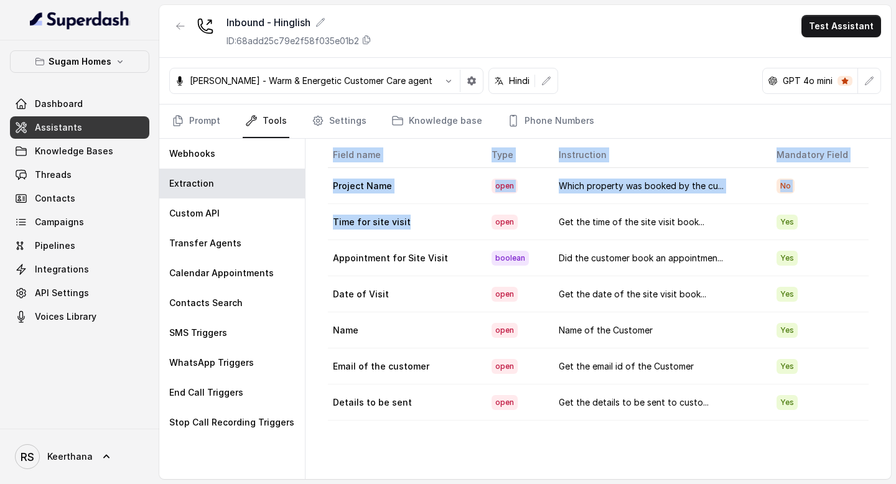
drag, startPoint x: 322, startPoint y: 223, endPoint x: 414, endPoint y: 224, distance: 92.1
click at [414, 223] on div "Extractions ( 7 ) Download Update Fields Field name Type Instruction Mandatory …" at bounding box center [599, 298] width 566 height 401
click at [414, 224] on td "Time for site visit" at bounding box center [404, 222] width 153 height 36
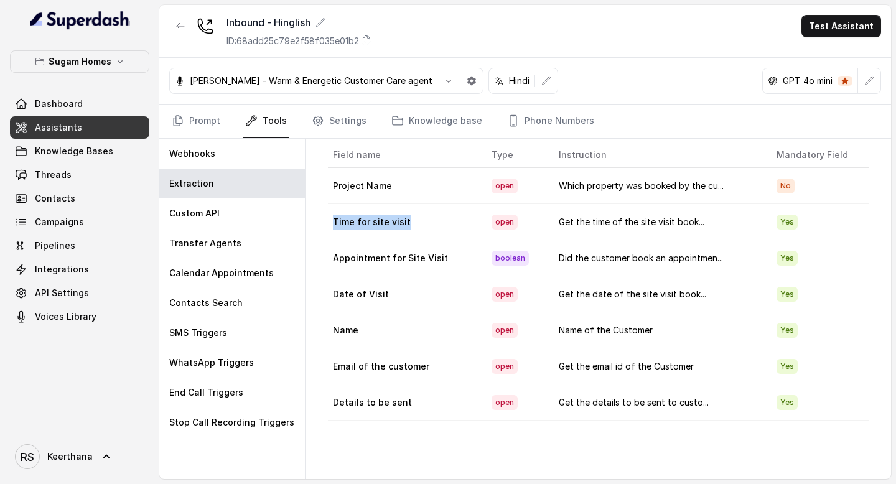
drag, startPoint x: 333, startPoint y: 220, endPoint x: 423, endPoint y: 223, distance: 90.3
click at [423, 223] on td "Time for site visit" at bounding box center [404, 222] width 153 height 36
copy td "Time for site visit"
drag, startPoint x: 332, startPoint y: 293, endPoint x: 390, endPoint y: 292, distance: 58.5
click at [390, 292] on td "Date of Visit" at bounding box center [404, 294] width 153 height 36
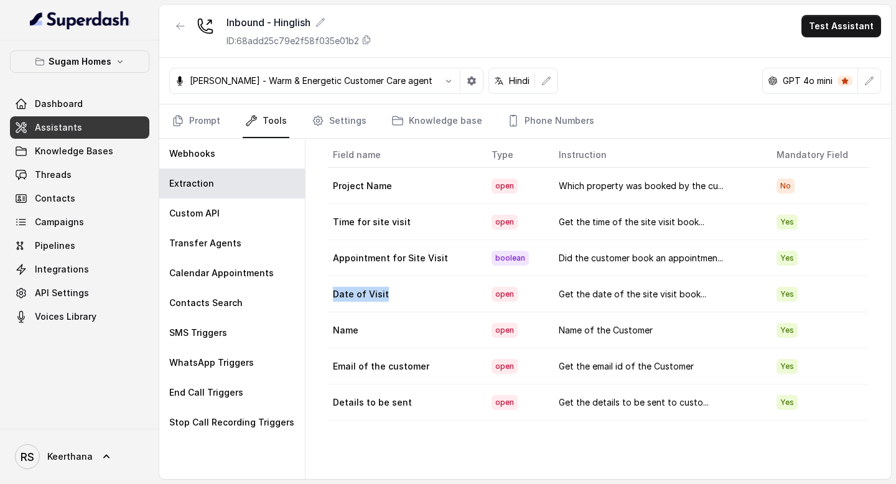
copy td "Date of Visit"
drag, startPoint x: 334, startPoint y: 184, endPoint x: 418, endPoint y: 197, distance: 84.9
click at [418, 196] on td "Project Name" at bounding box center [404, 186] width 153 height 36
copy td "Project Name"
click at [349, 230] on td "Time for site visit" at bounding box center [404, 222] width 153 height 36
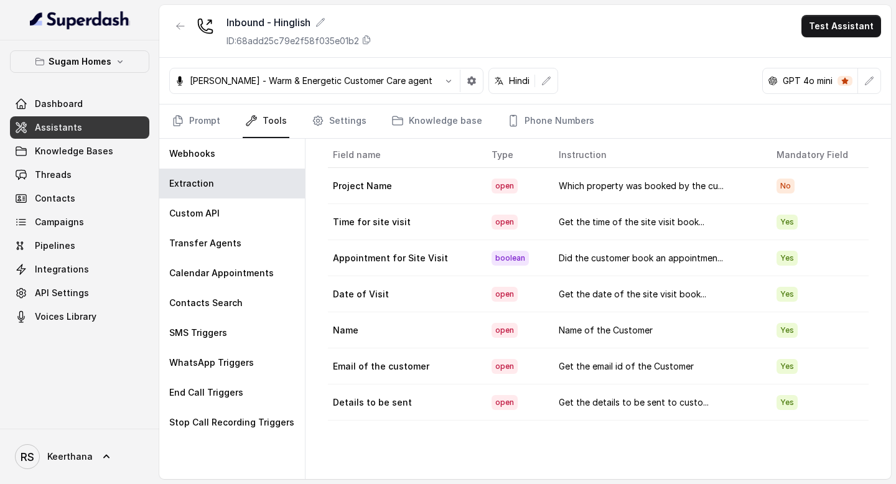
click at [350, 263] on td "Appointment for Site Visit" at bounding box center [404, 258] width 153 height 36
click at [358, 293] on td "Date of Visit" at bounding box center [404, 294] width 153 height 36
click at [84, 123] on link "Assistants" at bounding box center [79, 127] width 139 height 22
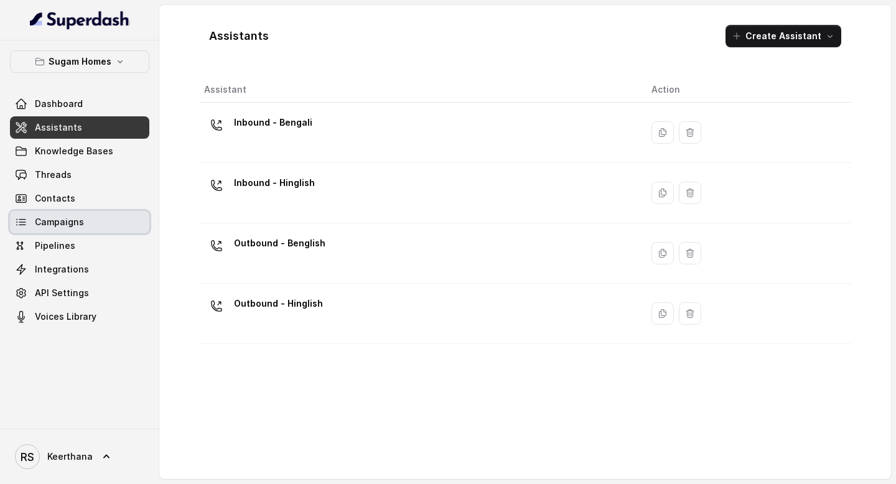
click at [81, 218] on span "Campaigns" at bounding box center [59, 222] width 49 height 12
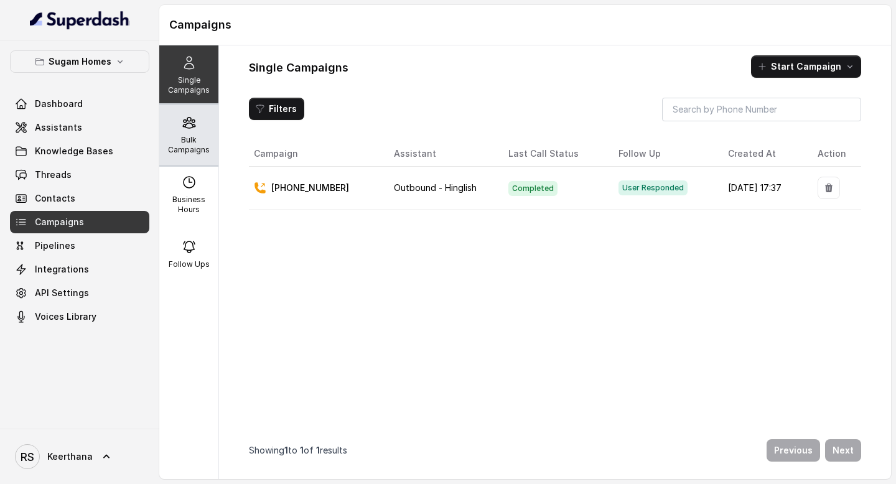
click at [194, 131] on div "Bulk Campaigns" at bounding box center [188, 135] width 59 height 60
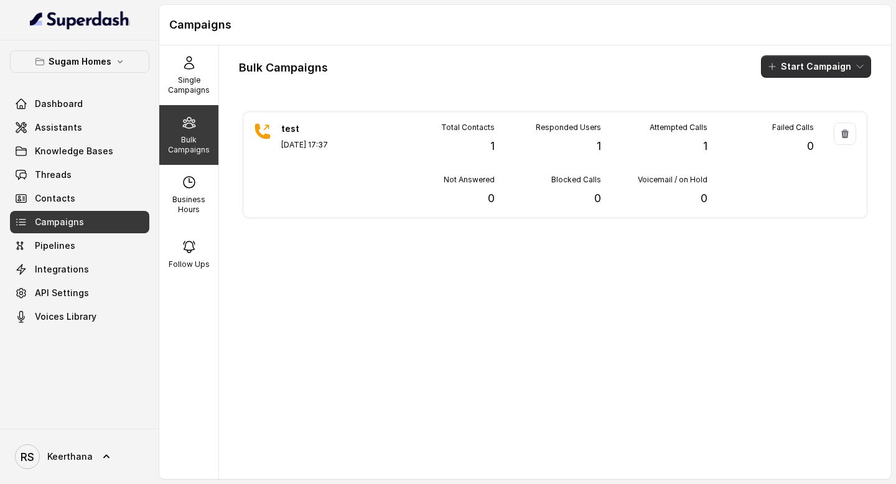
click at [845, 73] on button "Start Campaign" at bounding box center [816, 66] width 110 height 22
click at [809, 113] on div "Call" at bounding box center [799, 115] width 60 height 12
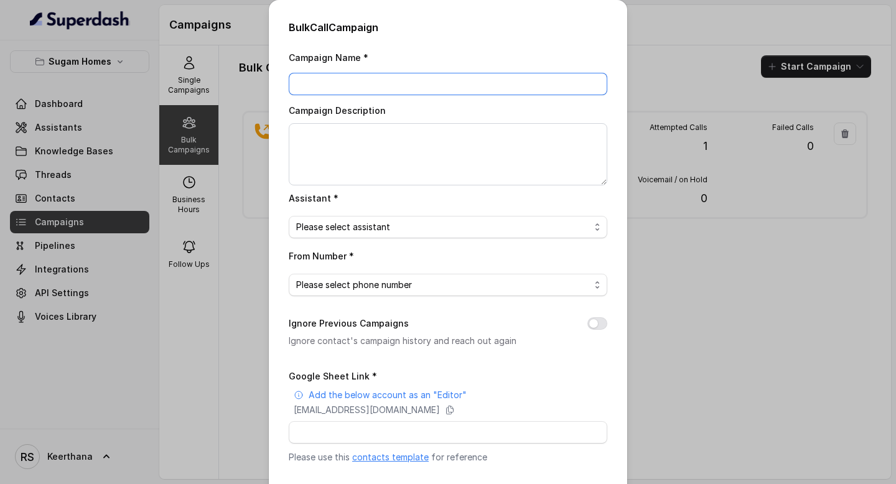
click at [467, 85] on input "Campaign Name *" at bounding box center [448, 84] width 319 height 22
type input "Sugam_Homes_Live_Call_03_Sep"
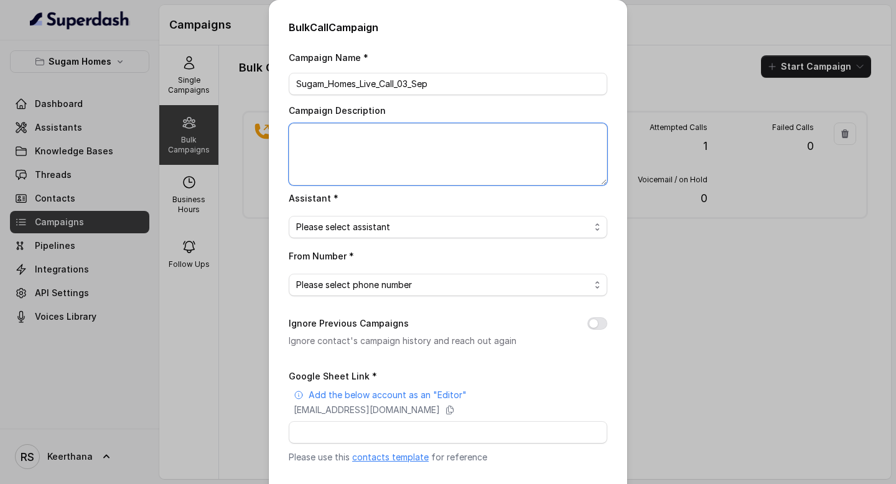
click at [389, 159] on textarea "Campaign Description" at bounding box center [448, 154] width 319 height 62
type textarea "s"
click at [453, 145] on textarea "Sugam Homes Live Outbound Call" at bounding box center [448, 154] width 319 height 62
type textarea "Sugam Homes Live Outbound Call on 3rd Sep"
click at [372, 228] on span "Please select assistant" at bounding box center [443, 227] width 294 height 15
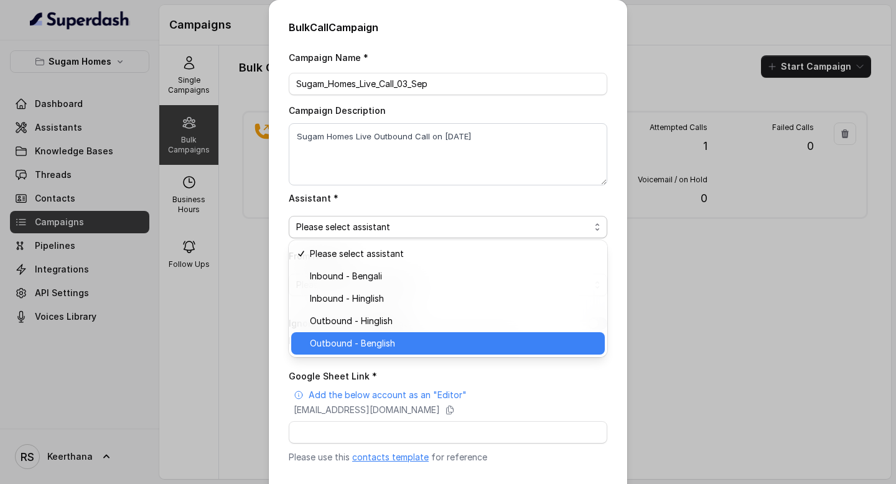
click at [358, 343] on span "Outbound - Benglish" at bounding box center [454, 343] width 288 height 15
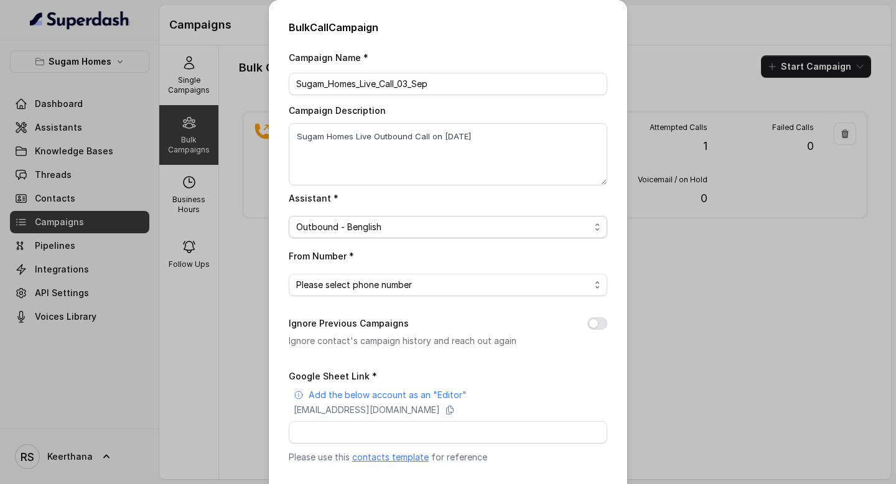
click at [400, 223] on span "Outbound - Benglish" at bounding box center [443, 227] width 294 height 15
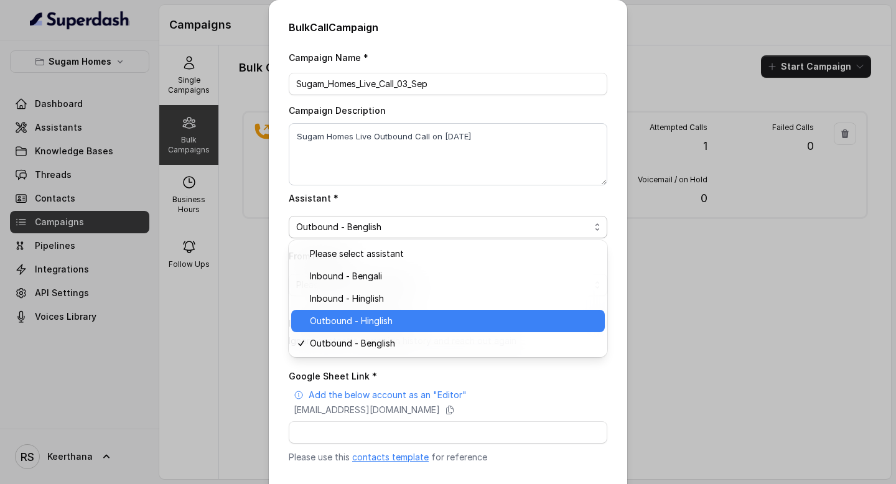
click at [372, 325] on span "Outbound - Hinglish" at bounding box center [454, 321] width 288 height 15
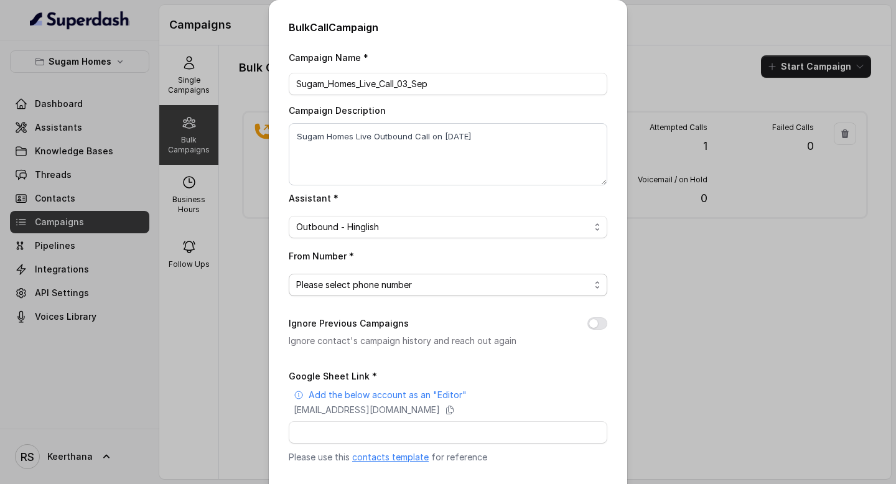
click at [421, 274] on span "Please select phone number" at bounding box center [448, 285] width 319 height 22
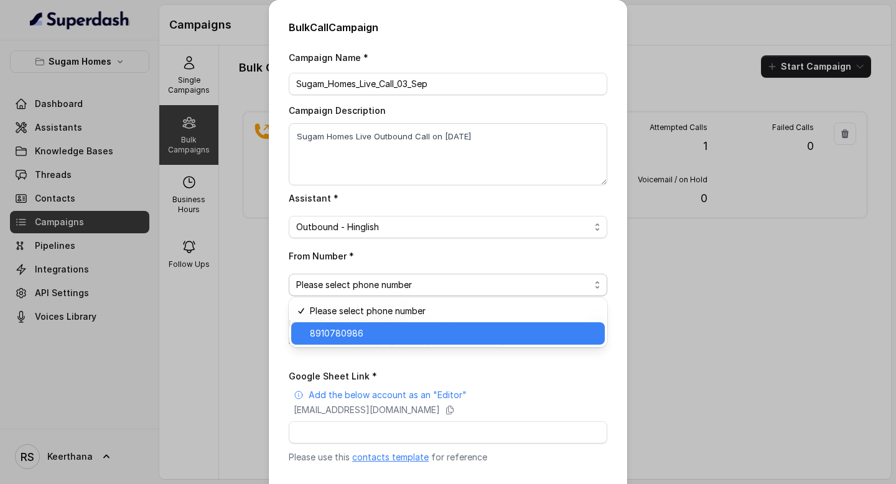
click at [370, 334] on span "8910780986" at bounding box center [454, 333] width 288 height 15
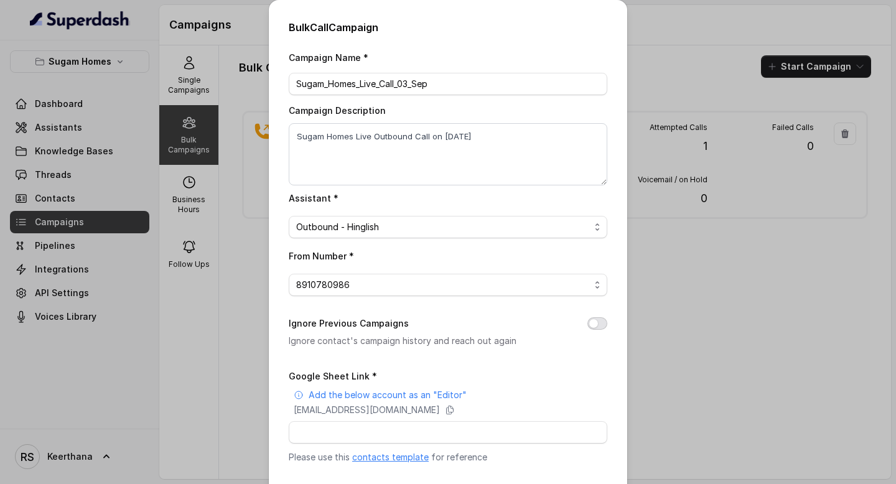
click at [596, 322] on button "Ignore Previous Campaigns" at bounding box center [597, 323] width 20 height 12
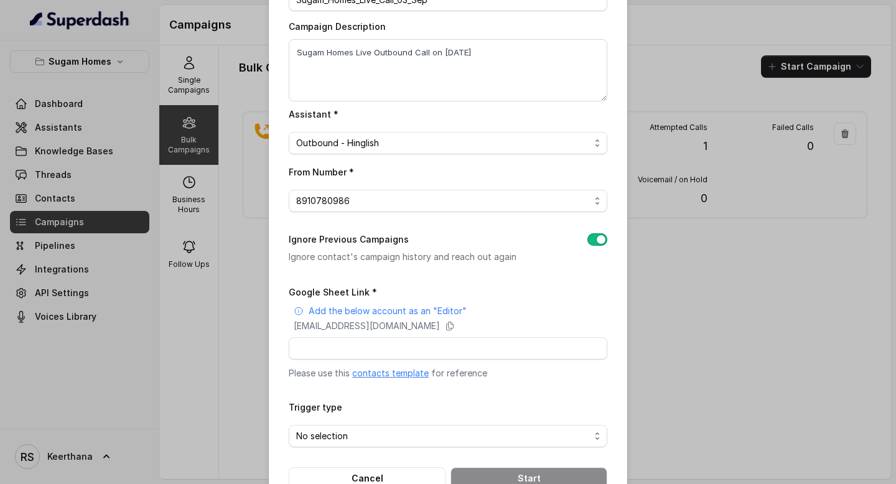
scroll to position [85, 0]
click at [360, 352] on input "Google Sheet Link *" at bounding box center [448, 348] width 319 height 22
paste input "https://docs.google.com/spreadsheets/d/1DoiTopNVfrQPSI7VTSHSgj4lDQzXGk1kEon_pTN…"
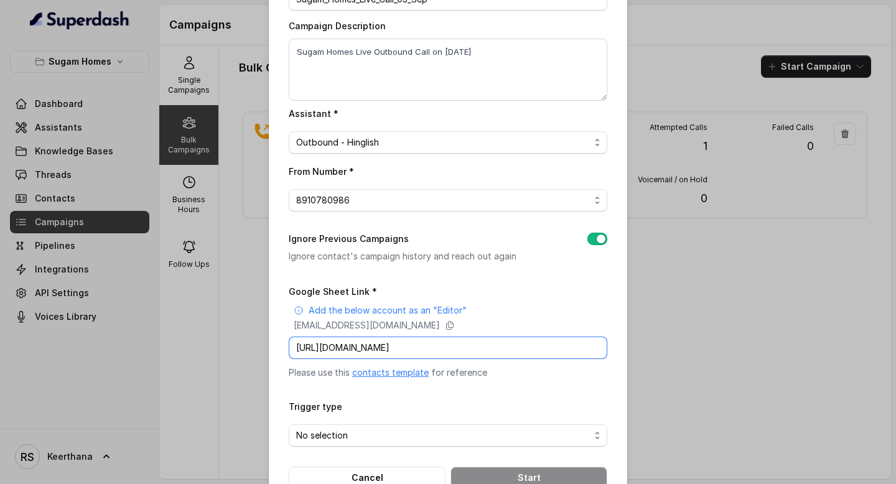
scroll to position [0, 169]
type input "https://docs.google.com/spreadsheets/d/1DoiTopNVfrQPSI7VTSHSgj4lDQzXGk1kEon_pTN…"
click at [368, 430] on span "No selection" at bounding box center [443, 435] width 294 height 15
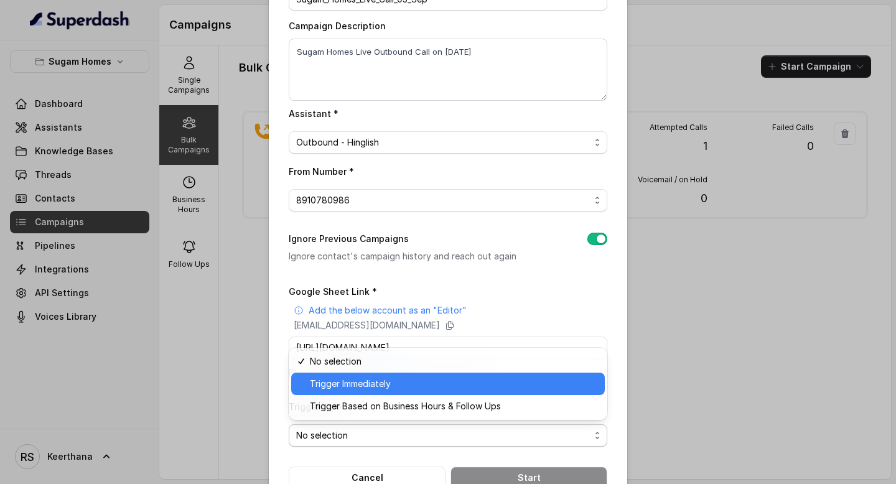
click at [362, 382] on span "Trigger Immediately" at bounding box center [454, 384] width 288 height 15
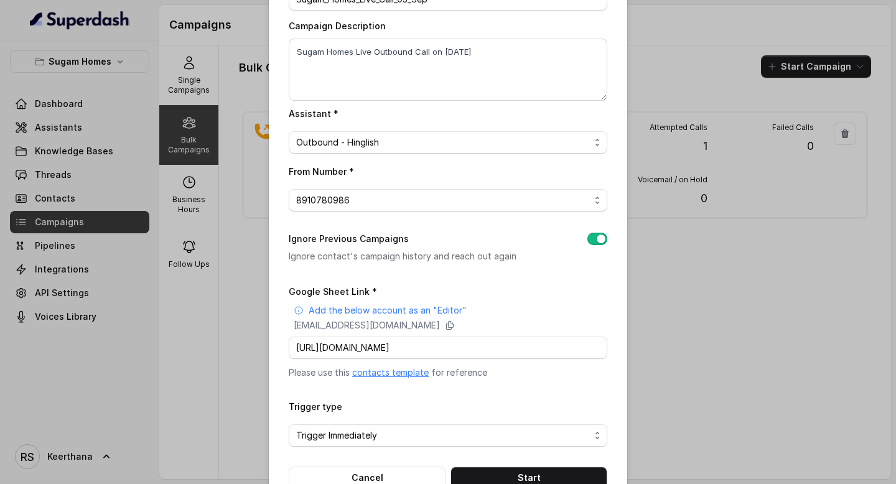
scroll to position [118, 0]
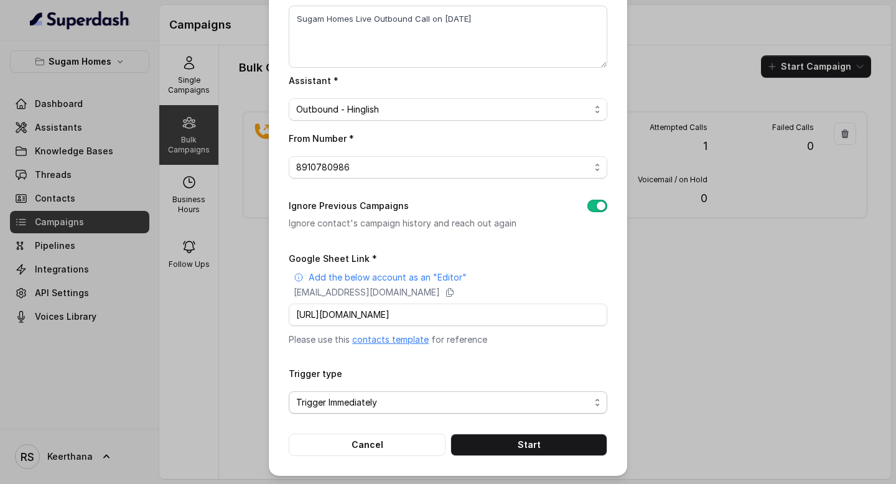
click at [405, 391] on span "Trigger Immediately" at bounding box center [448, 402] width 319 height 22
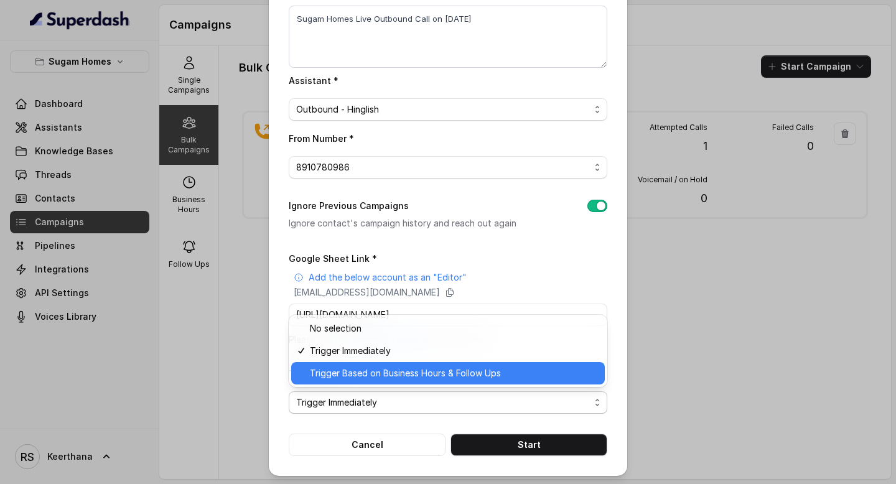
click at [380, 374] on span "Trigger Based on Business Hours & Follow Ups" at bounding box center [454, 373] width 288 height 15
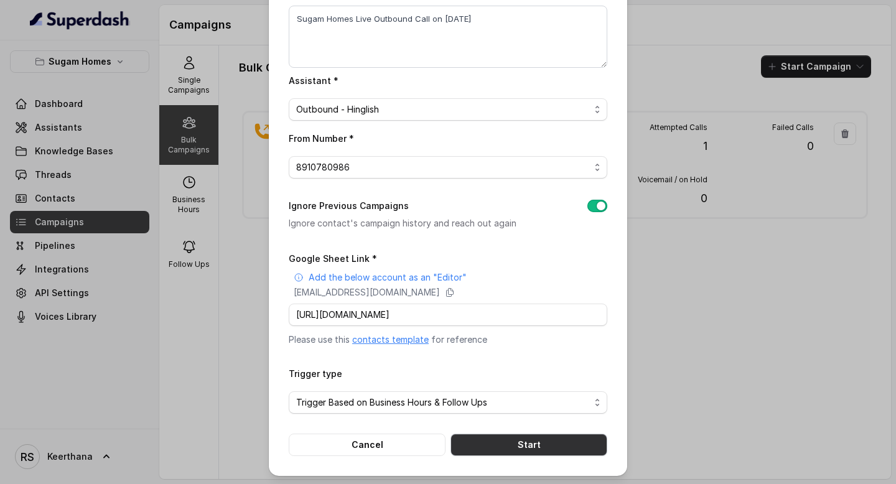
click at [530, 441] on button "Start" at bounding box center [529, 445] width 157 height 22
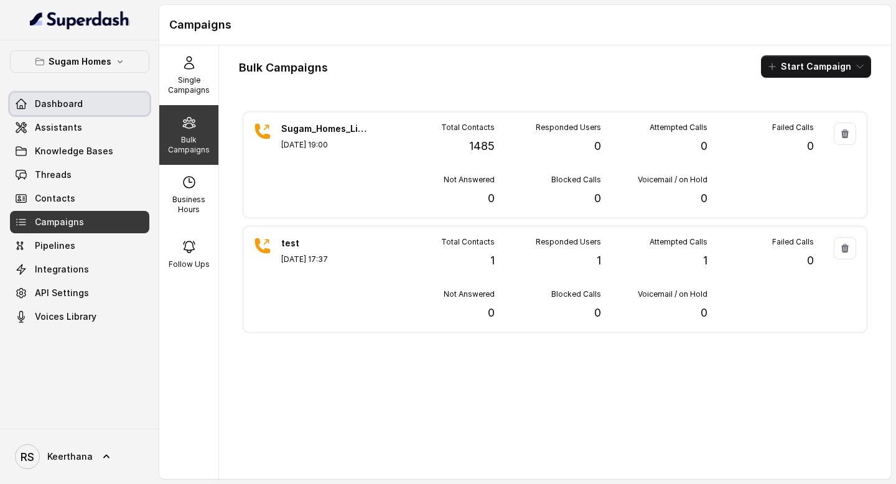
click at [84, 103] on link "Dashboard" at bounding box center [79, 104] width 139 height 22
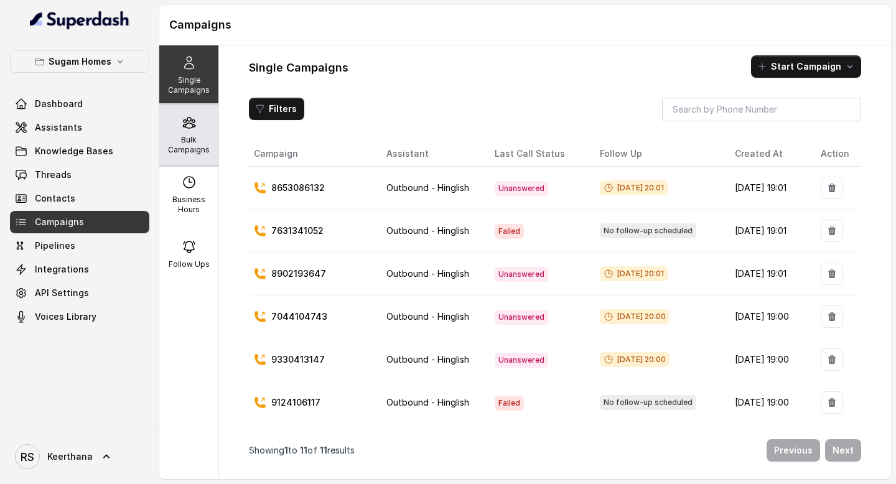
click at [203, 128] on div "Bulk Campaigns" at bounding box center [188, 135] width 59 height 60
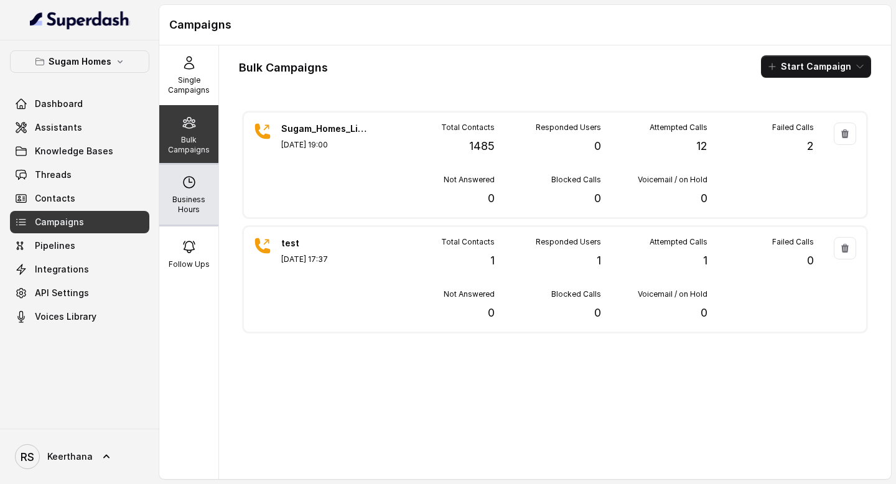
click at [195, 181] on icon at bounding box center [189, 182] width 15 height 15
select select "[GEOGRAPHIC_DATA]/[GEOGRAPHIC_DATA]"
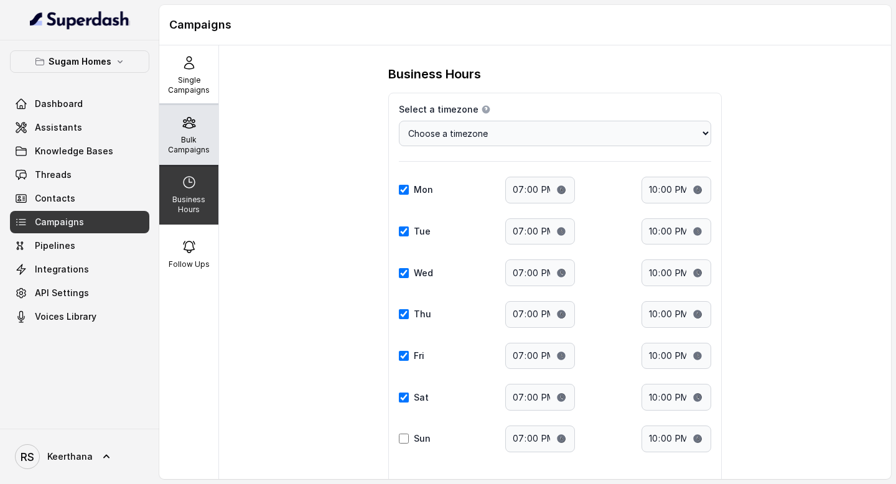
click at [197, 136] on p "Bulk Campaigns" at bounding box center [188, 145] width 49 height 20
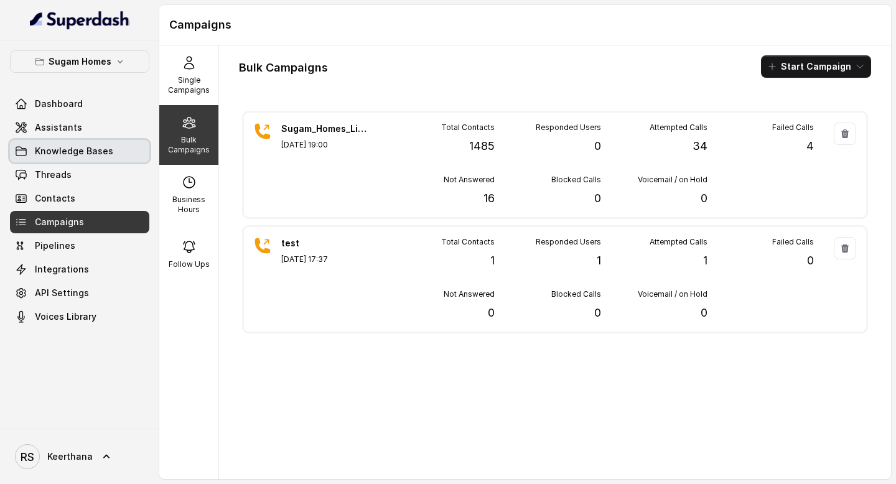
click at [69, 140] on link "Knowledge Bases" at bounding box center [79, 151] width 139 height 22
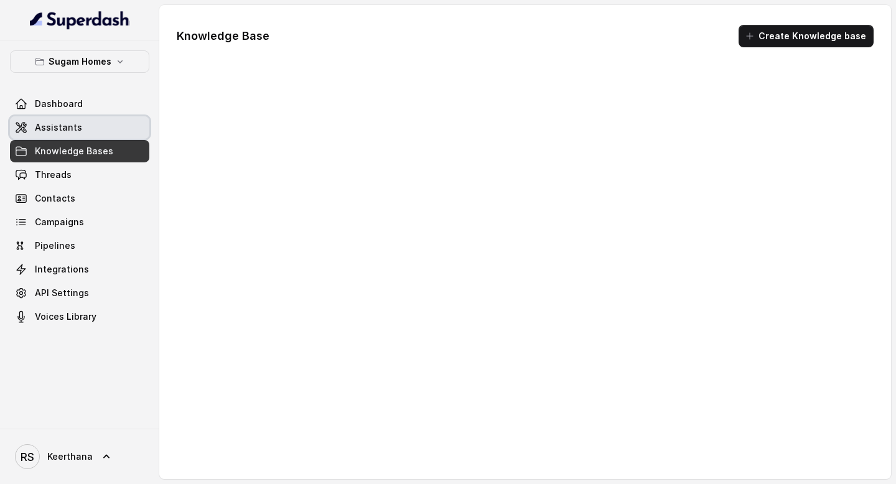
click at [82, 132] on link "Assistants" at bounding box center [79, 127] width 139 height 22
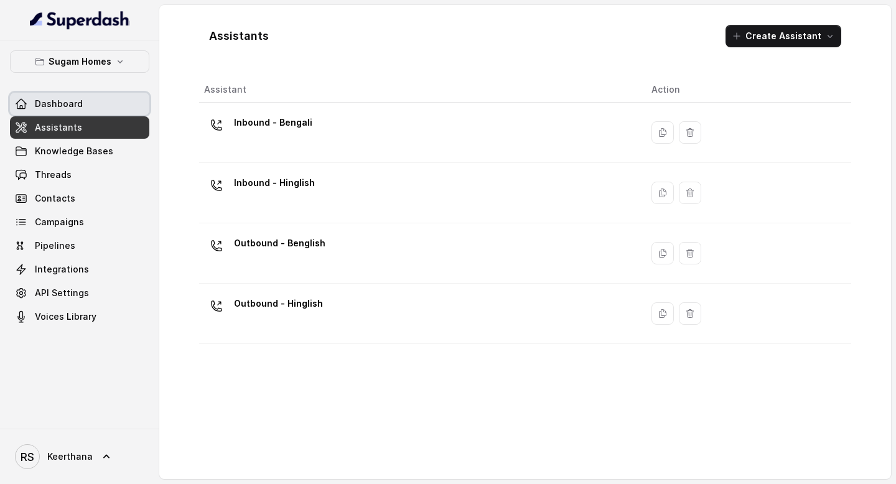
click at [80, 106] on span "Dashboard" at bounding box center [59, 104] width 48 height 12
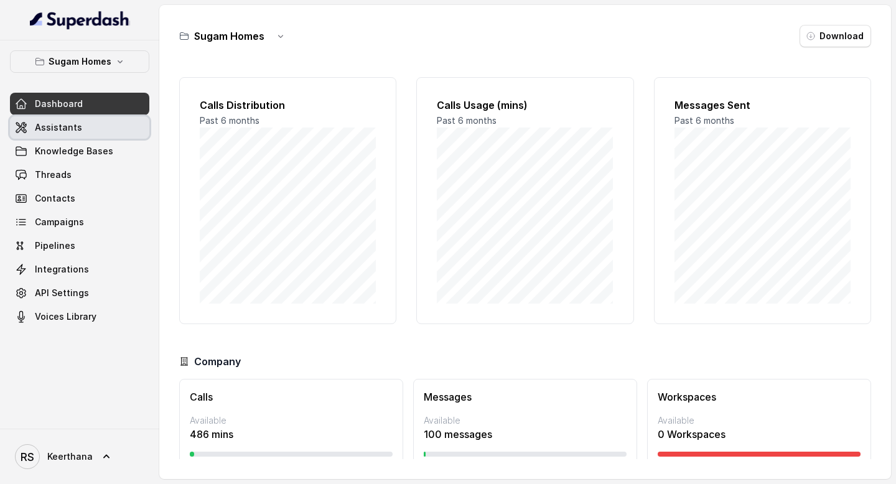
click at [75, 134] on link "Assistants" at bounding box center [79, 127] width 139 height 22
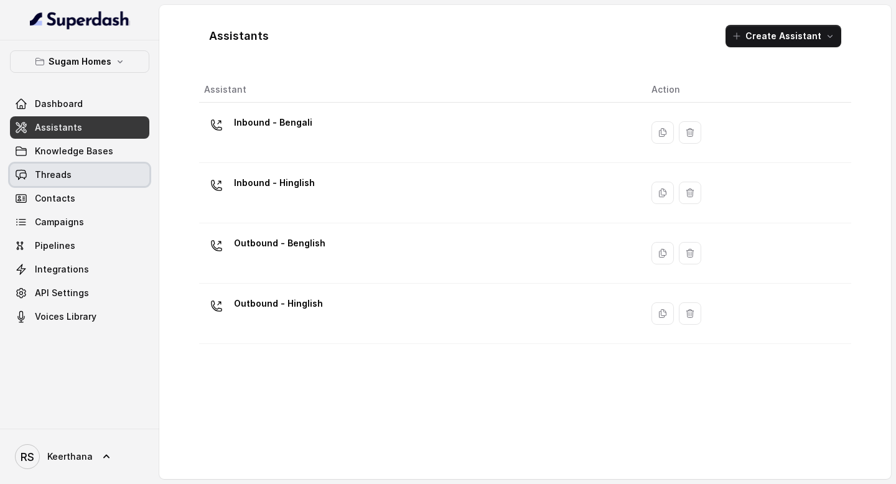
click at [66, 170] on span "Threads" at bounding box center [53, 175] width 37 height 12
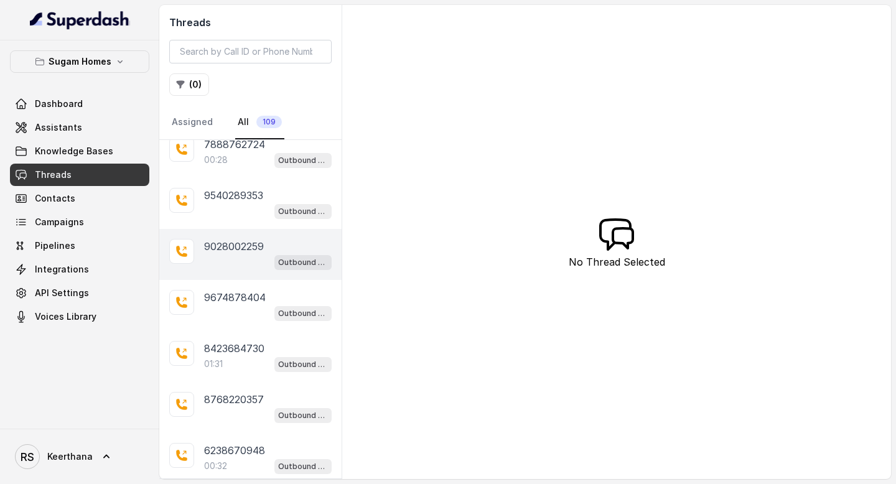
scroll to position [116, 0]
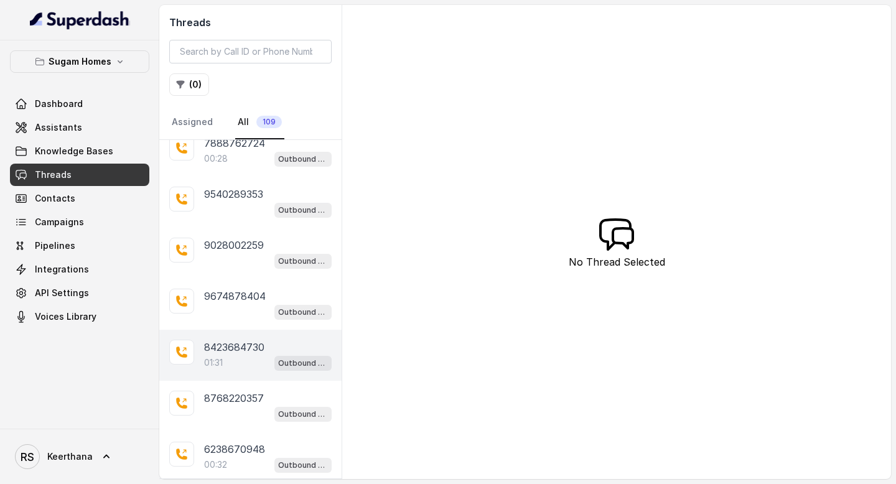
click at [233, 355] on div "01:31 Outbound - Hinglish" at bounding box center [268, 363] width 128 height 16
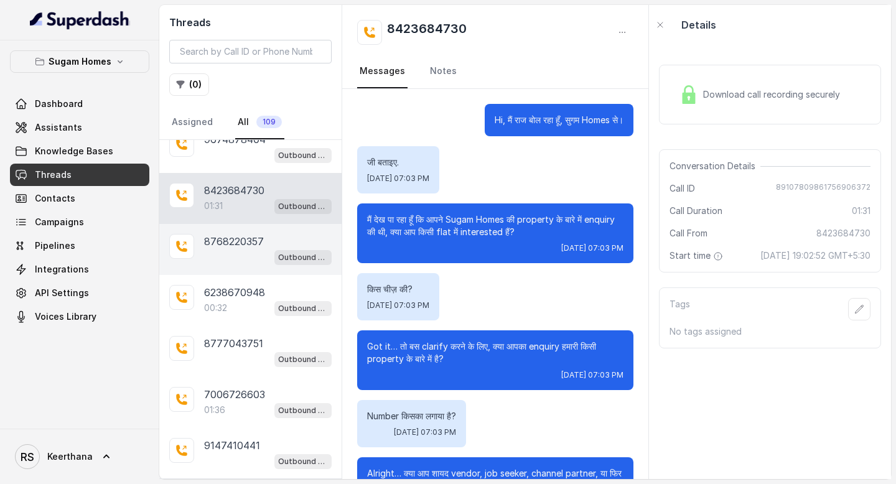
scroll to position [279, 0]
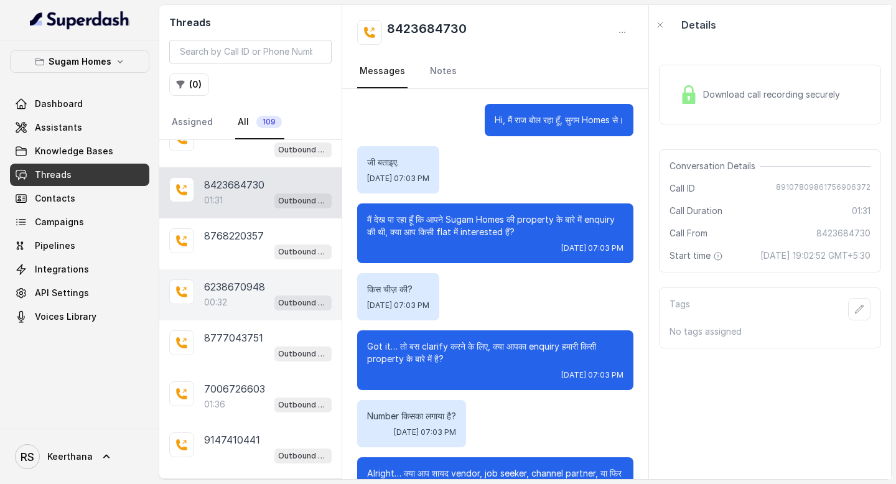
click at [236, 294] on div "00:32 Outbound - Hinglish" at bounding box center [268, 302] width 128 height 16
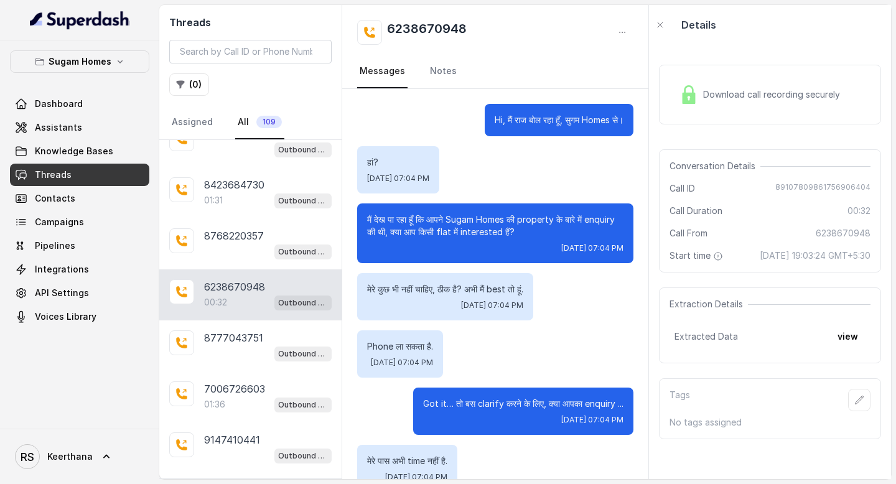
scroll to position [85, 0]
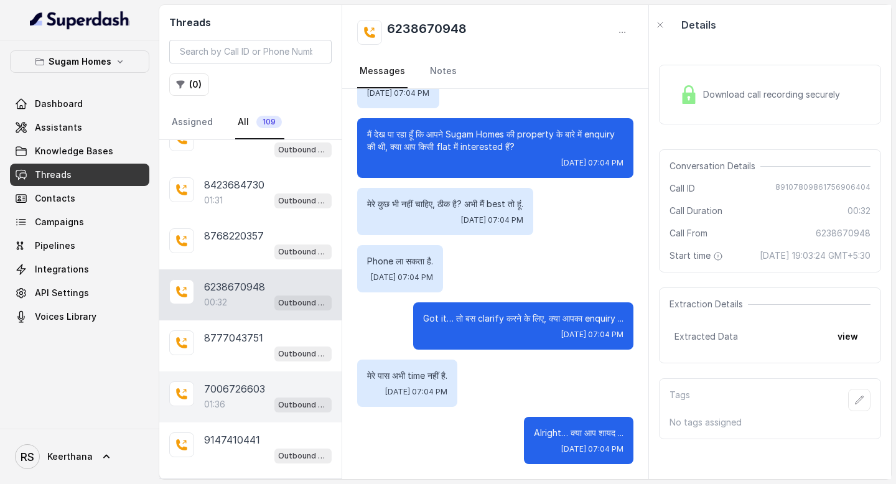
click at [227, 381] on p "7006726603" at bounding box center [234, 388] width 61 height 15
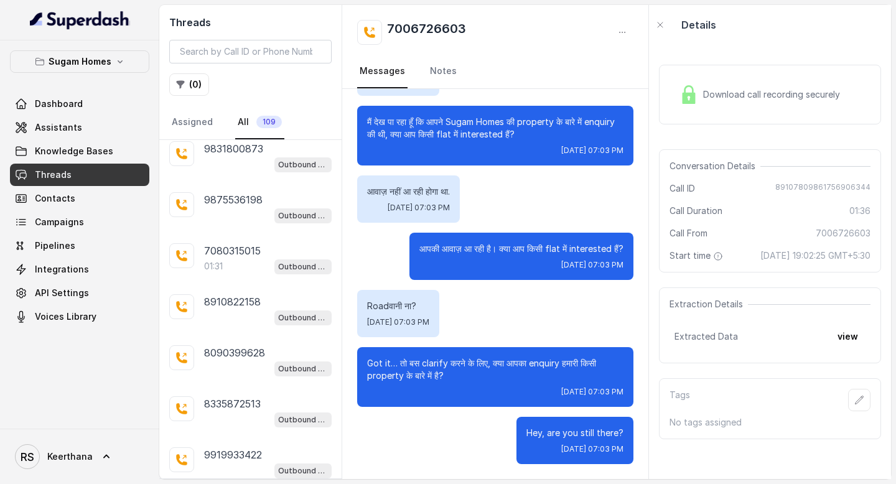
scroll to position [1286, 0]
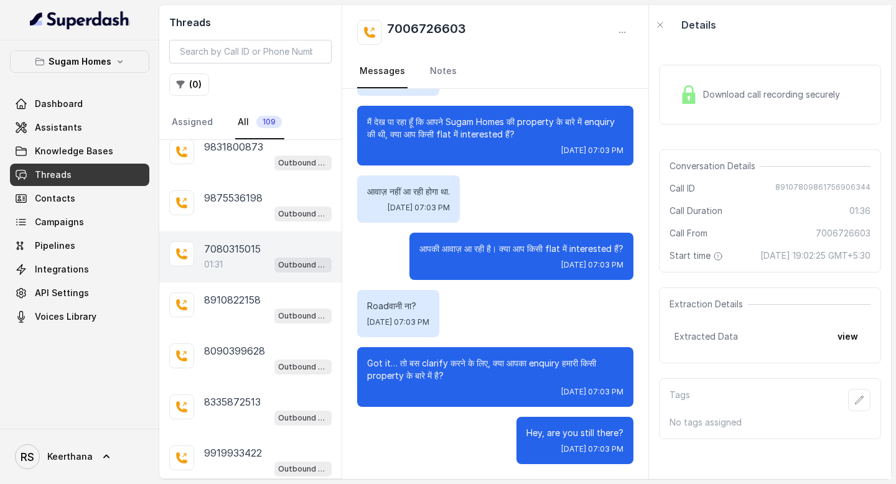
click at [260, 256] on div "01:31 Outbound - Hinglish" at bounding box center [268, 264] width 128 height 16
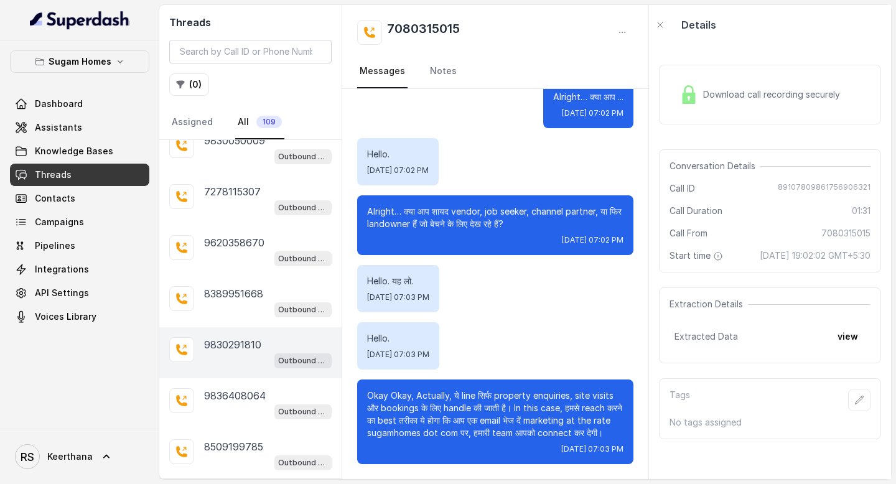
scroll to position [2232, 0]
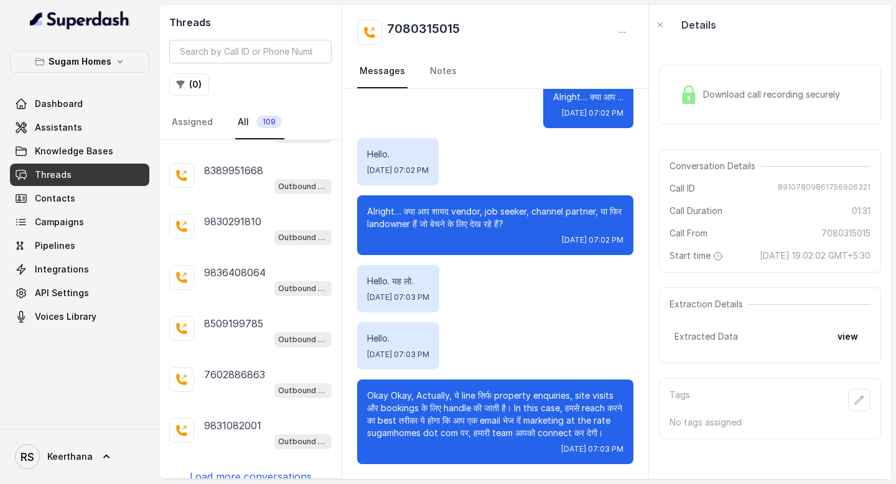
click at [227, 469] on p "Load more conversations" at bounding box center [251, 476] width 122 height 15
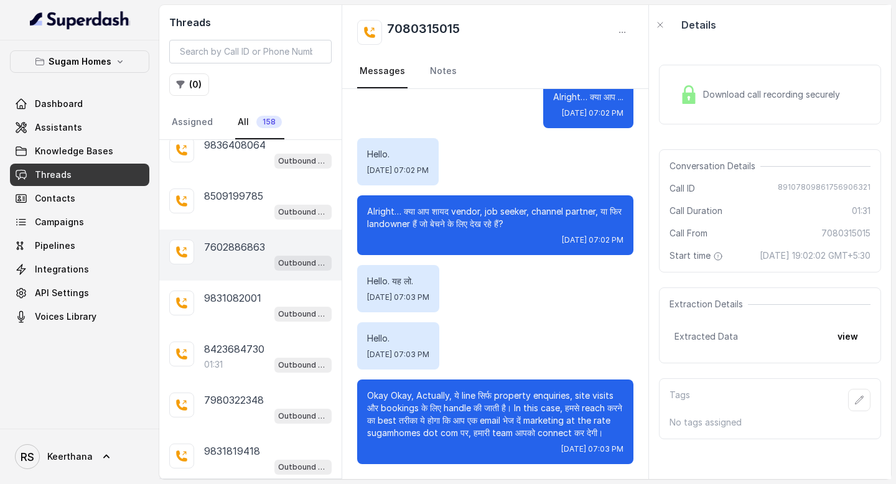
scroll to position [2365, 0]
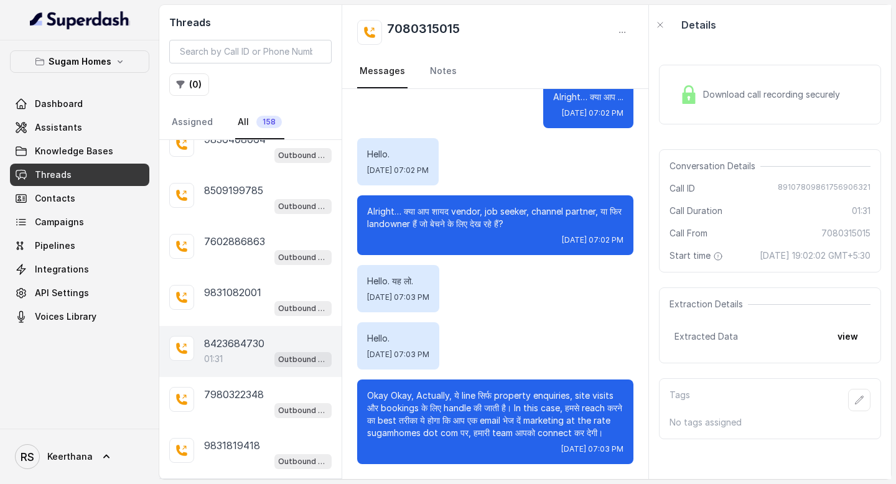
click at [238, 336] on p "8423684730" at bounding box center [234, 343] width 60 height 15
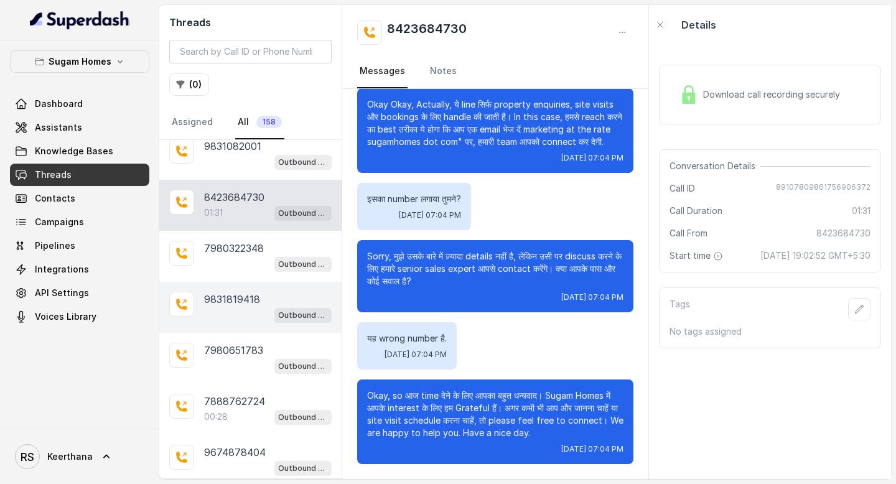
scroll to position [2530, 0]
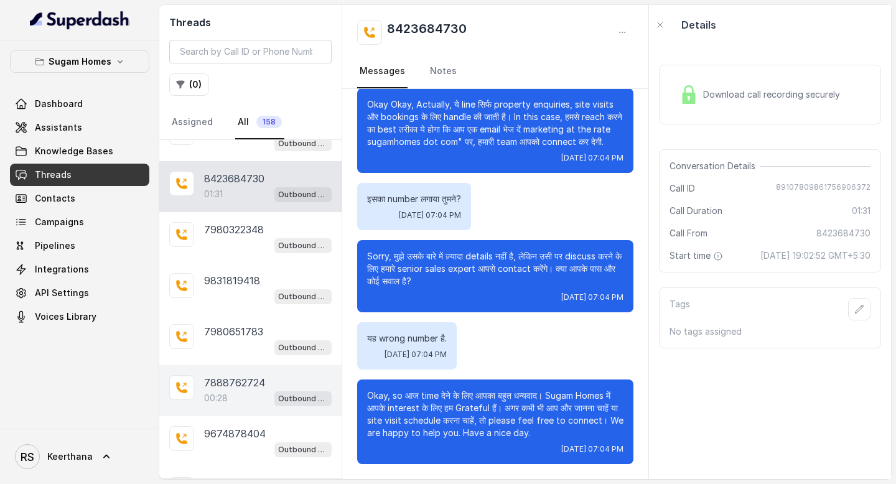
click at [245, 390] on div "00:28 Outbound - Hinglish" at bounding box center [268, 398] width 128 height 16
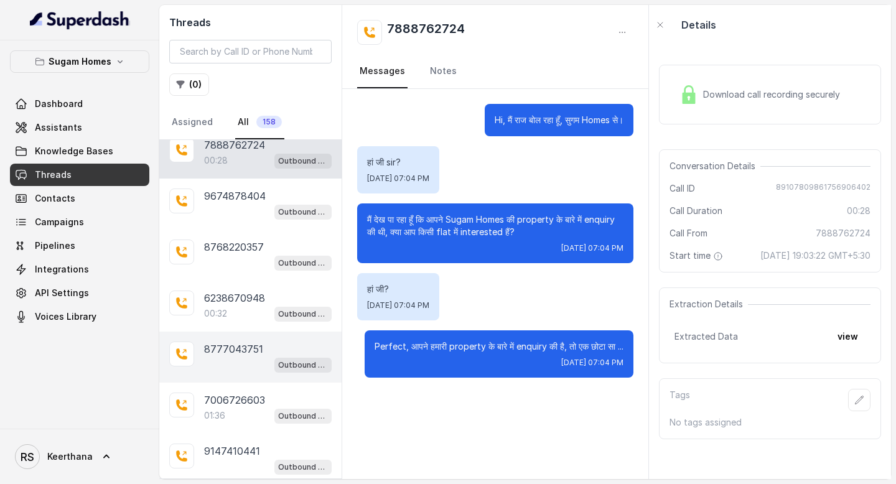
scroll to position [2769, 0]
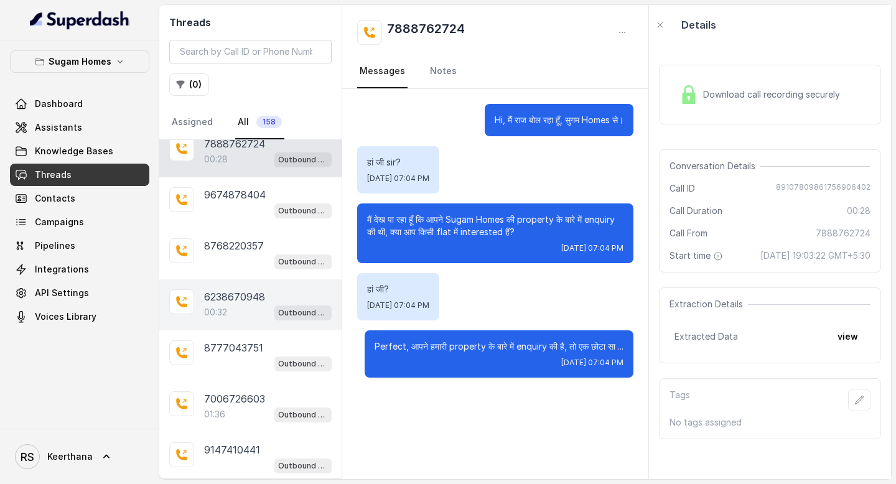
click at [250, 304] on div "00:32 Outbound - Hinglish" at bounding box center [268, 312] width 128 height 16
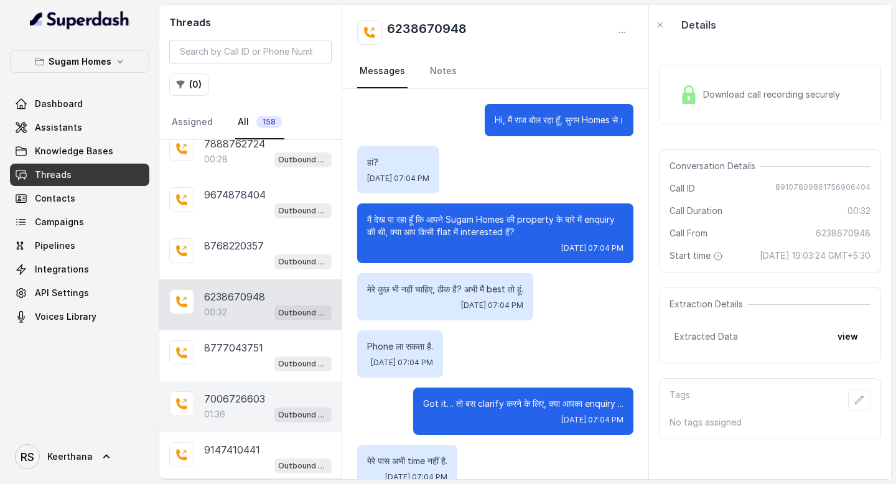
scroll to position [85, 0]
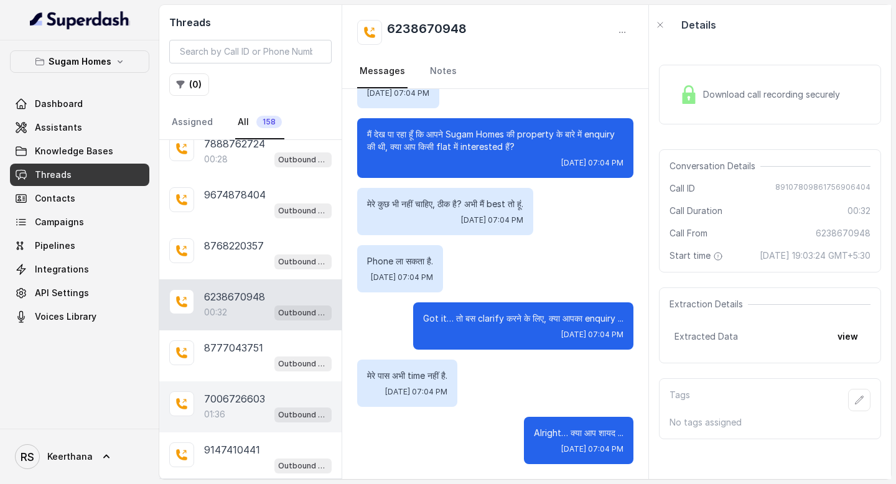
click at [240, 406] on div "01:36 Outbound - Hinglish" at bounding box center [268, 414] width 128 height 16
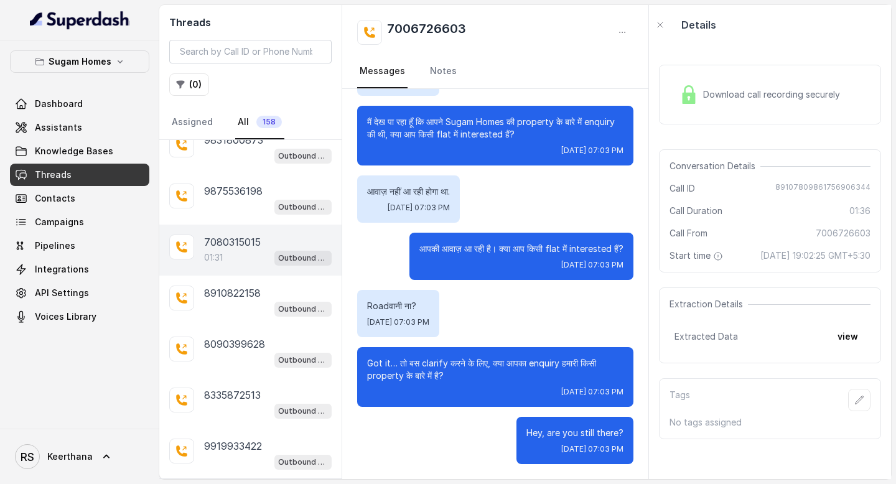
scroll to position [3785, 0]
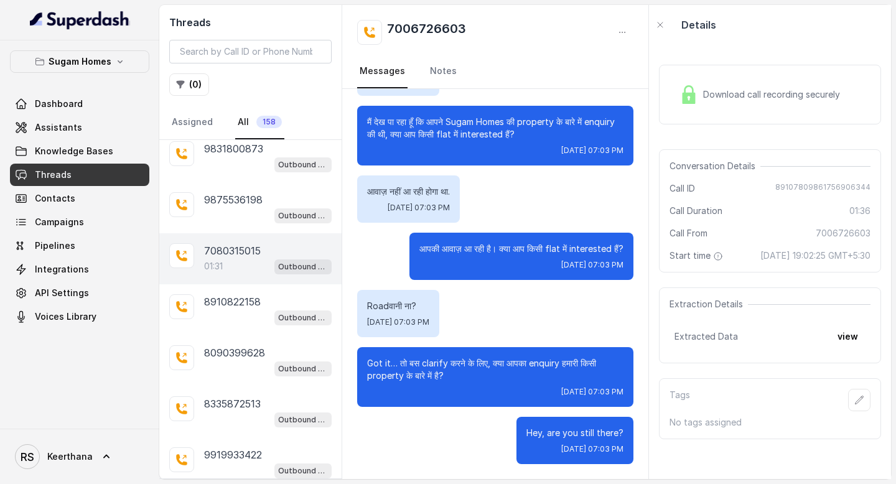
click at [244, 251] on div "7080315015 01:31 Outbound - Hinglish" at bounding box center [250, 258] width 182 height 51
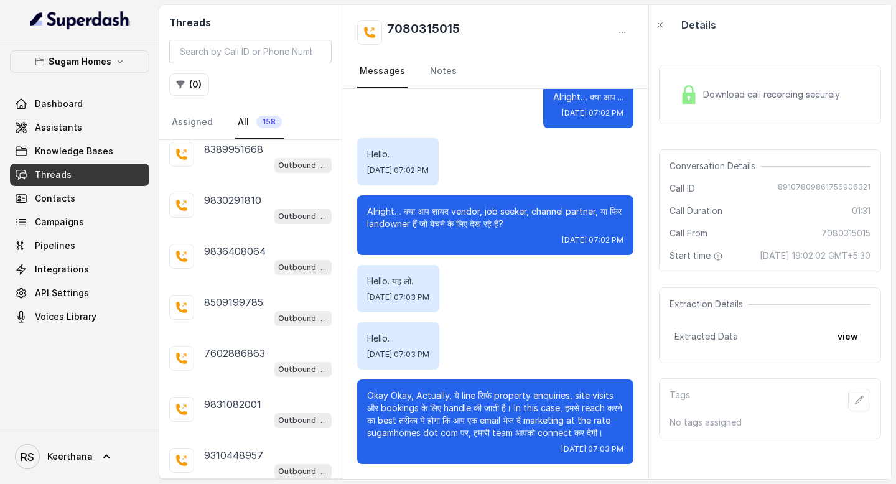
scroll to position [4768, 0]
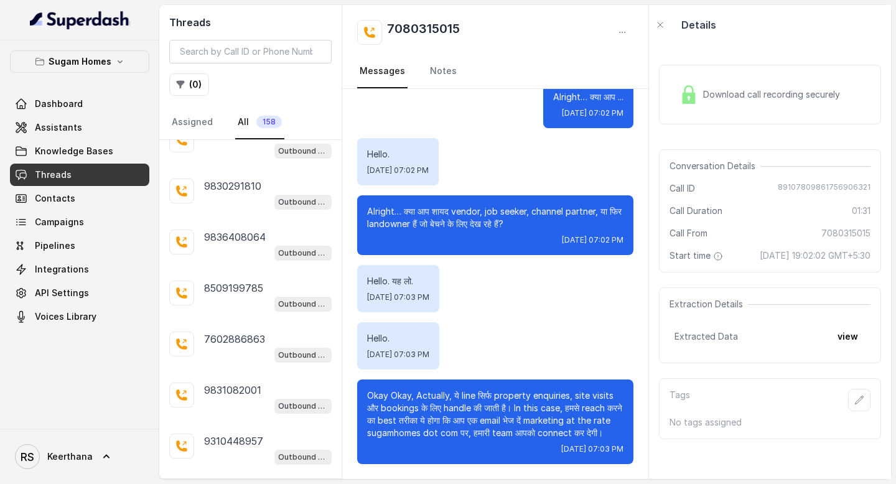
click at [255, 484] on p "Load more conversations" at bounding box center [251, 492] width 122 height 15
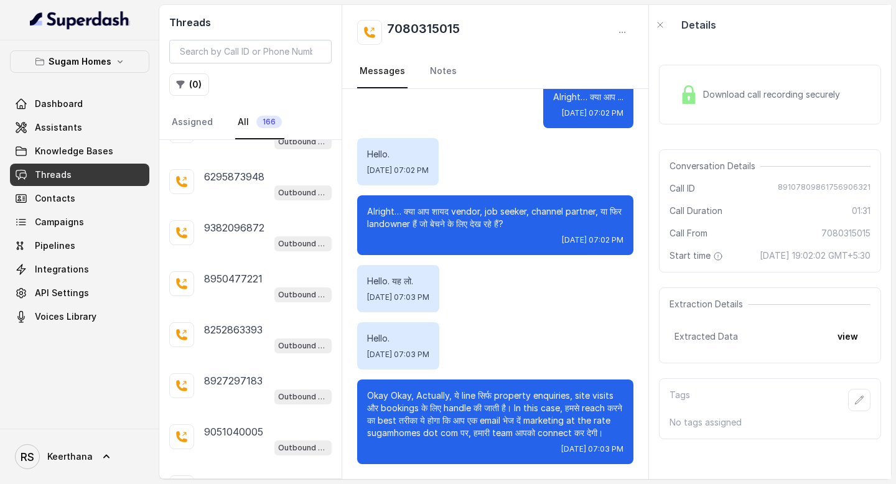
scroll to position [6401, 0]
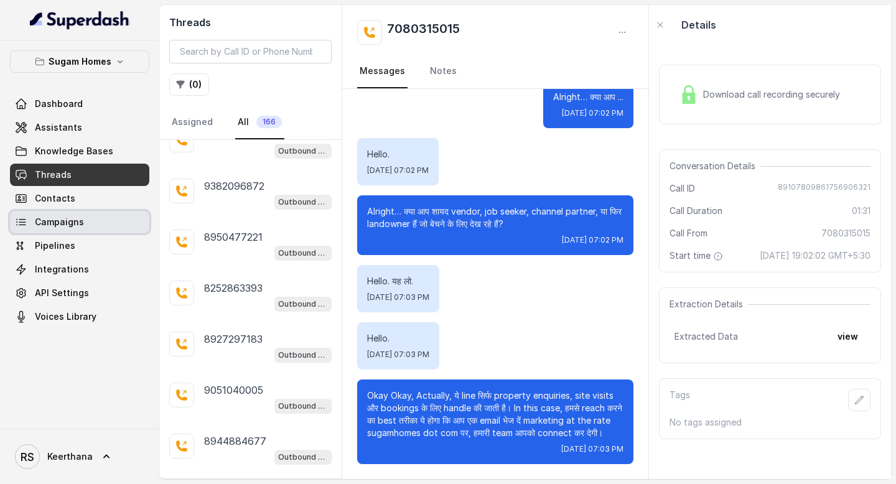
click at [89, 226] on link "Campaigns" at bounding box center [79, 222] width 139 height 22
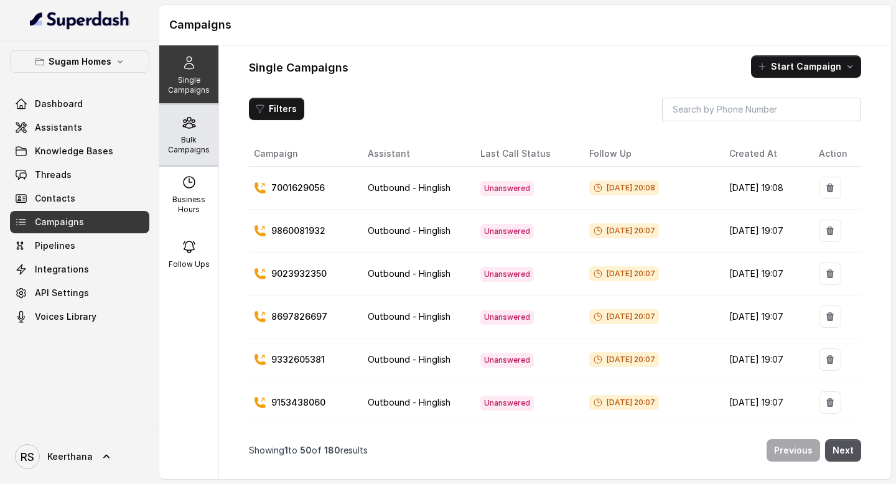
click at [199, 145] on p "Bulk Campaigns" at bounding box center [188, 145] width 49 height 20
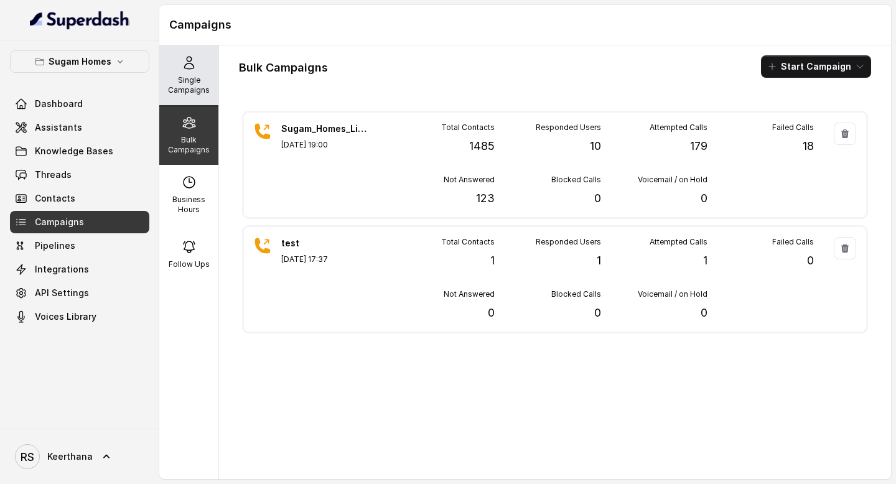
click at [206, 78] on p "Single Campaigns" at bounding box center [188, 85] width 49 height 20
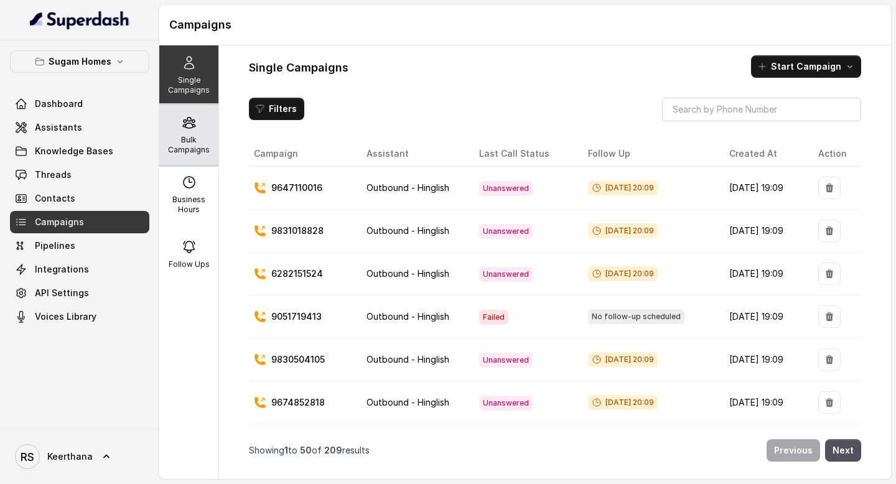
click at [201, 124] on div "Bulk Campaigns" at bounding box center [188, 135] width 59 height 60
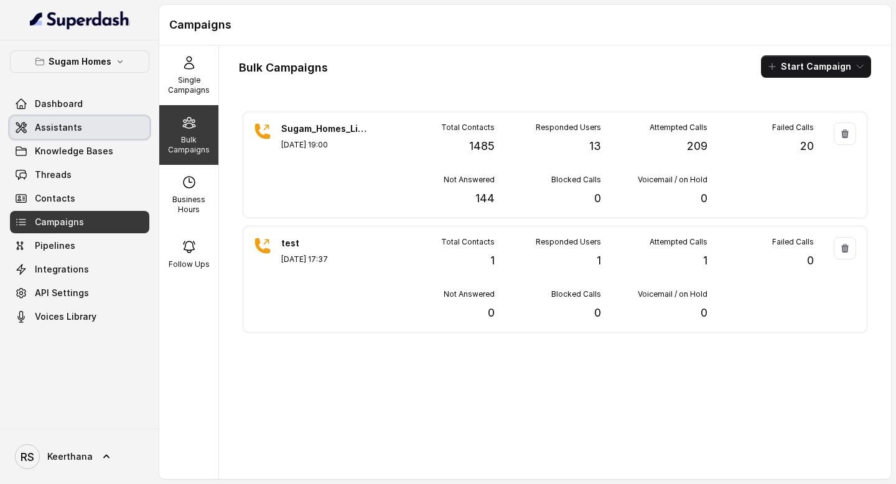
click at [74, 130] on span "Assistants" at bounding box center [58, 127] width 47 height 12
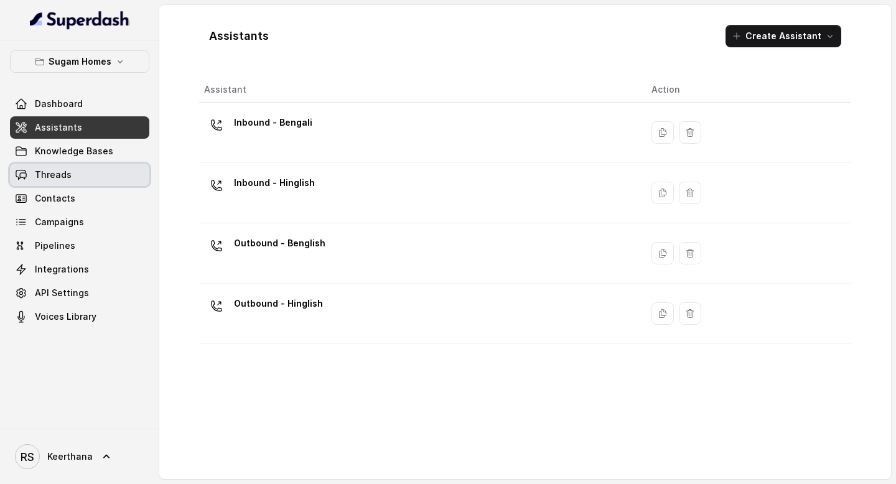
click at [72, 170] on link "Threads" at bounding box center [79, 175] width 139 height 22
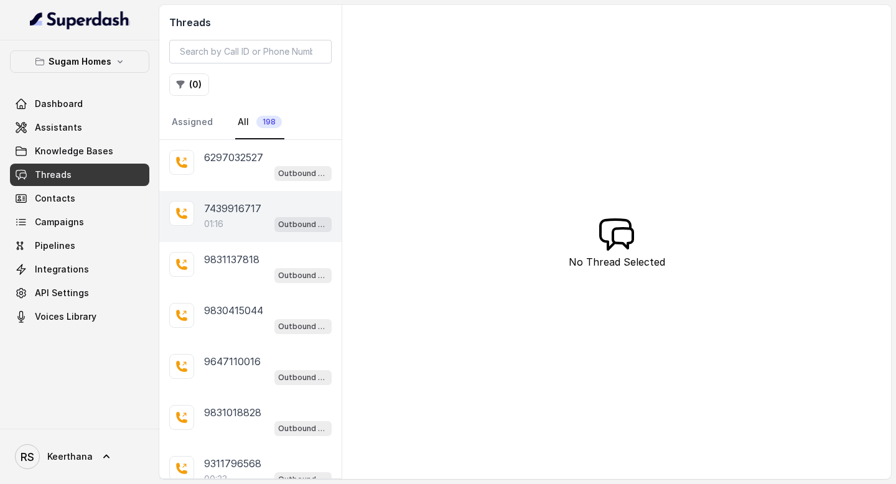
click at [227, 231] on div "01:16 Outbound - Hinglish" at bounding box center [268, 224] width 128 height 16
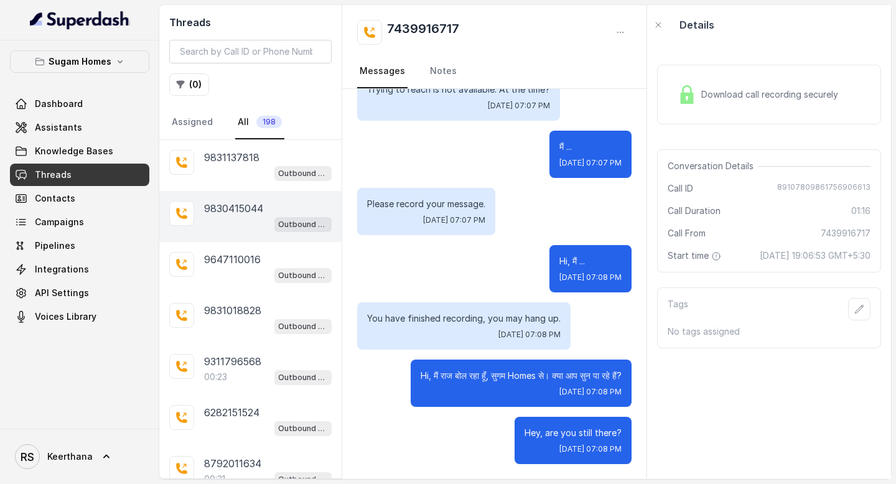
scroll to position [104, 0]
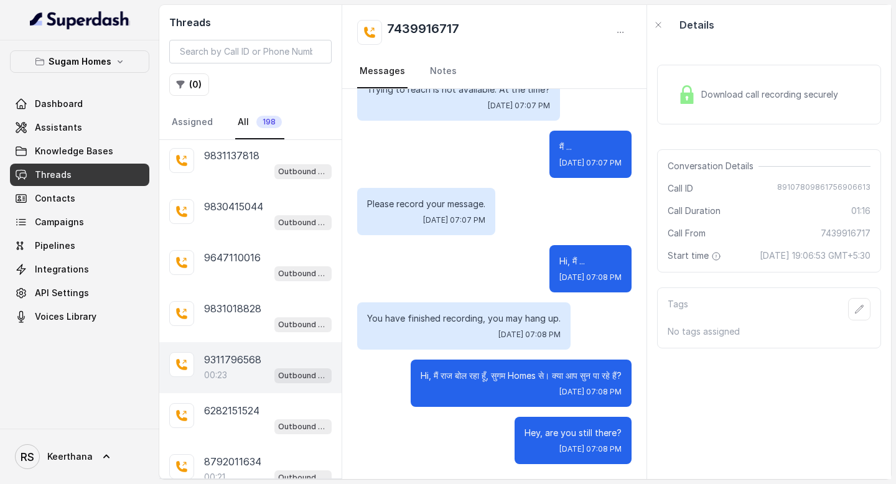
click at [227, 360] on p "9311796568" at bounding box center [232, 359] width 57 height 15
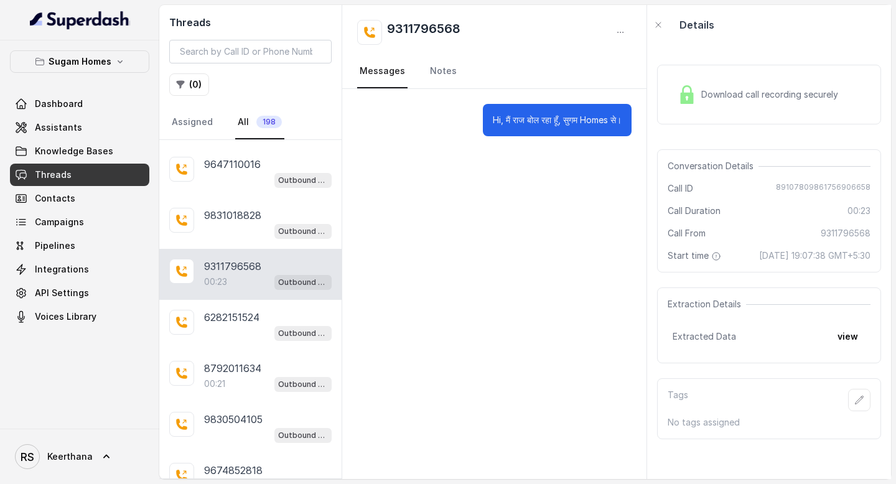
scroll to position [202, 0]
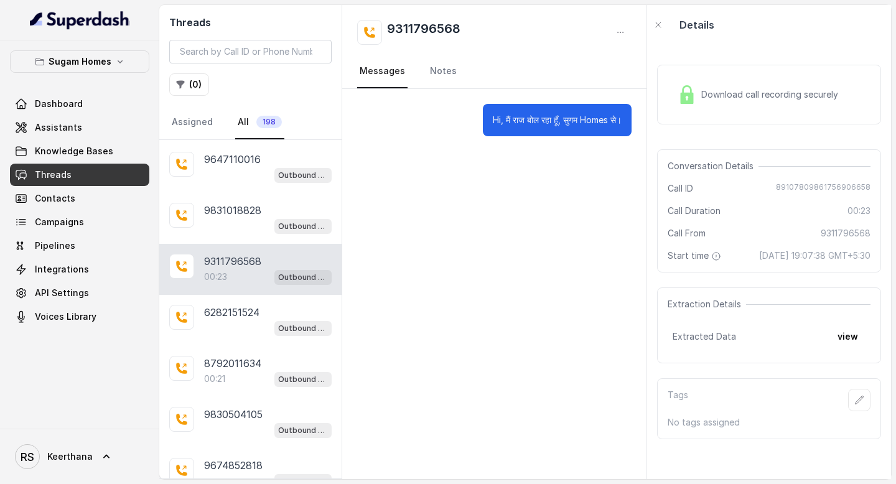
click at [227, 360] on p "8792011634" at bounding box center [232, 363] width 57 height 15
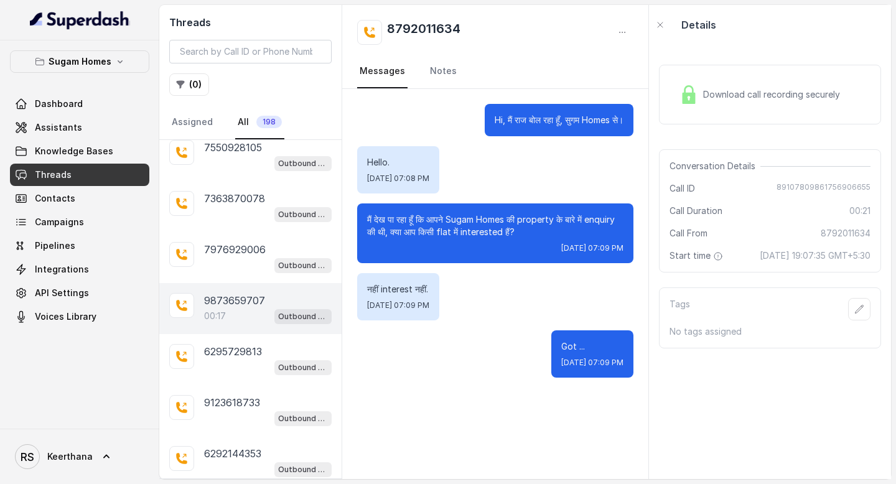
scroll to position [1390, 0]
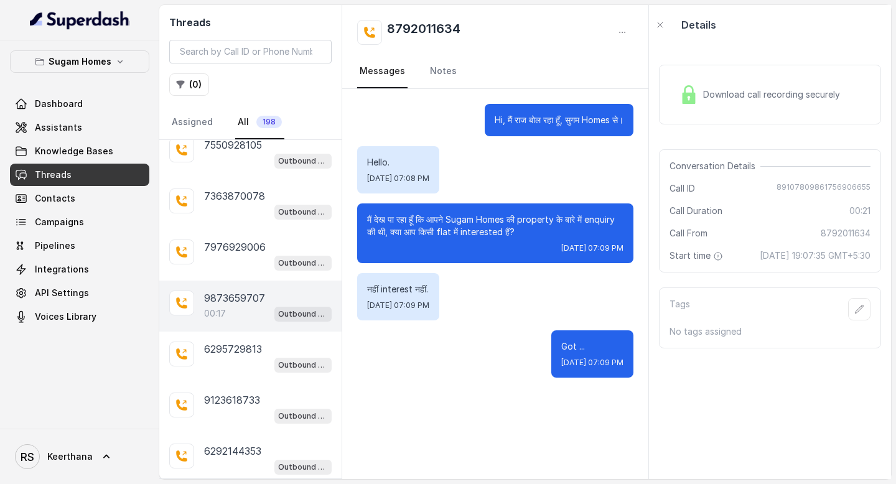
click at [243, 291] on p "9873659707" at bounding box center [234, 298] width 61 height 15
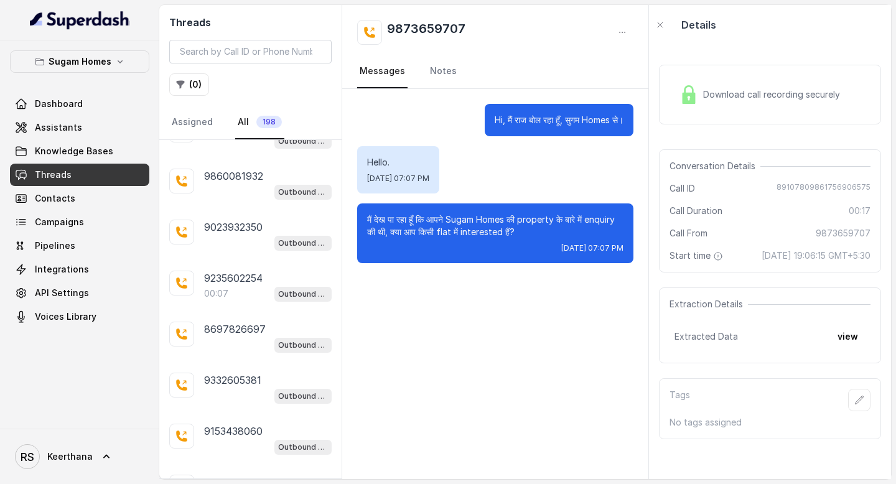
scroll to position [1769, 0]
click at [243, 286] on div "00:07 Outbound - Hinglish" at bounding box center [268, 292] width 128 height 16
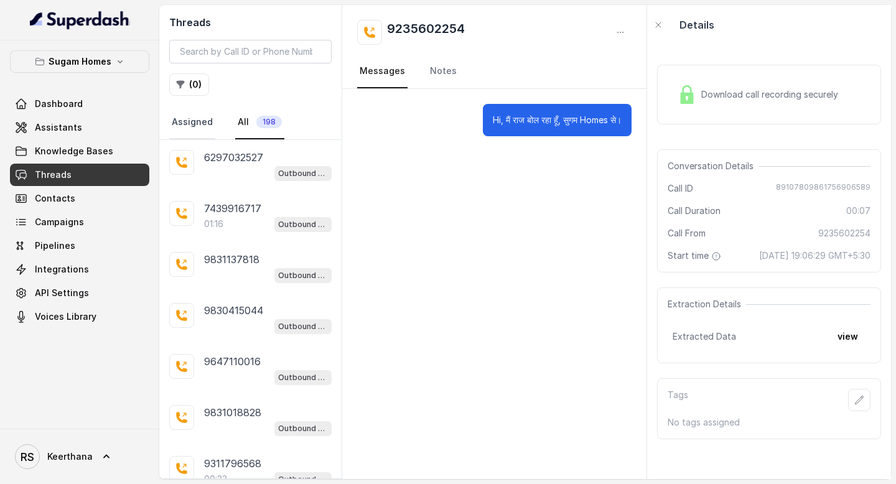
click at [200, 123] on link "Assigned" at bounding box center [192, 123] width 46 height 34
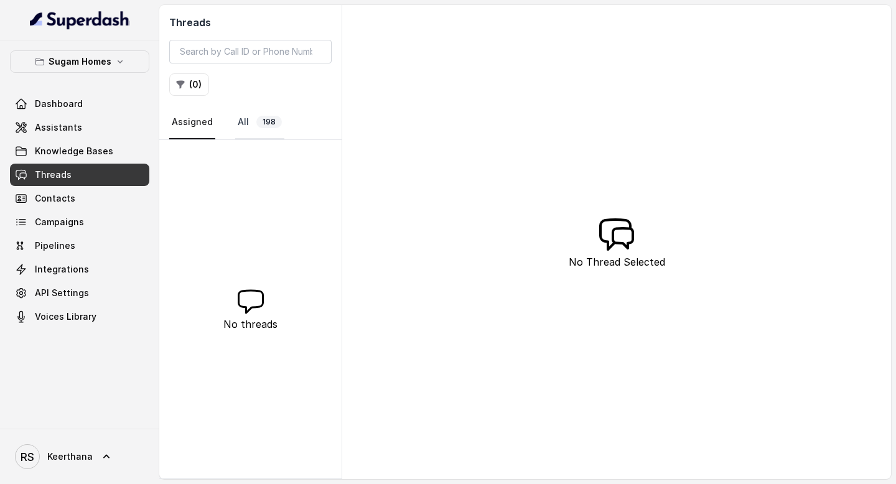
click at [255, 129] on link "All 198" at bounding box center [259, 123] width 49 height 34
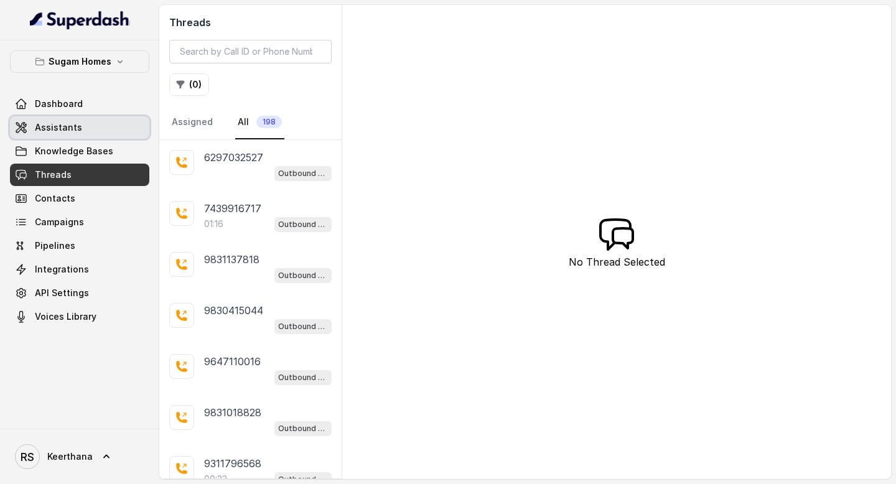
click at [74, 131] on span "Assistants" at bounding box center [58, 127] width 47 height 12
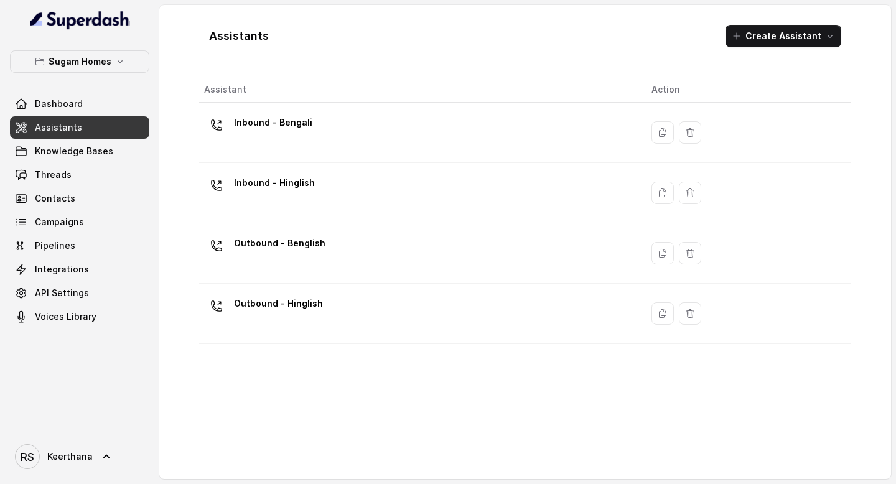
click at [57, 233] on div "Dashboard Assistants Knowledge Bases Threads Contacts Campaigns Pipelines Integ…" at bounding box center [79, 210] width 139 height 235
click at [67, 224] on span "Campaigns" at bounding box center [59, 222] width 49 height 12
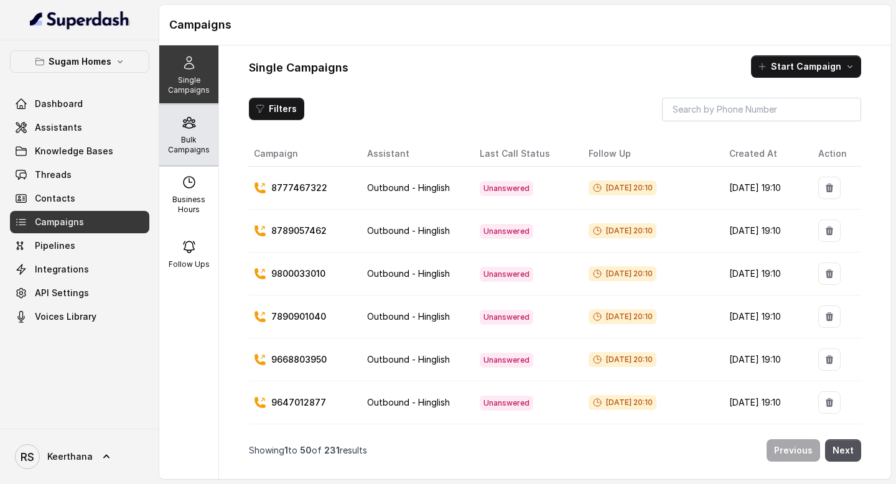
click at [180, 140] on p "Bulk Campaigns" at bounding box center [188, 145] width 49 height 20
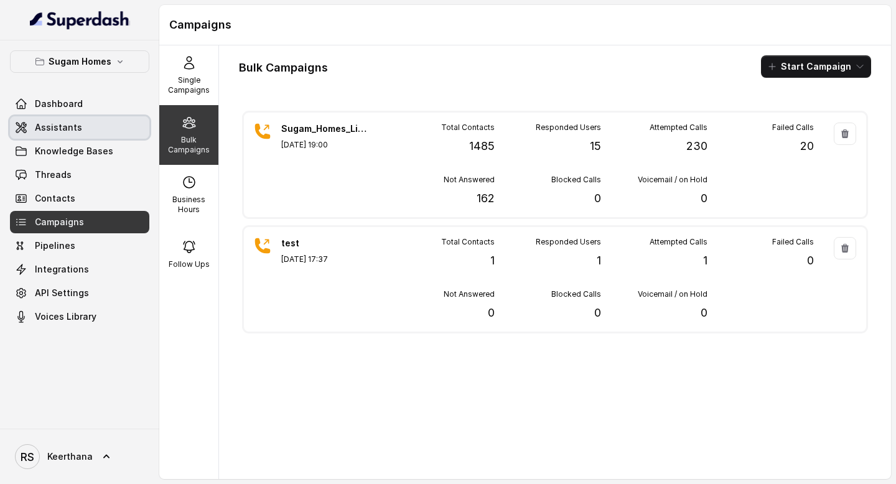
click at [67, 132] on span "Assistants" at bounding box center [58, 127] width 47 height 12
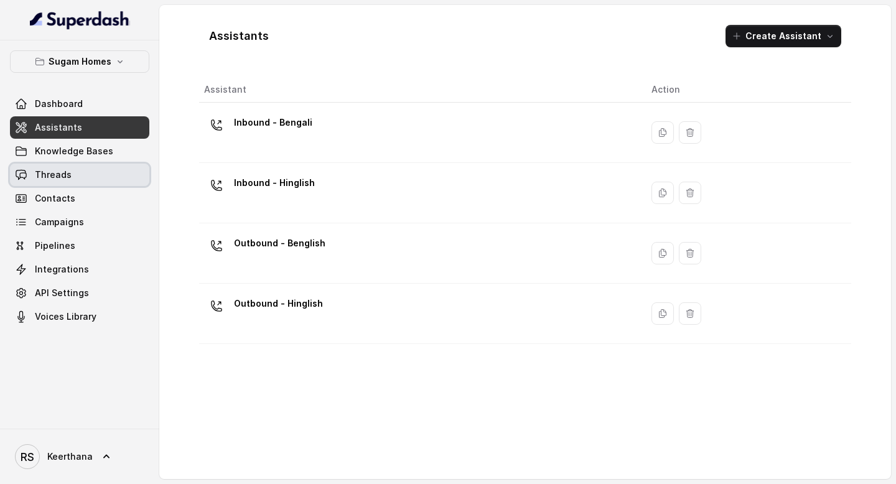
click at [56, 176] on span "Threads" at bounding box center [53, 175] width 37 height 12
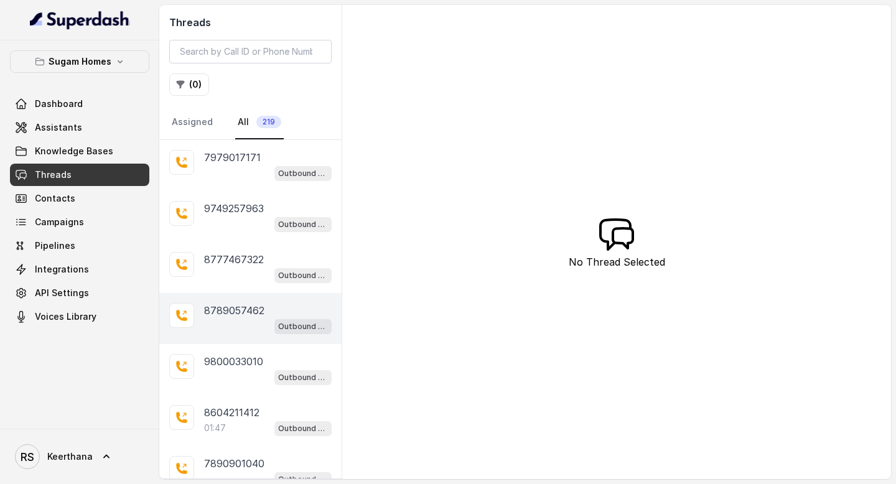
scroll to position [93, 0]
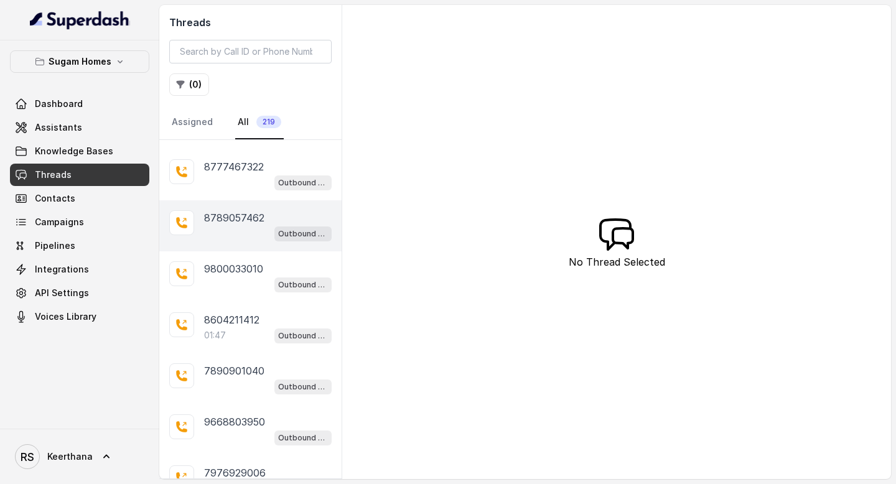
click at [255, 313] on p "8604211412" at bounding box center [231, 319] width 55 height 15
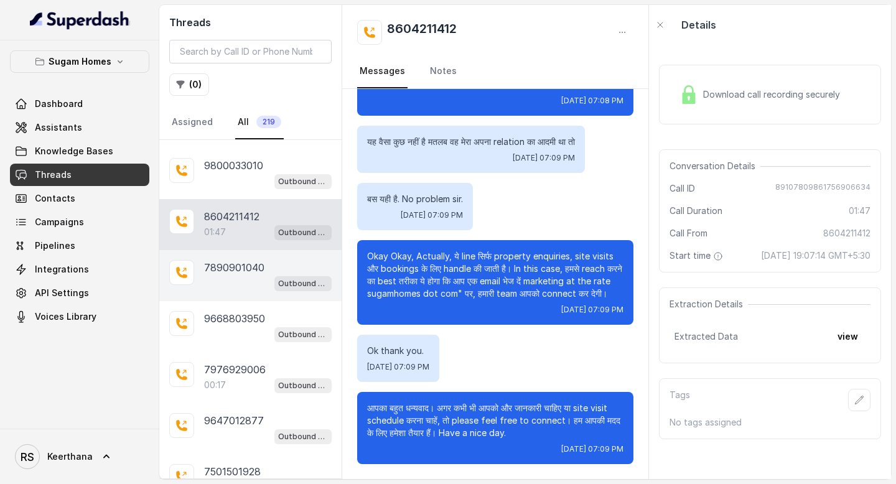
scroll to position [203, 0]
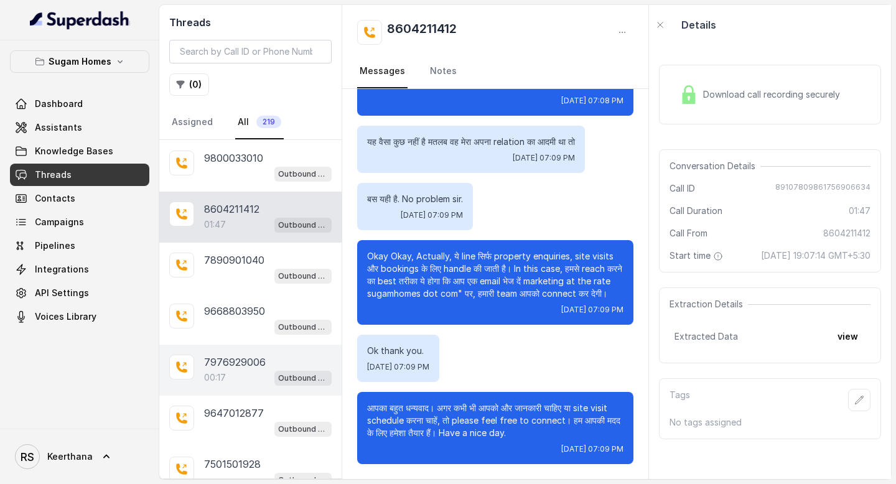
click at [245, 370] on div "00:17 Outbound - Hinglish" at bounding box center [268, 378] width 128 height 16
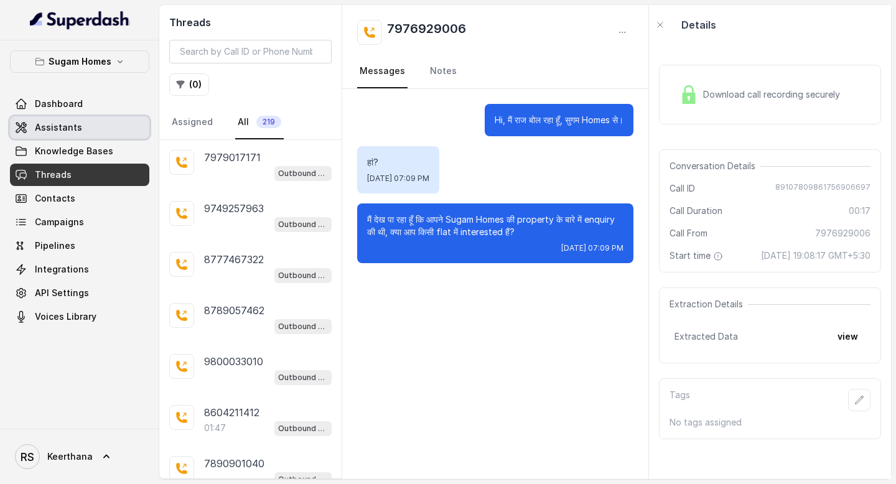
click at [83, 124] on link "Assistants" at bounding box center [79, 127] width 139 height 22
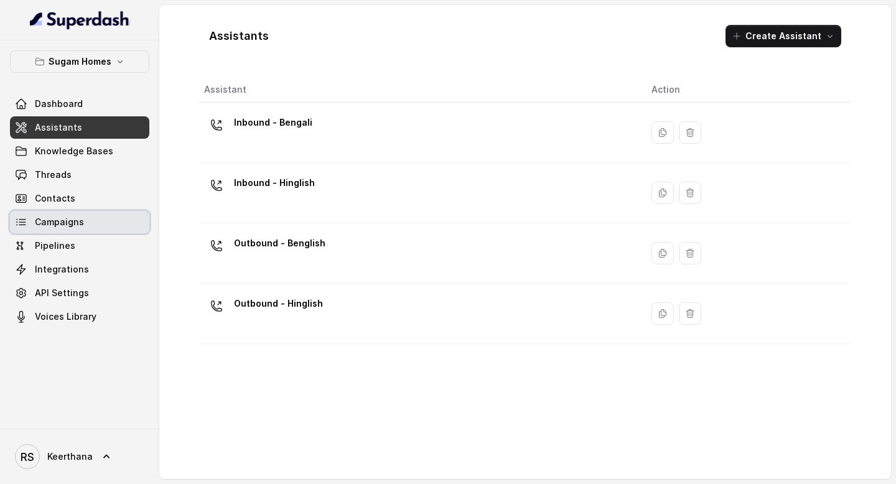
click at [85, 230] on link "Campaigns" at bounding box center [79, 222] width 139 height 22
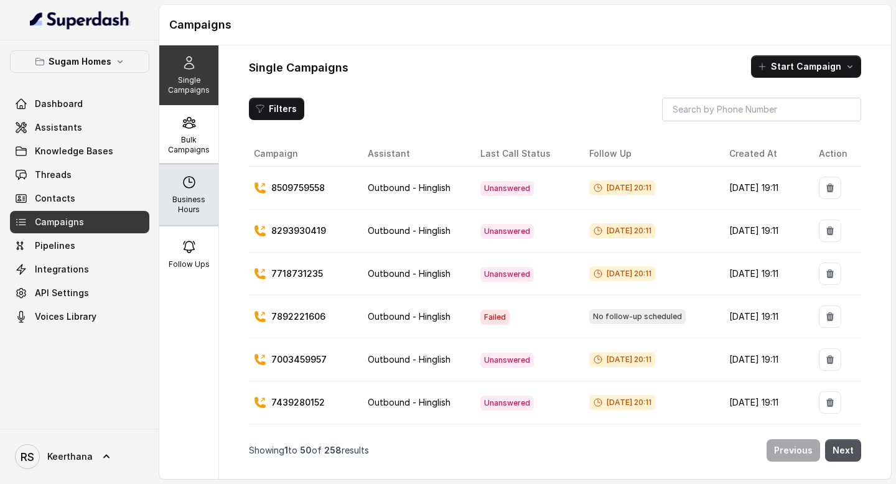
click at [186, 189] on icon at bounding box center [189, 182] width 15 height 15
select select "Asia/Kolkata"
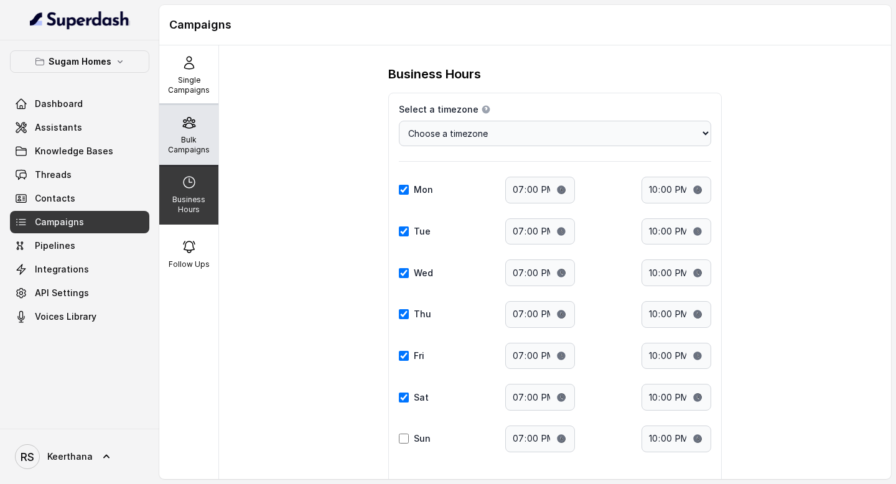
click at [201, 138] on p "Bulk Campaigns" at bounding box center [188, 145] width 49 height 20
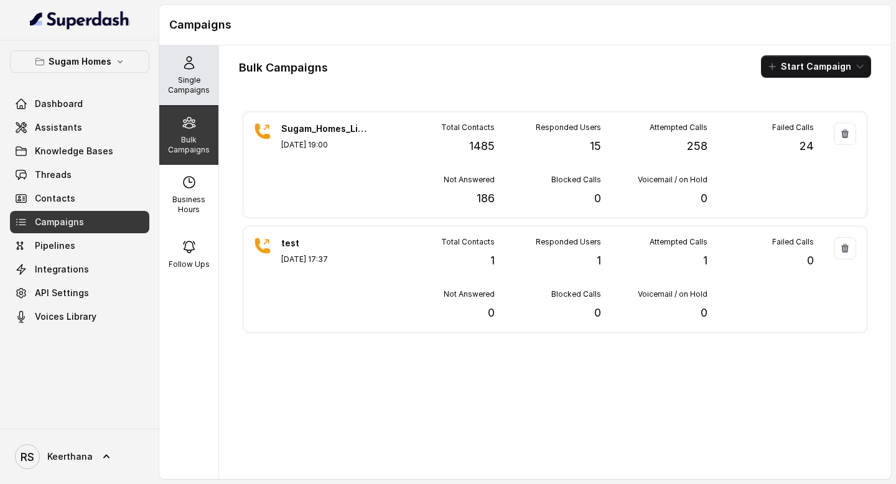
click at [181, 77] on p "Single Campaigns" at bounding box center [188, 85] width 49 height 20
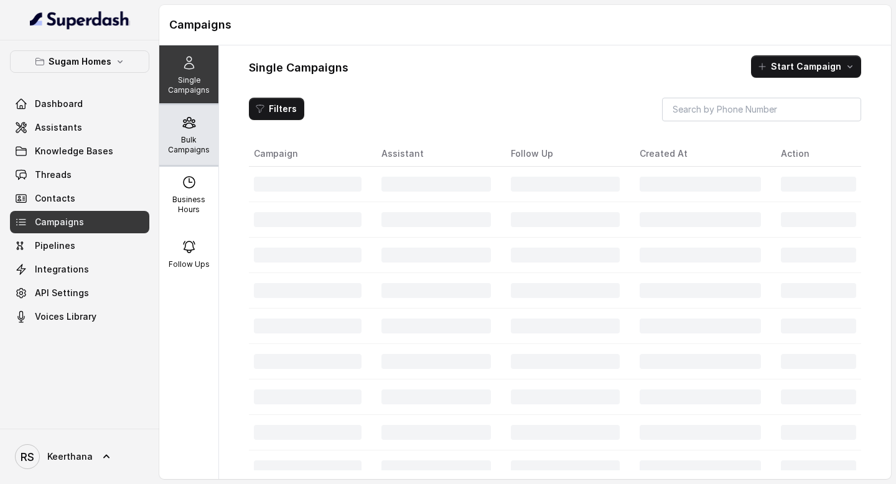
click at [202, 147] on p "Bulk Campaigns" at bounding box center [188, 145] width 49 height 20
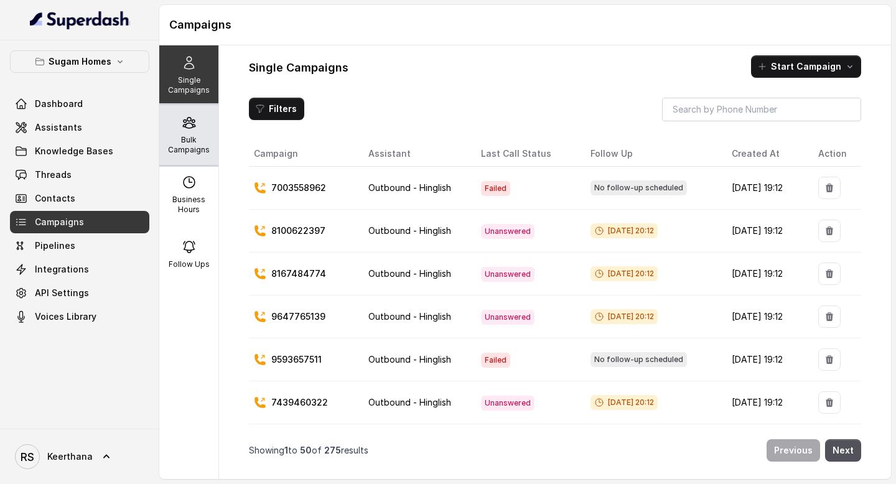
click at [184, 123] on icon at bounding box center [189, 123] width 12 height 11
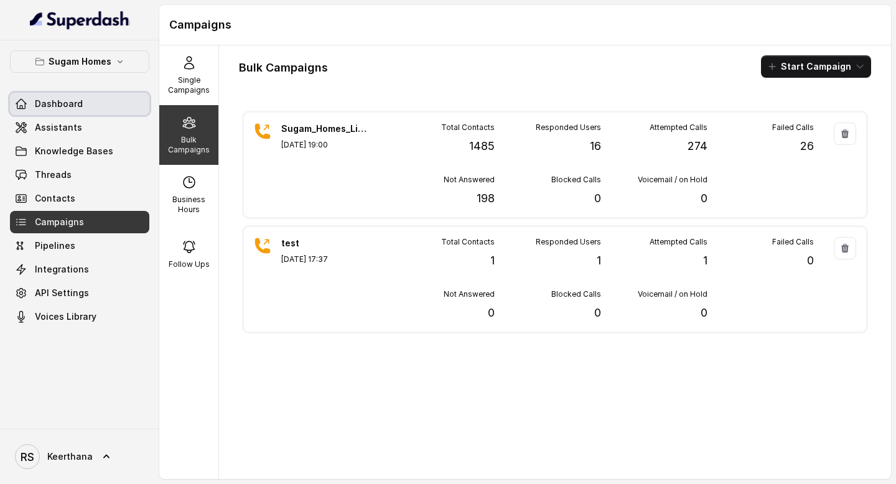
click at [57, 100] on span "Dashboard" at bounding box center [59, 104] width 48 height 12
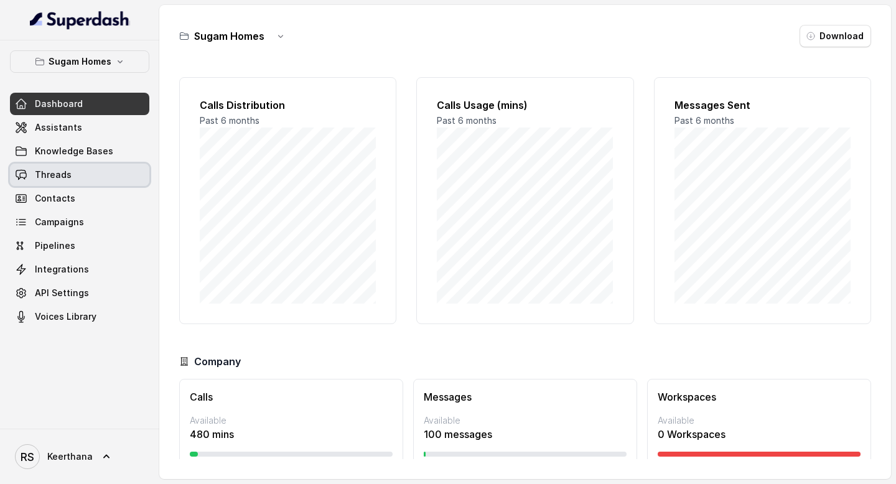
click at [105, 171] on link "Threads" at bounding box center [79, 175] width 139 height 22
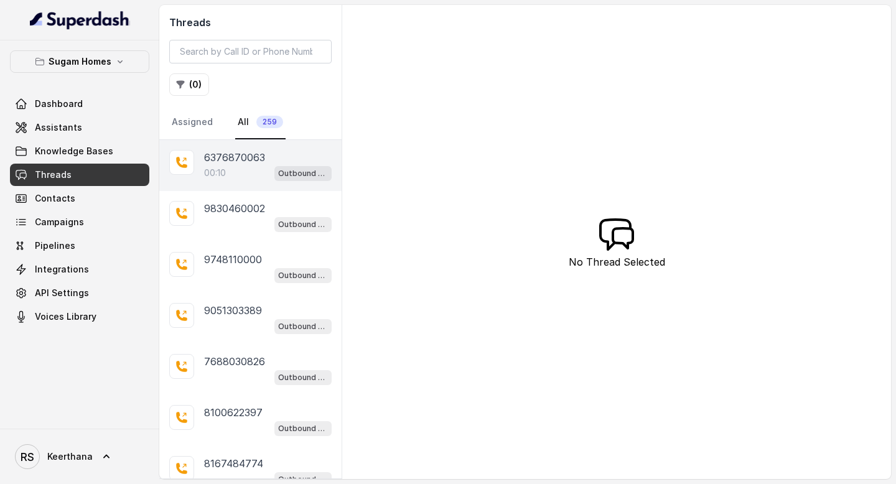
click at [243, 180] on div "00:10 Outbound - Hinglish" at bounding box center [268, 173] width 128 height 16
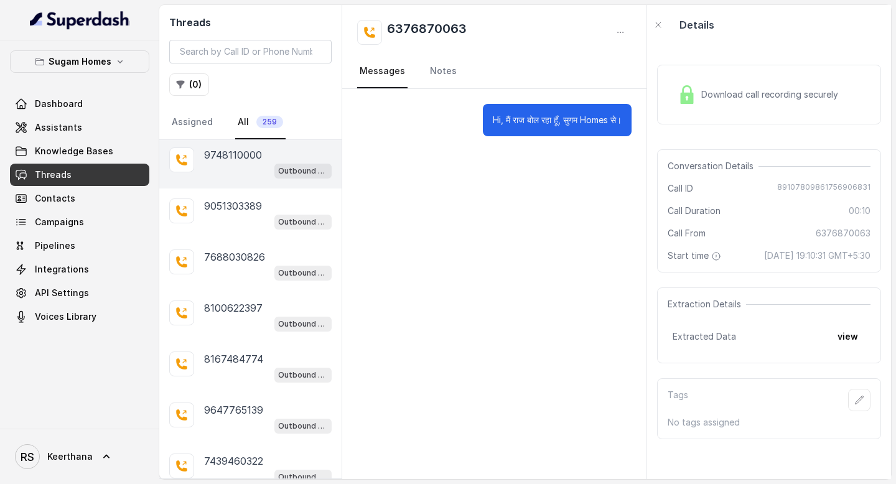
scroll to position [12, 0]
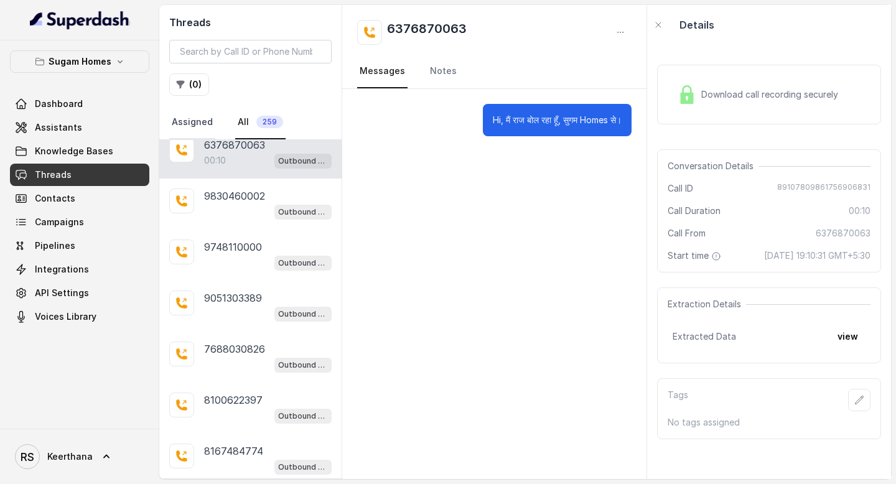
click at [205, 119] on link "Assigned" at bounding box center [192, 123] width 46 height 34
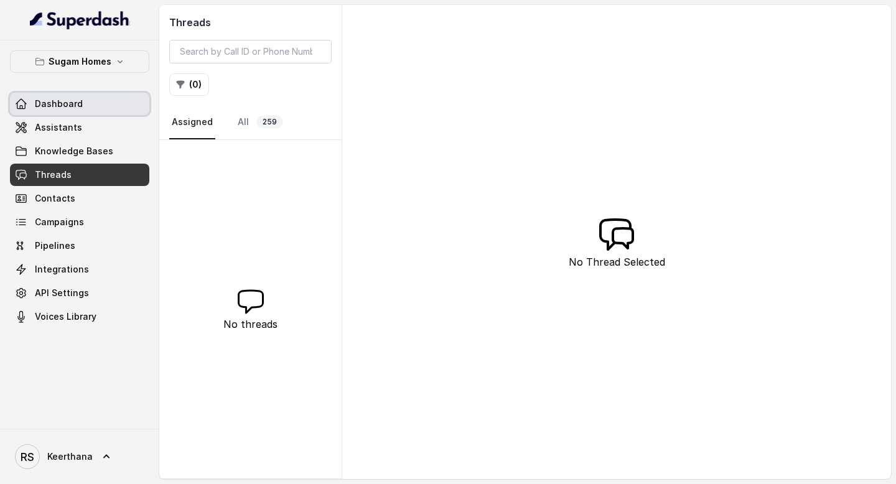
click at [68, 100] on span "Dashboard" at bounding box center [59, 104] width 48 height 12
